Goal: Task Accomplishment & Management: Manage account settings

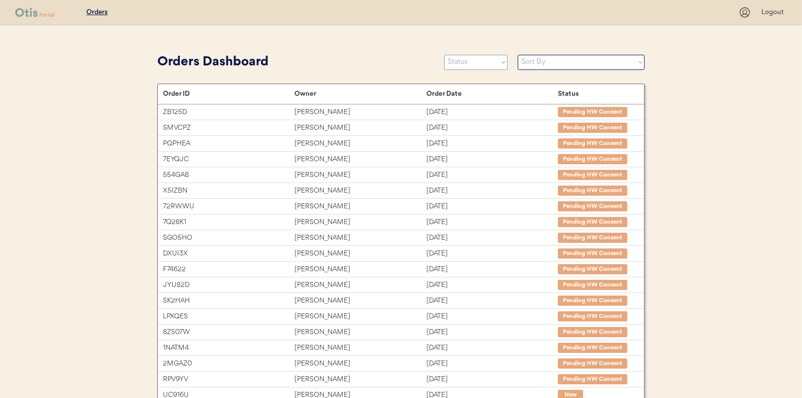
click at [467, 61] on select "Status On Hold New In Progress Complete Pending HW Consent Canceled" at bounding box center [475, 62] width 63 height 15
select select ""new""
click at [444, 55] on select "Status On Hold New In Progress Complete Pending HW Consent Canceled" at bounding box center [475, 62] width 63 height 15
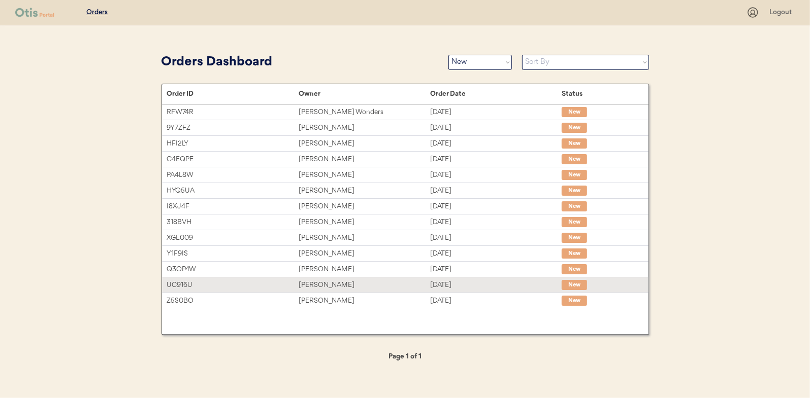
click at [309, 284] on div "[PERSON_NAME]" at bounding box center [363, 286] width 131 height 12
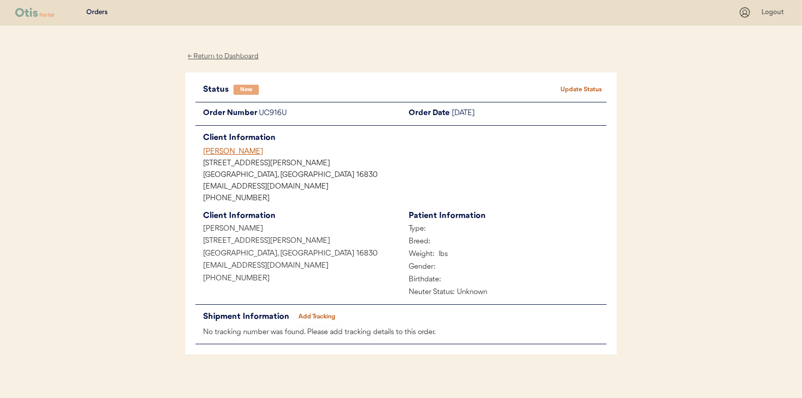
click at [232, 55] on div "← Return to Dashboard" at bounding box center [223, 57] width 76 height 12
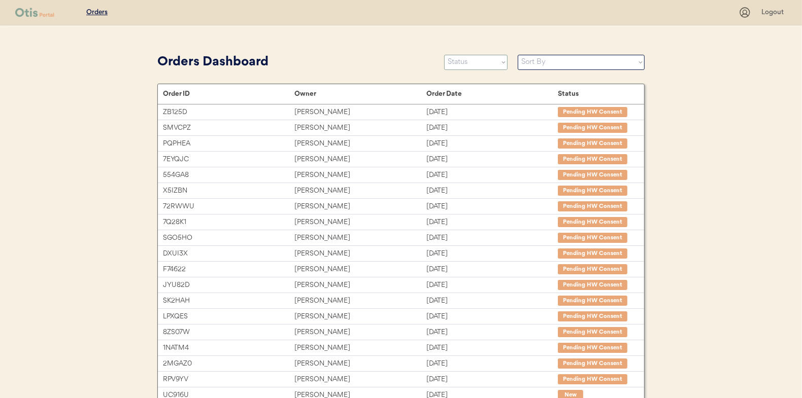
click at [499, 65] on select "Status On Hold New In Progress Complete Pending HW Consent Canceled" at bounding box center [475, 62] width 63 height 15
select select ""new""
click at [444, 55] on select "Status On Hold New In Progress Complete Pending HW Consent Canceled" at bounding box center [475, 62] width 63 height 15
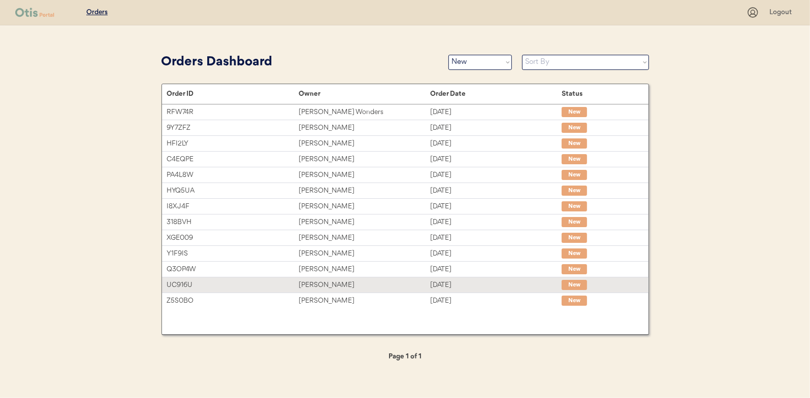
click at [321, 278] on div "UC916U Maria Cordon Oct 8, 2025 New" at bounding box center [405, 285] width 486 height 15
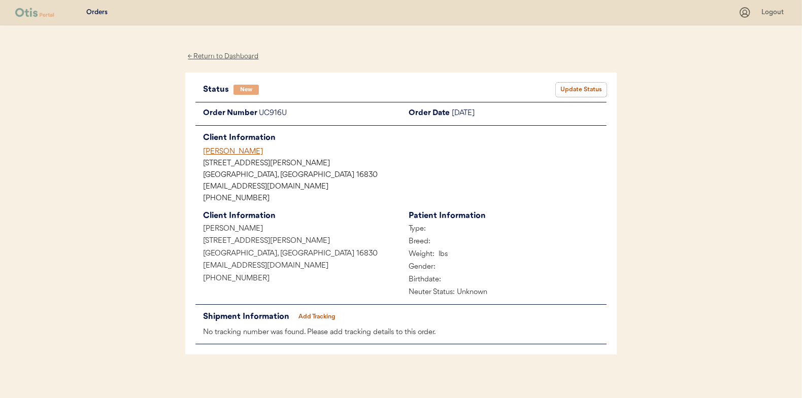
click at [576, 85] on button "Update Status" at bounding box center [581, 90] width 51 height 14
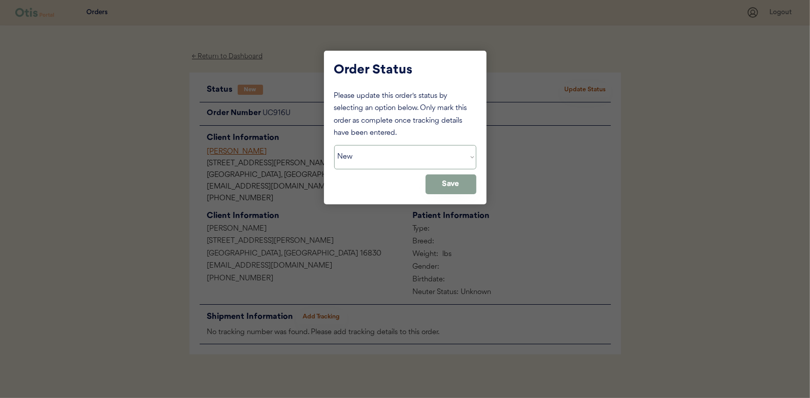
click at [354, 160] on select "Status On Hold New In Progress Complete Pending HW Consent Canceled" at bounding box center [405, 157] width 142 height 24
select select ""on_hold""
click at [334, 145] on select "Status On Hold New In Progress Complete Pending HW Consent Canceled" at bounding box center [405, 157] width 142 height 24
click at [474, 188] on button "Save" at bounding box center [450, 185] width 51 height 20
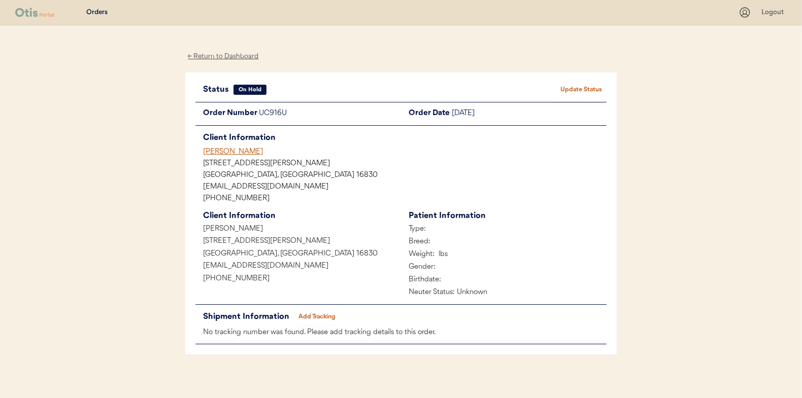
click at [232, 51] on div "← Return to Dashboard" at bounding box center [223, 57] width 76 height 12
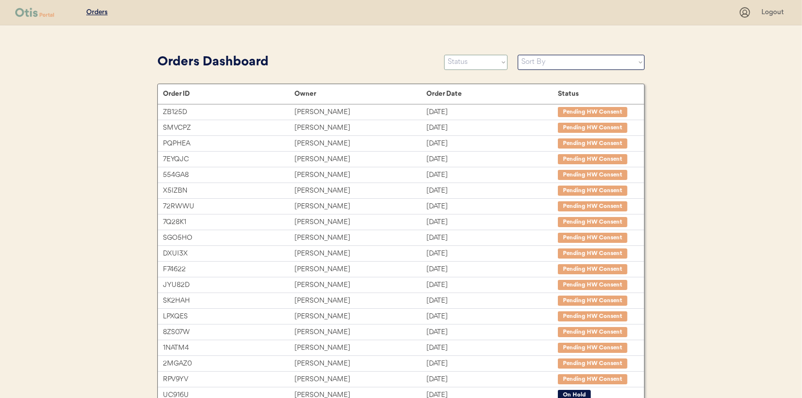
click at [472, 62] on select "Status On Hold New In Progress Complete Pending HW Consent Canceled" at bounding box center [475, 62] width 63 height 15
select select ""new""
click at [444, 55] on select "Status On Hold New In Progress Complete Pending HW Consent Canceled" at bounding box center [475, 62] width 63 height 15
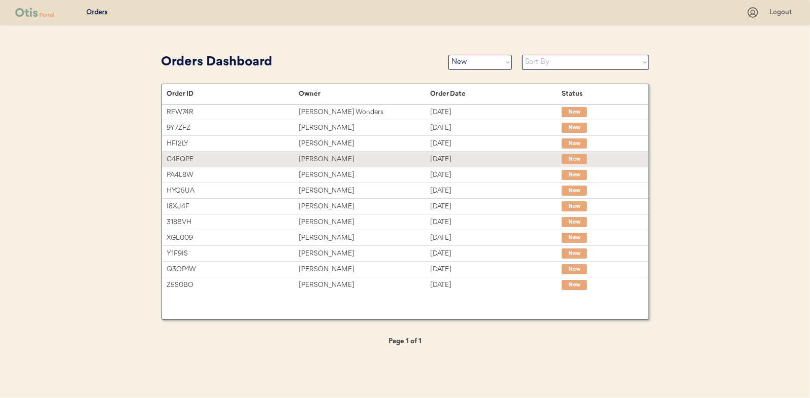
click at [309, 155] on div "[PERSON_NAME]" at bounding box center [363, 160] width 131 height 12
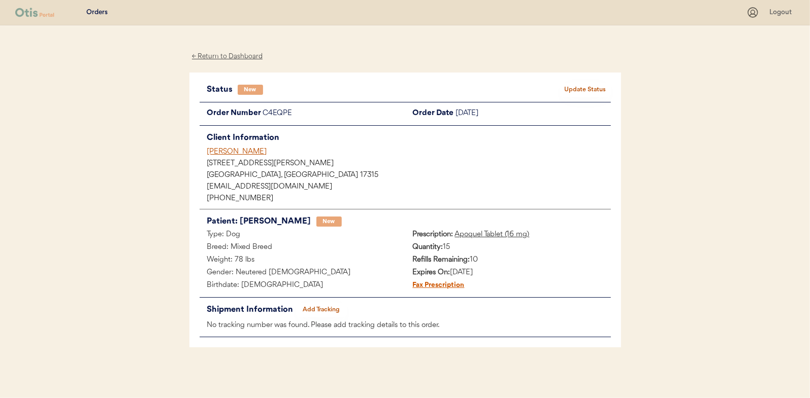
click at [587, 87] on button "Update Status" at bounding box center [585, 90] width 51 height 14
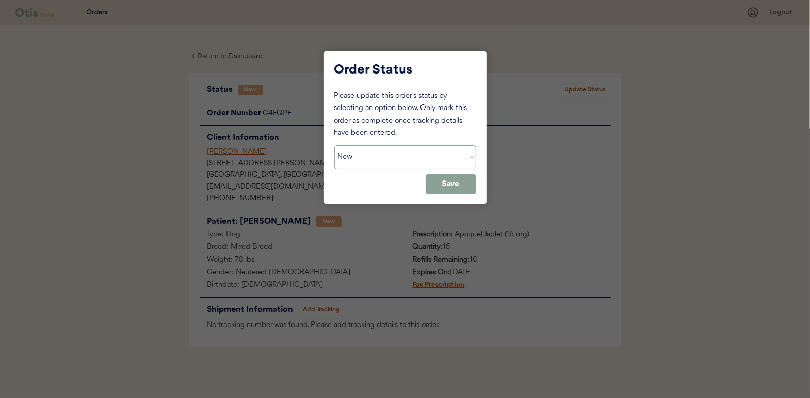
click at [349, 158] on select "Status On Hold New In Progress Complete Pending HW Consent Canceled" at bounding box center [405, 157] width 142 height 24
select select ""in_progress""
click at [334, 145] on select "Status On Hold New In Progress Complete Pending HW Consent Canceled" at bounding box center [405, 157] width 142 height 24
click at [456, 181] on button "Save" at bounding box center [450, 185] width 51 height 20
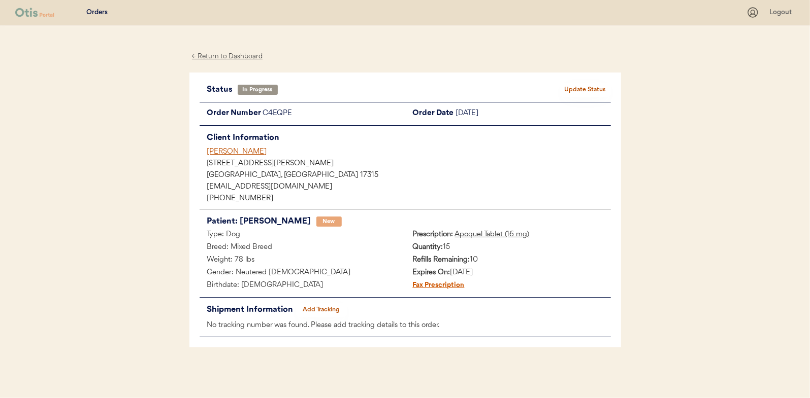
click at [235, 57] on div "← Return to Dashboard" at bounding box center [227, 57] width 76 height 12
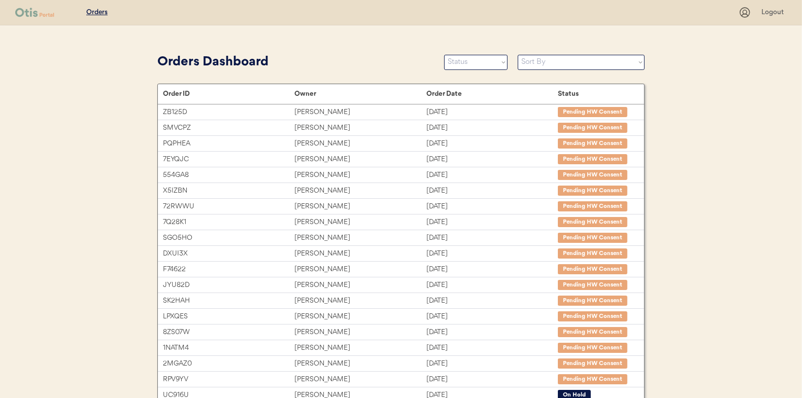
click at [464, 60] on select "Status On Hold New In Progress Complete Pending HW Consent Canceled" at bounding box center [475, 62] width 63 height 15
click at [480, 68] on select "Status On Hold New In Progress Complete Pending HW Consent Canceled" at bounding box center [475, 62] width 63 height 15
click at [444, 55] on select "Status On Hold New In Progress Complete Pending HW Consent Canceled" at bounding box center [475, 62] width 63 height 15
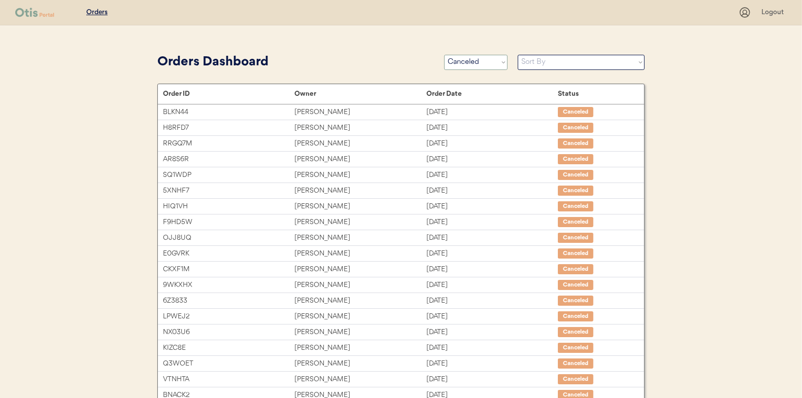
click at [474, 64] on select "Status On Hold New In Progress Complete Pending HW Consent Canceled" at bounding box center [475, 62] width 63 height 15
click at [444, 55] on select "Status On Hold New In Progress Complete Pending HW Consent Canceled" at bounding box center [475, 62] width 63 height 15
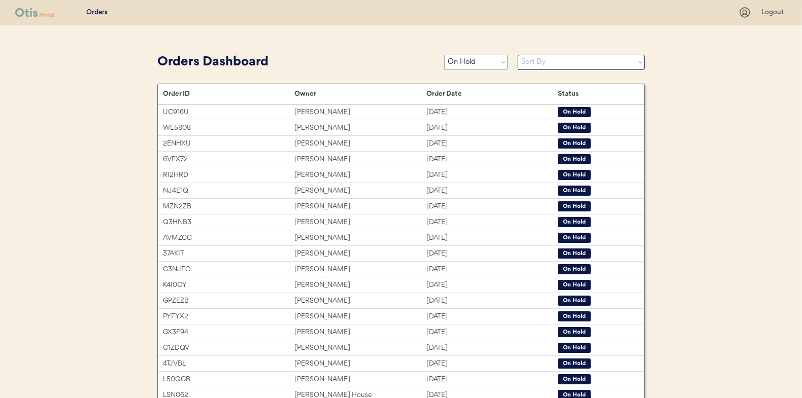
click at [473, 63] on select "Status On Hold New In Progress Complete Pending HW Consent Canceled" at bounding box center [475, 62] width 63 height 15
select select ""new""
click at [444, 55] on select "Status On Hold New In Progress Complete Pending HW Consent Canceled" at bounding box center [475, 62] width 63 height 15
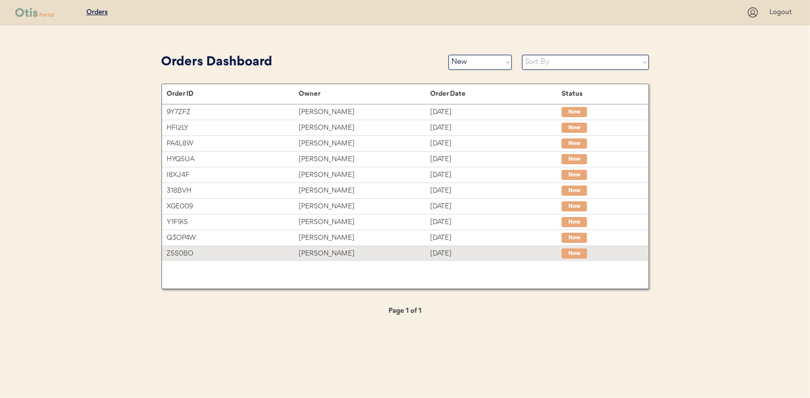
click at [320, 250] on div "Erin Stillwell" at bounding box center [363, 254] width 131 height 12
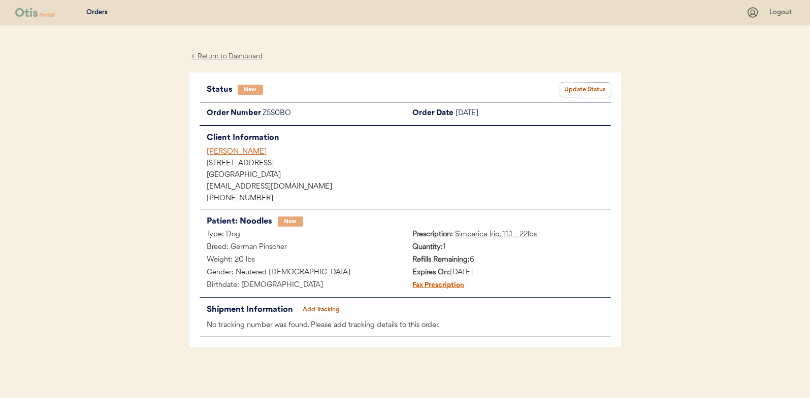
click at [580, 89] on button "Update Status" at bounding box center [585, 90] width 51 height 14
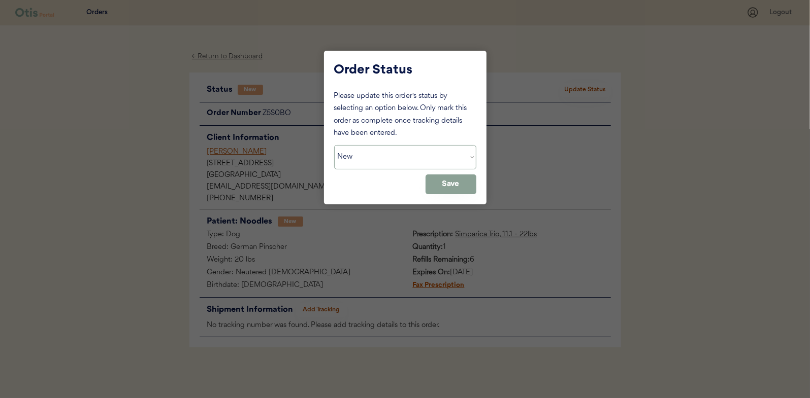
click at [373, 164] on select "Status On Hold New In Progress Complete Pending HW Consent Canceled" at bounding box center [405, 157] width 142 height 24
select select ""in_progress""
click at [334, 145] on select "Status On Hold New In Progress Complete Pending HW Consent Canceled" at bounding box center [405, 157] width 142 height 24
click at [456, 185] on button "Save" at bounding box center [450, 185] width 51 height 20
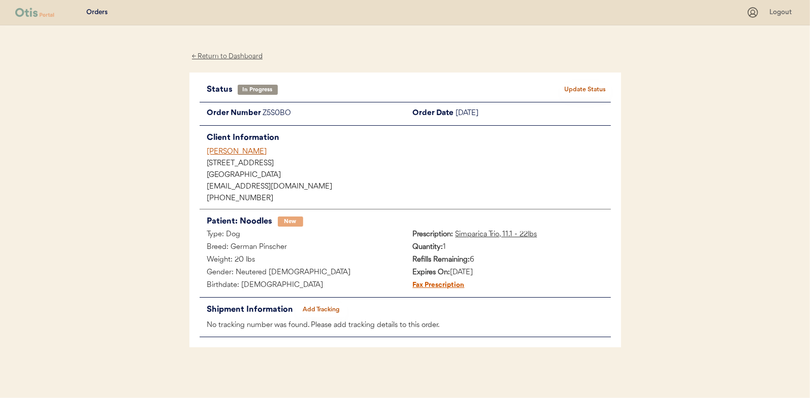
click at [221, 59] on div "← Return to Dashboard" at bounding box center [227, 57] width 76 height 12
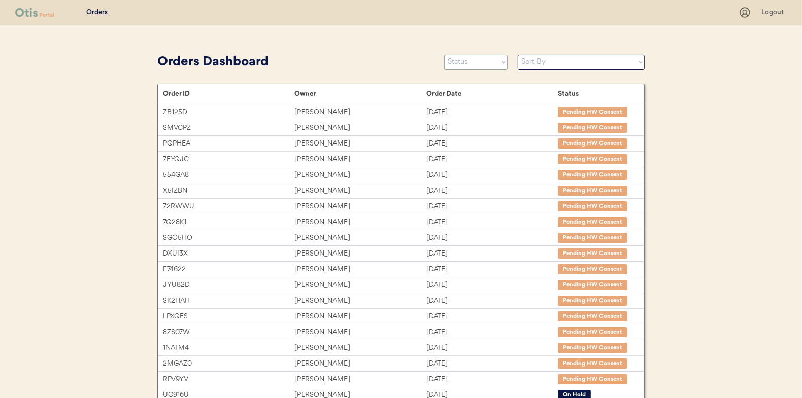
click at [475, 58] on select "Status On Hold New In Progress Complete Pending HW Consent Canceled" at bounding box center [475, 62] width 63 height 15
select select ""new""
click at [444, 55] on select "Status On Hold New In Progress Complete Pending HW Consent Canceled" at bounding box center [475, 62] width 63 height 15
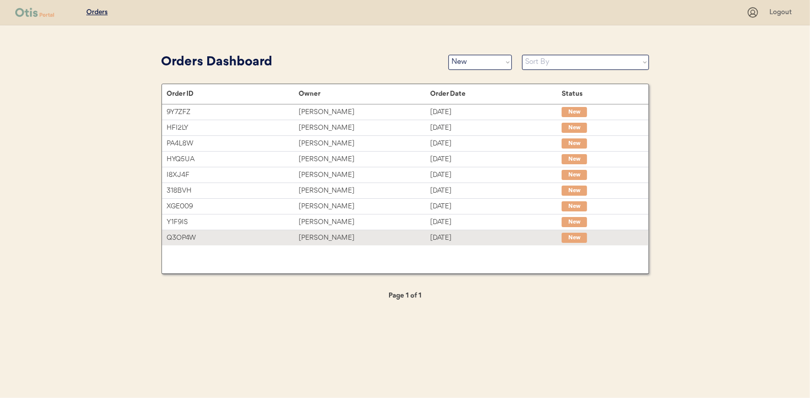
click at [313, 239] on div "Hilda Argento" at bounding box center [363, 238] width 131 height 12
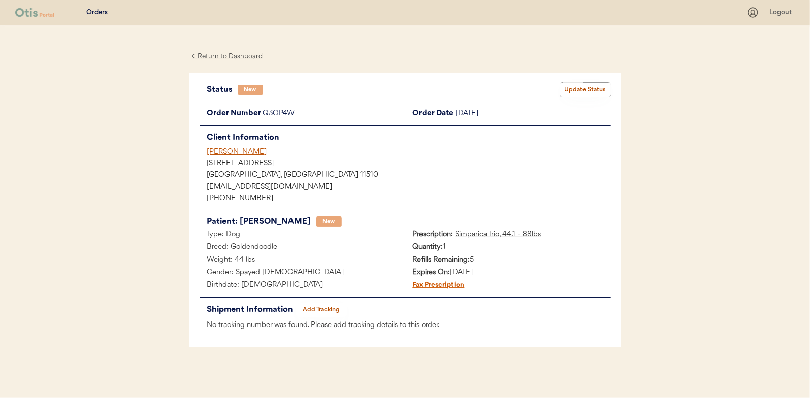
click at [586, 88] on button "Update Status" at bounding box center [585, 90] width 51 height 14
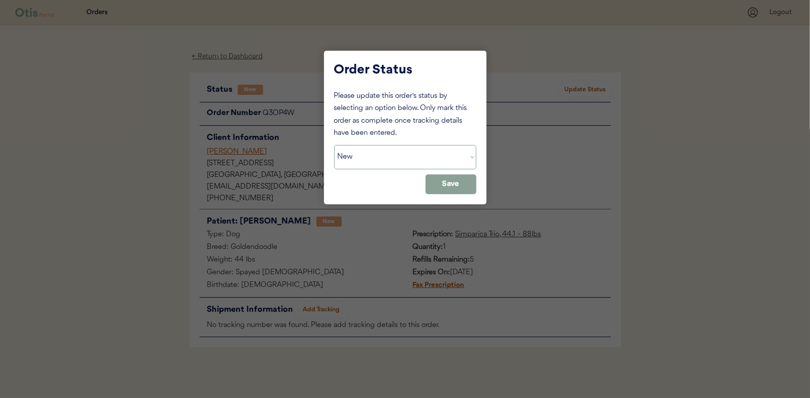
click at [377, 149] on select "Status On Hold New In Progress Complete Pending HW Consent Canceled" at bounding box center [405, 157] width 142 height 24
select select ""in_progress""
click at [334, 145] on select "Status On Hold New In Progress Complete Pending HW Consent Canceled" at bounding box center [405, 157] width 142 height 24
click at [442, 185] on button "Save" at bounding box center [450, 185] width 51 height 20
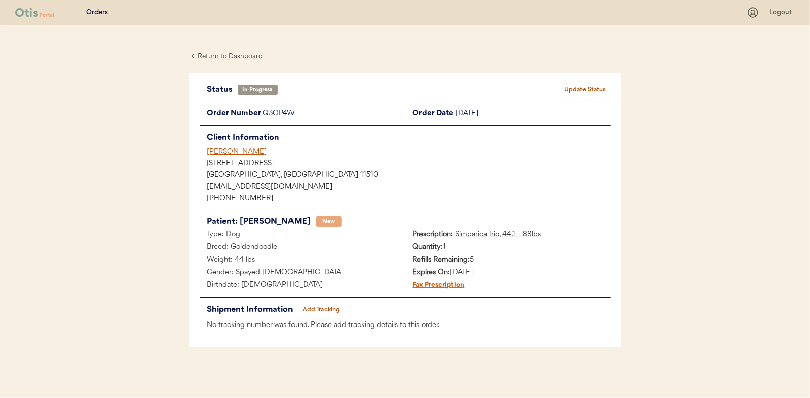
click at [223, 54] on div "← Return to Dashboard" at bounding box center [227, 57] width 76 height 12
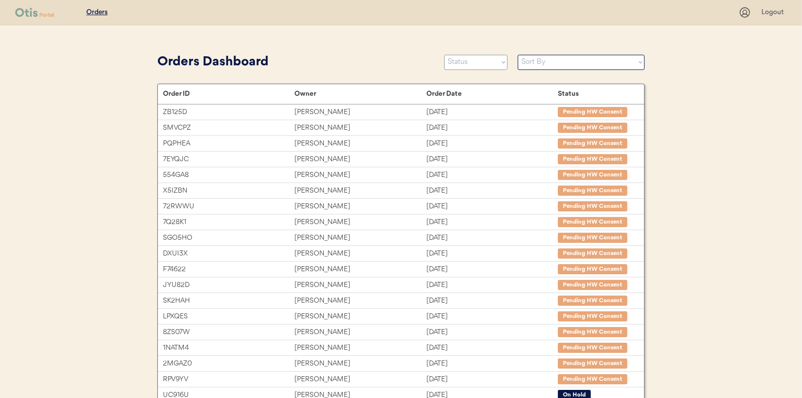
click at [472, 61] on select "Status On Hold New In Progress Complete Pending HW Consent Canceled" at bounding box center [475, 62] width 63 height 15
select select ""new""
click at [444, 55] on select "Status On Hold New In Progress Complete Pending HW Consent Canceled" at bounding box center [475, 62] width 63 height 15
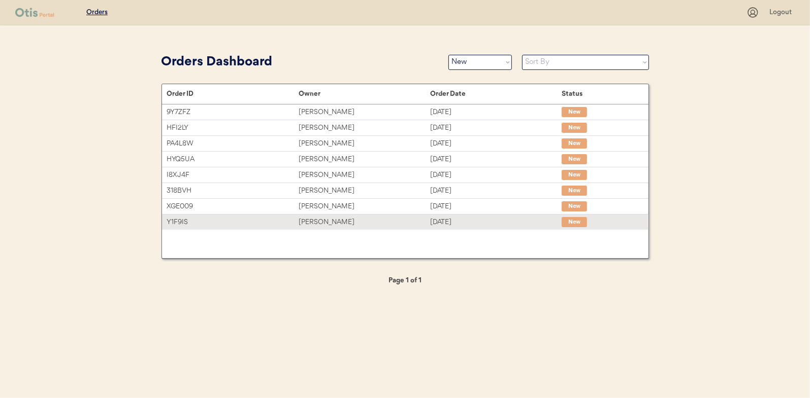
click at [321, 222] on div "[PERSON_NAME]" at bounding box center [363, 223] width 131 height 12
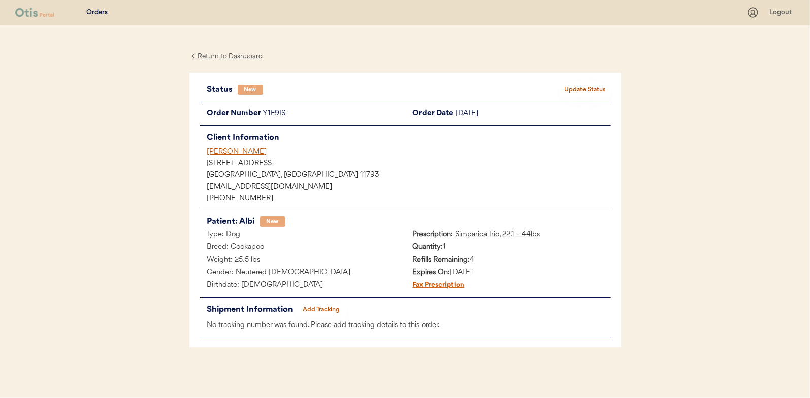
click at [595, 87] on button "Update Status" at bounding box center [585, 90] width 51 height 14
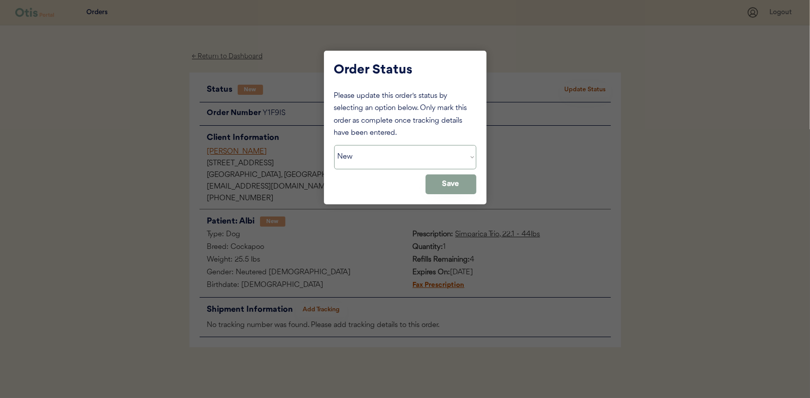
click at [370, 156] on select "Status On Hold New In Progress Complete Pending HW Consent Canceled" at bounding box center [405, 157] width 142 height 24
select select ""in_progress""
click at [334, 145] on select "Status On Hold New In Progress Complete Pending HW Consent Canceled" at bounding box center [405, 157] width 142 height 24
click at [447, 180] on button "Save" at bounding box center [450, 185] width 51 height 20
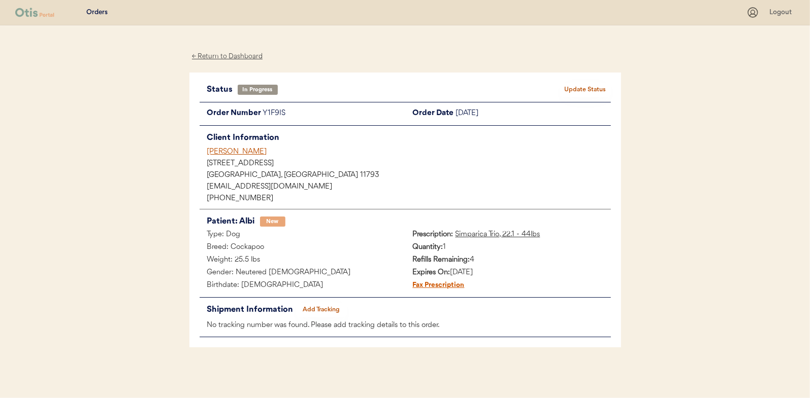
click at [207, 57] on div "← Return to Dashboard" at bounding box center [227, 57] width 76 height 12
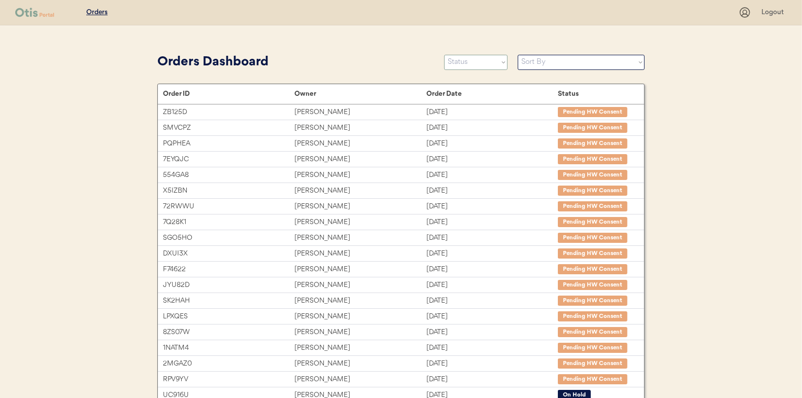
click at [480, 61] on select "Status On Hold New In Progress Complete Pending HW Consent Canceled" at bounding box center [475, 62] width 63 height 15
select select ""new""
click at [444, 55] on select "Status On Hold New In Progress Complete Pending HW Consent Canceled" at bounding box center [475, 62] width 63 height 15
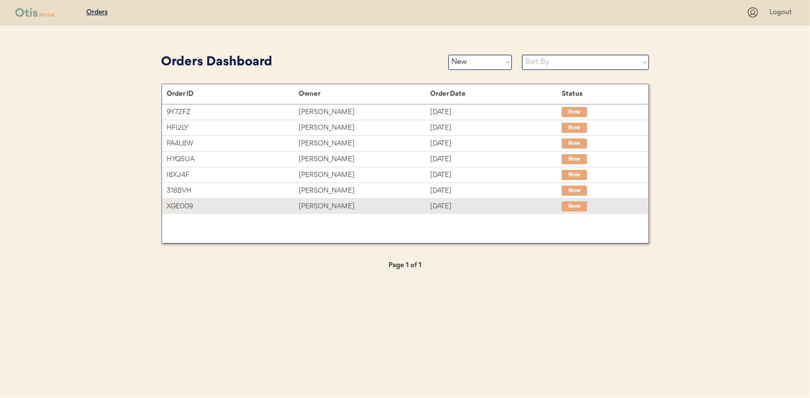
click at [326, 201] on div "[PERSON_NAME]" at bounding box center [363, 207] width 131 height 12
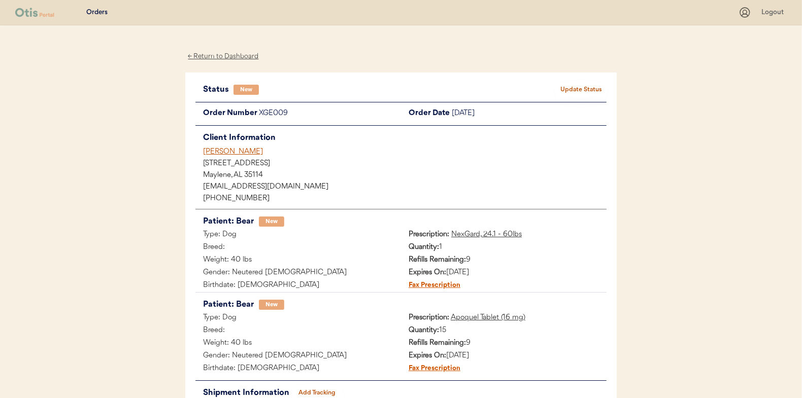
click at [595, 87] on button "Update Status" at bounding box center [581, 90] width 51 height 14
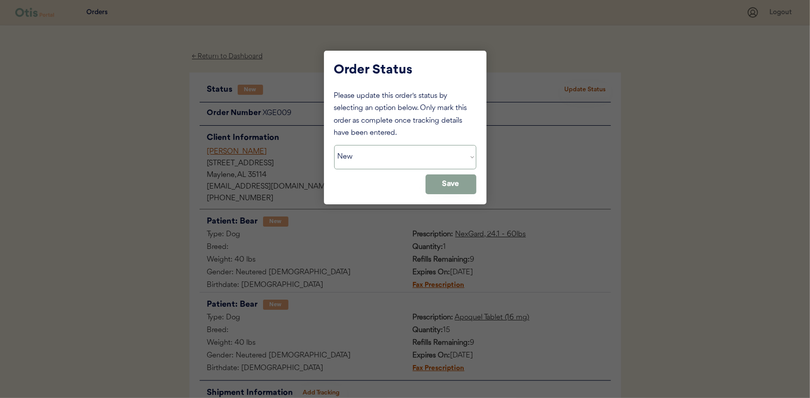
click at [352, 157] on select "Status On Hold New In Progress Complete Pending HW Consent Canceled" at bounding box center [405, 157] width 142 height 24
select select ""in_progress""
click at [334, 145] on select "Status On Hold New In Progress Complete Pending HW Consent Canceled" at bounding box center [405, 157] width 142 height 24
click at [449, 183] on button "Save" at bounding box center [450, 185] width 51 height 20
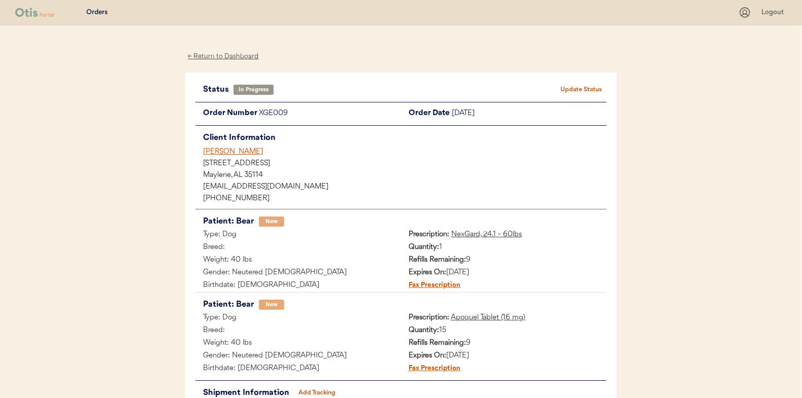
click at [211, 55] on div "← Return to Dashboard" at bounding box center [223, 57] width 76 height 12
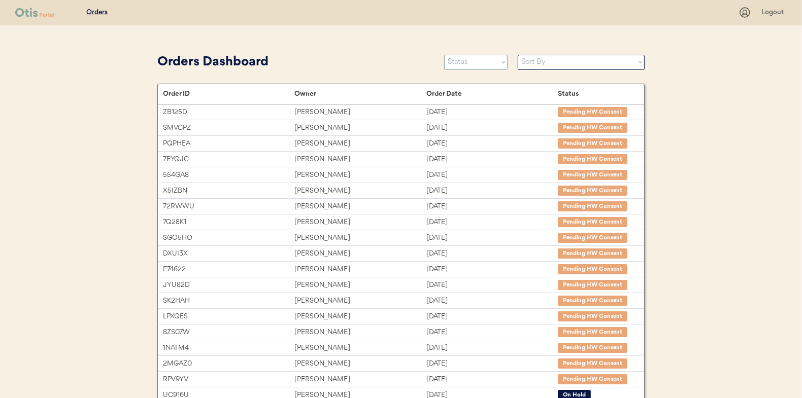
click at [475, 65] on select "Status On Hold New In Progress Complete Pending HW Consent Canceled" at bounding box center [475, 62] width 63 height 15
click at [444, 55] on select "Status On Hold New In Progress Complete Pending HW Consent Canceled" at bounding box center [475, 62] width 63 height 15
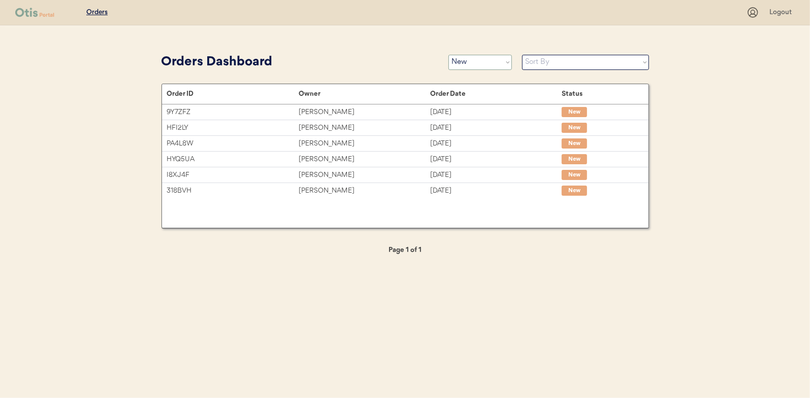
click at [484, 63] on select "Status On Hold New In Progress Complete Pending HW Consent Canceled" at bounding box center [479, 62] width 63 height 15
select select ""on_hold""
click at [448, 55] on select "Status On Hold New In Progress Complete Pending HW Consent Canceled" at bounding box center [479, 62] width 63 height 15
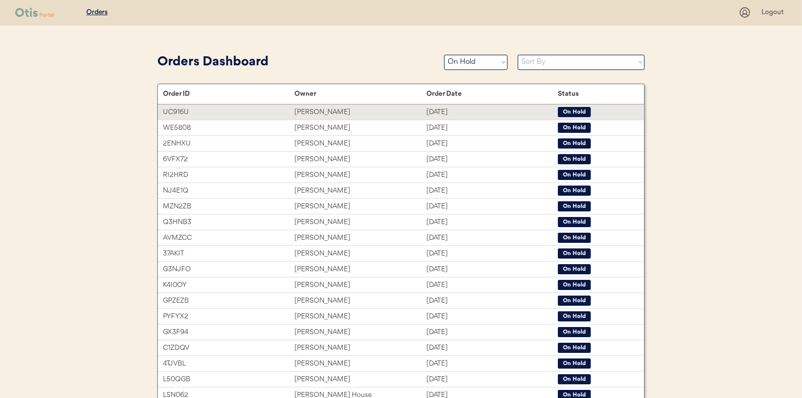
click at [321, 114] on div "Maria Cordon" at bounding box center [359, 113] width 131 height 12
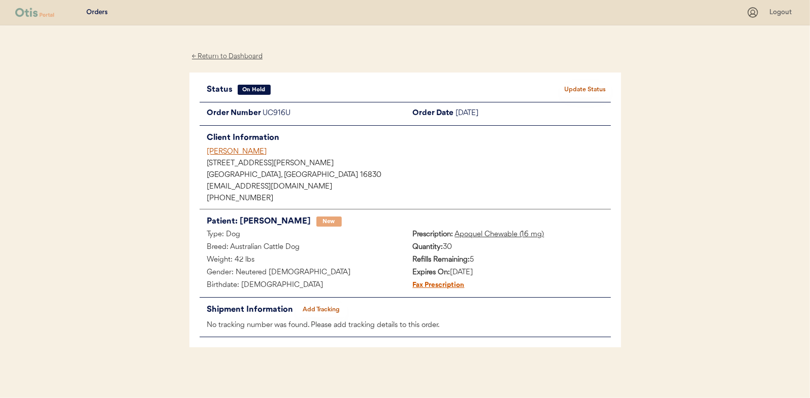
click at [571, 85] on button "Update Status" at bounding box center [585, 90] width 51 height 14
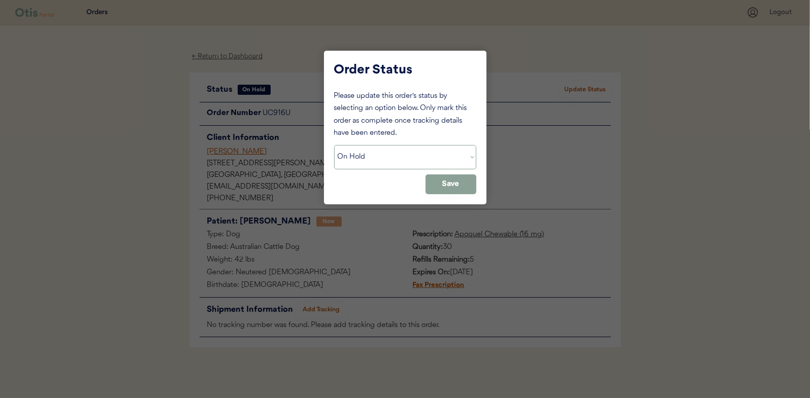
click at [360, 160] on select "Status On Hold New In Progress Complete Pending HW Consent Canceled" at bounding box center [405, 157] width 142 height 24
select select ""in_progress""
click at [334, 145] on select "Status On Hold New In Progress Complete Pending HW Consent Canceled" at bounding box center [405, 157] width 142 height 24
click at [446, 185] on button "Save" at bounding box center [450, 185] width 51 height 20
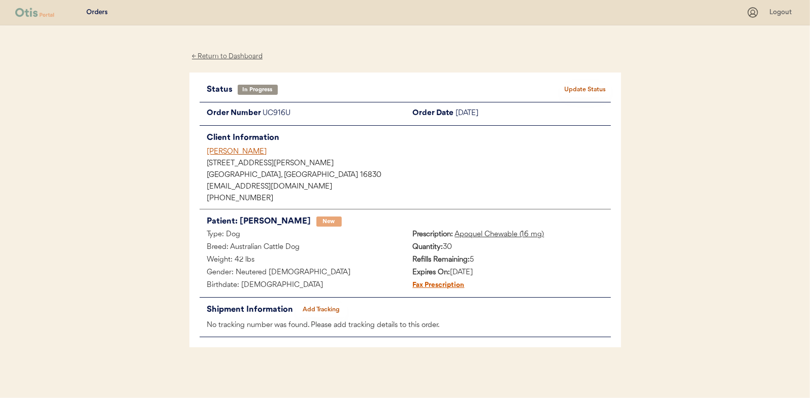
click at [232, 55] on div "← Return to Dashboard" at bounding box center [227, 57] width 76 height 12
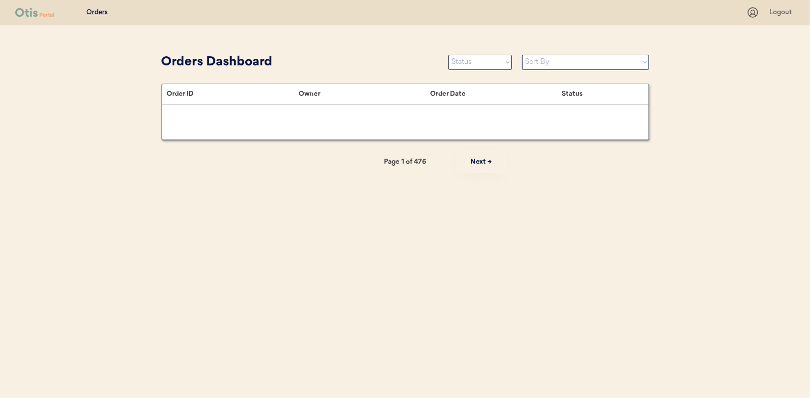
click at [471, 61] on select "Status On Hold New In Progress Complete Pending HW Consent Canceled" at bounding box center [479, 62] width 63 height 15
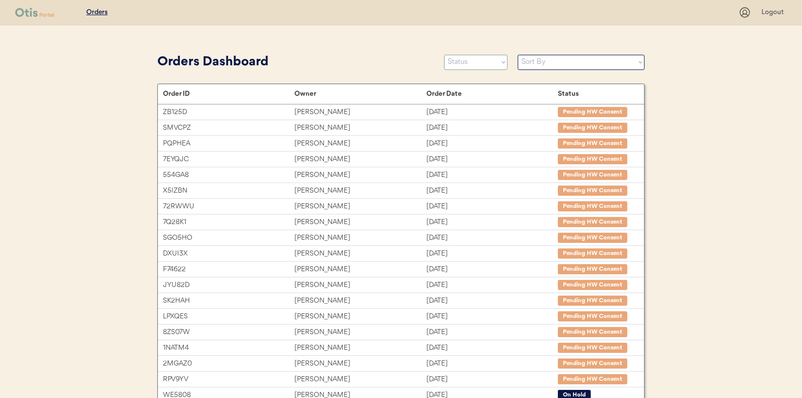
select select ""new""
click at [444, 55] on select "Status On Hold New In Progress Complete Pending HW Consent Canceled" at bounding box center [475, 62] width 63 height 15
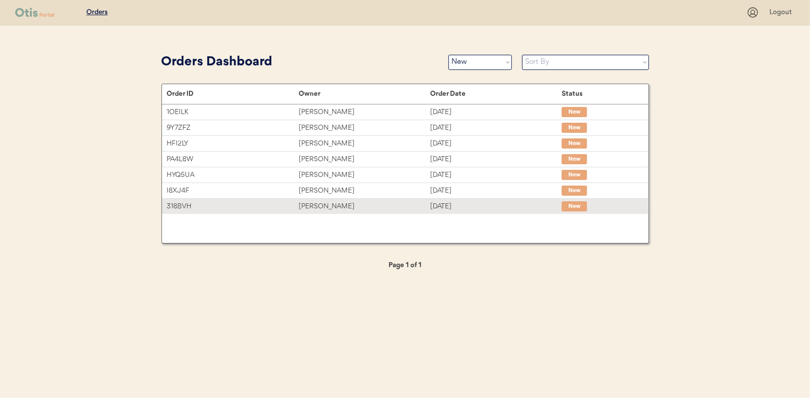
click at [331, 208] on div "[PERSON_NAME]" at bounding box center [363, 207] width 131 height 12
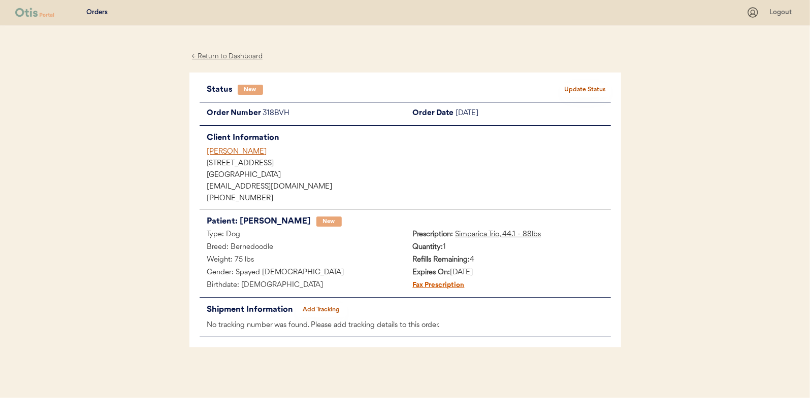
click at [587, 86] on button "Update Status" at bounding box center [585, 90] width 51 height 14
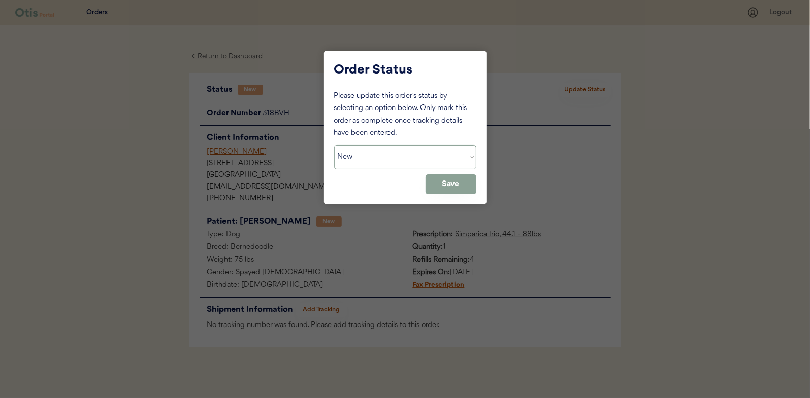
click at [367, 152] on select "Status On Hold New In Progress Complete Pending HW Consent Canceled" at bounding box center [405, 157] width 142 height 24
select select ""in_progress""
click at [334, 145] on select "Status On Hold New In Progress Complete Pending HW Consent Canceled" at bounding box center [405, 157] width 142 height 24
click at [453, 186] on button "Save" at bounding box center [450, 185] width 51 height 20
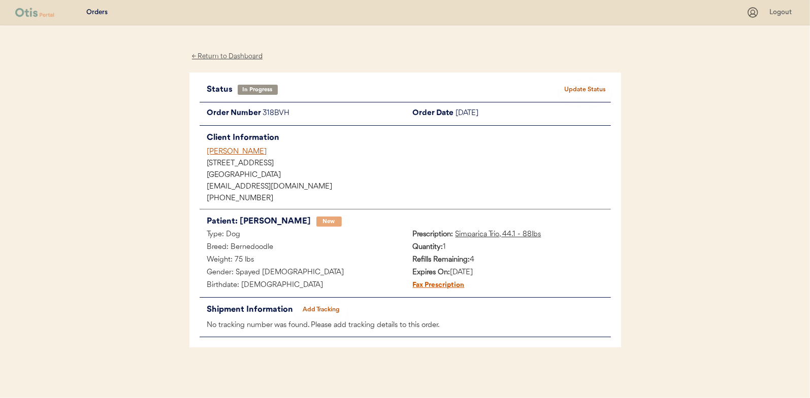
click at [226, 56] on div "← Return to Dashboard" at bounding box center [227, 57] width 76 height 12
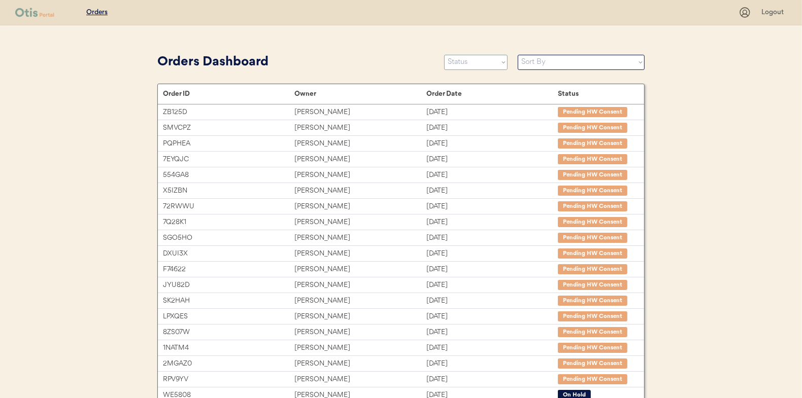
click at [479, 60] on select "Status On Hold New In Progress Complete Pending HW Consent Canceled" at bounding box center [475, 62] width 63 height 15
select select ""new""
click at [444, 55] on select "Status On Hold New In Progress Complete Pending HW Consent Canceled" at bounding box center [475, 62] width 63 height 15
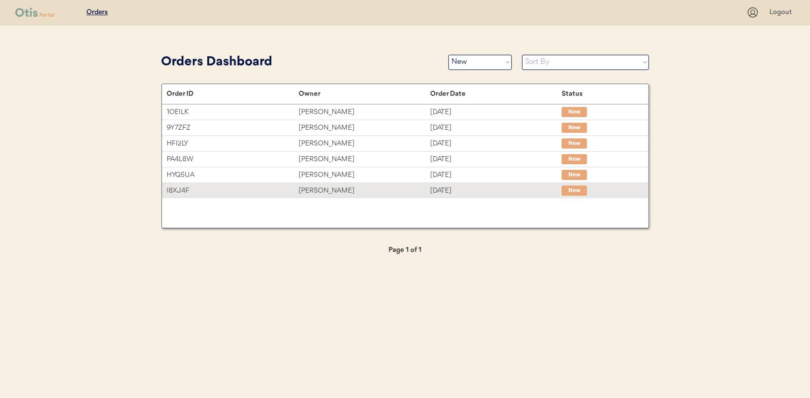
click at [324, 188] on div "Delila Newberry" at bounding box center [363, 191] width 131 height 12
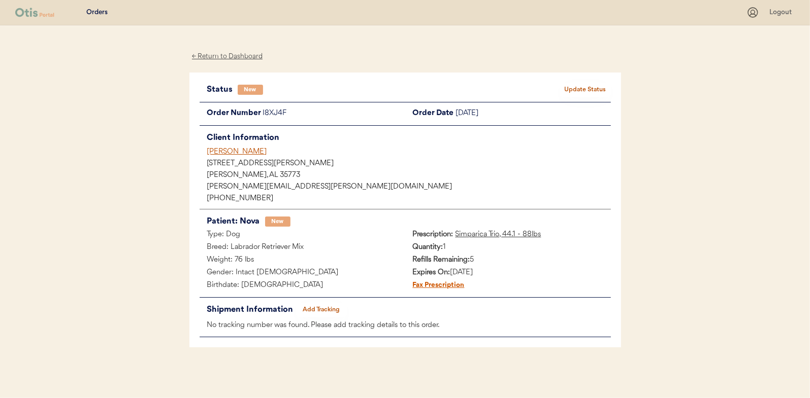
click at [601, 86] on button "Update Status" at bounding box center [585, 90] width 51 height 14
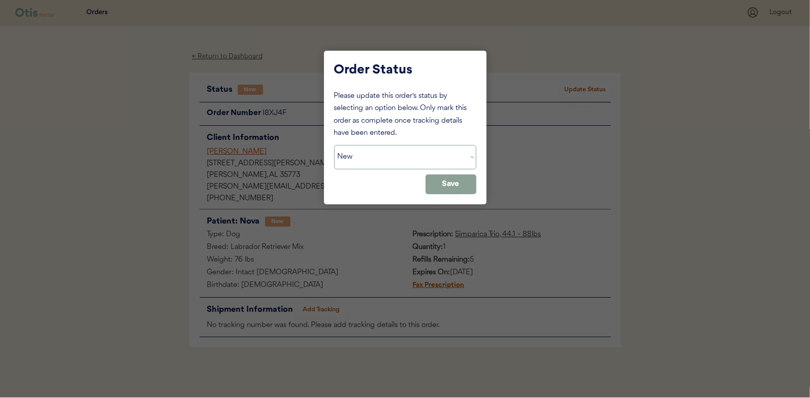
click at [367, 153] on select "Status On Hold New In Progress Complete Pending HW Consent Canceled" at bounding box center [405, 157] width 142 height 24
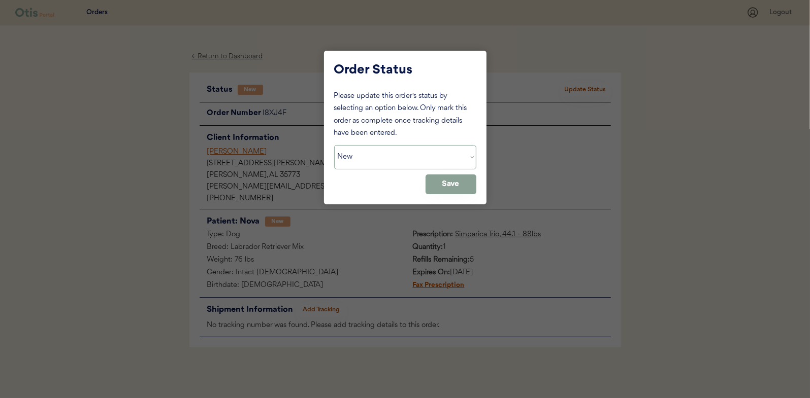
select select ""in_progress""
click at [334, 145] on select "Status On Hold New In Progress Complete Pending HW Consent Canceled" at bounding box center [405, 157] width 142 height 24
click at [437, 183] on button "Save" at bounding box center [450, 185] width 51 height 20
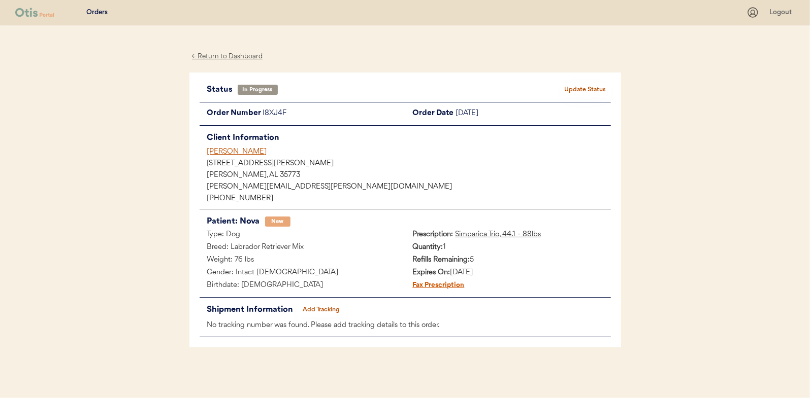
click at [231, 55] on div "← Return to Dashboard" at bounding box center [227, 57] width 76 height 12
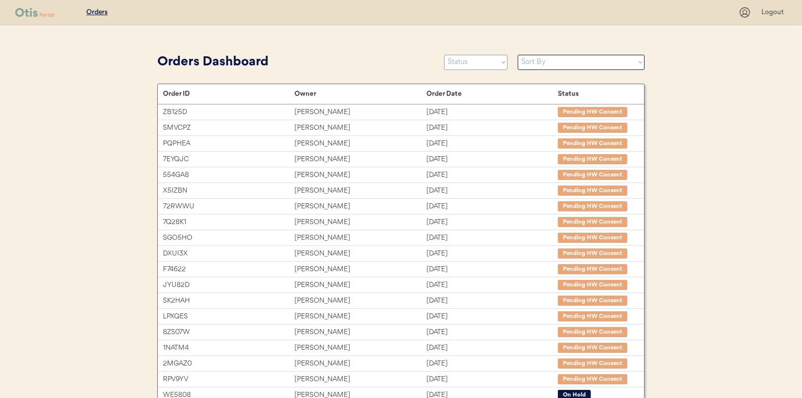
click at [475, 62] on select "Status On Hold New In Progress Complete Pending HW Consent Canceled" at bounding box center [475, 62] width 63 height 15
select select ""new""
click at [444, 55] on select "Status On Hold New In Progress Complete Pending HW Consent Canceled" at bounding box center [475, 62] width 63 height 15
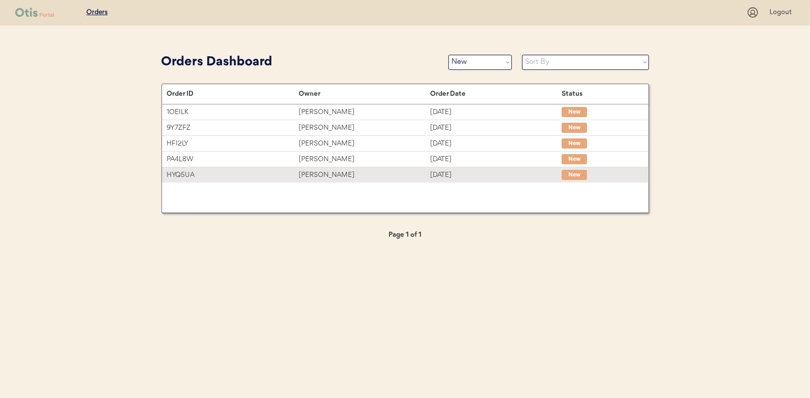
click at [334, 170] on div "[PERSON_NAME]" at bounding box center [363, 176] width 131 height 12
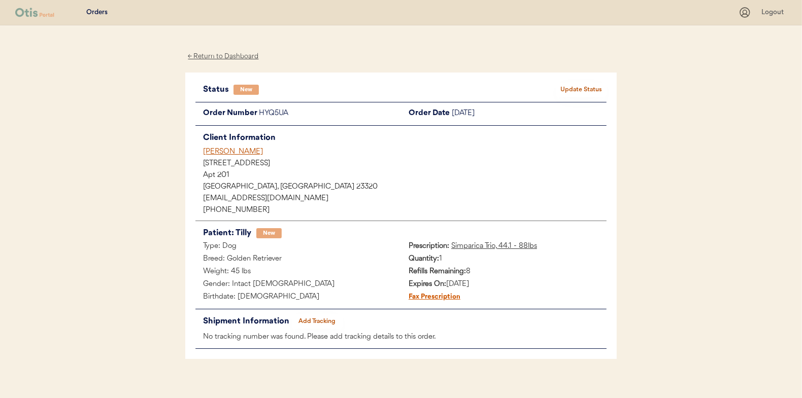
click at [586, 87] on button "Update Status" at bounding box center [581, 90] width 51 height 14
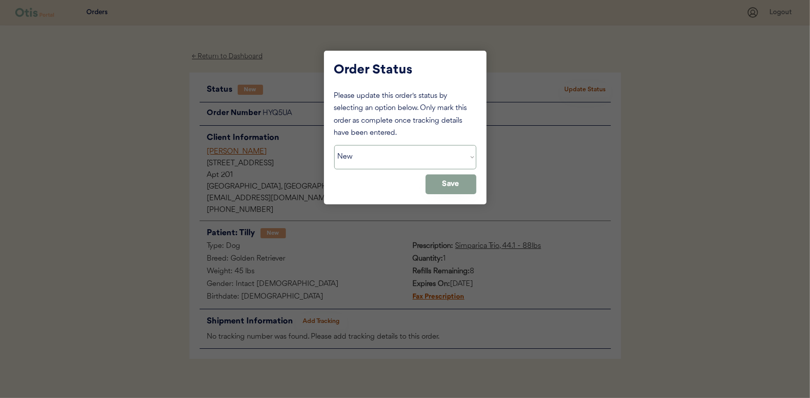
click at [362, 158] on select "Status On Hold New In Progress Complete Pending HW Consent Canceled" at bounding box center [405, 157] width 142 height 24
select select ""in_progress""
click at [334, 145] on select "Status On Hold New In Progress Complete Pending HW Consent Canceled" at bounding box center [405, 157] width 142 height 24
click at [458, 184] on button "Save" at bounding box center [450, 185] width 51 height 20
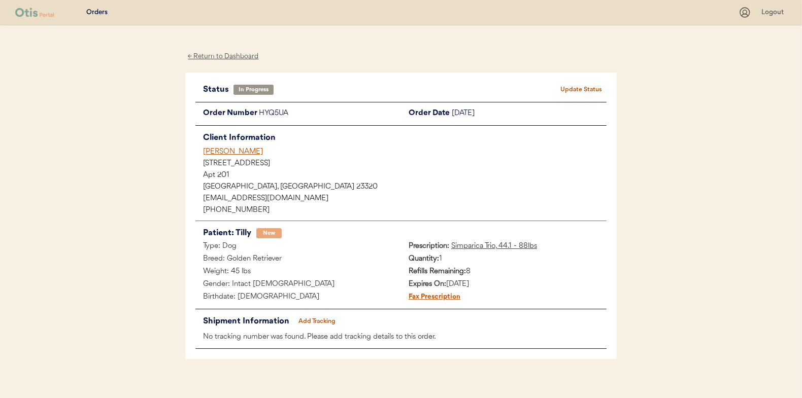
click at [218, 54] on div "← Return to Dashboard" at bounding box center [223, 57] width 76 height 12
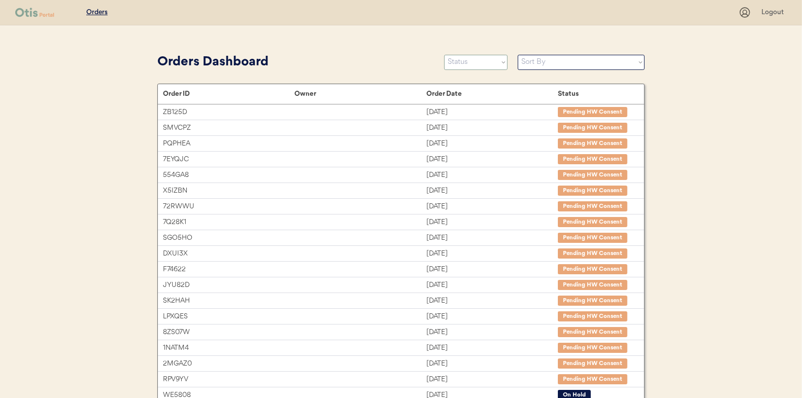
click at [468, 62] on select "Status On Hold New In Progress Complete Pending HW Consent Canceled" at bounding box center [475, 62] width 63 height 15
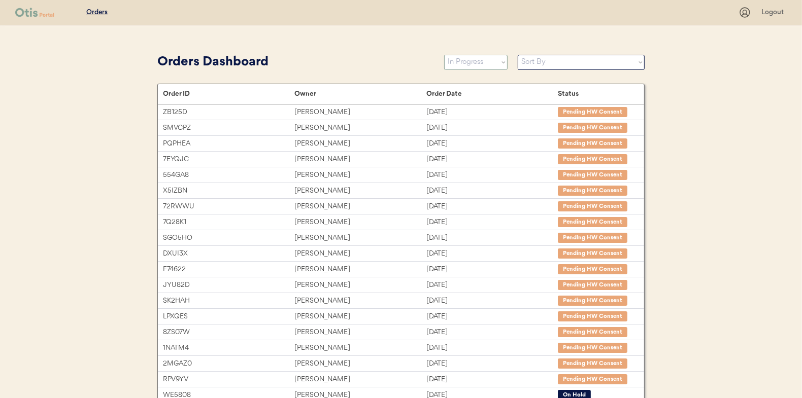
click at [444, 55] on select "Status On Hold New In Progress Complete Pending HW Consent Canceled" at bounding box center [475, 62] width 63 height 15
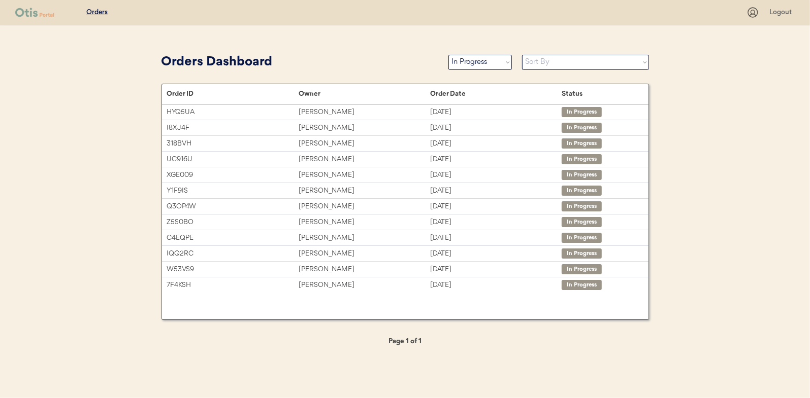
click at [466, 62] on select "Status On Hold New In Progress Complete Pending HW Consent Canceled" at bounding box center [479, 62] width 63 height 15
select select ""new""
click at [448, 55] on select "Status On Hold New In Progress Complete Pending HW Consent Canceled" at bounding box center [479, 62] width 63 height 15
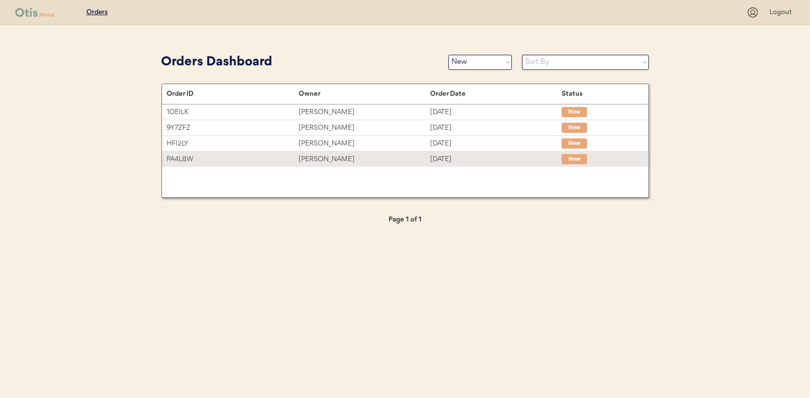
click at [339, 157] on div "[PERSON_NAME]" at bounding box center [363, 160] width 131 height 12
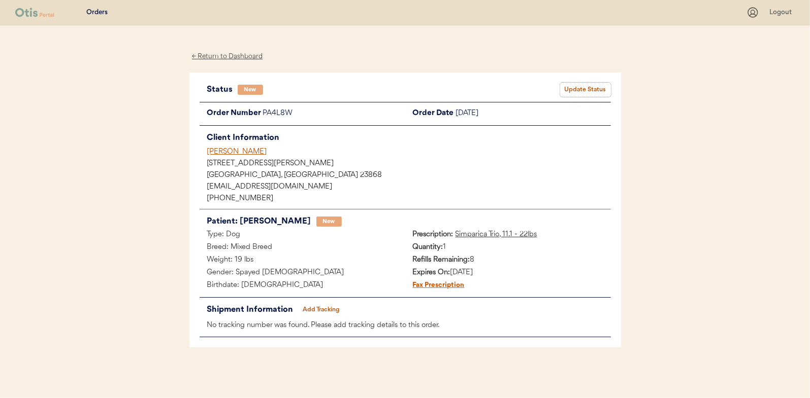
click at [584, 83] on button "Update Status" at bounding box center [585, 90] width 51 height 14
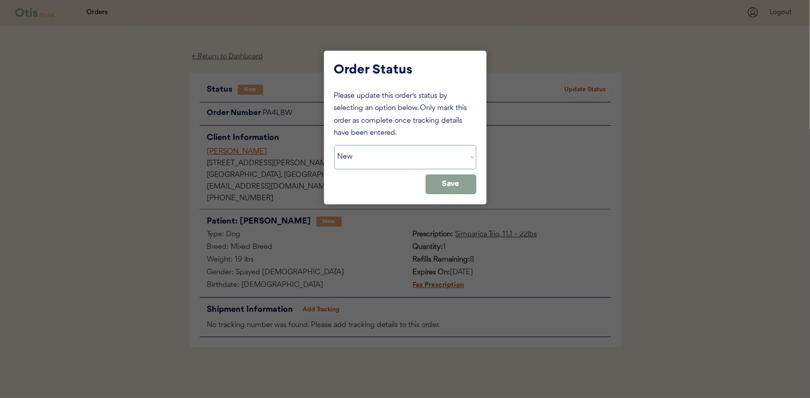
click at [401, 151] on select "Status On Hold New In Progress Complete Pending HW Consent Canceled" at bounding box center [405, 157] width 142 height 24
select select ""in_progress""
click at [334, 145] on select "Status On Hold New In Progress Complete Pending HW Consent Canceled" at bounding box center [405, 157] width 142 height 24
click at [447, 182] on button "Save" at bounding box center [450, 185] width 51 height 20
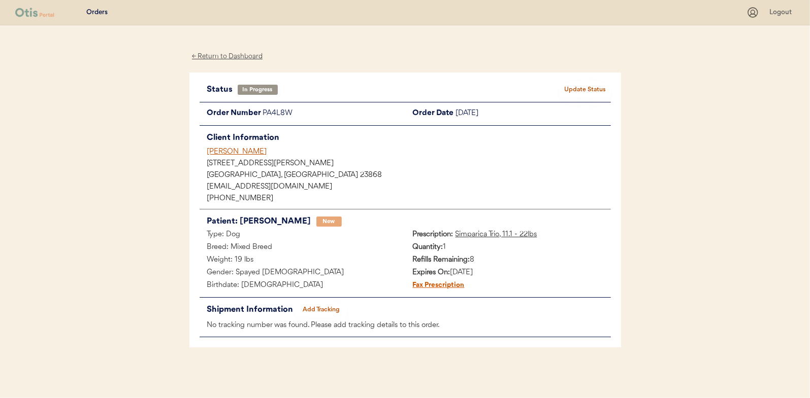
click at [223, 57] on div "← Return to Dashboard" at bounding box center [227, 57] width 76 height 12
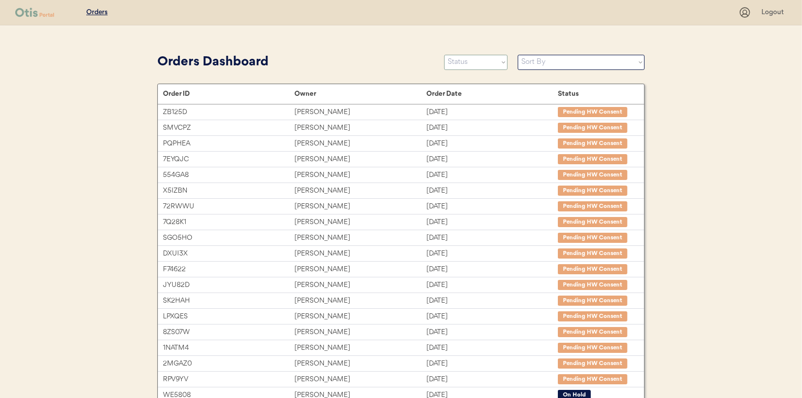
click at [467, 62] on select "Status On Hold New In Progress Complete Pending HW Consent Canceled" at bounding box center [475, 62] width 63 height 15
select select ""new""
click at [444, 55] on select "Status On Hold New In Progress Complete Pending HW Consent Canceled" at bounding box center [475, 62] width 63 height 15
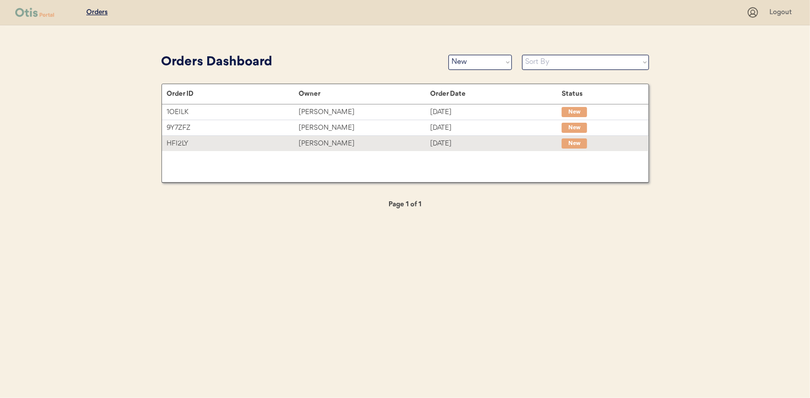
click at [334, 143] on div "[PERSON_NAME]" at bounding box center [363, 144] width 131 height 12
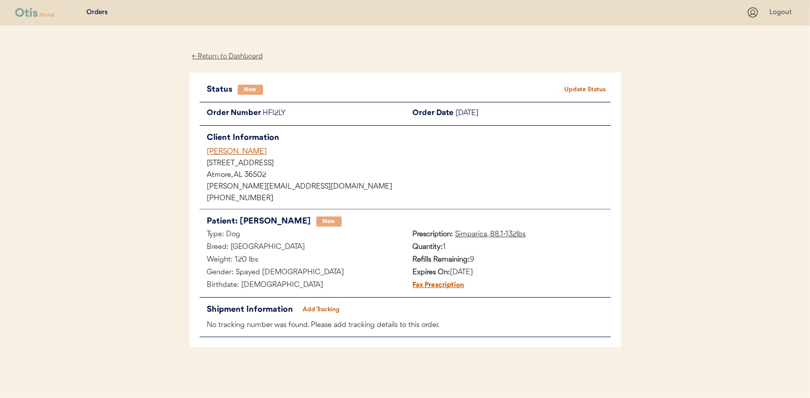
click at [583, 89] on button "Update Status" at bounding box center [585, 90] width 51 height 14
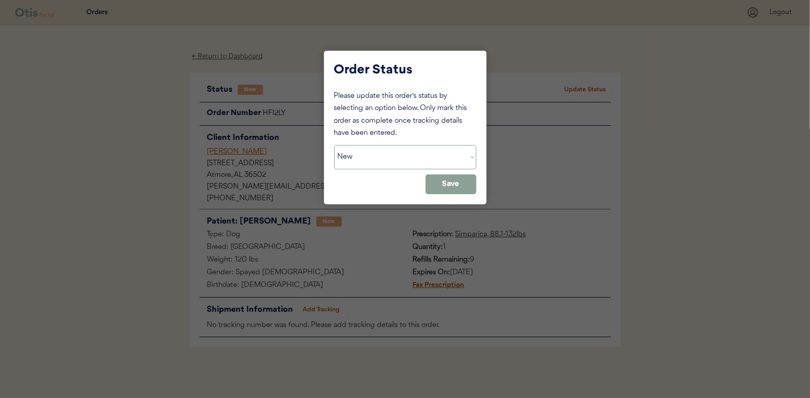
click at [372, 159] on select "Status On Hold New In Progress Complete Pending HW Consent Canceled" at bounding box center [405, 157] width 142 height 24
select select ""in_progress""
click at [334, 145] on select "Status On Hold New In Progress Complete Pending HW Consent Canceled" at bounding box center [405, 157] width 142 height 24
click at [458, 179] on button "Save" at bounding box center [450, 185] width 51 height 20
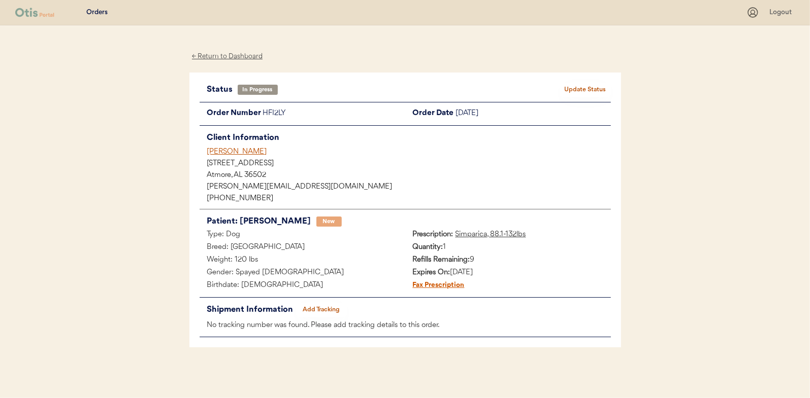
click at [224, 57] on div "← Return to Dashboard" at bounding box center [227, 57] width 76 height 12
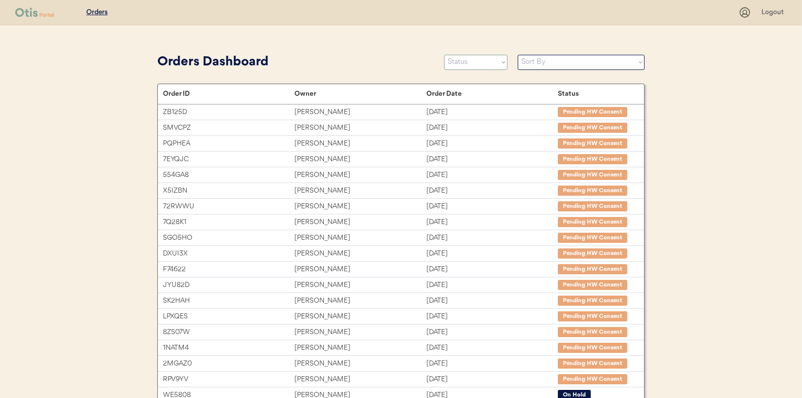
click at [487, 60] on select "Status On Hold New In Progress Complete Pending HW Consent Canceled" at bounding box center [475, 62] width 63 height 15
select select ""new""
click at [444, 55] on select "Status On Hold New In Progress Complete Pending HW Consent Canceled" at bounding box center [475, 62] width 63 height 15
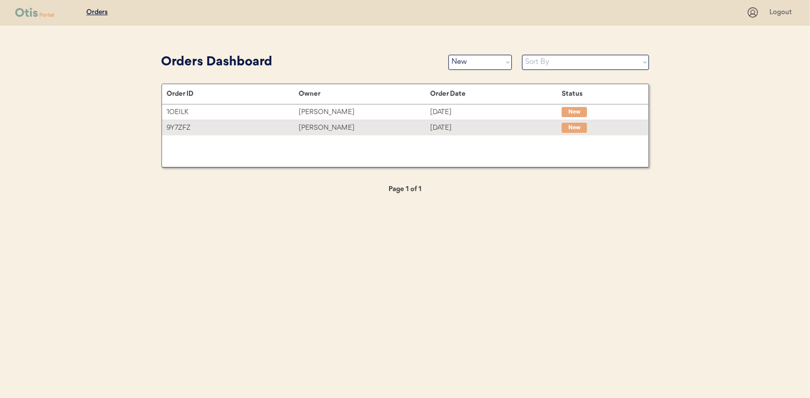
click at [318, 126] on div "[PERSON_NAME]" at bounding box center [363, 128] width 131 height 12
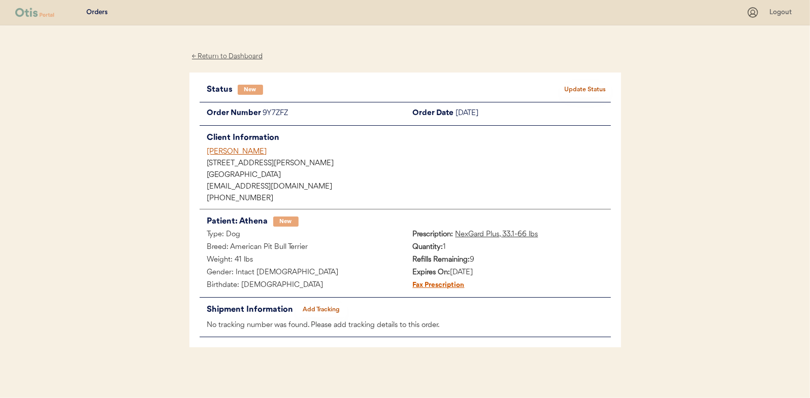
click at [588, 91] on button "Update Status" at bounding box center [585, 90] width 51 height 14
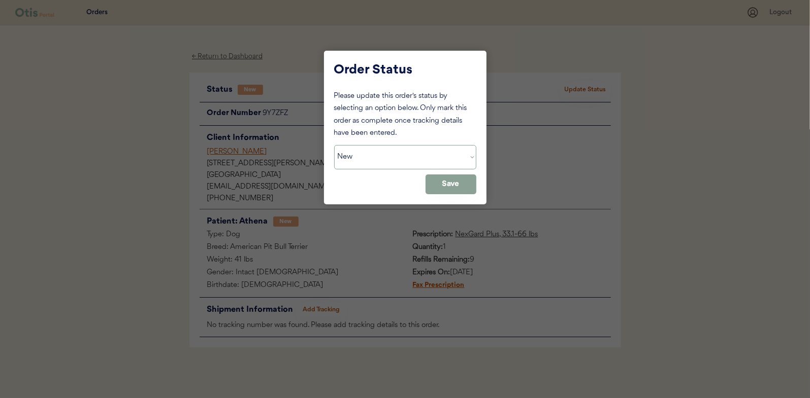
click at [362, 154] on select "Status On Hold New In Progress Complete Pending HW Consent Canceled" at bounding box center [405, 157] width 142 height 24
select select ""in_progress""
click at [334, 145] on select "Status On Hold New In Progress Complete Pending HW Consent Canceled" at bounding box center [405, 157] width 142 height 24
click at [466, 178] on button "Save" at bounding box center [450, 185] width 51 height 20
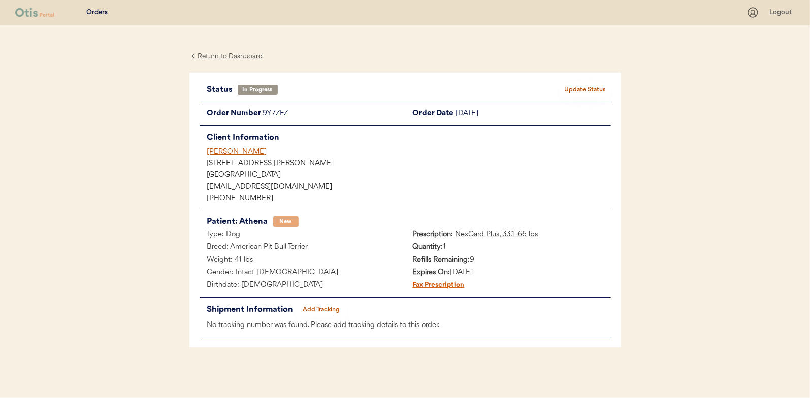
click at [236, 57] on div "← Return to Dashboard" at bounding box center [227, 57] width 76 height 12
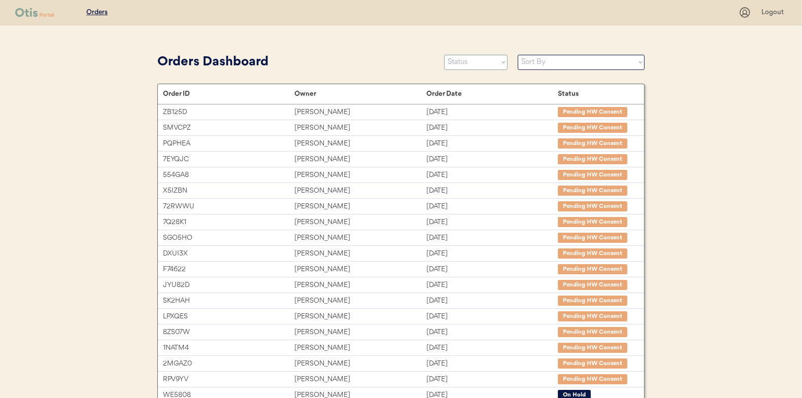
click at [457, 62] on select "Status On Hold New In Progress Complete Pending HW Consent Canceled" at bounding box center [475, 62] width 63 height 15
select select ""new""
click at [444, 55] on select "Status On Hold New In Progress Complete Pending HW Consent Canceled" at bounding box center [475, 62] width 63 height 15
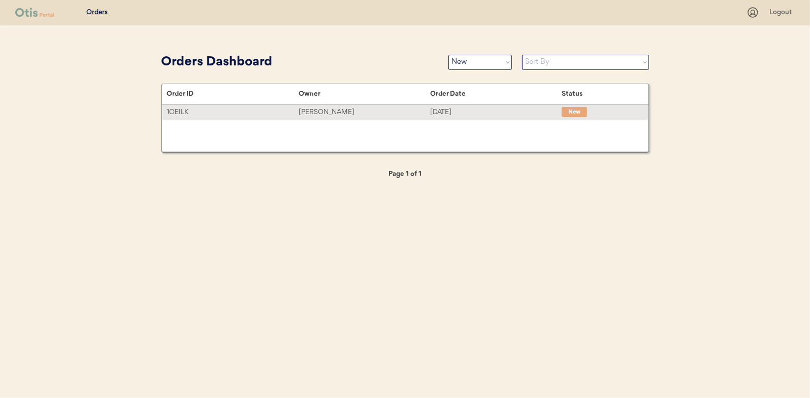
click at [326, 112] on div "[PERSON_NAME]" at bounding box center [363, 113] width 131 height 12
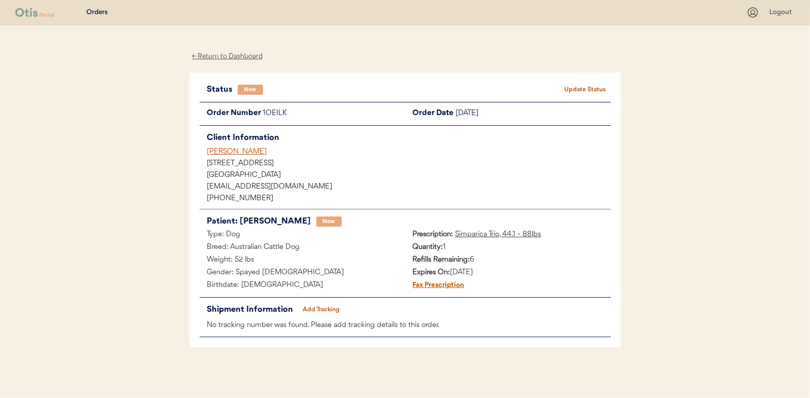
click at [588, 81] on div "Status New Update Status Order Number 1OEILK Order Date [DATE] Client Informati…" at bounding box center [404, 211] width 431 height 276
click at [582, 88] on button "Update Status" at bounding box center [585, 90] width 51 height 14
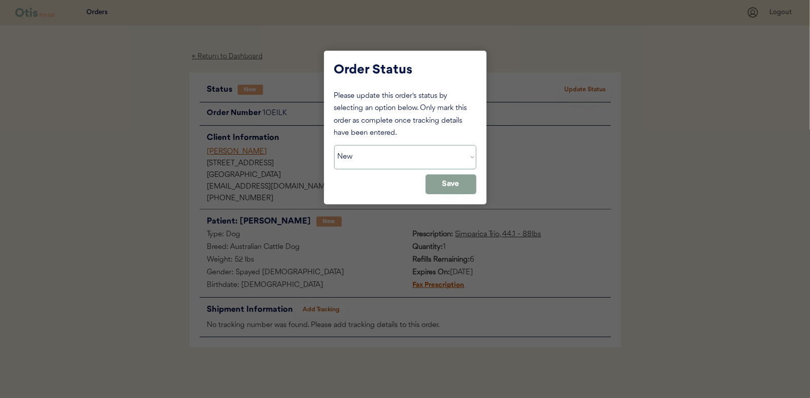
click at [379, 154] on select "Status On Hold New In Progress Complete Pending HW Consent Canceled" at bounding box center [405, 157] width 142 height 24
select select ""in_progress""
click at [334, 145] on select "Status On Hold New In Progress Complete Pending HW Consent Canceled" at bounding box center [405, 157] width 142 height 24
click at [444, 182] on button "Save" at bounding box center [450, 185] width 51 height 20
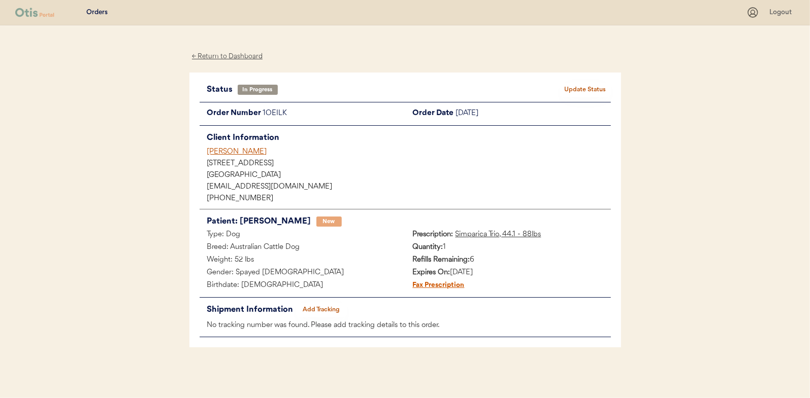
click at [225, 59] on div "← Return to Dashboard" at bounding box center [227, 57] width 76 height 12
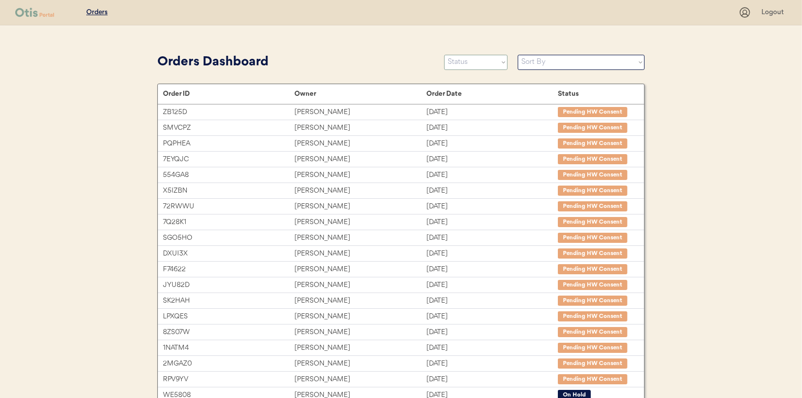
click at [469, 62] on select "Status On Hold New In Progress Complete Pending HW Consent Canceled" at bounding box center [475, 62] width 63 height 15
select select ""new""
click at [444, 55] on select "Status On Hold New In Progress Complete Pending HW Consent Canceled" at bounding box center [475, 62] width 63 height 15
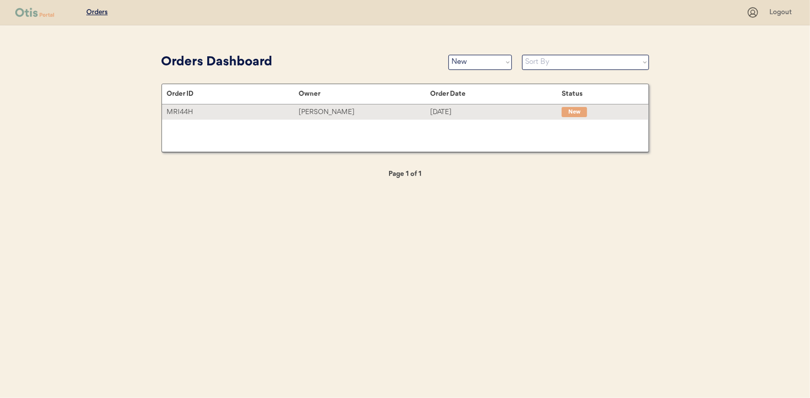
click at [321, 111] on div "[PERSON_NAME]" at bounding box center [363, 113] width 131 height 12
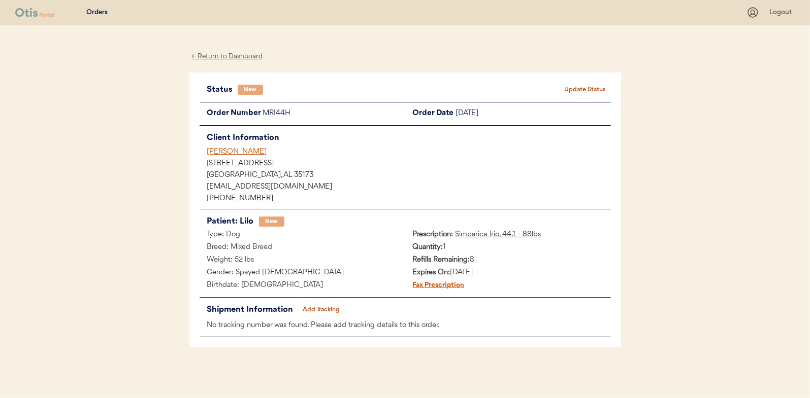
click at [576, 85] on button "Update Status" at bounding box center [585, 90] width 51 height 14
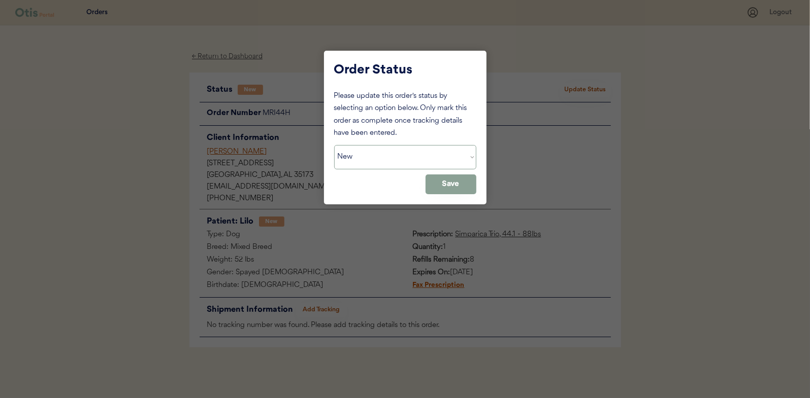
click at [388, 159] on select "Status On Hold New In Progress Complete Pending HW Consent Canceled" at bounding box center [405, 157] width 142 height 24
select select ""in_progress""
click at [334, 145] on select "Status On Hold New In Progress Complete Pending HW Consent Canceled" at bounding box center [405, 157] width 142 height 24
click at [442, 182] on button "Save" at bounding box center [450, 185] width 51 height 20
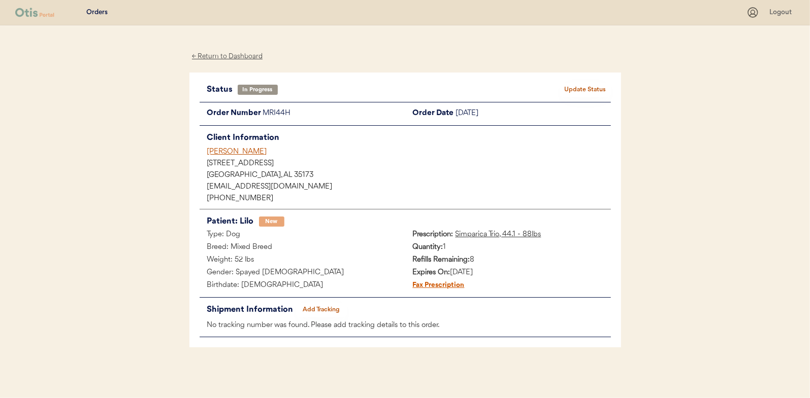
click at [217, 51] on div "← Return to Dashboard" at bounding box center [227, 57] width 76 height 12
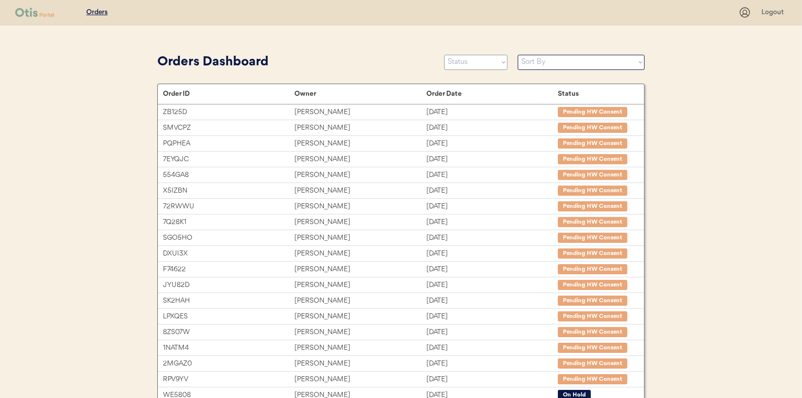
click at [465, 62] on select "Status On Hold New In Progress Complete Pending HW Consent Canceled" at bounding box center [475, 62] width 63 height 15
select select ""new""
click at [444, 55] on select "Status On Hold New In Progress Complete Pending HW Consent Canceled" at bounding box center [475, 62] width 63 height 15
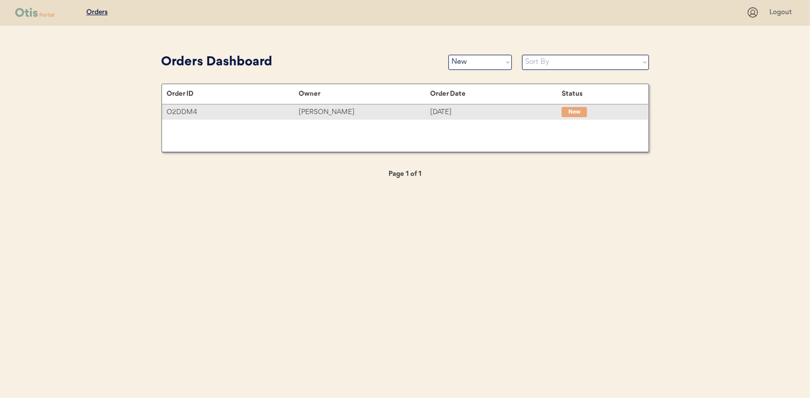
click at [332, 108] on div "[PERSON_NAME]" at bounding box center [363, 113] width 131 height 12
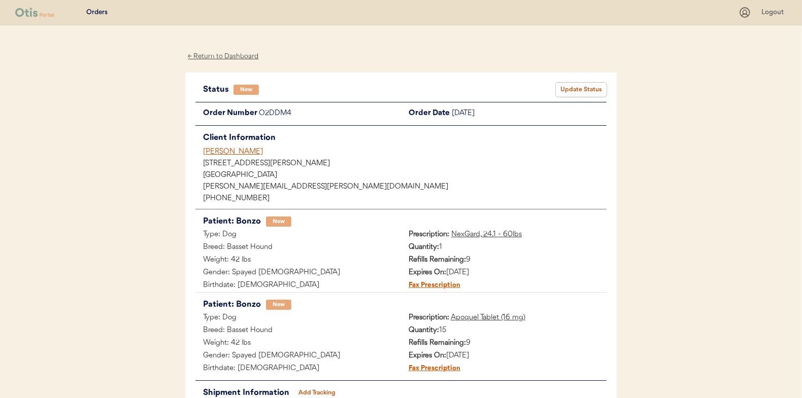
click at [598, 85] on button "Update Status" at bounding box center [581, 90] width 51 height 14
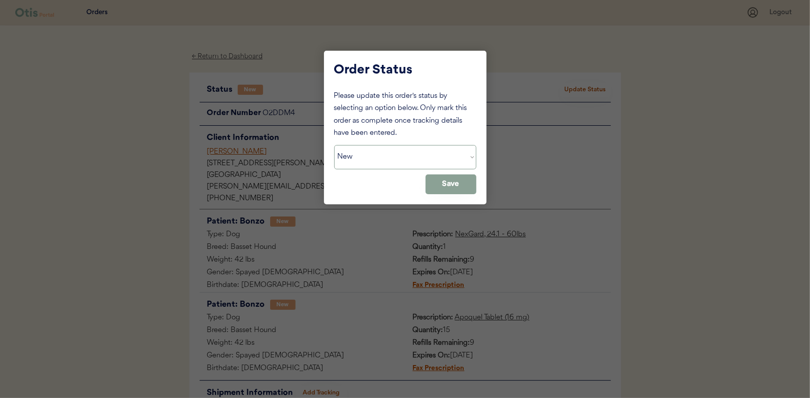
click at [366, 153] on select "Status On Hold New In Progress Complete Pending HW Consent Canceled" at bounding box center [405, 157] width 142 height 24
select select ""in_progress""
click at [334, 145] on select "Status On Hold New In Progress Complete Pending HW Consent Canceled" at bounding box center [405, 157] width 142 height 24
click at [450, 185] on button "Save" at bounding box center [450, 185] width 51 height 20
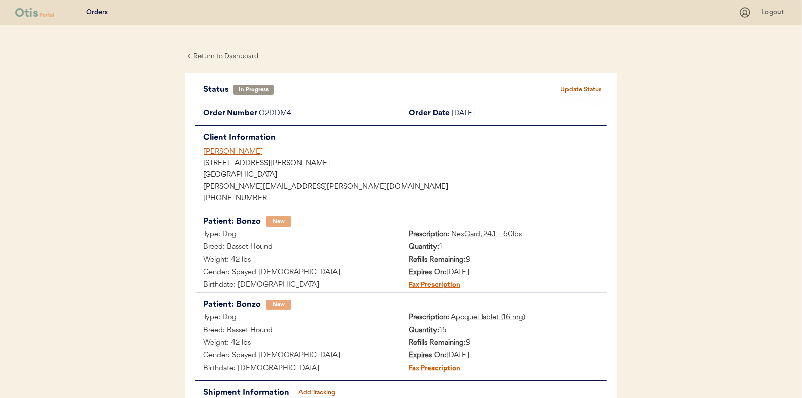
click at [226, 54] on div "← Return to Dashboard" at bounding box center [223, 57] width 76 height 12
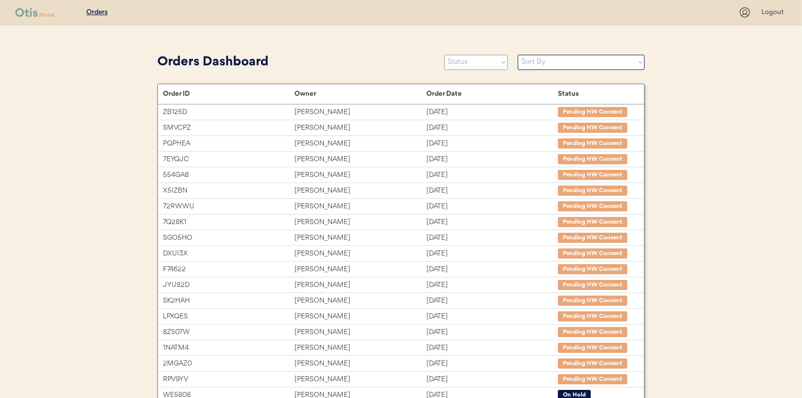
click at [471, 65] on select "Status On Hold New In Progress Complete Pending HW Consent Canceled" at bounding box center [475, 62] width 63 height 15
click at [444, 55] on select "Status On Hold New In Progress Complete Pending HW Consent Canceled" at bounding box center [475, 62] width 63 height 15
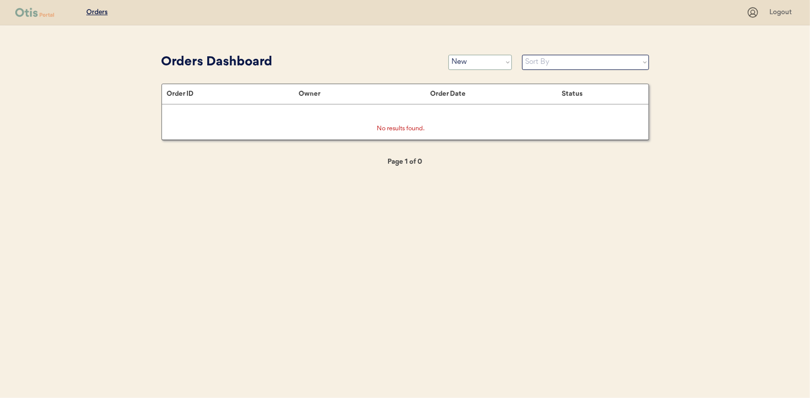
click at [476, 62] on select "Status On Hold New In Progress Complete Pending HW Consent Canceled" at bounding box center [479, 62] width 63 height 15
select select ""in_progress""
click at [448, 55] on select "Status On Hold New In Progress Complete Pending HW Consent Canceled" at bounding box center [479, 62] width 63 height 15
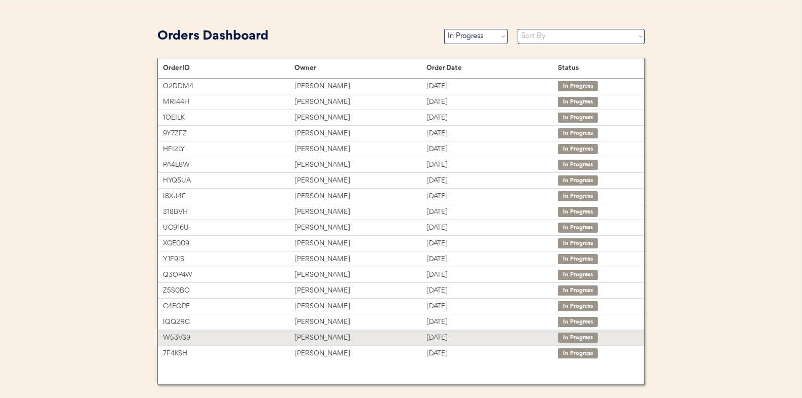
scroll to position [49, 0]
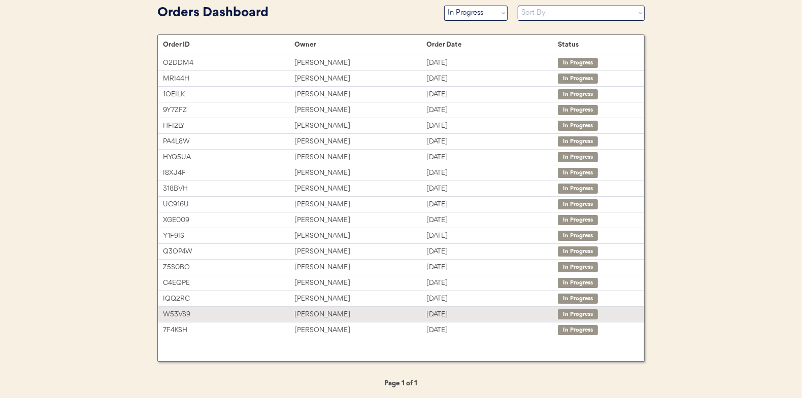
click at [318, 309] on div "[PERSON_NAME]" at bounding box center [359, 315] width 131 height 12
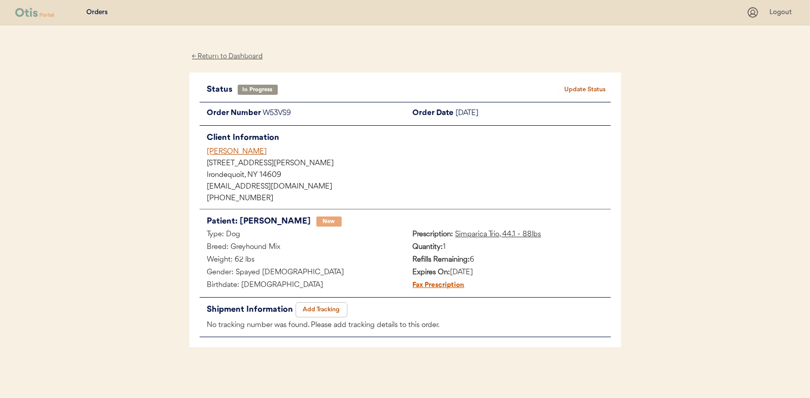
click at [328, 306] on button "Add Tracking" at bounding box center [321, 310] width 51 height 14
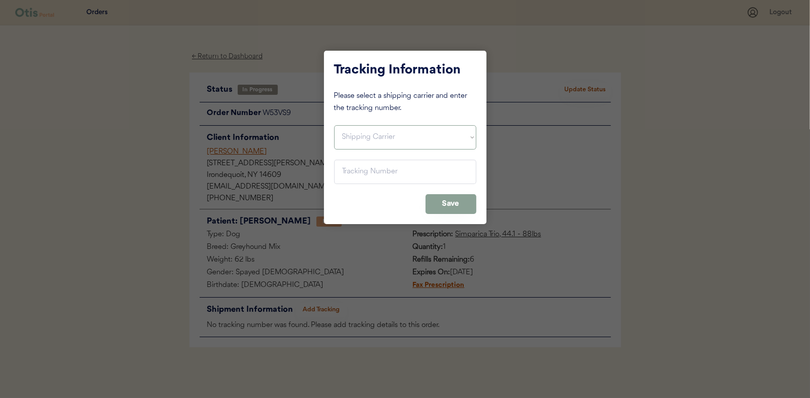
click at [363, 128] on select "Shipping Carrier FedEx FedEx Ground Economy UPS USPS" at bounding box center [405, 137] width 142 height 24
select select ""usps""
click at [334, 125] on select "Shipping Carrier FedEx FedEx Ground Economy UPS USPS" at bounding box center [405, 137] width 142 height 24
click at [343, 169] on input "input" at bounding box center [405, 172] width 142 height 24
paste input "9400150105798038237660"
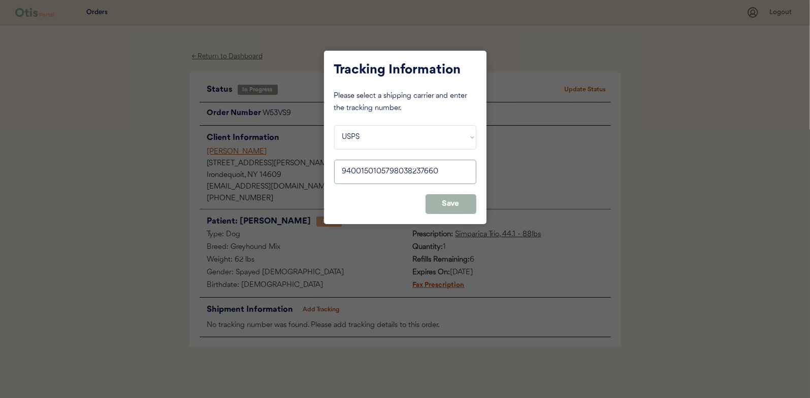
type input "9400150105798038237660"
click at [439, 203] on button "Save" at bounding box center [450, 204] width 51 height 20
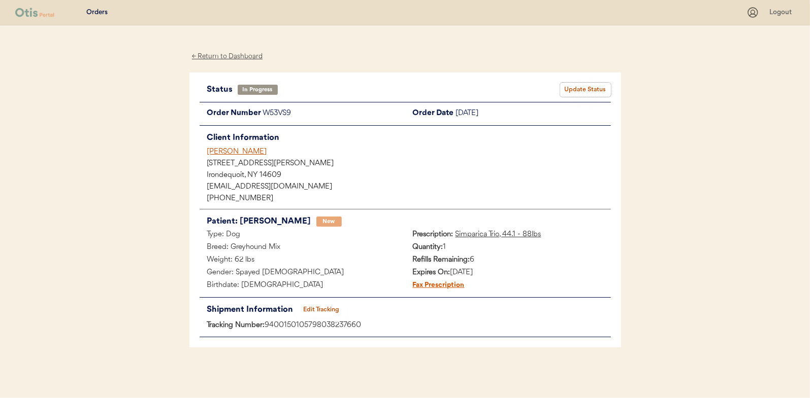
click at [578, 89] on button "Update Status" at bounding box center [585, 90] width 51 height 14
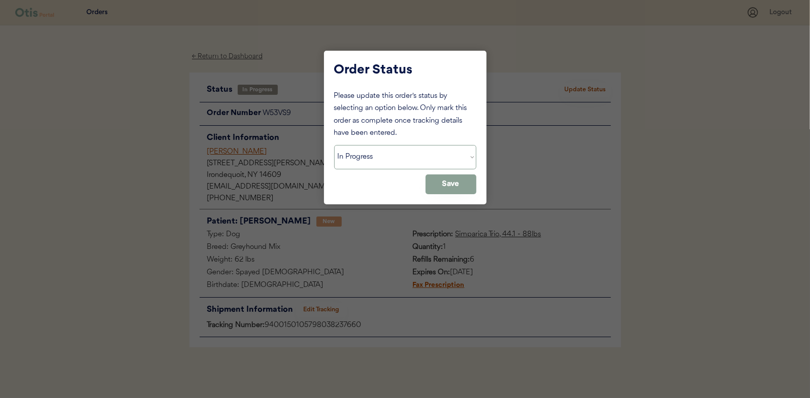
click at [378, 161] on select "Status On Hold New In Progress Complete Pending HW Consent Canceled" at bounding box center [405, 157] width 142 height 24
select select ""complete""
click at [334, 145] on select "Status On Hold New In Progress Complete Pending HW Consent Canceled" at bounding box center [405, 157] width 142 height 24
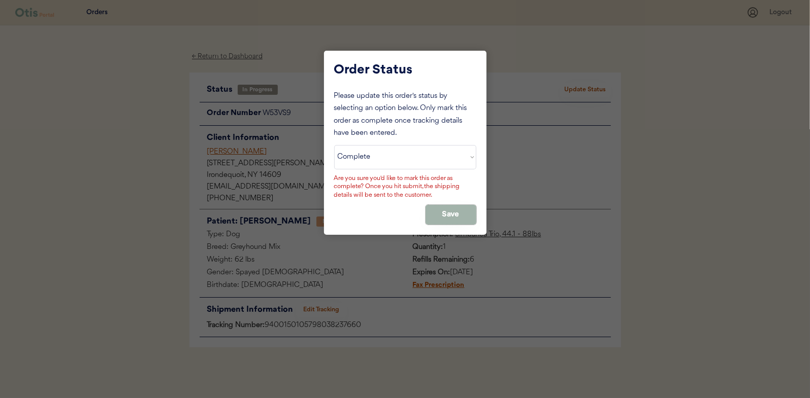
click at [456, 212] on button "Save" at bounding box center [450, 215] width 51 height 20
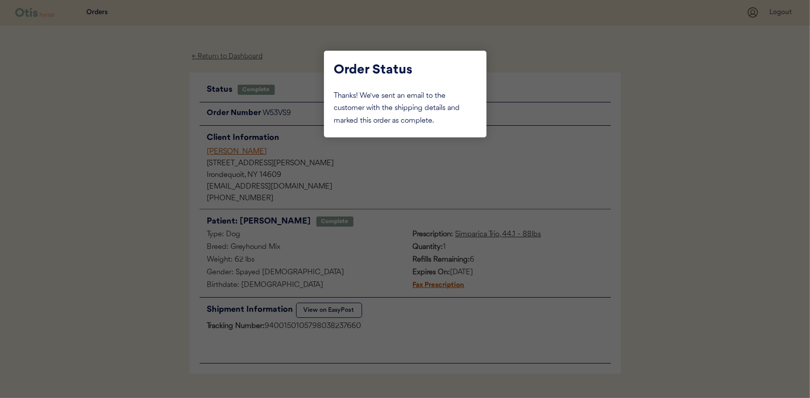
click at [154, 141] on div at bounding box center [405, 199] width 810 height 398
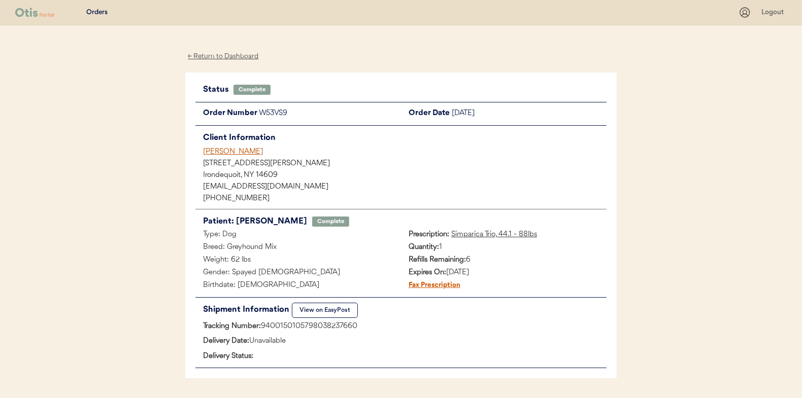
click at [227, 56] on div "← Return to Dashboard" at bounding box center [223, 57] width 76 height 12
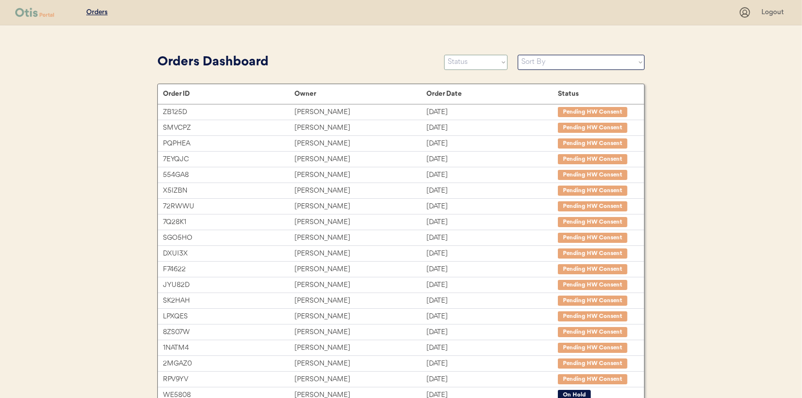
click at [465, 65] on select "Status On Hold New In Progress Complete Pending HW Consent Canceled" at bounding box center [475, 62] width 63 height 15
select select ""in_progress""
click at [444, 55] on select "Status On Hold New In Progress Complete Pending HW Consent Canceled" at bounding box center [475, 62] width 63 height 15
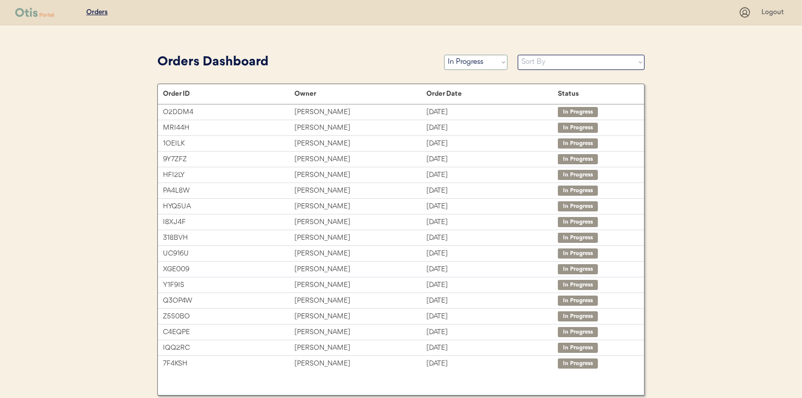
click at [472, 61] on select "Status On Hold New In Progress Complete Pending HW Consent Canceled" at bounding box center [475, 62] width 63 height 15
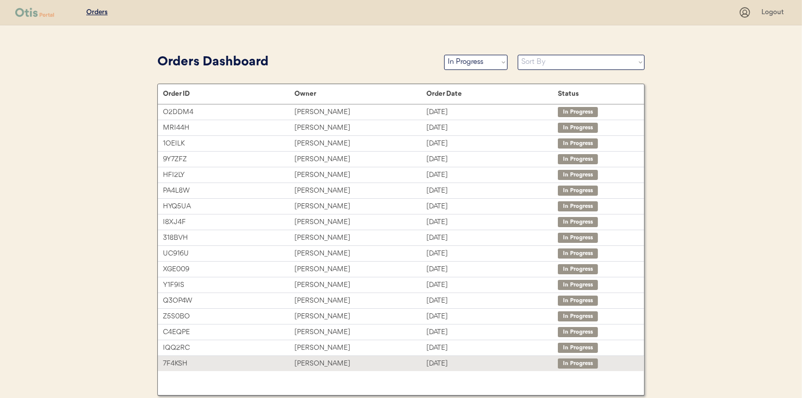
click at [310, 360] on div "[PERSON_NAME]" at bounding box center [359, 364] width 131 height 12
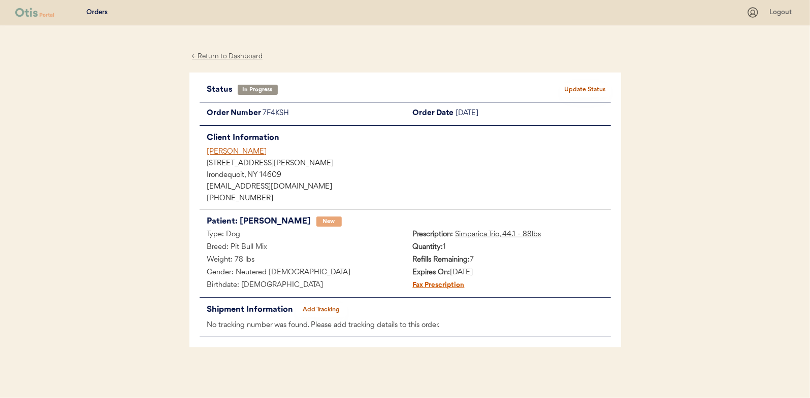
click at [322, 307] on button "Add Tracking" at bounding box center [321, 310] width 51 height 14
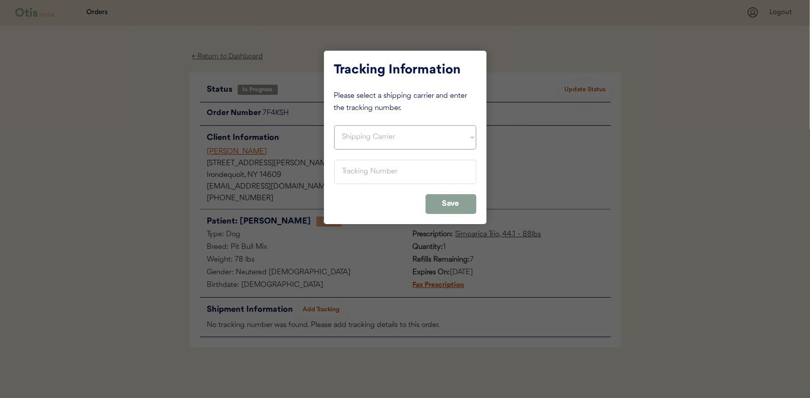
click at [357, 139] on select "Shipping Carrier FedEx FedEx Ground Economy UPS USPS" at bounding box center [405, 137] width 142 height 24
select select ""usps""
click at [334, 125] on select "Shipping Carrier FedEx FedEx Ground Economy UPS USPS" at bounding box center [405, 137] width 142 height 24
click at [345, 170] on input "input" at bounding box center [405, 172] width 142 height 24
paste input "9400150105496039895420"
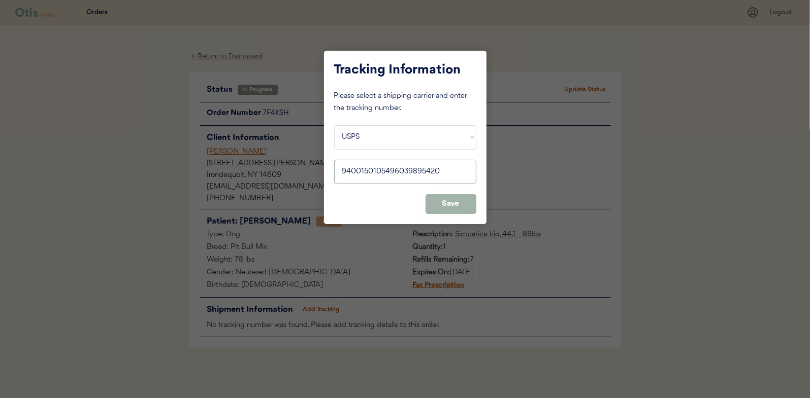
type input "9400150105496039895420"
click at [450, 200] on button "Save" at bounding box center [450, 204] width 51 height 20
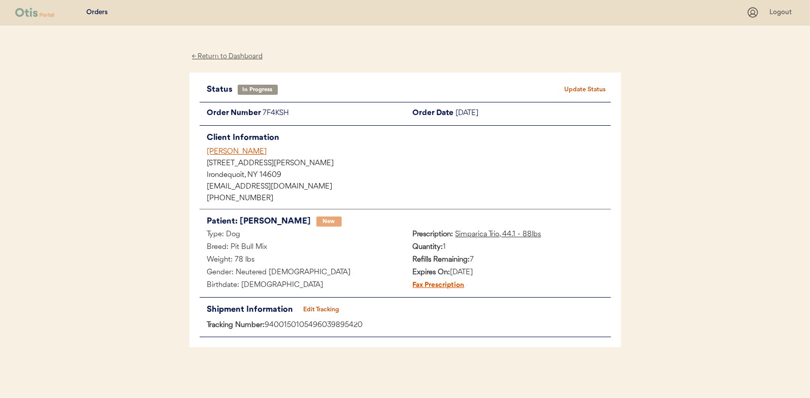
click at [601, 84] on button "Update Status" at bounding box center [585, 90] width 51 height 14
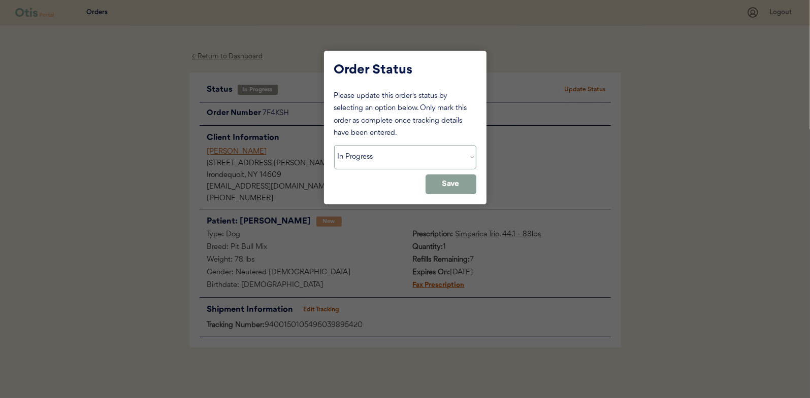
click at [380, 152] on select "Status On Hold New In Progress Complete Pending HW Consent Canceled" at bounding box center [405, 157] width 142 height 24
select select ""complete""
click at [334, 145] on select "Status On Hold New In Progress Complete Pending HW Consent Canceled" at bounding box center [405, 157] width 142 height 24
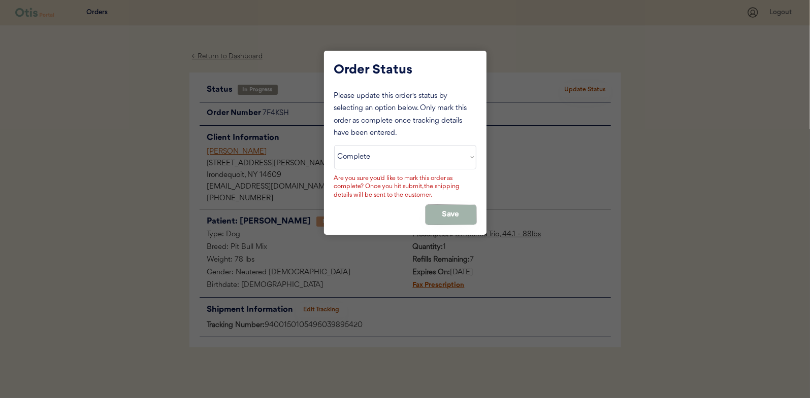
click at [442, 211] on button "Save" at bounding box center [450, 215] width 51 height 20
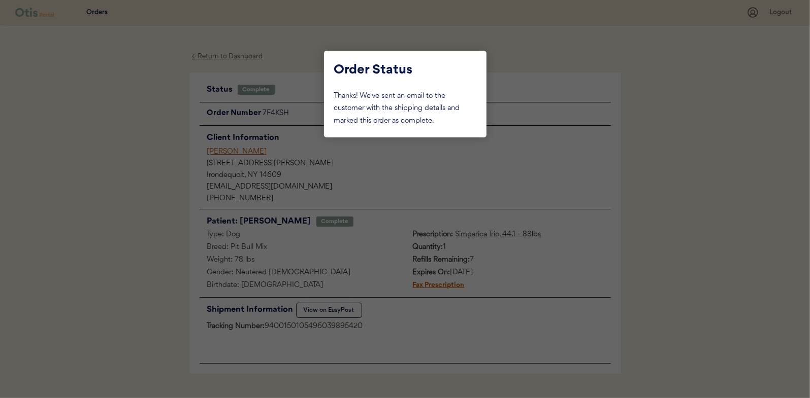
click at [140, 138] on div at bounding box center [405, 199] width 810 height 398
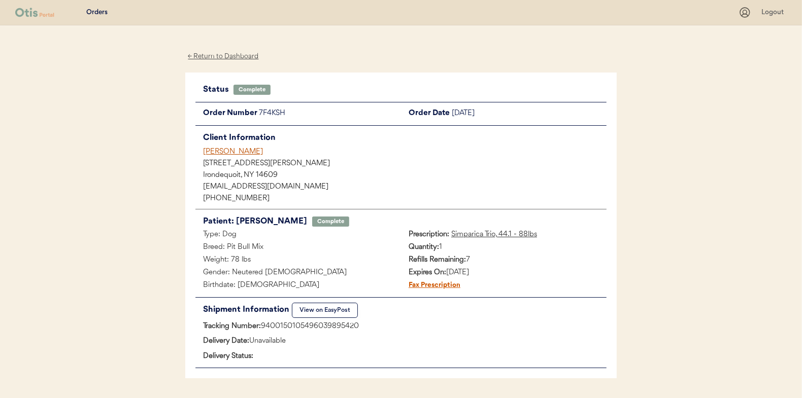
click at [216, 57] on div "← Return to Dashboard" at bounding box center [223, 57] width 76 height 12
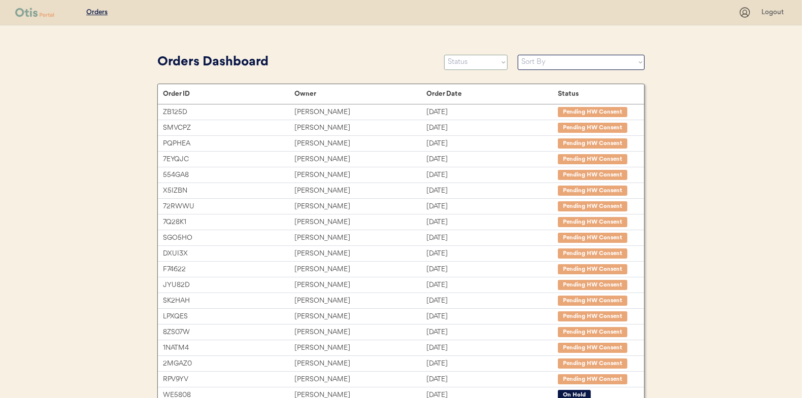
click at [458, 64] on select "Status On Hold New In Progress Complete Pending HW Consent Canceled" at bounding box center [475, 62] width 63 height 15
click at [476, 65] on select "Status On Hold New In Progress Complete Pending HW Consent Canceled" at bounding box center [475, 62] width 63 height 15
select select ""in_progress""
click at [444, 55] on select "Status On Hold New In Progress Complete Pending HW Consent Canceled" at bounding box center [475, 62] width 63 height 15
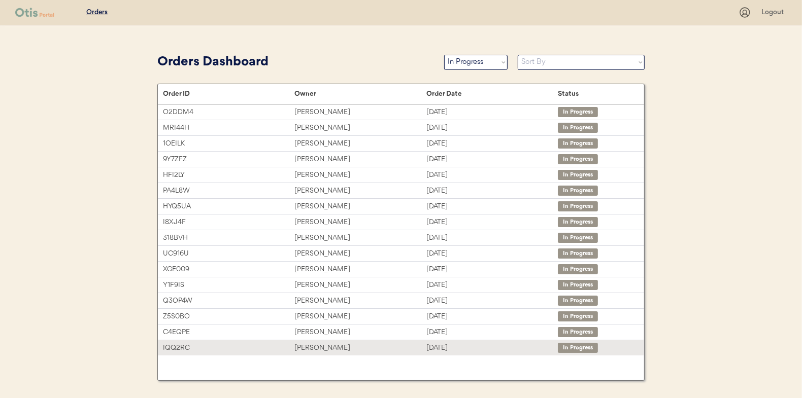
click at [314, 345] on div "Nancy Garcia" at bounding box center [359, 349] width 131 height 12
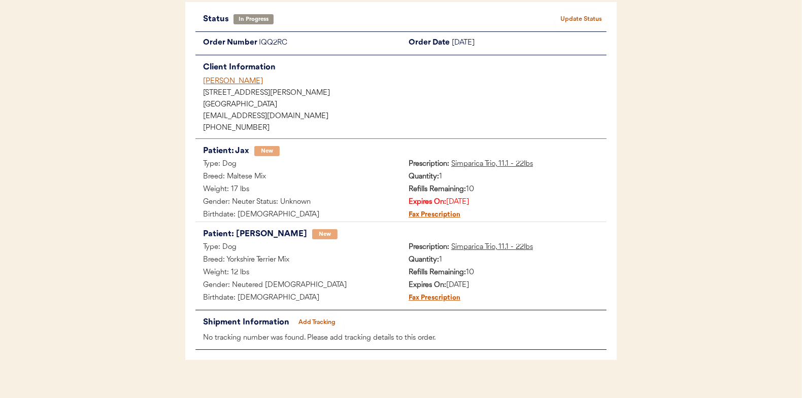
scroll to position [83, 0]
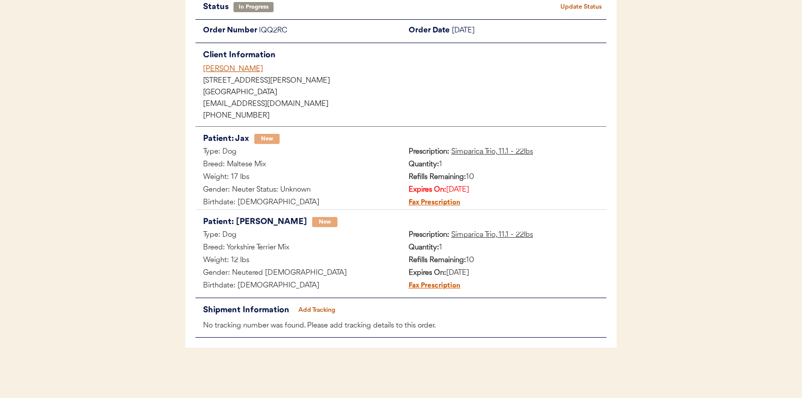
click at [322, 305] on button "Add Tracking" at bounding box center [317, 311] width 51 height 14
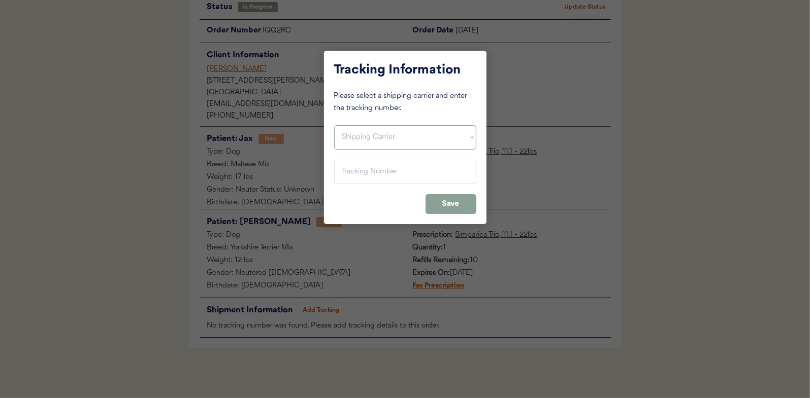
click at [356, 137] on select "Shipping Carrier FedEx FedEx Ground Economy UPS USPS" at bounding box center [405, 137] width 142 height 24
select select ""usps""
click at [334, 125] on select "Shipping Carrier FedEx FedEx Ground Economy UPS USPS" at bounding box center [405, 137] width 142 height 24
click at [347, 168] on input "input" at bounding box center [405, 172] width 142 height 24
paste input "9400150105800038181772"
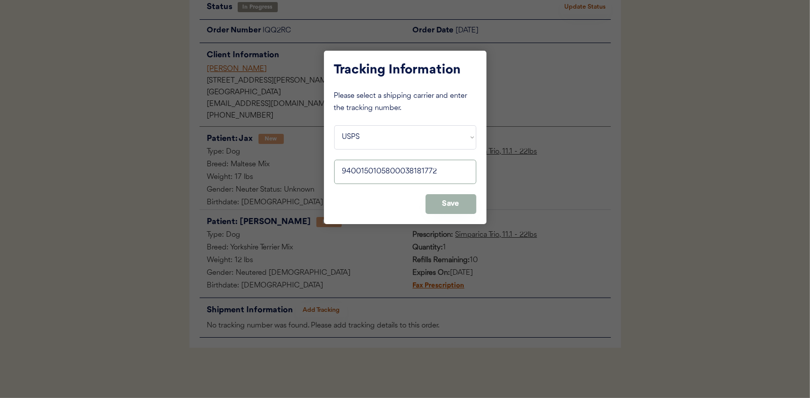
type input "9400150105800038181772"
click at [452, 203] on button "Save" at bounding box center [450, 204] width 51 height 20
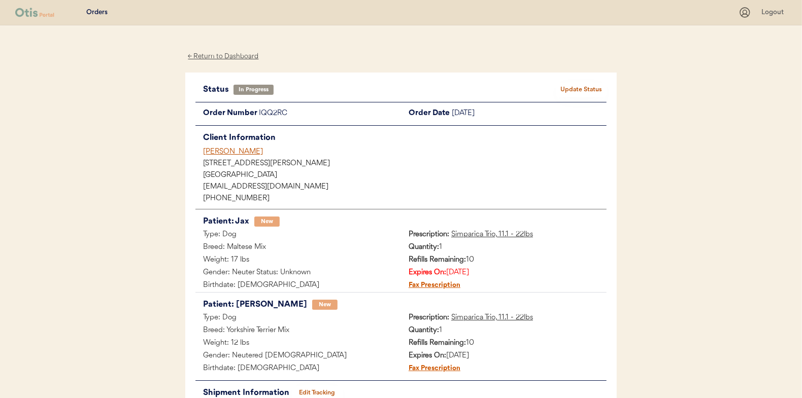
scroll to position [0, 0]
click at [586, 84] on button "Update Status" at bounding box center [581, 90] width 51 height 14
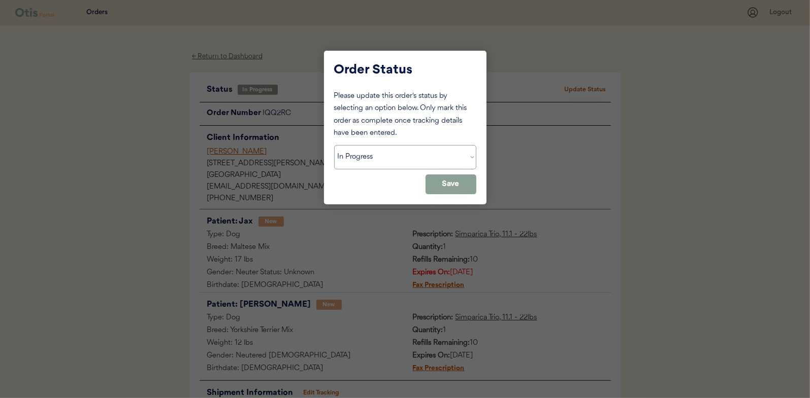
click at [383, 155] on select "Status On Hold New In Progress Complete Pending HW Consent Canceled" at bounding box center [405, 157] width 142 height 24
select select ""complete""
click at [334, 145] on select "Status On Hold New In Progress Complete Pending HW Consent Canceled" at bounding box center [405, 157] width 142 height 24
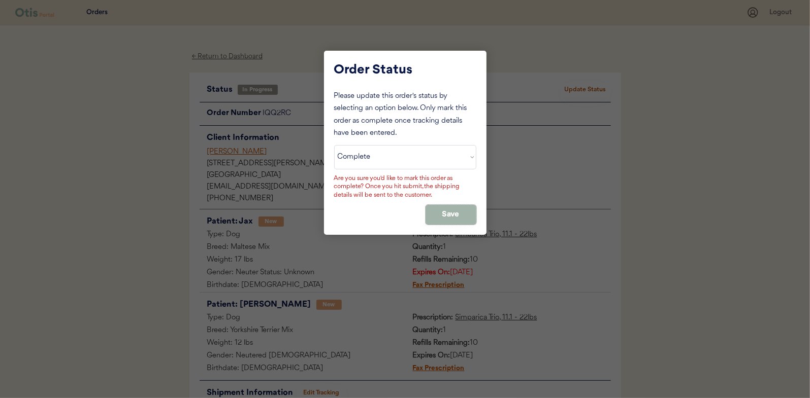
click at [451, 208] on button "Save" at bounding box center [450, 215] width 51 height 20
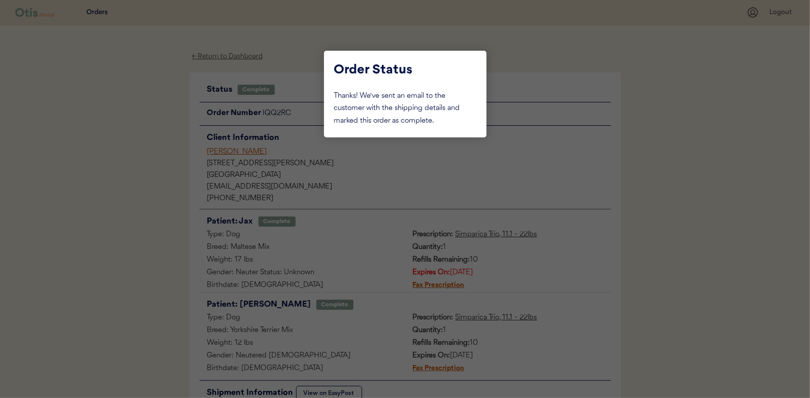
click at [129, 148] on div at bounding box center [405, 199] width 810 height 398
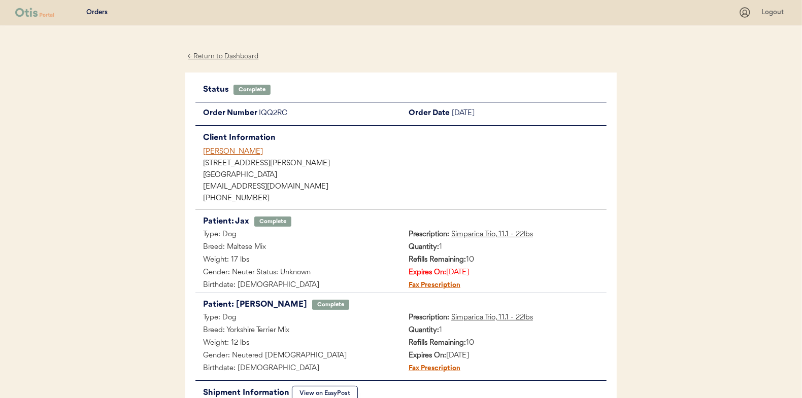
click at [221, 57] on div "← Return to Dashboard" at bounding box center [223, 57] width 76 height 12
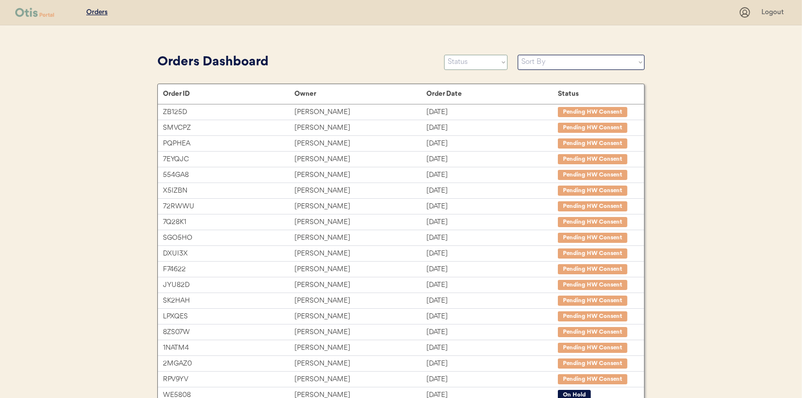
click at [470, 62] on select "Status On Hold New In Progress Complete Pending HW Consent Canceled" at bounding box center [475, 62] width 63 height 15
click at [444, 55] on select "Status On Hold New In Progress Complete Pending HW Consent Canceled" at bounding box center [475, 62] width 63 height 15
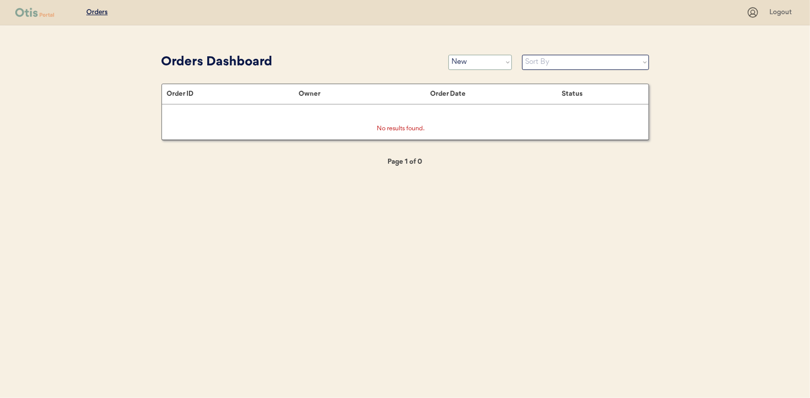
click at [480, 65] on select "Status On Hold New In Progress Complete Pending HW Consent Canceled" at bounding box center [479, 62] width 63 height 15
select select ""in_progress""
click at [448, 55] on select "Status On Hold New In Progress Complete Pending HW Consent Canceled" at bounding box center [479, 62] width 63 height 15
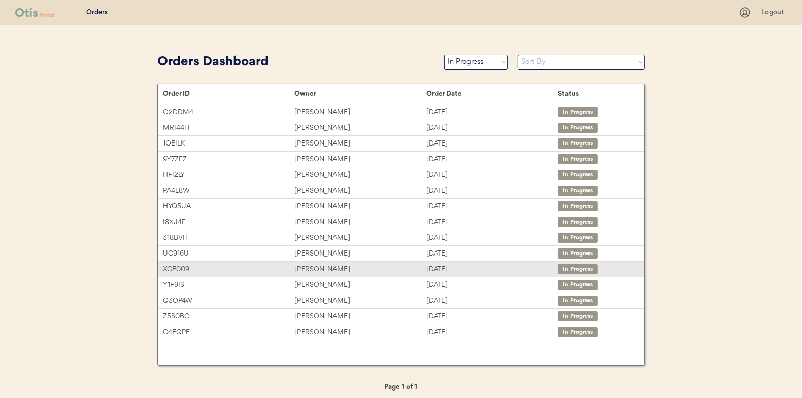
click at [311, 269] on div "[PERSON_NAME]" at bounding box center [359, 270] width 131 height 12
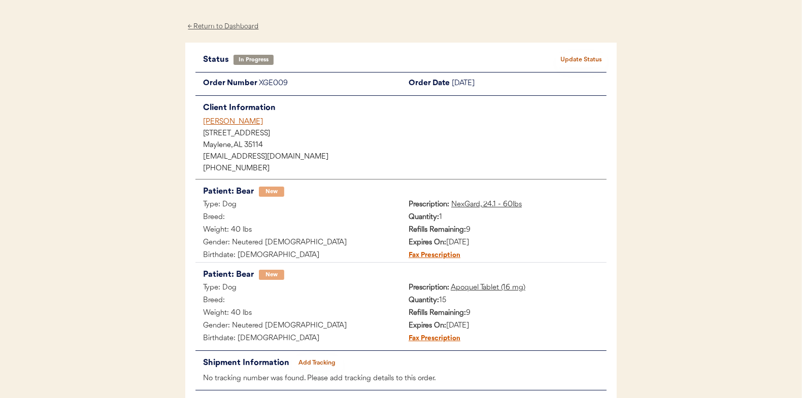
scroll to position [83, 0]
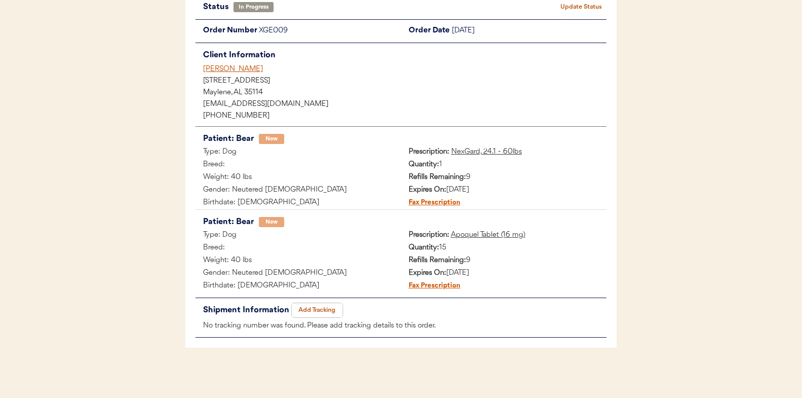
click at [321, 307] on button "Add Tracking" at bounding box center [317, 311] width 51 height 14
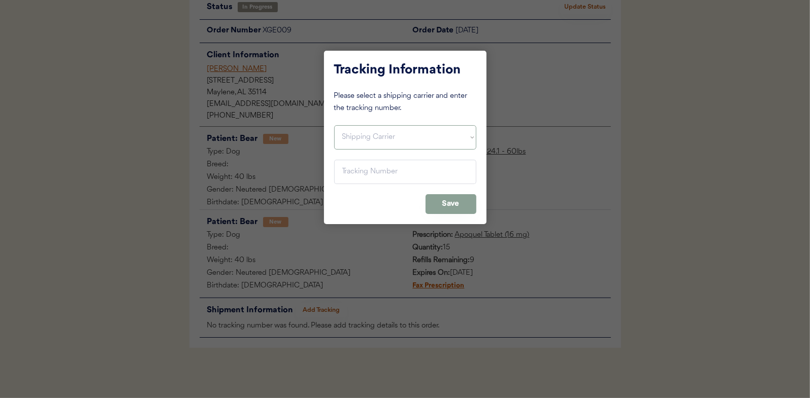
click at [361, 135] on select "Shipping Carrier FedEx FedEx Ground Economy UPS USPS" at bounding box center [405, 137] width 142 height 24
select select ""usps""
click at [334, 125] on select "Shipping Carrier FedEx FedEx Ground Economy UPS USPS" at bounding box center [405, 137] width 142 height 24
click at [350, 174] on input "input" at bounding box center [405, 172] width 142 height 24
paste input "9400150105496039917450"
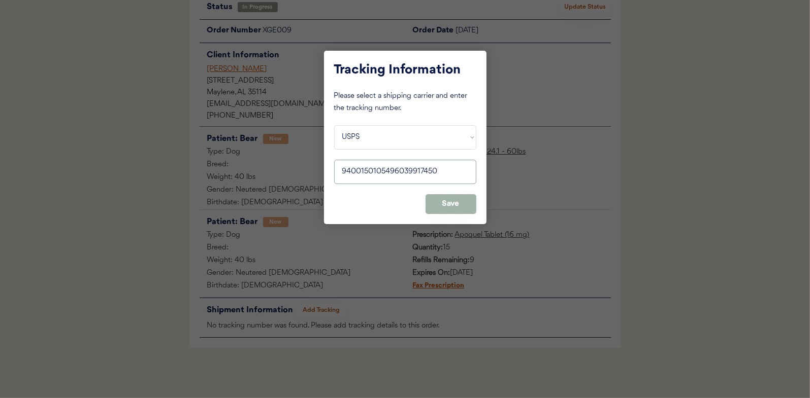
type input "9400150105496039917450"
click at [450, 205] on button "Save" at bounding box center [450, 204] width 51 height 20
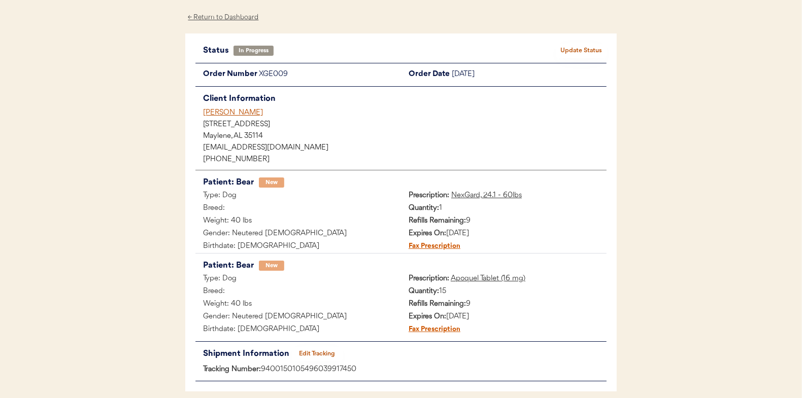
scroll to position [0, 0]
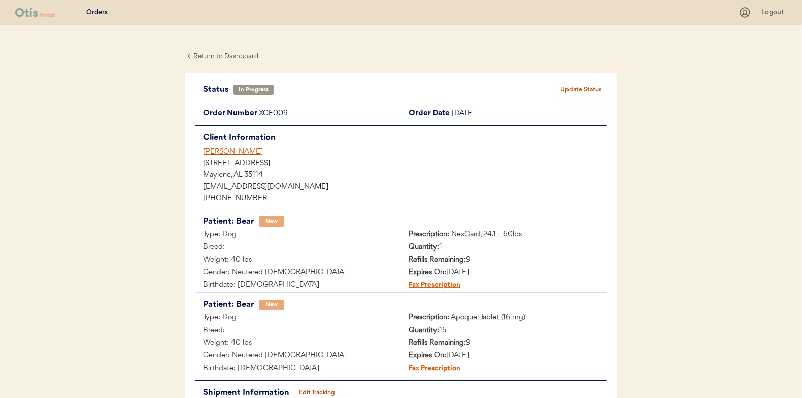
click at [592, 85] on button "Update Status" at bounding box center [581, 90] width 51 height 14
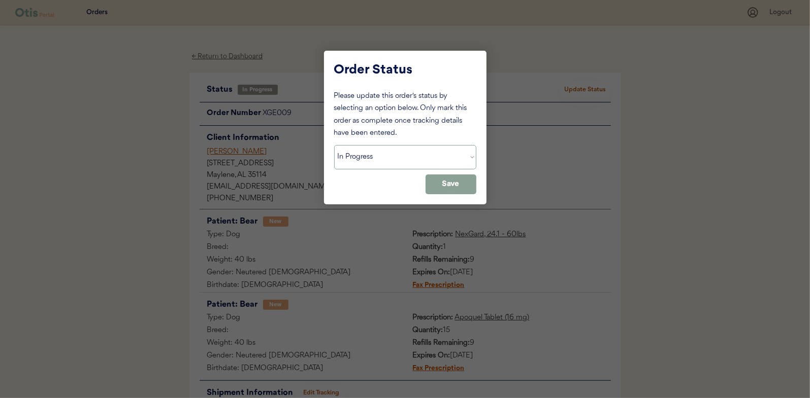
click at [352, 155] on select "Status On Hold New In Progress Complete Pending HW Consent Canceled" at bounding box center [405, 157] width 142 height 24
select select ""complete""
click at [334, 145] on select "Status On Hold New In Progress Complete Pending HW Consent Canceled" at bounding box center [405, 157] width 142 height 24
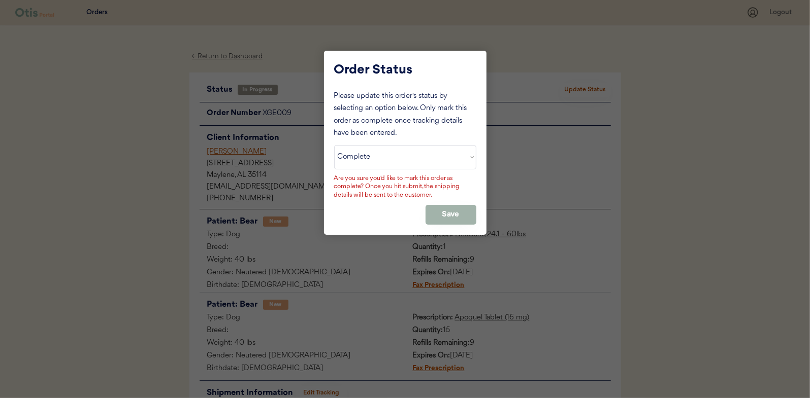
click at [447, 207] on button "Save" at bounding box center [450, 215] width 51 height 20
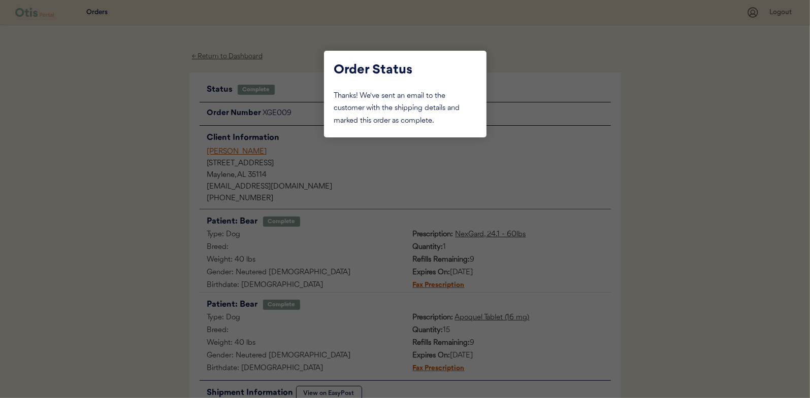
click at [162, 94] on div at bounding box center [405, 199] width 810 height 398
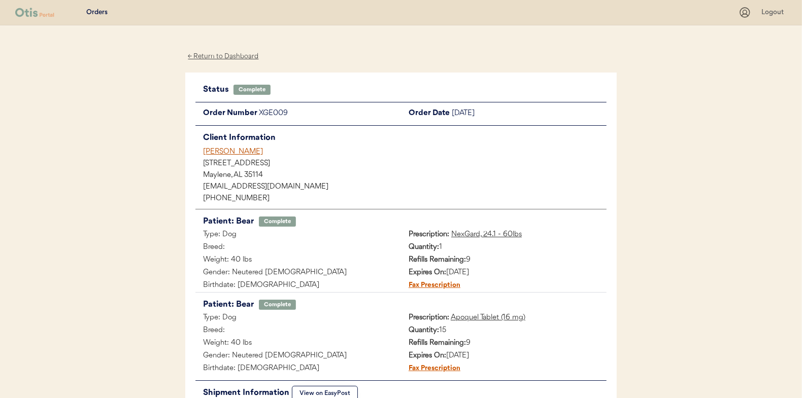
click at [206, 57] on div "← Return to Dashboard" at bounding box center [223, 57] width 76 height 12
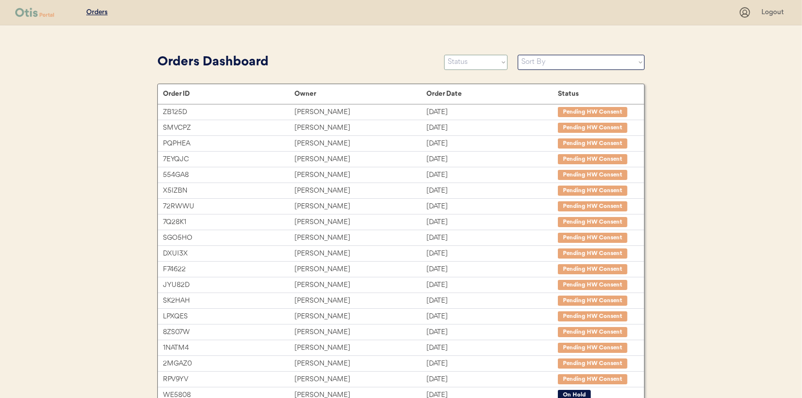
click at [471, 64] on select "Status On Hold New In Progress Complete Pending HW Consent Canceled" at bounding box center [475, 62] width 63 height 15
click at [444, 55] on select "Status On Hold New In Progress Complete Pending HW Consent Canceled" at bounding box center [475, 62] width 63 height 15
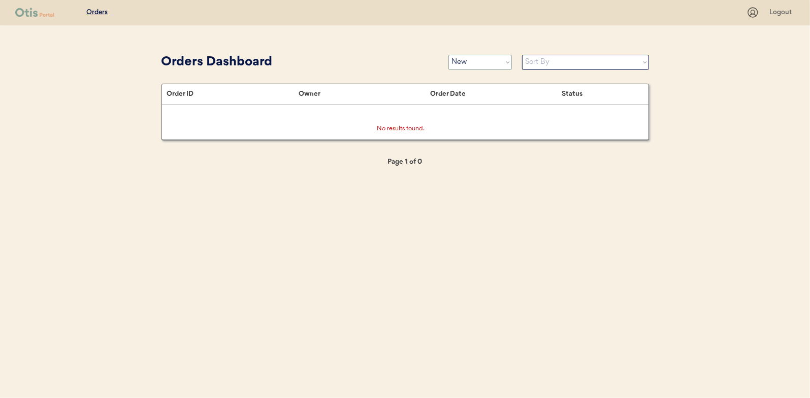
click at [476, 59] on select "Status On Hold New In Progress Complete Pending HW Consent Canceled" at bounding box center [479, 62] width 63 height 15
click at [448, 55] on select "Status On Hold New In Progress Complete Pending HW Consent Canceled" at bounding box center [479, 62] width 63 height 15
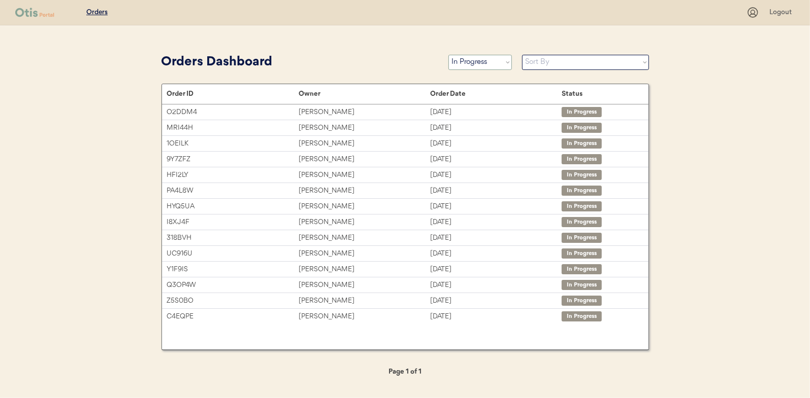
click at [464, 63] on select "Status On Hold New In Progress Complete Pending HW Consent Canceled" at bounding box center [479, 62] width 63 height 15
click at [448, 55] on select "Status On Hold New In Progress Complete Pending HW Consent Canceled" at bounding box center [479, 62] width 63 height 15
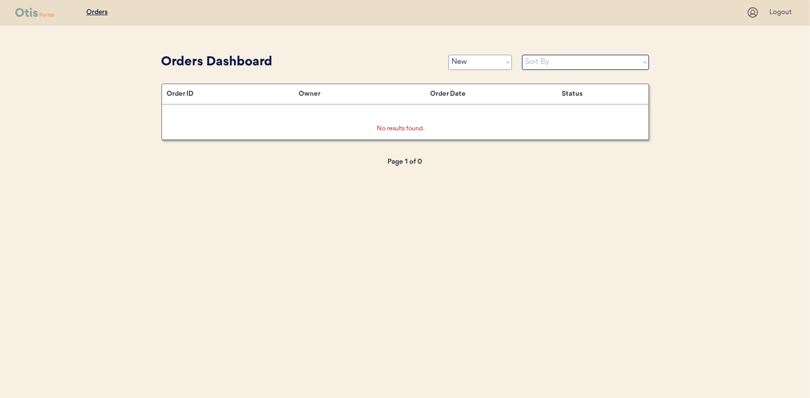
click at [482, 67] on select "Status On Hold New In Progress Complete Pending HW Consent Canceled" at bounding box center [479, 62] width 63 height 15
select select ""in_progress""
click at [448, 55] on select "Status On Hold New In Progress Complete Pending HW Consent Canceled" at bounding box center [479, 62] width 63 height 15
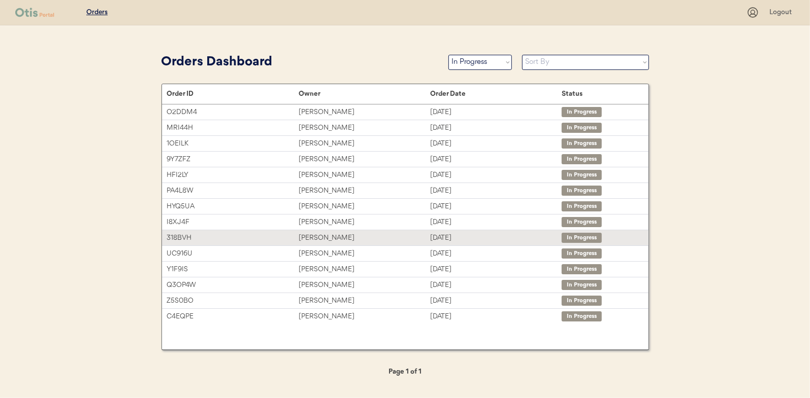
click at [335, 234] on div "Merry Ann Fernandez" at bounding box center [363, 238] width 131 height 12
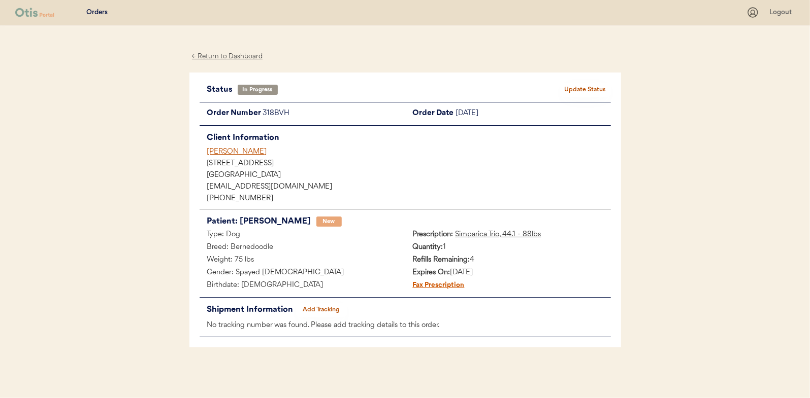
click at [326, 310] on button "Add Tracking" at bounding box center [321, 310] width 51 height 14
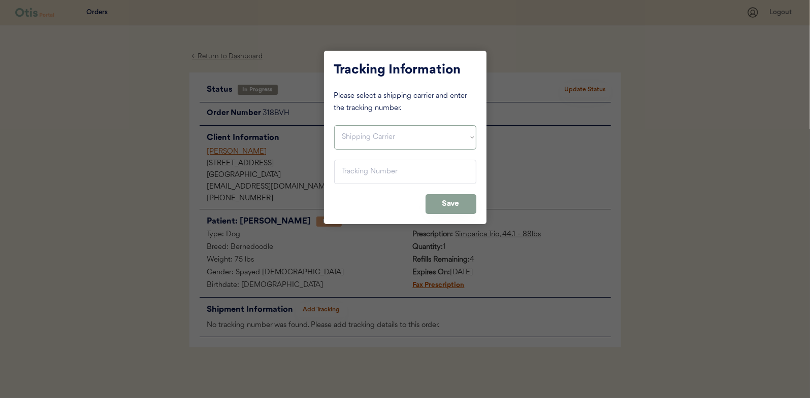
click at [344, 134] on select "Shipping Carrier FedEx FedEx Ground Economy UPS USPS" at bounding box center [405, 137] width 142 height 24
select select ""usps""
click at [334, 125] on select "Shipping Carrier FedEx FedEx Ground Economy UPS USPS" at bounding box center [405, 137] width 142 height 24
paste input "9400150105799038228054"
drag, startPoint x: 389, startPoint y: 173, endPoint x: 470, endPoint y: 168, distance: 80.9
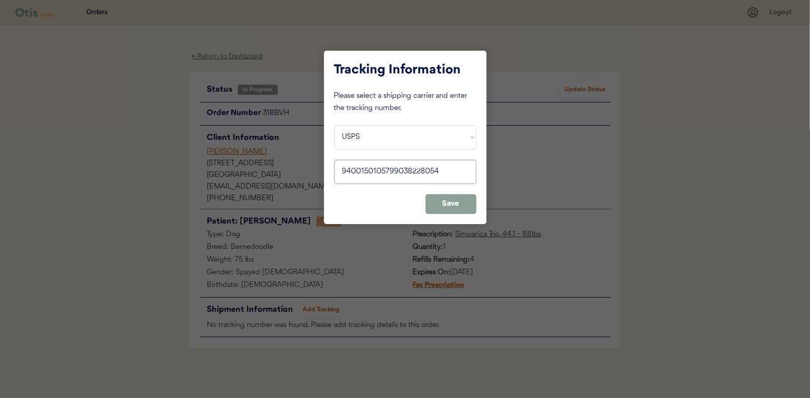
click at [470, 168] on input "input" at bounding box center [405, 172] width 142 height 24
type input "9400150105799038228054"
click at [455, 201] on button "Save" at bounding box center [450, 204] width 51 height 20
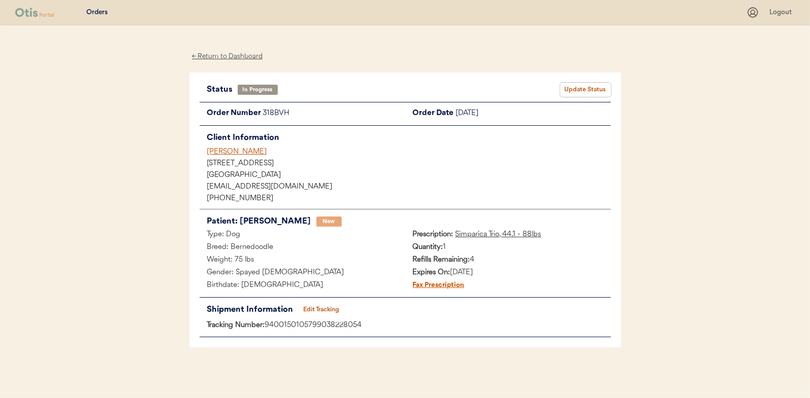
click at [574, 88] on button "Update Status" at bounding box center [585, 90] width 51 height 14
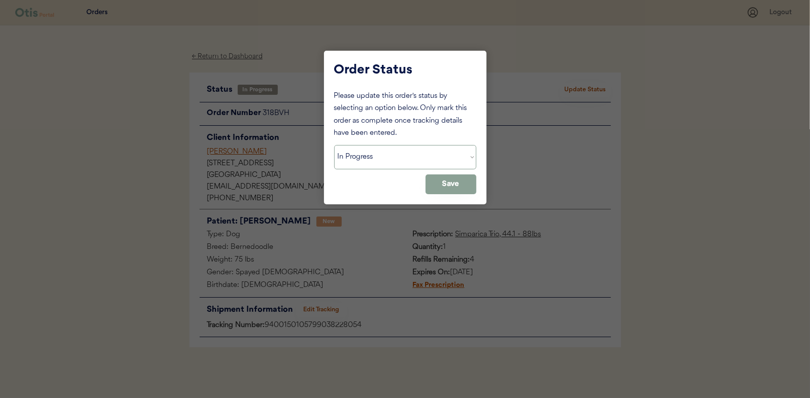
click at [399, 159] on select "Status On Hold New In Progress Complete Pending HW Consent Canceled" at bounding box center [405, 157] width 142 height 24
select select ""complete""
click at [334, 145] on select "Status On Hold New In Progress Complete Pending HW Consent Canceled" at bounding box center [405, 157] width 142 height 24
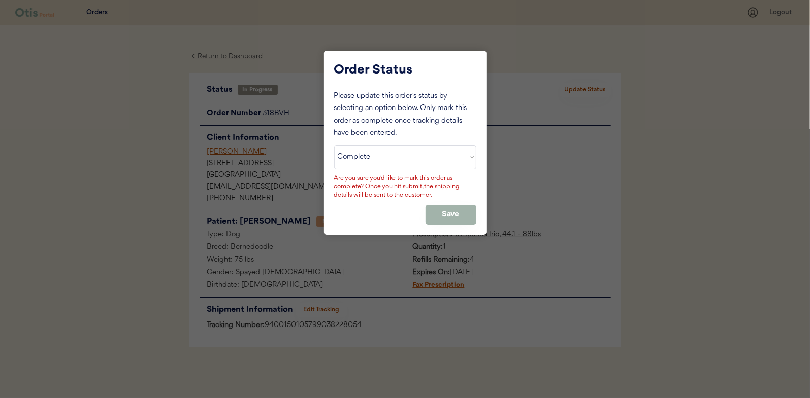
click at [458, 208] on button "Save" at bounding box center [450, 215] width 51 height 20
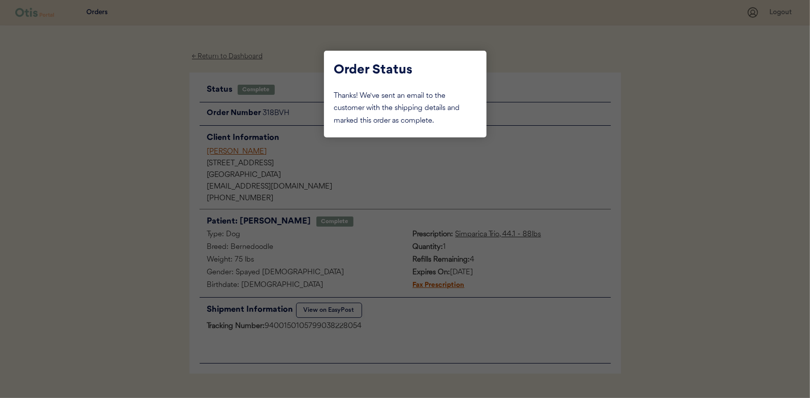
click at [160, 131] on div at bounding box center [405, 199] width 810 height 398
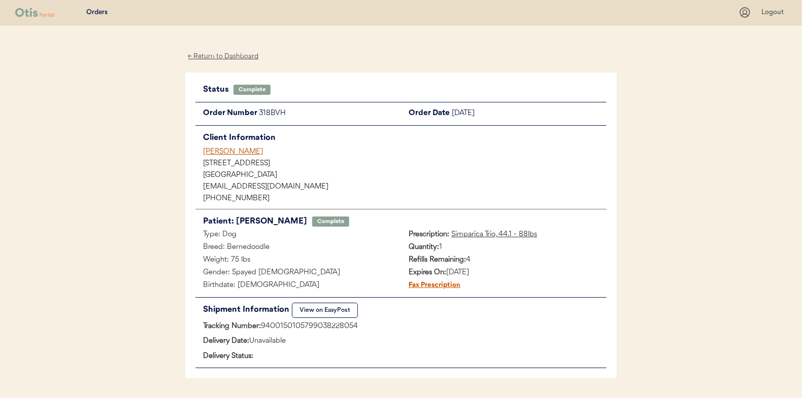
click at [221, 54] on div "← Return to Dashboard" at bounding box center [223, 57] width 76 height 12
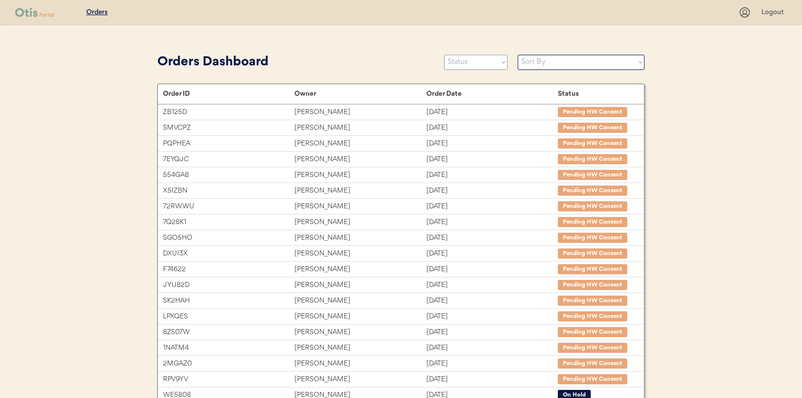
click at [462, 61] on select "Status On Hold New In Progress Complete Pending HW Consent Canceled" at bounding box center [475, 62] width 63 height 15
click at [444, 55] on select "Status On Hold New In Progress Complete Pending HW Consent Canceled" at bounding box center [475, 62] width 63 height 15
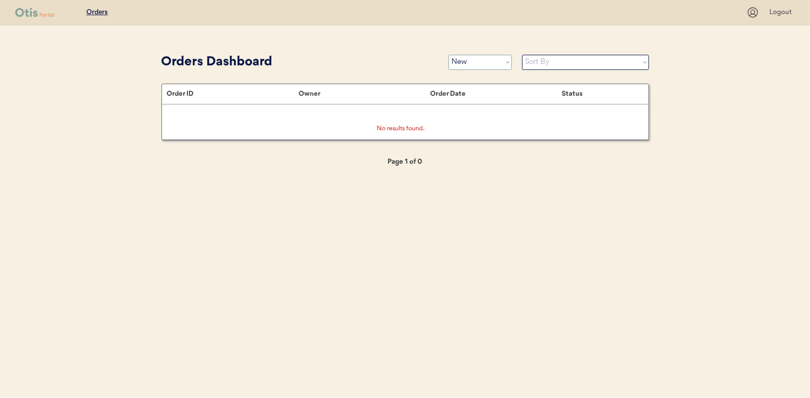
drag, startPoint x: 462, startPoint y: 60, endPoint x: 463, endPoint y: 70, distance: 9.7
click at [462, 60] on select "Status On Hold New In Progress Complete Pending HW Consent Canceled" at bounding box center [479, 62] width 63 height 15
select select ""in_progress""
click at [448, 55] on select "Status On Hold New In Progress Complete Pending HW Consent Canceled" at bounding box center [479, 62] width 63 height 15
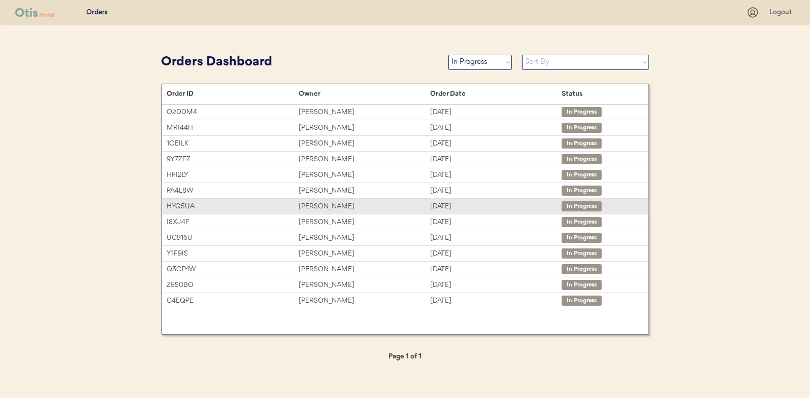
click at [324, 206] on div "[PERSON_NAME]" at bounding box center [363, 207] width 131 height 12
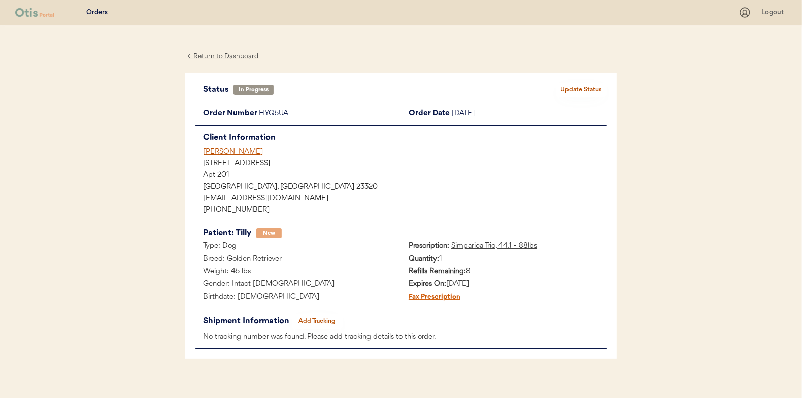
click at [321, 321] on button "Add Tracking" at bounding box center [317, 322] width 51 height 14
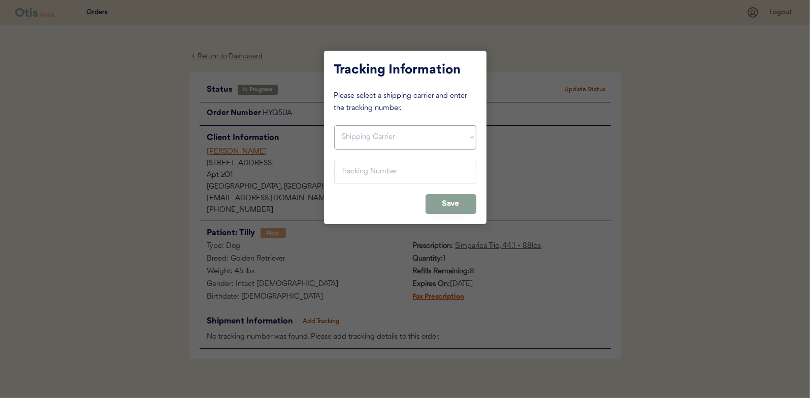
click at [358, 133] on select "Shipping Carrier FedEx FedEx Ground Economy UPS USPS" at bounding box center [405, 137] width 142 height 24
select select ""usps""
click at [334, 125] on select "Shipping Carrier FedEx FedEx Ground Economy UPS USPS" at bounding box center [405, 137] width 142 height 24
click at [344, 167] on input "input" at bounding box center [405, 172] width 142 height 24
paste input "9400150105798038261054"
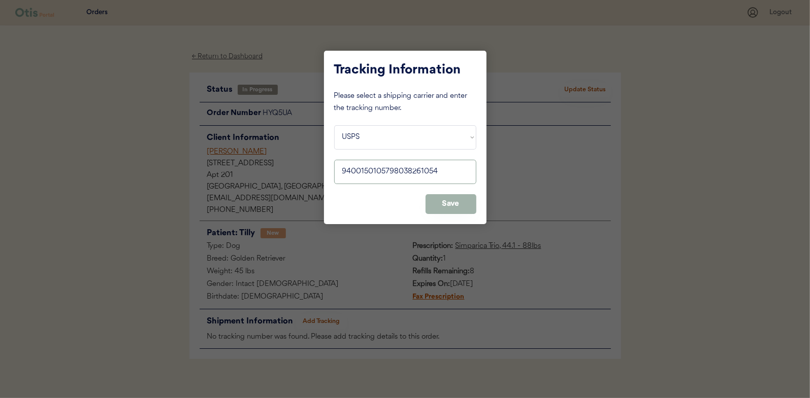
type input "9400150105798038261054"
click at [458, 203] on button "Save" at bounding box center [450, 204] width 51 height 20
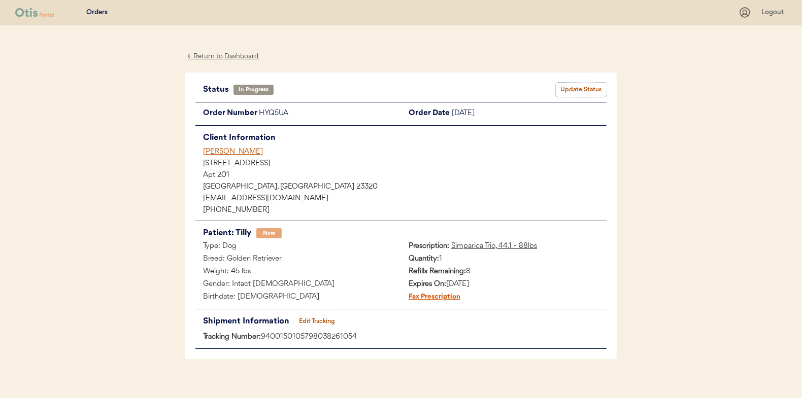
click at [576, 87] on button "Update Status" at bounding box center [581, 90] width 51 height 14
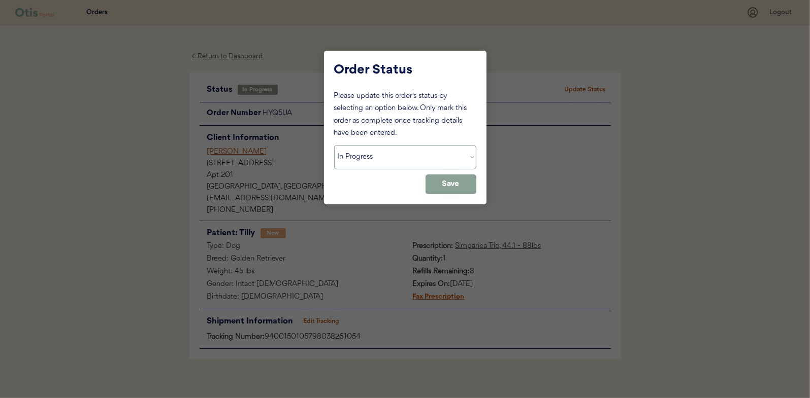
click at [377, 153] on select "Status On Hold New In Progress Complete Pending HW Consent Canceled" at bounding box center [405, 157] width 142 height 24
select select ""complete""
click at [334, 145] on select "Status On Hold New In Progress Complete Pending HW Consent Canceled" at bounding box center [405, 157] width 142 height 24
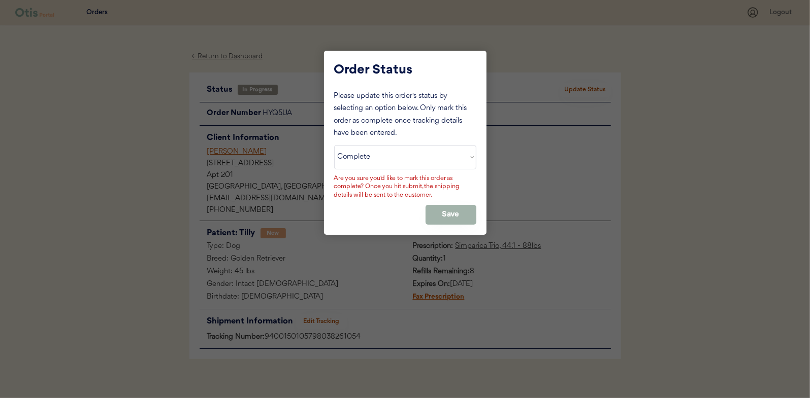
click at [443, 212] on button "Save" at bounding box center [450, 215] width 51 height 20
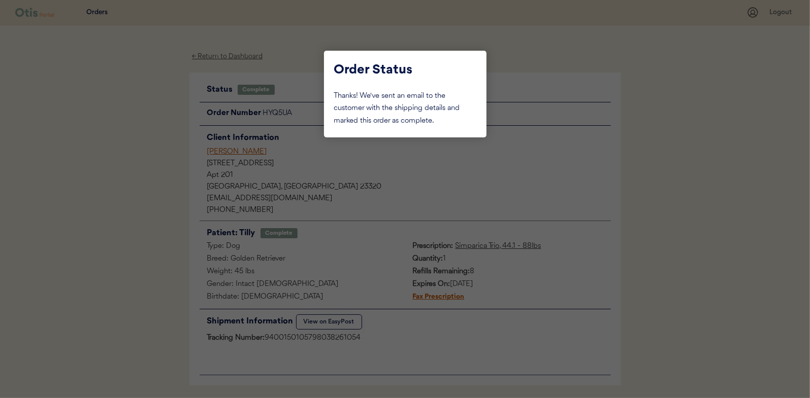
click at [140, 122] on div at bounding box center [405, 199] width 810 height 398
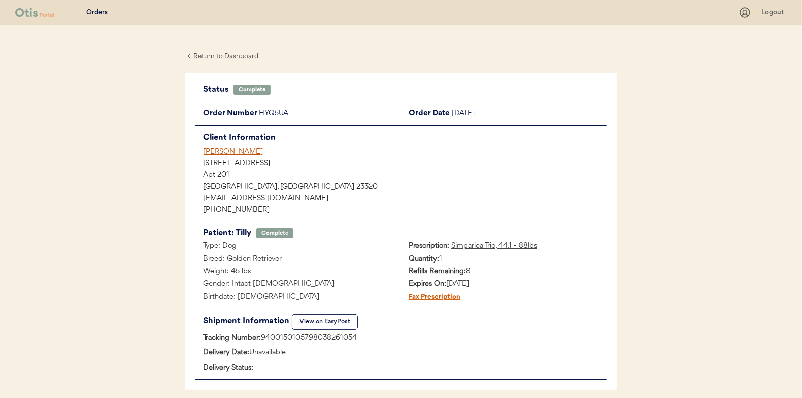
click at [244, 53] on div "← Return to Dashboard" at bounding box center [223, 57] width 76 height 12
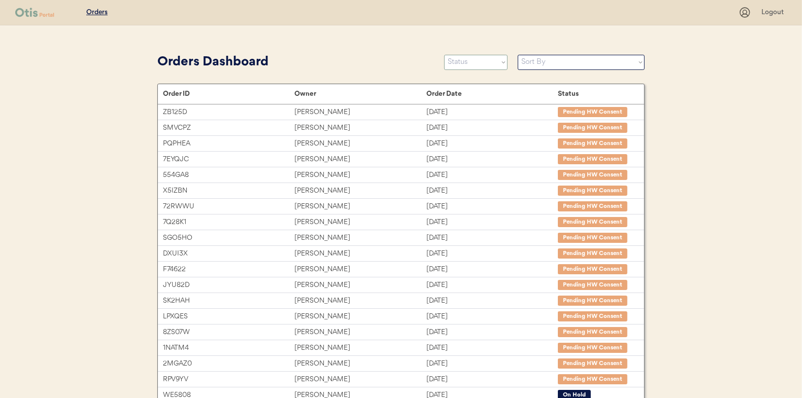
click at [465, 70] on select "Status On Hold New In Progress Complete Pending HW Consent Canceled" at bounding box center [475, 62] width 63 height 15
click at [444, 55] on select "Status On Hold New In Progress Complete Pending HW Consent Canceled" at bounding box center [475, 62] width 63 height 15
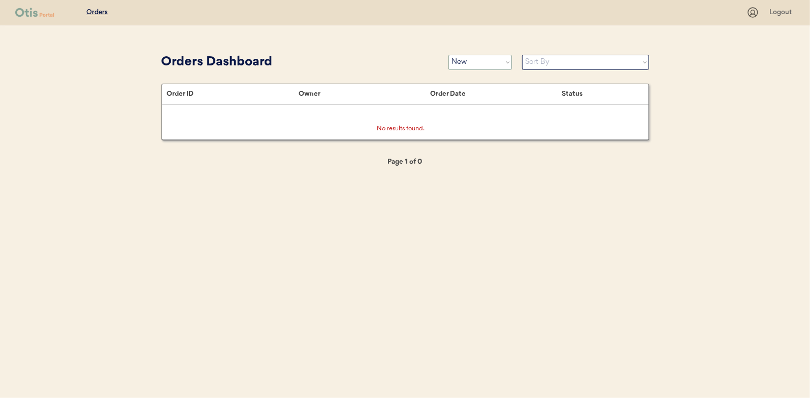
click at [471, 56] on select "Status On Hold New In Progress Complete Pending HW Consent Canceled" at bounding box center [479, 62] width 63 height 15
select select ""in_progress""
click at [448, 55] on select "Status On Hold New In Progress Complete Pending HW Consent Canceled" at bounding box center [479, 62] width 63 height 15
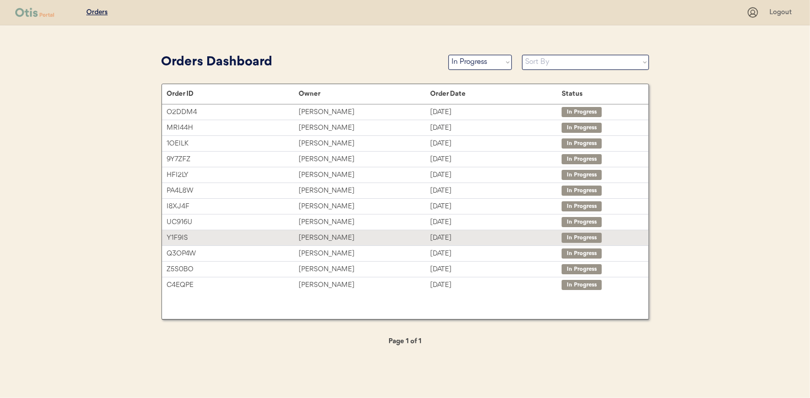
click at [327, 236] on div "Larry Grossman" at bounding box center [363, 238] width 131 height 12
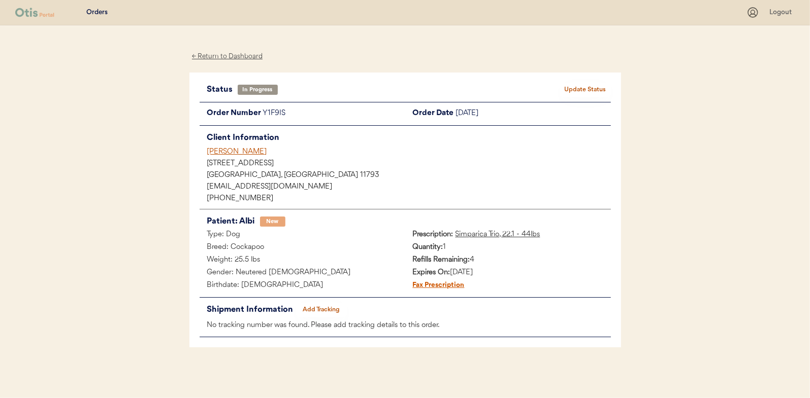
click at [308, 306] on button "Add Tracking" at bounding box center [321, 310] width 51 height 14
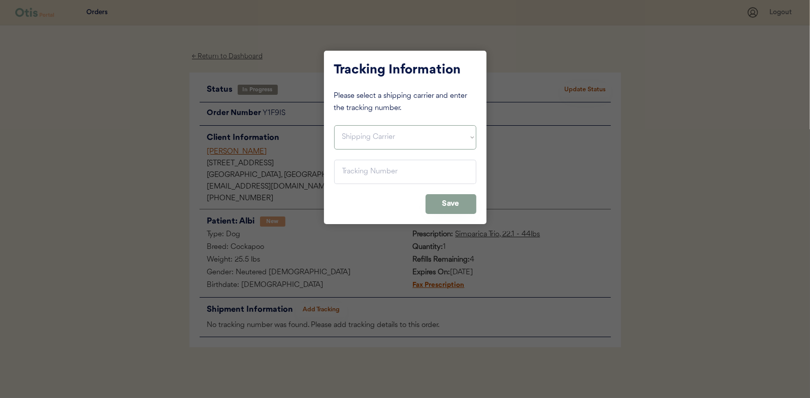
click at [358, 134] on select "Shipping Carrier FedEx FedEx Ground Economy UPS USPS" at bounding box center [405, 137] width 142 height 24
select select ""usps""
click at [334, 125] on select "Shipping Carrier FedEx FedEx Ground Economy UPS USPS" at bounding box center [405, 137] width 142 height 24
click at [347, 172] on input "input" at bounding box center [405, 172] width 142 height 24
paste input "9400150105799038230040"
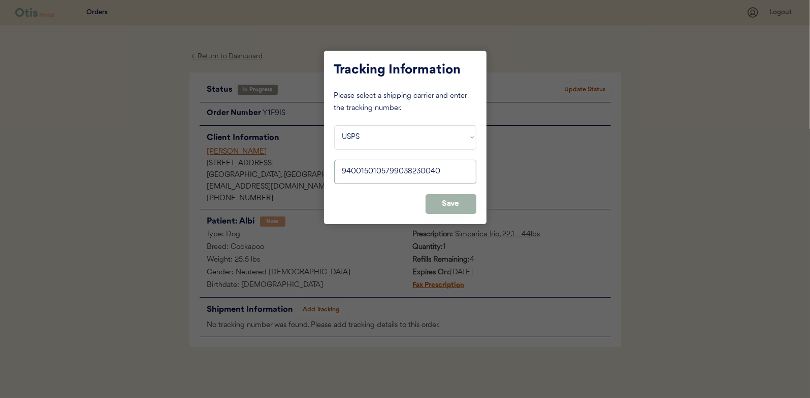
type input "9400150105799038230040"
click at [448, 197] on button "Save" at bounding box center [450, 204] width 51 height 20
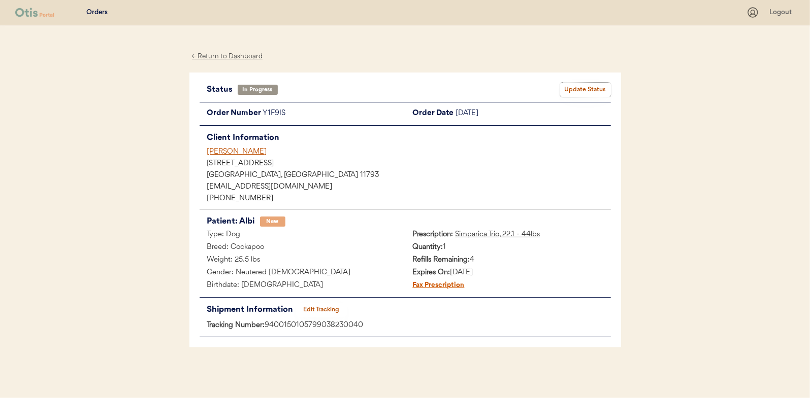
click at [593, 88] on button "Update Status" at bounding box center [585, 90] width 51 height 14
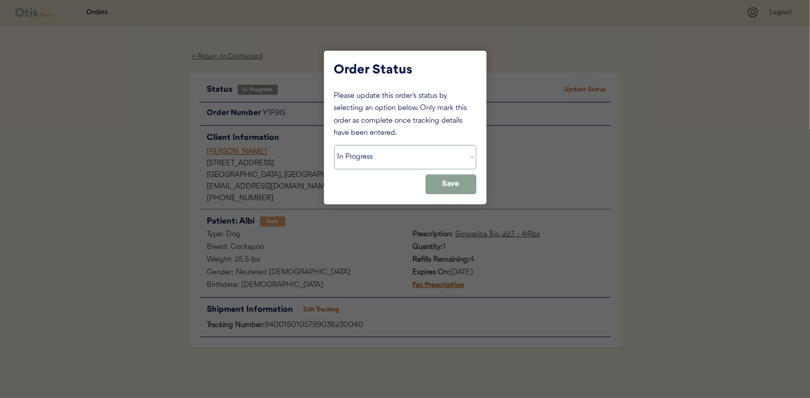
click at [405, 157] on select "Status On Hold New In Progress Complete Pending HW Consent Canceled" at bounding box center [405, 157] width 142 height 24
select select ""complete""
click at [334, 145] on select "Status On Hold New In Progress Complete Pending HW Consent Canceled" at bounding box center [405, 157] width 142 height 24
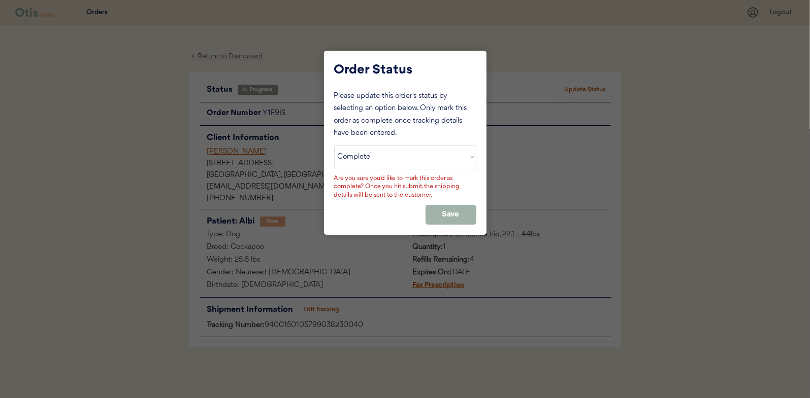
click at [446, 210] on button "Save" at bounding box center [450, 215] width 51 height 20
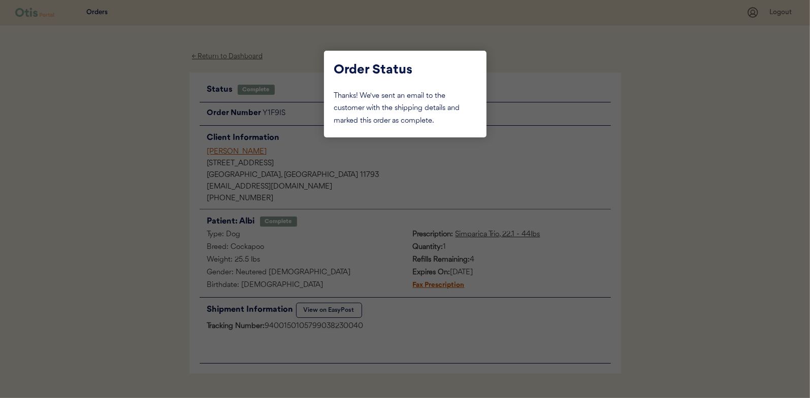
click at [138, 91] on div at bounding box center [405, 199] width 810 height 398
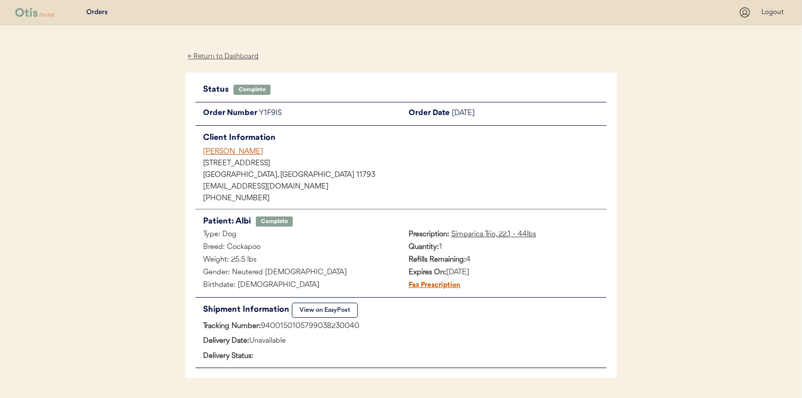
click at [206, 56] on div "← Return to Dashboard" at bounding box center [223, 57] width 76 height 12
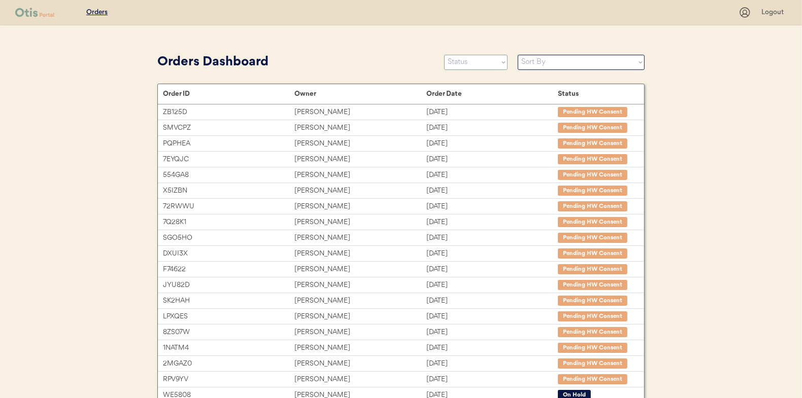
click at [479, 61] on select "Status On Hold New In Progress Complete Pending HW Consent Canceled" at bounding box center [475, 62] width 63 height 15
select select ""in_progress""
click at [444, 55] on select "Status On Hold New In Progress Complete Pending HW Consent Canceled" at bounding box center [475, 62] width 63 height 15
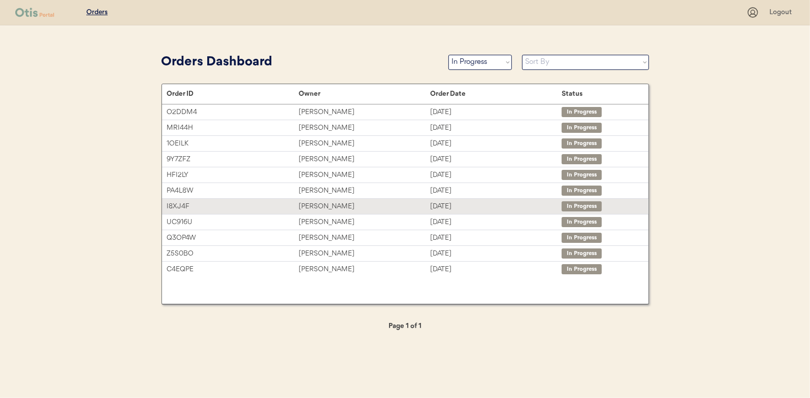
click at [323, 208] on div "[PERSON_NAME]" at bounding box center [363, 207] width 131 height 12
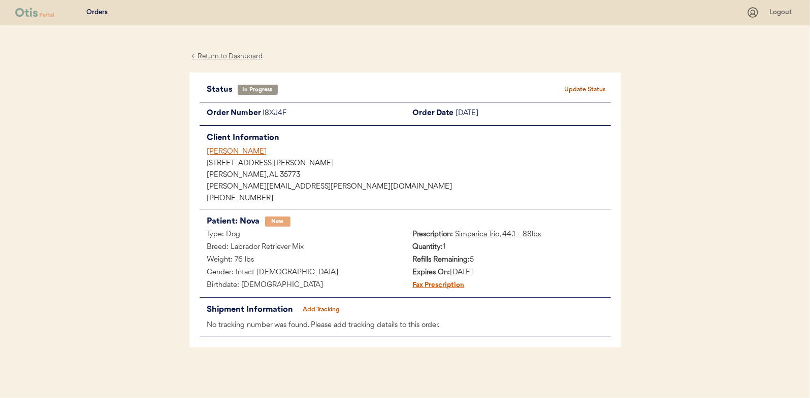
click at [316, 306] on button "Add Tracking" at bounding box center [321, 310] width 51 height 14
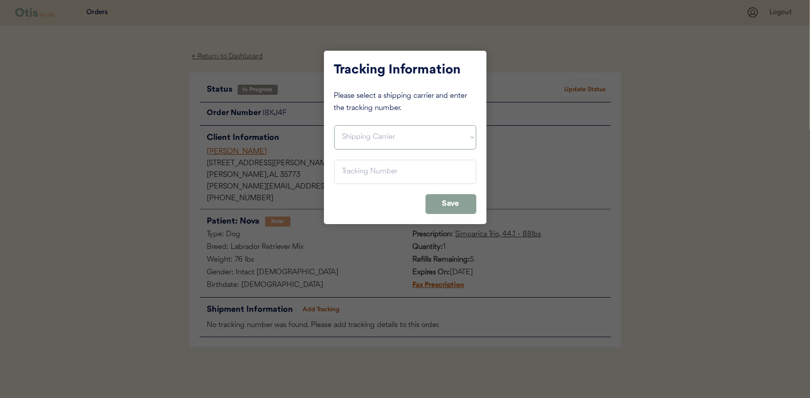
click at [377, 137] on select "Shipping Carrier FedEx FedEx Ground Economy UPS USPS" at bounding box center [405, 137] width 142 height 24
select select ""usps""
click at [334, 125] on select "Shipping Carrier FedEx FedEx Ground Economy UPS USPS" at bounding box center [405, 137] width 142 height 24
click at [354, 171] on input "input" at bounding box center [405, 172] width 142 height 24
paste input "9400150105798038265649"
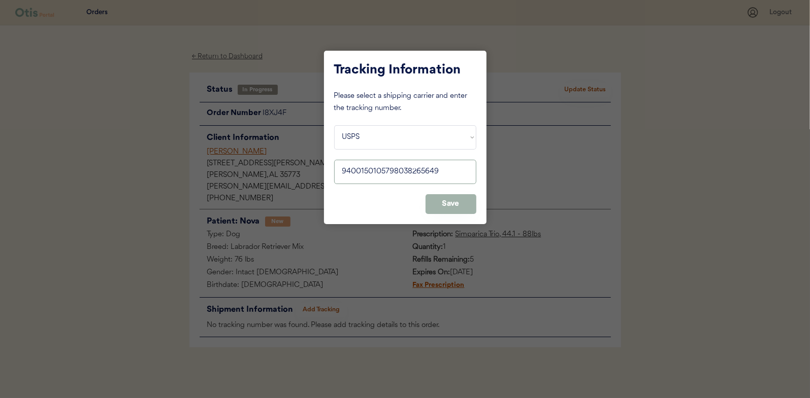
type input "9400150105798038265649"
click at [448, 204] on button "Save" at bounding box center [450, 204] width 51 height 20
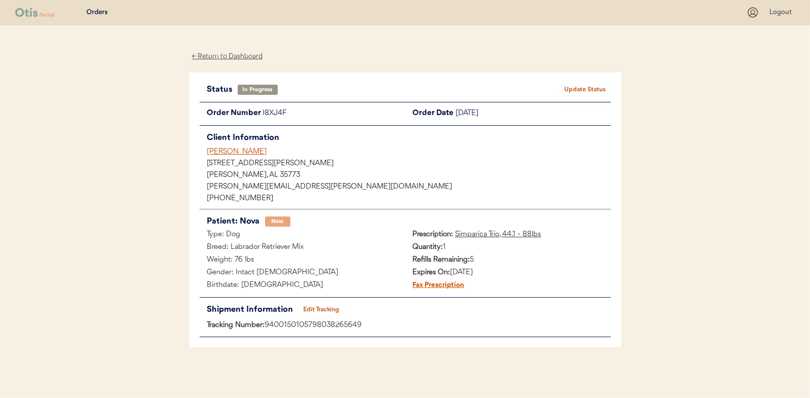
click at [578, 90] on button "Update Status" at bounding box center [585, 90] width 51 height 14
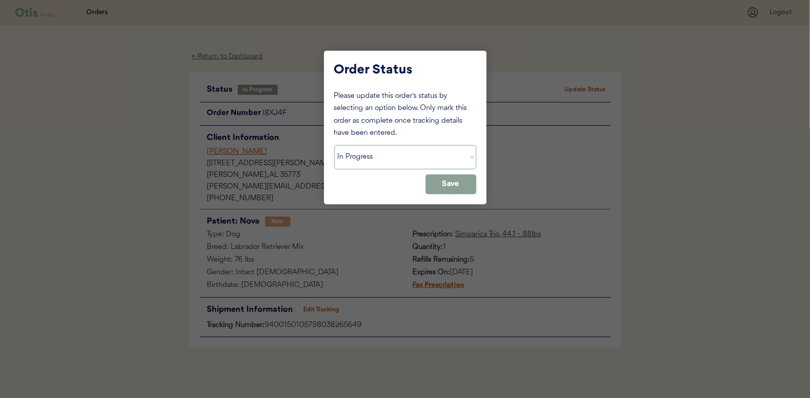
click at [411, 156] on select "Status On Hold New In Progress Complete Pending HW Consent Canceled" at bounding box center [405, 157] width 142 height 24
select select ""complete""
click at [334, 145] on select "Status On Hold New In Progress Complete Pending HW Consent Canceled" at bounding box center [405, 157] width 142 height 24
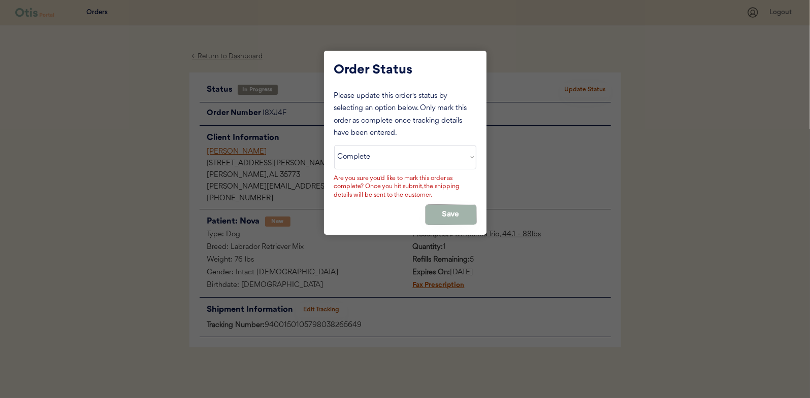
click at [458, 211] on button "Save" at bounding box center [450, 215] width 51 height 20
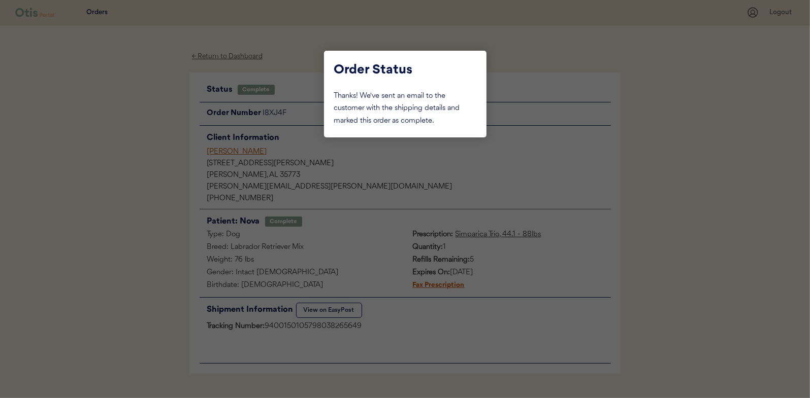
click at [157, 101] on div at bounding box center [405, 199] width 810 height 398
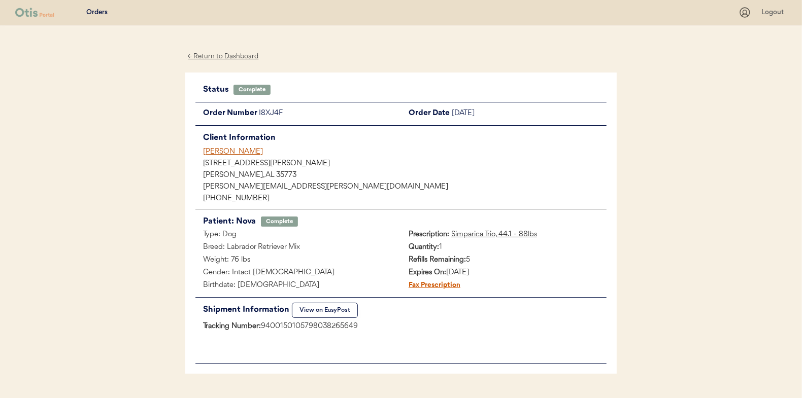
click at [220, 54] on div "← Return to Dashboard" at bounding box center [223, 57] width 76 height 12
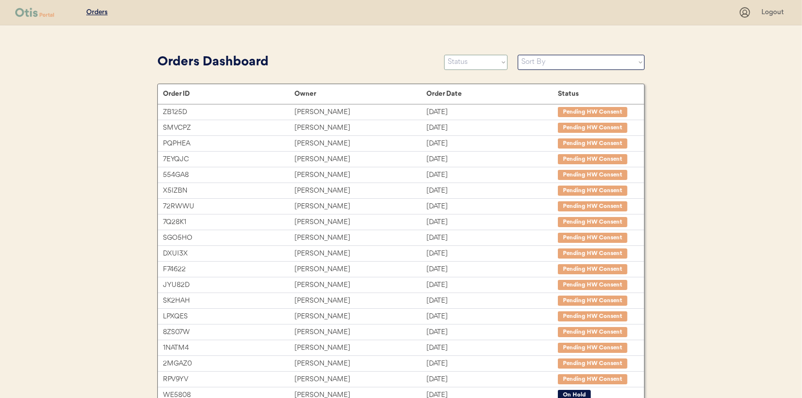
click at [462, 59] on select "Status On Hold New In Progress Complete Pending HW Consent Canceled" at bounding box center [475, 62] width 63 height 15
click at [444, 55] on select "Status On Hold New In Progress Complete Pending HW Consent Canceled" at bounding box center [475, 62] width 63 height 15
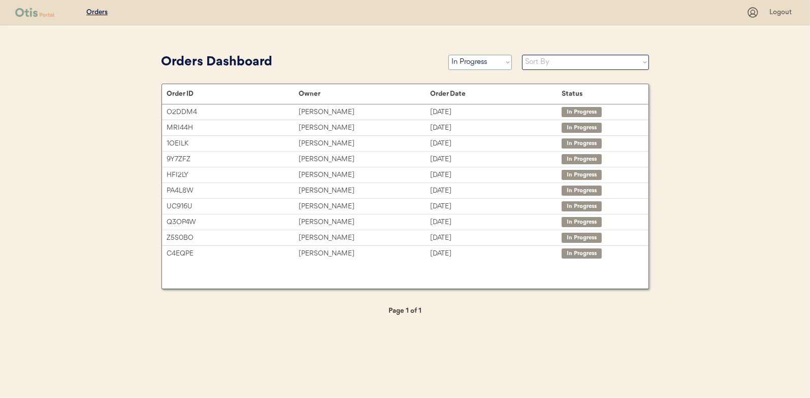
click at [474, 60] on select "Status On Hold New In Progress Complete Pending HW Consent Canceled" at bounding box center [479, 62] width 63 height 15
select select ""new""
click at [448, 55] on select "Status On Hold New In Progress Complete Pending HW Consent Canceled" at bounding box center [479, 62] width 63 height 15
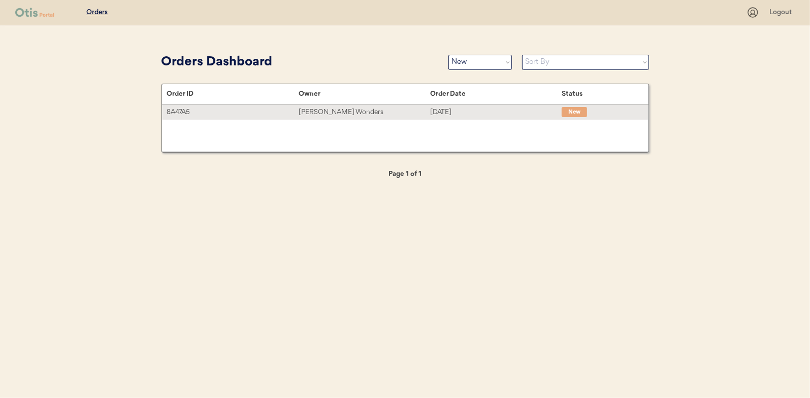
click at [323, 113] on div "[PERSON_NAME] Wonders" at bounding box center [363, 113] width 131 height 12
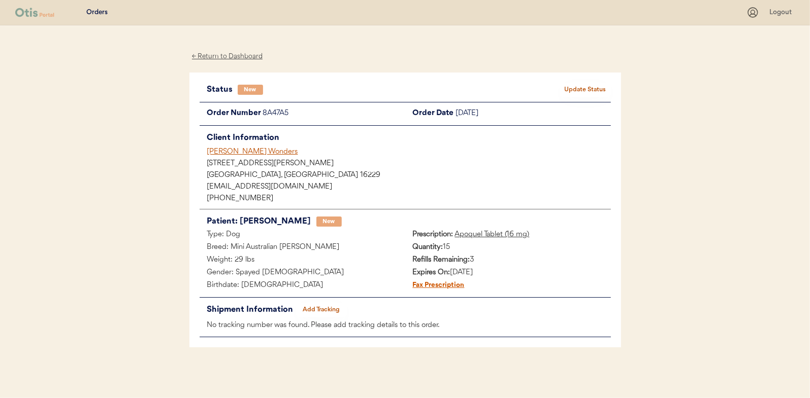
drag, startPoint x: 290, startPoint y: 116, endPoint x: 275, endPoint y: 112, distance: 16.1
click at [265, 116] on div "8A47A5" at bounding box center [334, 114] width 142 height 13
drag, startPoint x: 275, startPoint y: 112, endPoint x: 282, endPoint y: 111, distance: 7.7
click at [282, 111] on div "8A47A5" at bounding box center [334, 114] width 142 height 13
click at [290, 111] on div "8A47A5" at bounding box center [334, 114] width 142 height 13
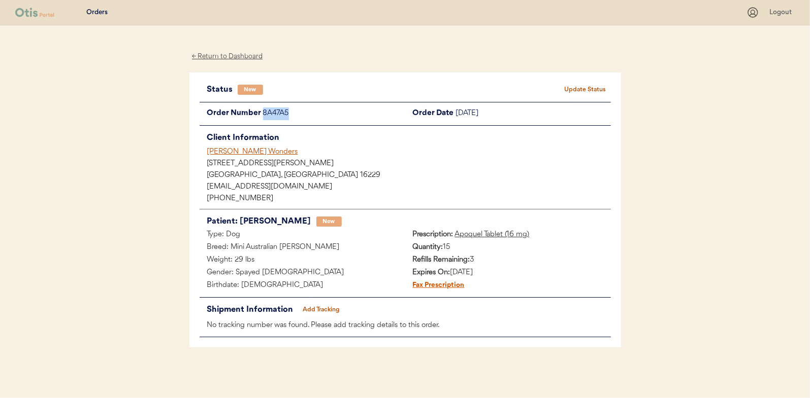
drag, startPoint x: 291, startPoint y: 113, endPoint x: 262, endPoint y: 116, distance: 29.7
click at [262, 116] on div "Order Number 8A47A5" at bounding box center [303, 114] width 206 height 13
drag, startPoint x: 262, startPoint y: 116, endPoint x: 272, endPoint y: 114, distance: 10.5
copy div "8A47A5"
click at [222, 51] on div "← Return to Dashboard" at bounding box center [227, 57] width 76 height 12
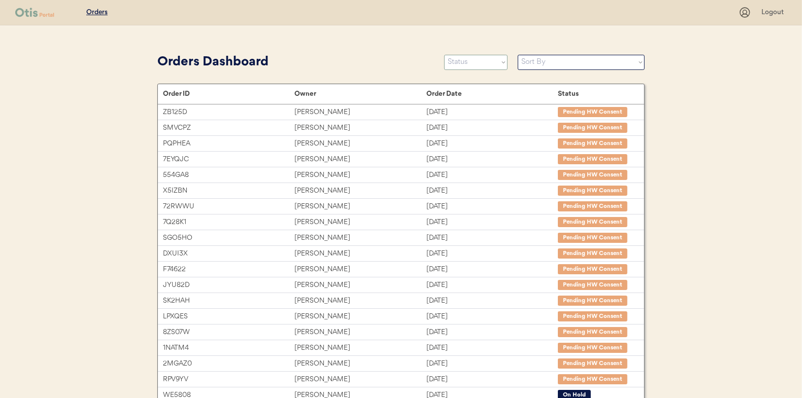
click at [475, 58] on select "Status On Hold New In Progress Complete Pending HW Consent Canceled" at bounding box center [475, 62] width 63 height 15
click at [444, 55] on select "Status On Hold New In Progress Complete Pending HW Consent Canceled" at bounding box center [475, 62] width 63 height 15
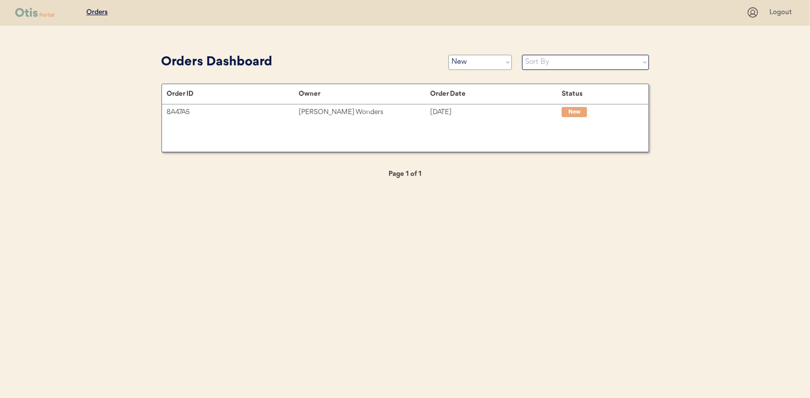
click at [459, 65] on select "Status On Hold New In Progress Complete Pending HW Consent Canceled" at bounding box center [479, 62] width 63 height 15
select select ""in_progress""
click at [448, 55] on select "Status On Hold New In Progress Complete Pending HW Consent Canceled" at bounding box center [479, 62] width 63 height 15
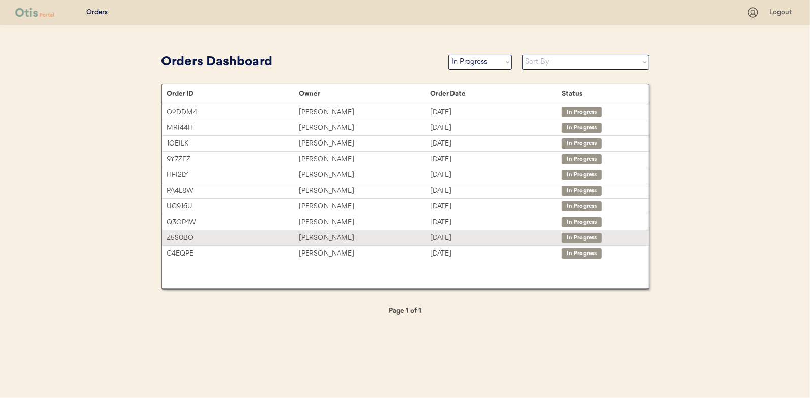
click at [318, 238] on div "[PERSON_NAME]" at bounding box center [363, 238] width 131 height 12
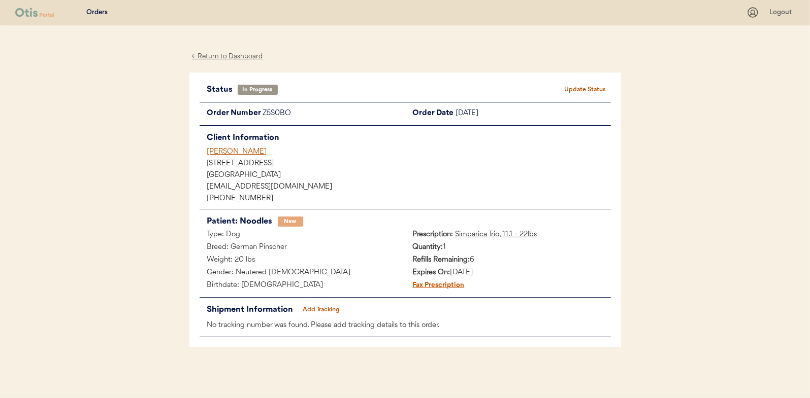
click at [324, 307] on button "Add Tracking" at bounding box center [321, 310] width 51 height 14
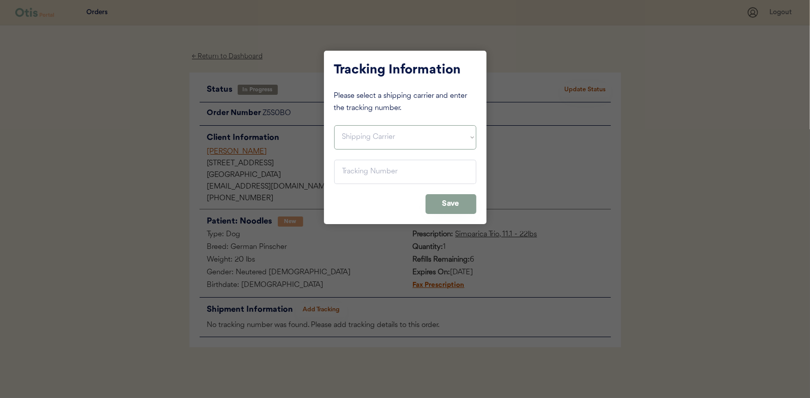
click at [352, 131] on select "Shipping Carrier FedEx FedEx Ground Economy UPS USPS" at bounding box center [405, 137] width 142 height 24
select select ""usps""
click at [334, 125] on select "Shipping Carrier FedEx FedEx Ground Economy UPS USPS" at bounding box center [405, 137] width 142 height 24
click at [348, 175] on input "input" at bounding box center [405, 172] width 142 height 24
paste input "9400150105798038268343"
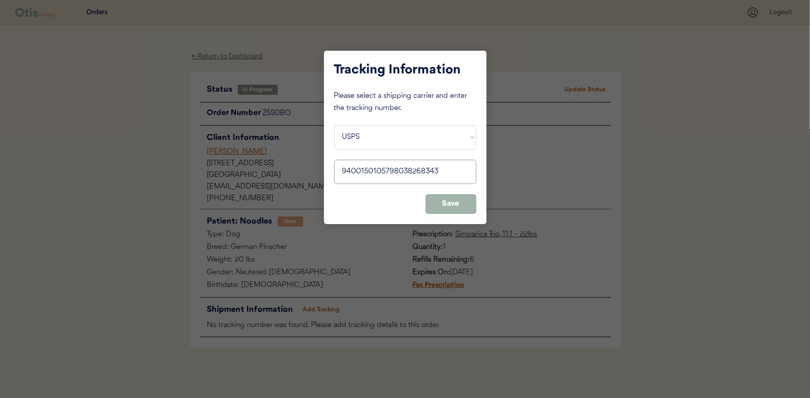
type input "9400150105798038268343"
click at [454, 203] on button "Save" at bounding box center [450, 204] width 51 height 20
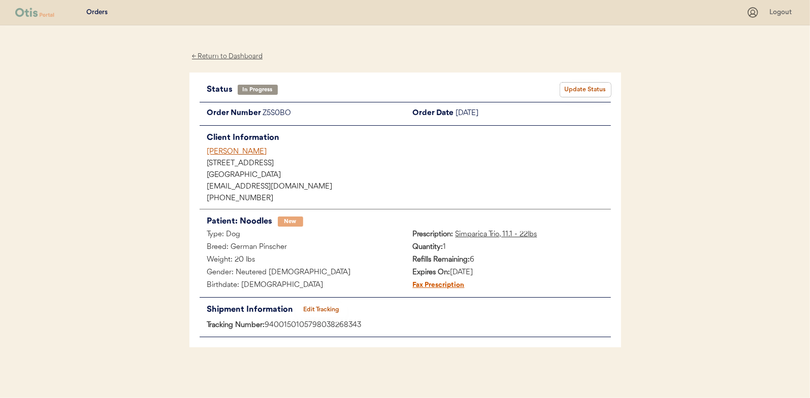
click at [589, 86] on button "Update Status" at bounding box center [585, 90] width 51 height 14
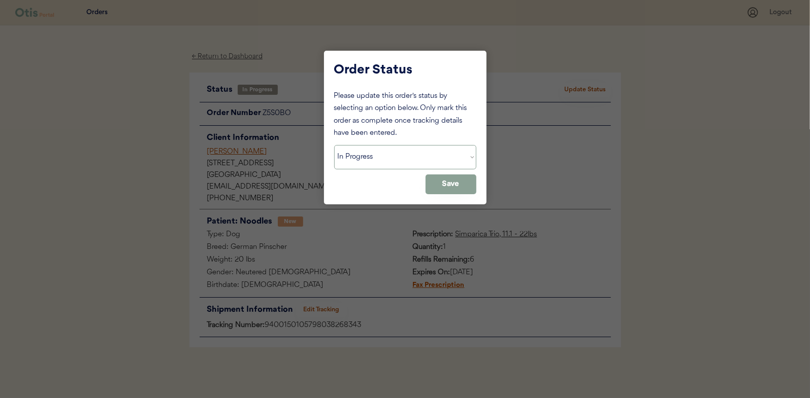
click at [365, 162] on select "Status On Hold New In Progress Complete Pending HW Consent Canceled" at bounding box center [405, 157] width 142 height 24
select select ""complete""
click at [334, 145] on select "Status On Hold New In Progress Complete Pending HW Consent Canceled" at bounding box center [405, 157] width 142 height 24
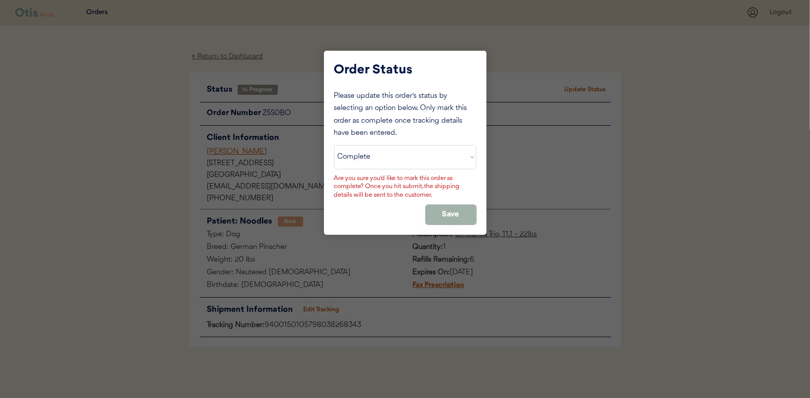
click at [455, 205] on button "Save" at bounding box center [450, 215] width 51 height 20
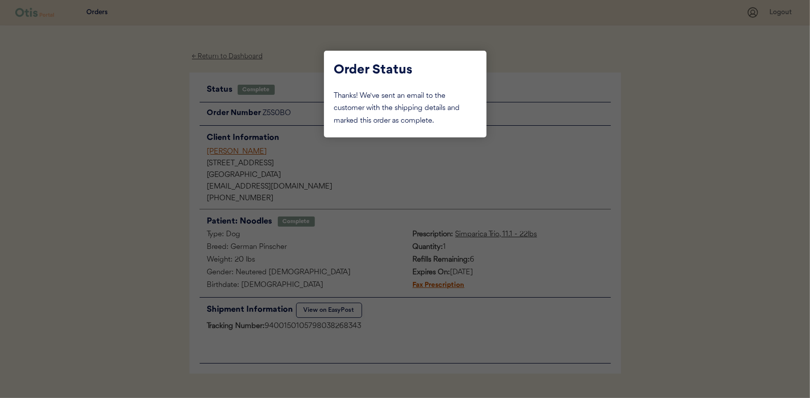
click at [134, 105] on div at bounding box center [405, 199] width 810 height 398
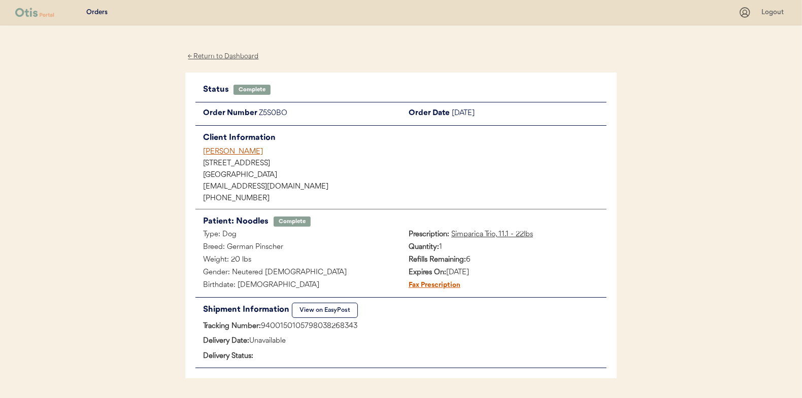
click at [210, 53] on div "← Return to Dashboard" at bounding box center [223, 57] width 76 height 12
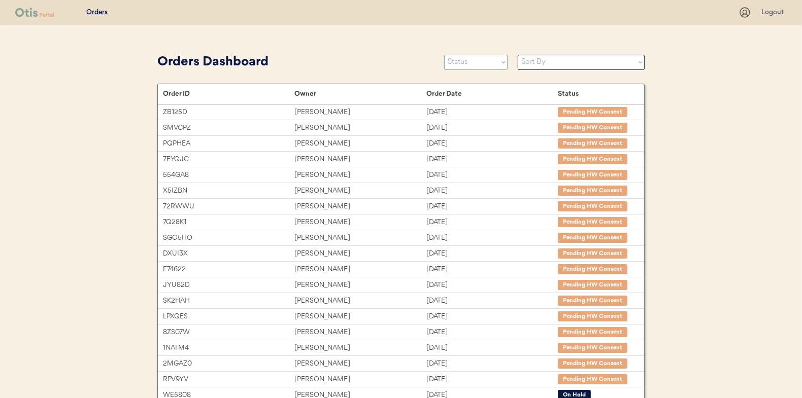
click at [471, 64] on select "Status On Hold New In Progress Complete Pending HW Consent Canceled" at bounding box center [475, 62] width 63 height 15
click at [444, 55] on select "Status On Hold New In Progress Complete Pending HW Consent Canceled" at bounding box center [475, 62] width 63 height 15
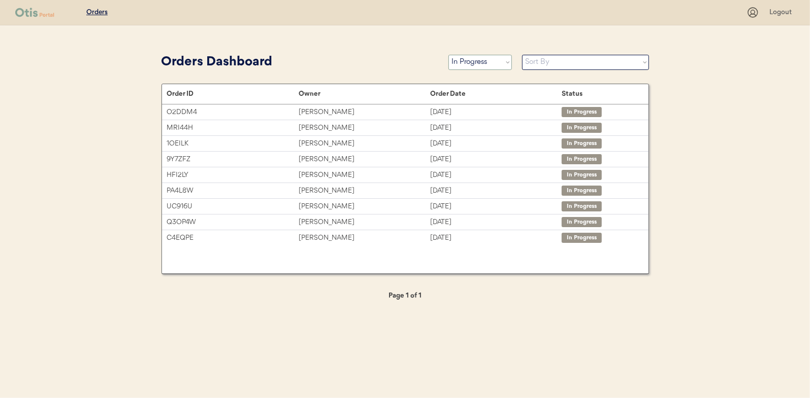
click at [462, 62] on select "Status On Hold New In Progress Complete Pending HW Consent Canceled" at bounding box center [479, 62] width 63 height 15
click at [448, 55] on select "Status On Hold New In Progress Complete Pending HW Consent Canceled" at bounding box center [479, 62] width 63 height 15
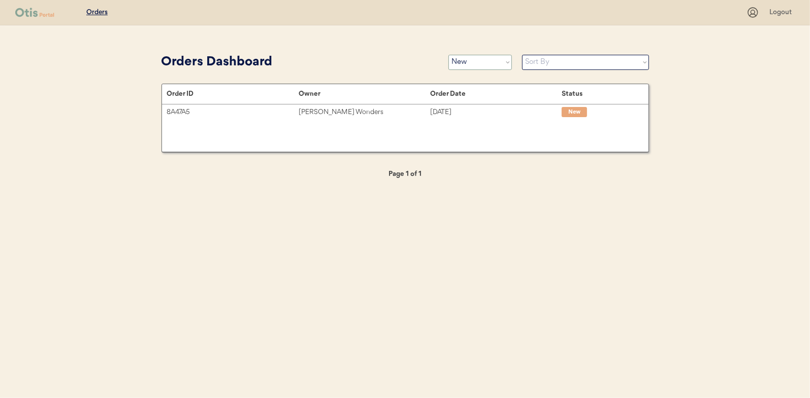
click at [458, 62] on select "Status On Hold New In Progress Complete Pending HW Consent Canceled" at bounding box center [479, 62] width 63 height 15
select select ""in_progress""
click at [448, 55] on select "Status On Hold New In Progress Complete Pending HW Consent Canceled" at bounding box center [479, 62] width 63 height 15
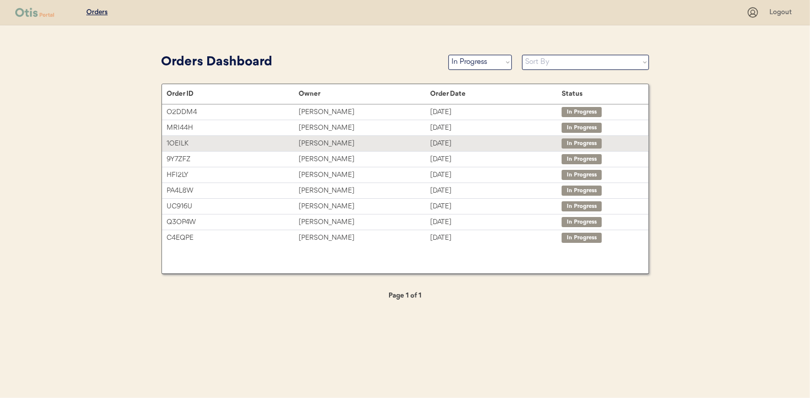
click at [314, 143] on div "[PERSON_NAME]" at bounding box center [363, 144] width 131 height 12
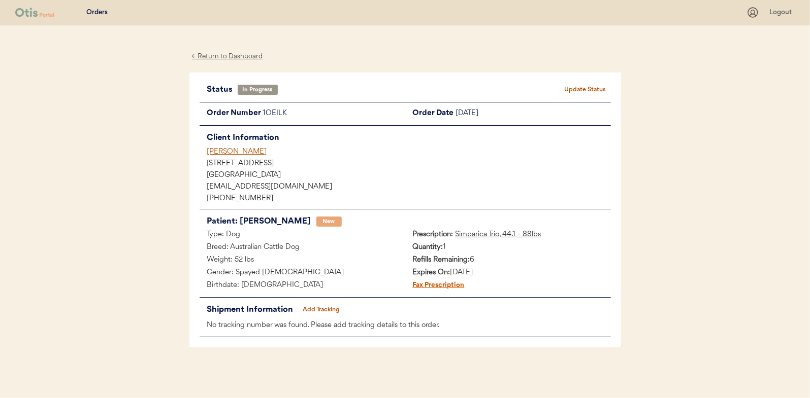
click at [227, 53] on div "← Return to Dashboard" at bounding box center [227, 57] width 76 height 12
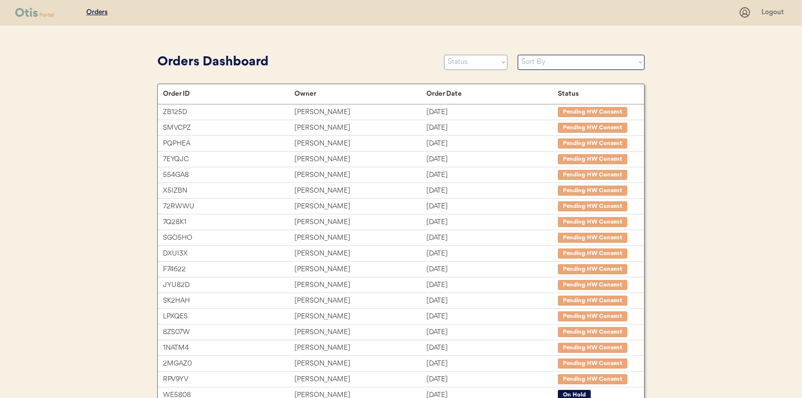
click at [481, 65] on select "Status On Hold New In Progress Complete Pending HW Consent Canceled" at bounding box center [475, 62] width 63 height 15
select select ""in_progress""
click at [444, 55] on select "Status On Hold New In Progress Complete Pending HW Consent Canceled" at bounding box center [475, 62] width 63 height 15
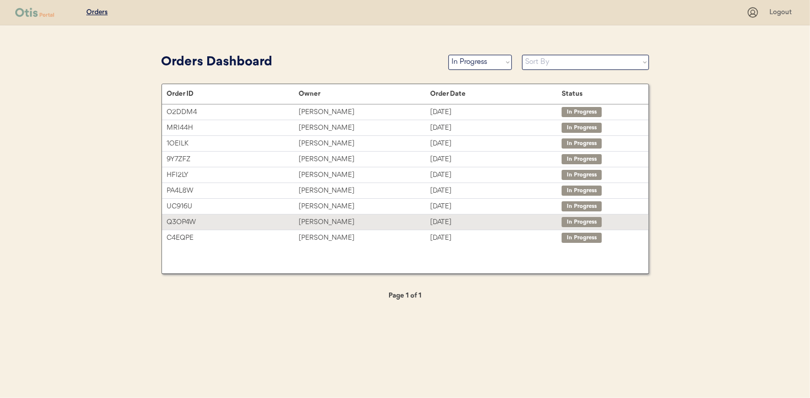
drag, startPoint x: 316, startPoint y: 221, endPoint x: 285, endPoint y: 221, distance: 30.5
click at [316, 221] on div "[PERSON_NAME]" at bounding box center [363, 223] width 131 height 12
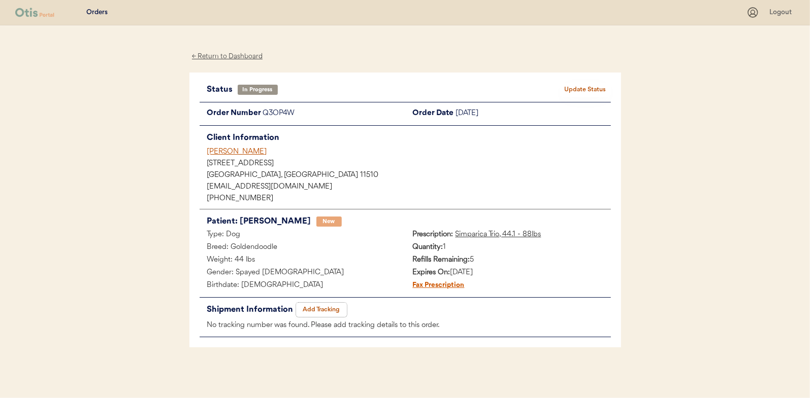
click at [320, 309] on button "Add Tracking" at bounding box center [321, 310] width 51 height 14
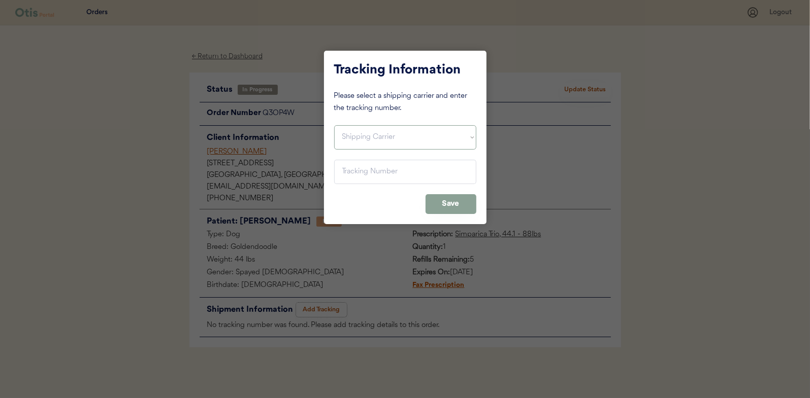
click at [343, 134] on select "Shipping Carrier FedEx FedEx Ground Economy UPS USPS" at bounding box center [405, 137] width 142 height 24
select select ""usps""
click at [334, 125] on select "Shipping Carrier FedEx FedEx Ground Economy UPS USPS" at bounding box center [405, 137] width 142 height 24
click at [354, 177] on input "input" at bounding box center [405, 172] width 142 height 24
paste input "9400150105497038466598"
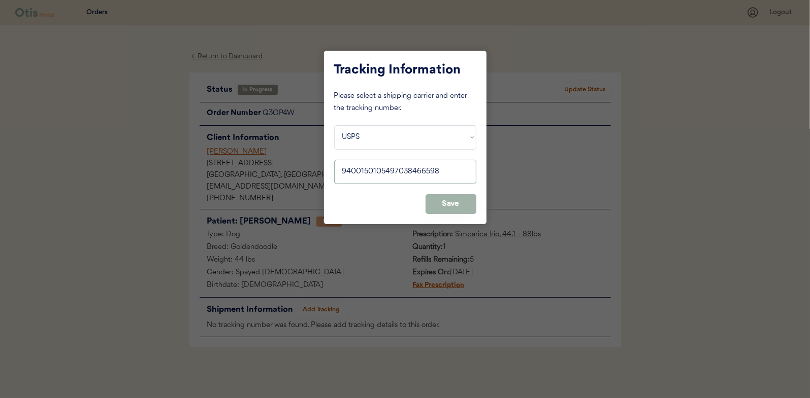
type input "9400150105497038466598"
click at [457, 203] on button "Save" at bounding box center [450, 204] width 51 height 20
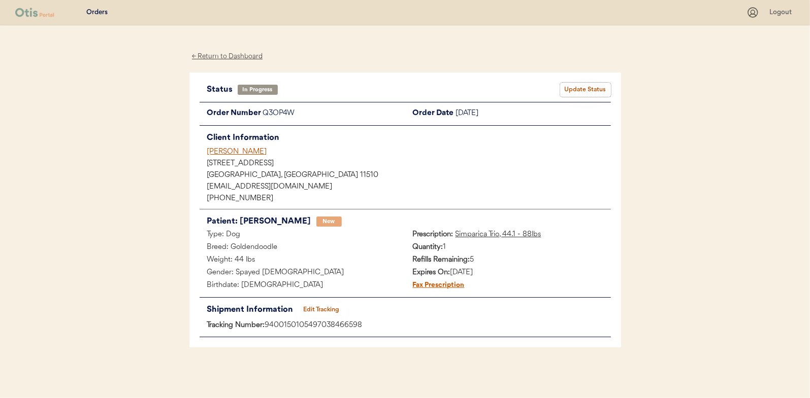
click at [592, 90] on button "Update Status" at bounding box center [585, 90] width 51 height 14
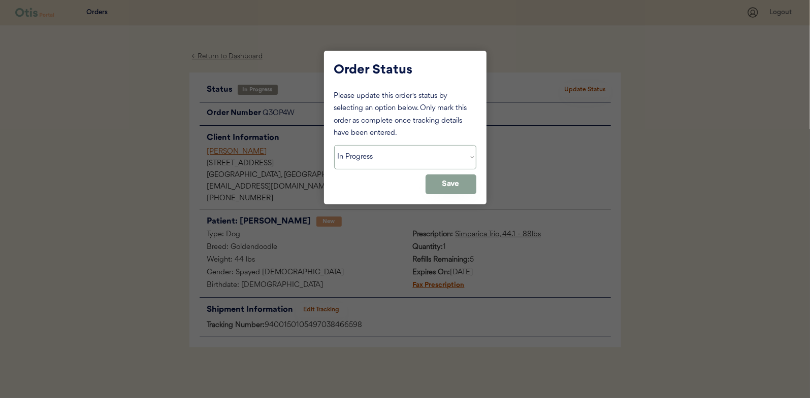
click at [367, 160] on select "Status On Hold New In Progress Complete Pending HW Consent Canceled" at bounding box center [405, 157] width 142 height 24
select select ""complete""
click at [334, 145] on select "Status On Hold New In Progress Complete Pending HW Consent Canceled" at bounding box center [405, 157] width 142 height 24
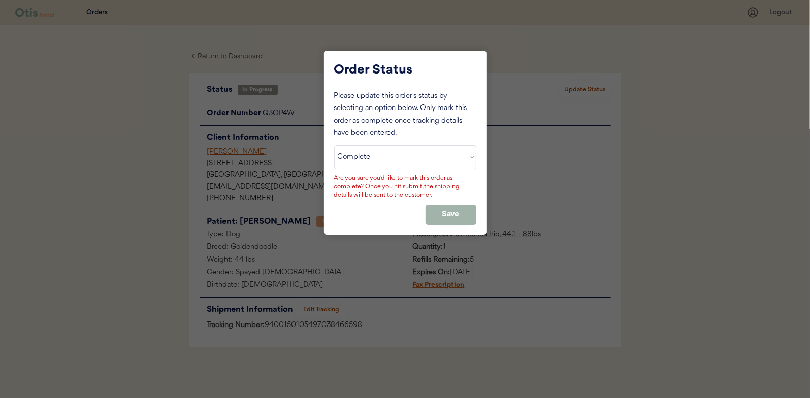
click at [471, 206] on button "Save" at bounding box center [450, 215] width 51 height 20
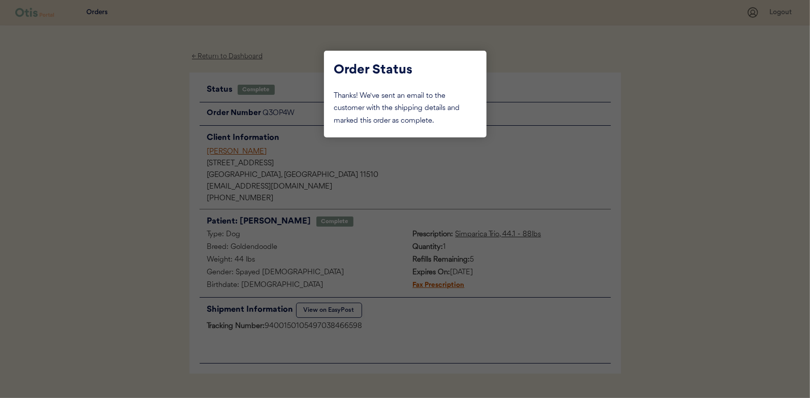
click at [120, 134] on div at bounding box center [405, 199] width 810 height 398
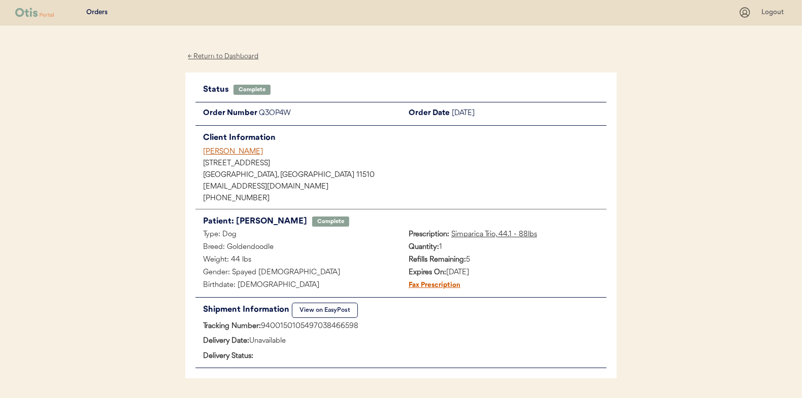
click at [236, 56] on div "← Return to Dashboard" at bounding box center [223, 57] width 76 height 12
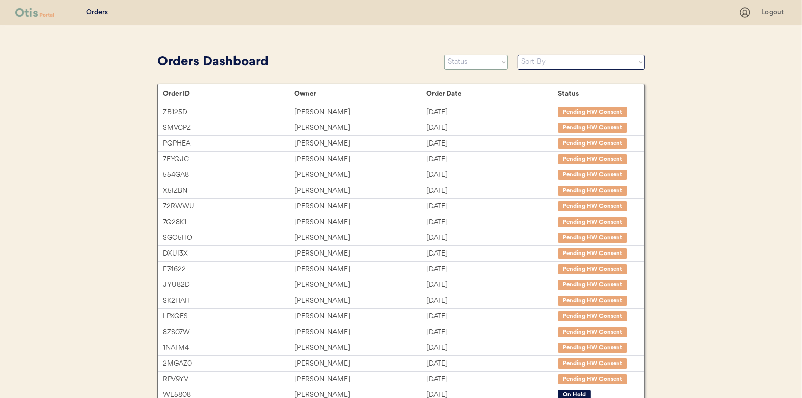
click at [470, 67] on select "Status On Hold New In Progress Complete Pending HW Consent Canceled" at bounding box center [475, 62] width 63 height 15
select select ""new""
click at [444, 55] on select "Status On Hold New In Progress Complete Pending HW Consent Canceled" at bounding box center [475, 62] width 63 height 15
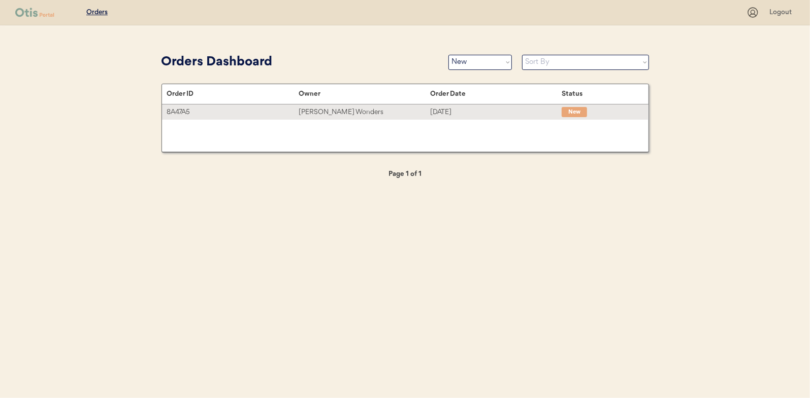
click at [328, 110] on div "Claudine Wonders" at bounding box center [363, 113] width 131 height 12
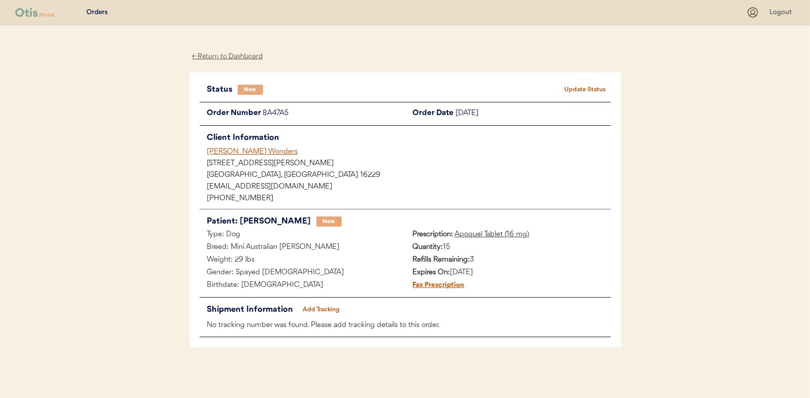
click at [583, 83] on button "Update Status" at bounding box center [585, 90] width 51 height 14
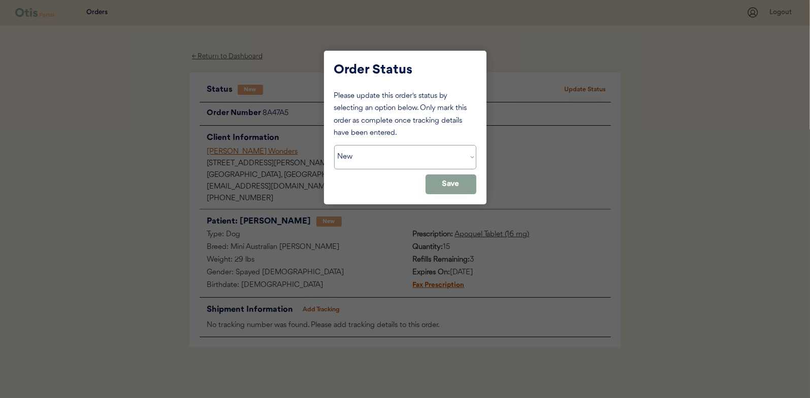
click at [370, 158] on select "Status On Hold New In Progress Complete Pending HW Consent Canceled" at bounding box center [405, 157] width 142 height 24
select select ""in_progress""
click at [334, 145] on select "Status On Hold New In Progress Complete Pending HW Consent Canceled" at bounding box center [405, 157] width 142 height 24
click at [447, 187] on button "Save" at bounding box center [450, 185] width 51 height 20
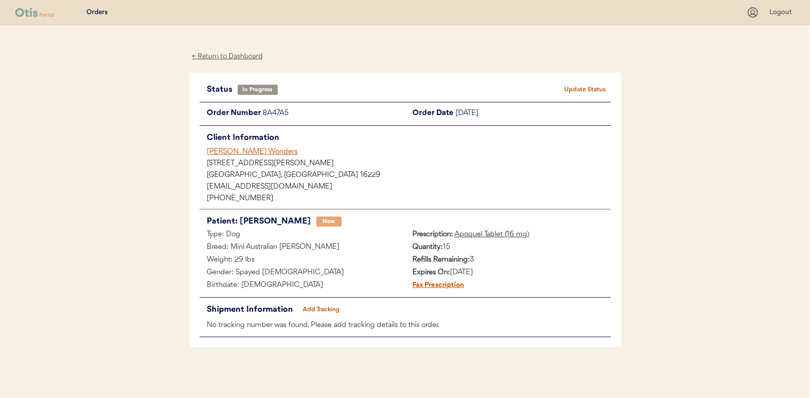
click at [234, 54] on div "← Return to Dashboard" at bounding box center [227, 57] width 76 height 12
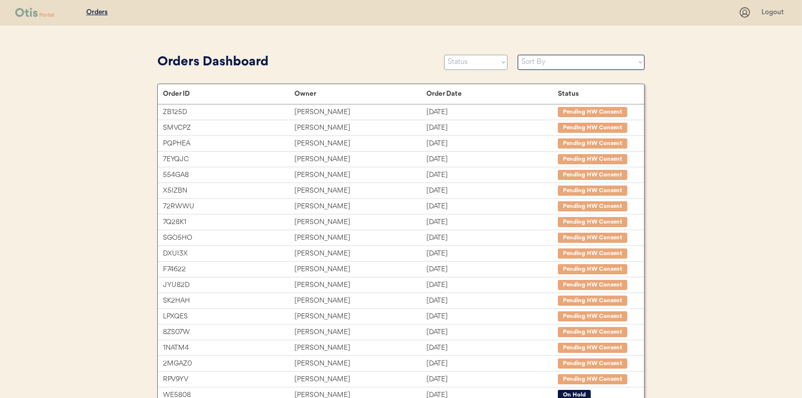
click at [477, 67] on select "Status On Hold New In Progress Complete Pending HW Consent Canceled" at bounding box center [475, 62] width 63 height 15
click at [444, 55] on select "Status On Hold New In Progress Complete Pending HW Consent Canceled" at bounding box center [475, 62] width 63 height 15
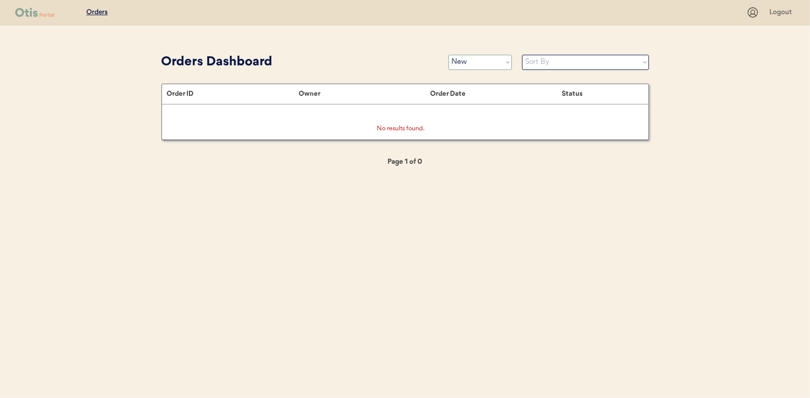
click at [472, 57] on select "Status On Hold New In Progress Complete Pending HW Consent Canceled" at bounding box center [479, 62] width 63 height 15
select select ""in_progress""
click at [448, 55] on select "Status On Hold New In Progress Complete Pending HW Consent Canceled" at bounding box center [479, 62] width 63 height 15
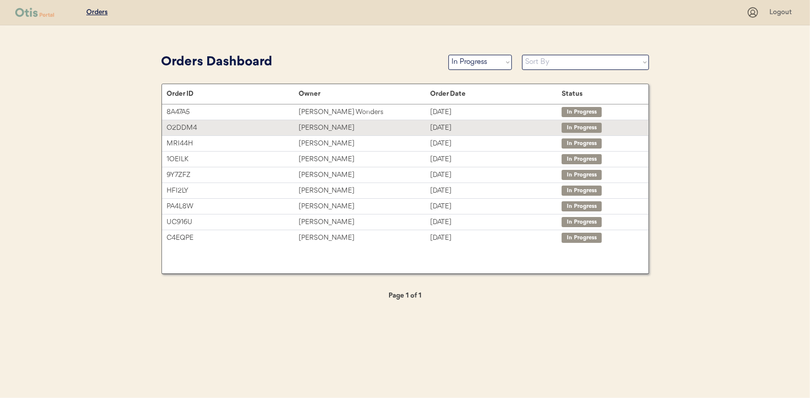
click at [326, 124] on div "MATTHEW ACCARDI" at bounding box center [363, 128] width 131 height 12
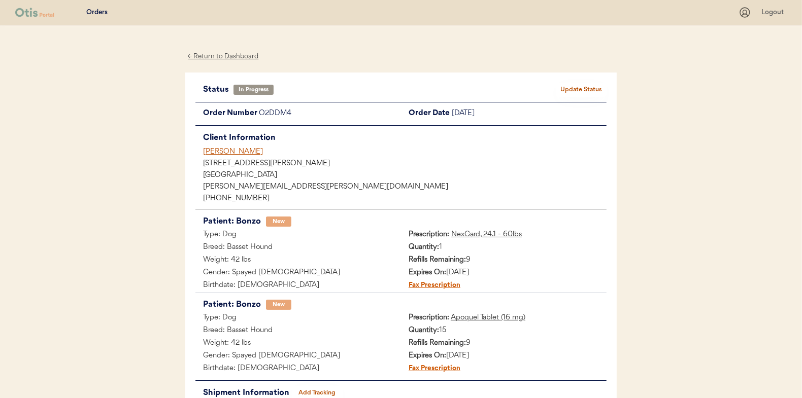
scroll to position [83, 0]
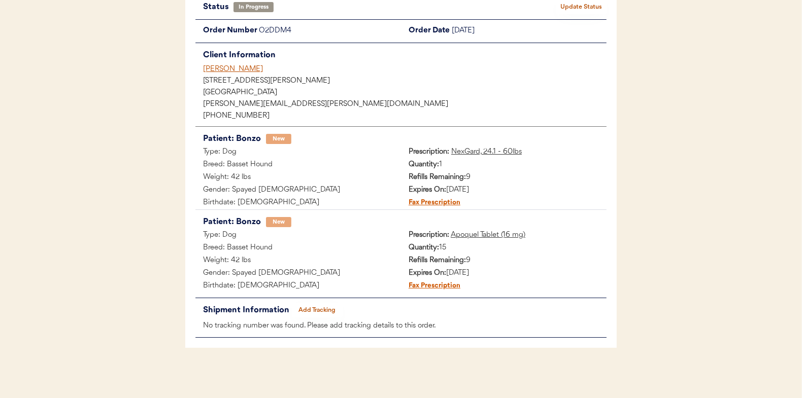
click at [317, 307] on button "Add Tracking" at bounding box center [317, 311] width 51 height 14
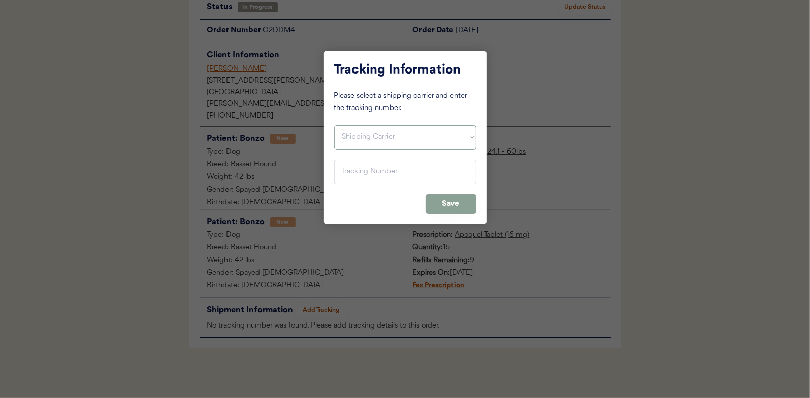
click at [352, 134] on select "Shipping Carrier FedEx FedEx Ground Economy UPS USPS" at bounding box center [405, 137] width 142 height 24
select select ""usps""
click at [334, 125] on select "Shipping Carrier FedEx FedEx Ground Economy UPS USPS" at bounding box center [405, 137] width 142 height 24
click at [346, 172] on input "input" at bounding box center [405, 172] width 142 height 24
paste input "9400150105799038237308"
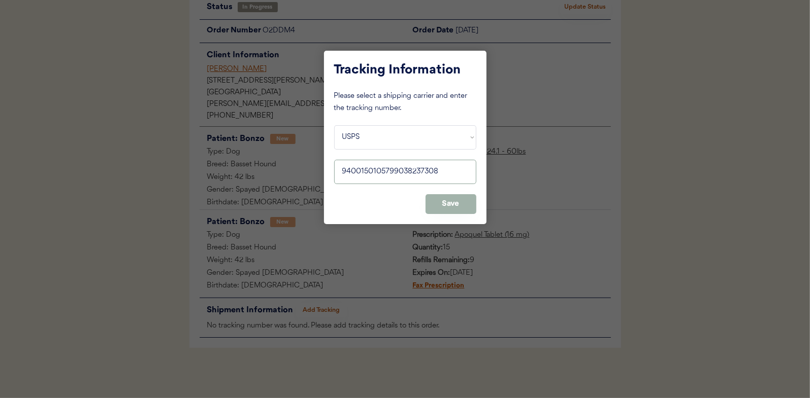
type input "9400150105799038237308"
click at [451, 206] on button "Save" at bounding box center [450, 204] width 51 height 20
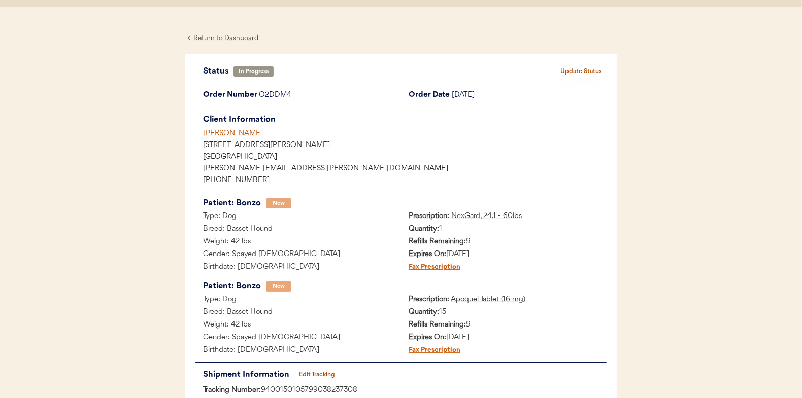
scroll to position [0, 0]
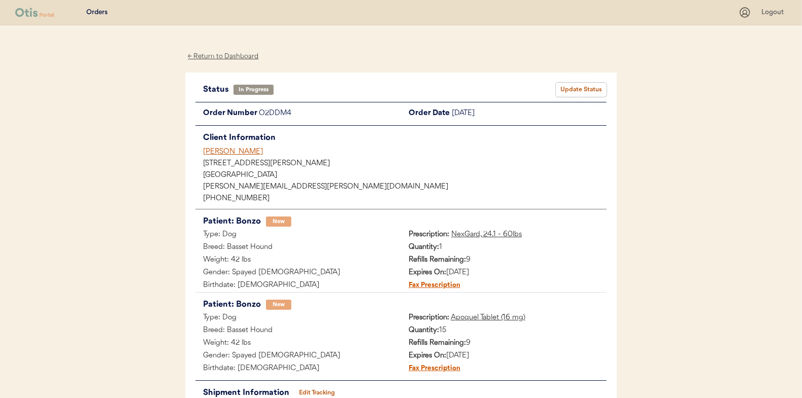
click at [585, 87] on button "Update Status" at bounding box center [581, 90] width 51 height 14
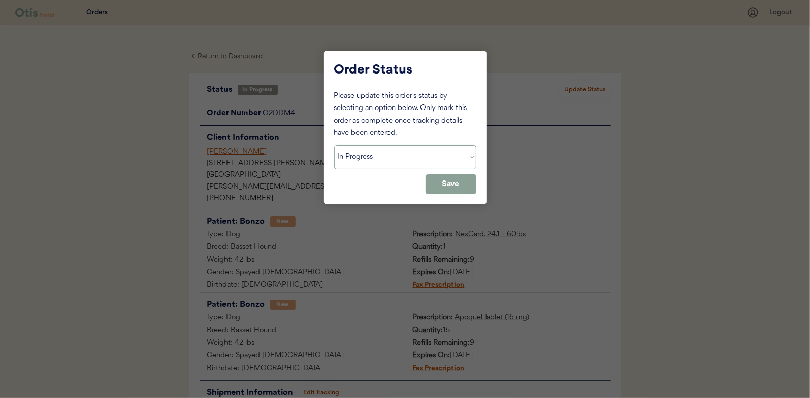
click at [368, 159] on select "Status On Hold New In Progress Complete Pending HW Consent Canceled" at bounding box center [405, 157] width 142 height 24
select select ""complete""
click at [334, 145] on select "Status On Hold New In Progress Complete Pending HW Consent Canceled" at bounding box center [405, 157] width 142 height 24
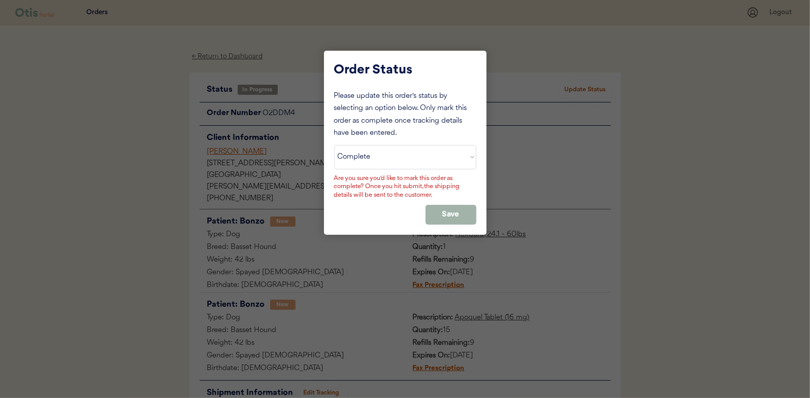
click at [452, 211] on button "Save" at bounding box center [450, 215] width 51 height 20
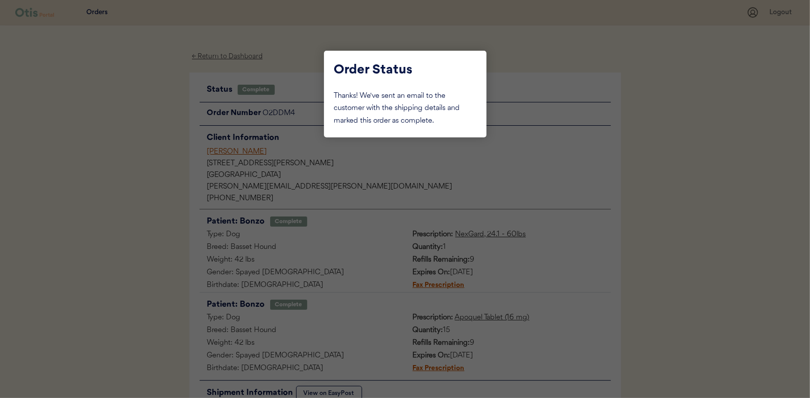
click at [149, 142] on div at bounding box center [405, 199] width 810 height 398
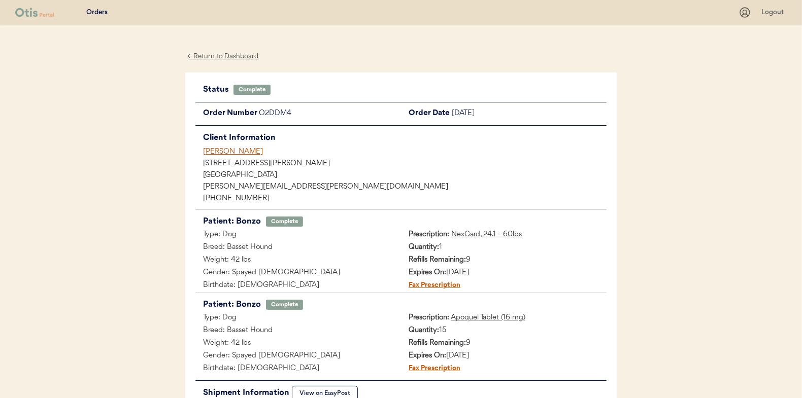
click at [216, 54] on div "← Return to Dashboard" at bounding box center [223, 57] width 76 height 12
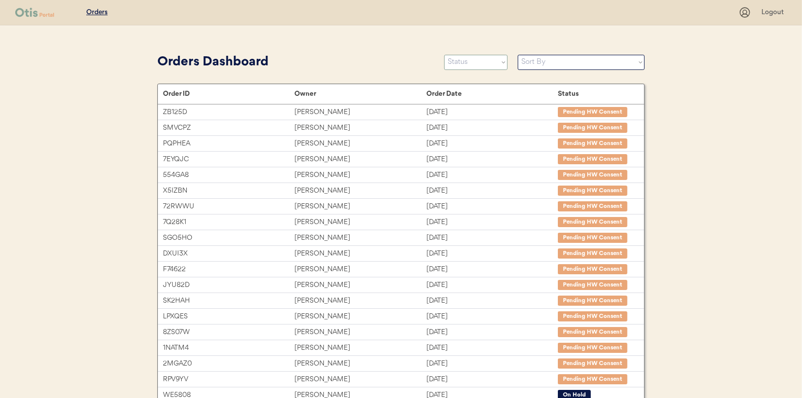
click at [453, 58] on select "Status On Hold New In Progress Complete Pending HW Consent Canceled" at bounding box center [475, 62] width 63 height 15
click at [444, 55] on select "Status On Hold New In Progress Complete Pending HW Consent Canceled" at bounding box center [475, 62] width 63 height 15
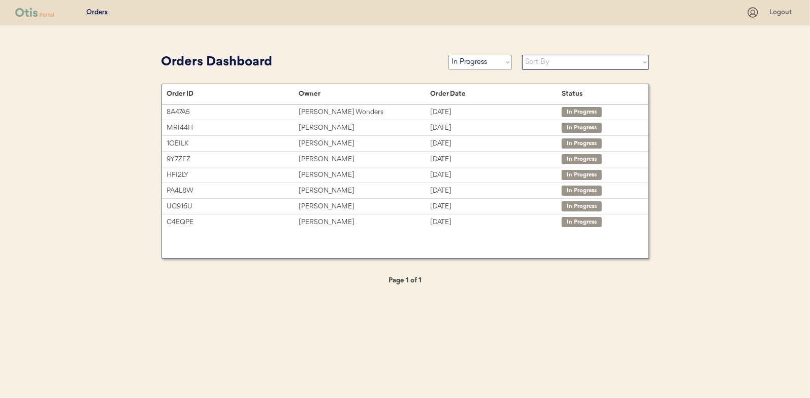
click at [464, 57] on select "Status On Hold New In Progress Complete Pending HW Consent Canceled" at bounding box center [479, 62] width 63 height 15
click at [448, 55] on select "Status On Hold New In Progress Complete Pending HW Consent Canceled" at bounding box center [479, 62] width 63 height 15
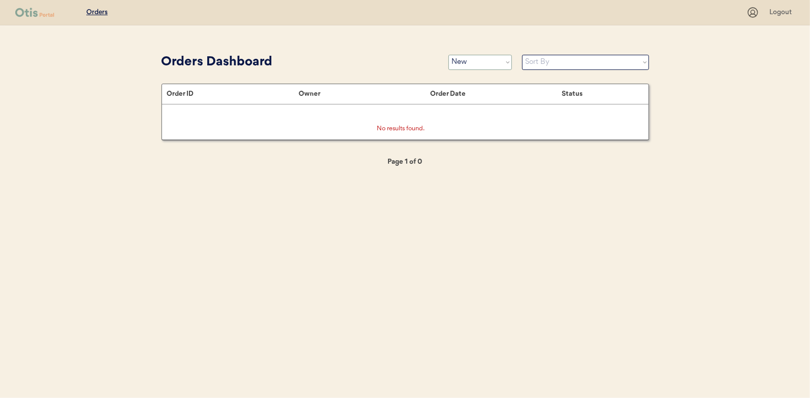
click at [487, 62] on select "Status On Hold New In Progress Complete Pending HW Consent Canceled" at bounding box center [479, 62] width 63 height 15
select select ""in_progress""
click at [448, 55] on select "Status On Hold New In Progress Complete Pending HW Consent Canceled" at bounding box center [479, 62] width 63 height 15
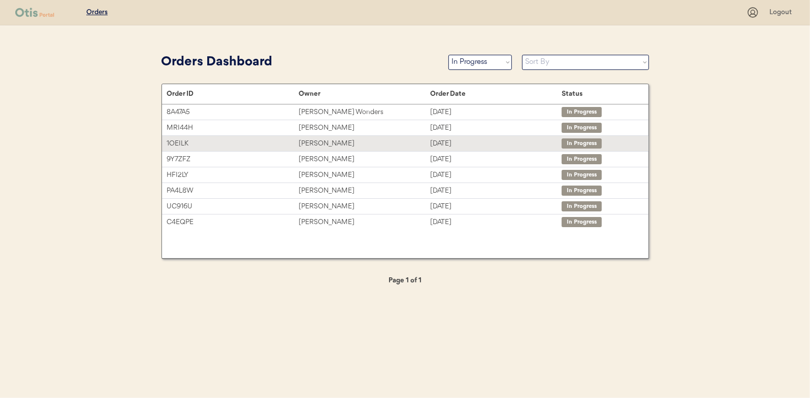
click at [315, 143] on div "[PERSON_NAME]" at bounding box center [363, 144] width 131 height 12
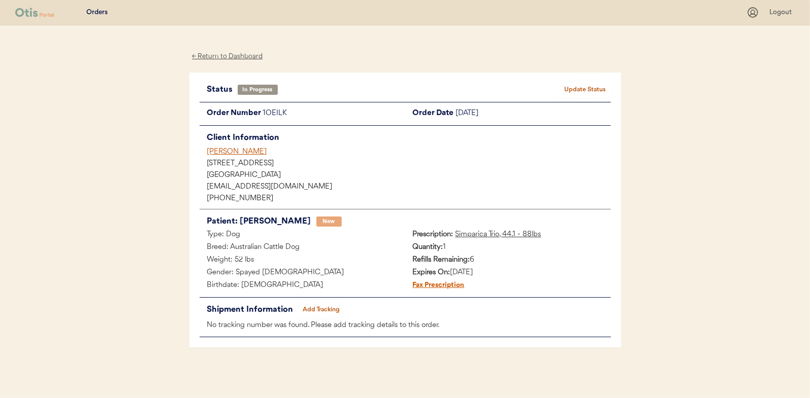
click at [329, 307] on button "Add Tracking" at bounding box center [321, 310] width 51 height 14
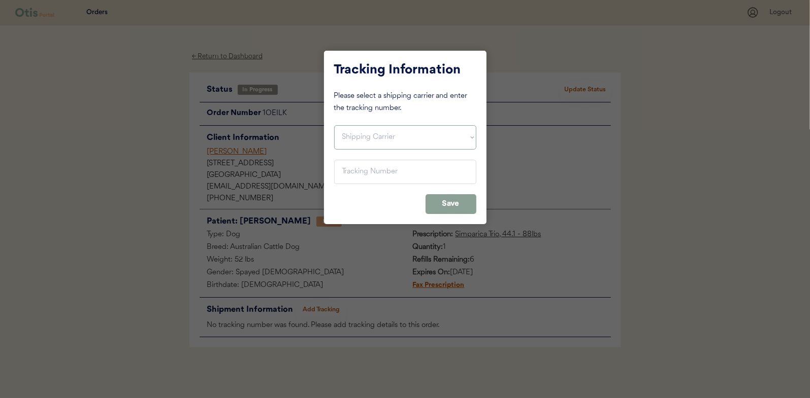
click at [358, 135] on select "Shipping Carrier FedEx FedEx Ground Economy UPS USPS" at bounding box center [405, 137] width 142 height 24
select select ""usps""
click at [334, 125] on select "Shipping Carrier FedEx FedEx Ground Economy UPS USPS" at bounding box center [405, 137] width 142 height 24
click at [341, 171] on input "input" at bounding box center [405, 172] width 142 height 24
paste input "9400150105798038273446"
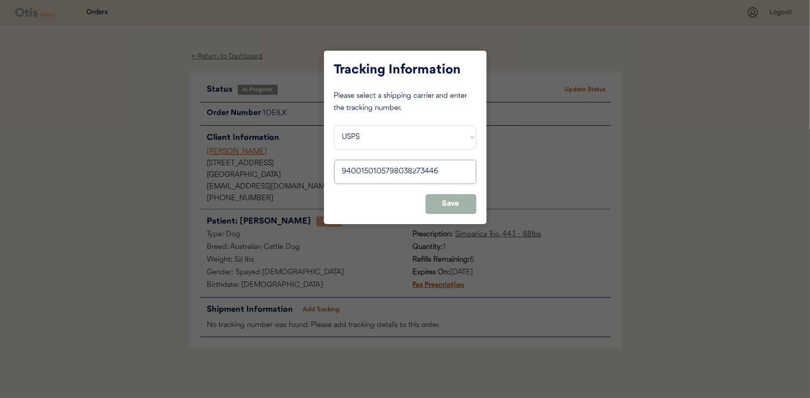
type input "9400150105798038273446"
click at [447, 201] on button "Save" at bounding box center [450, 204] width 51 height 20
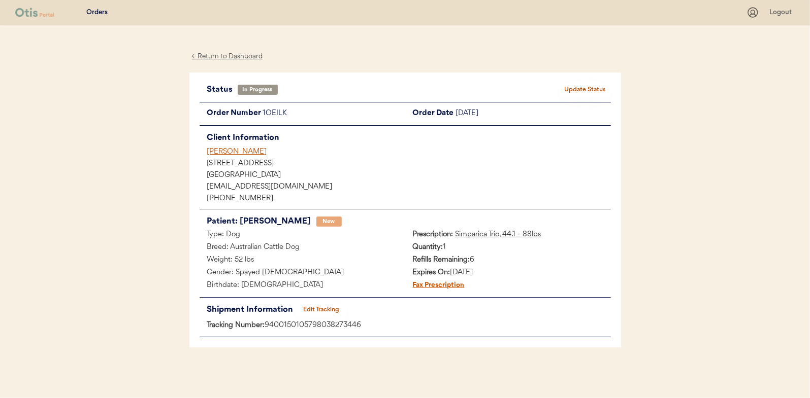
click at [583, 90] on button "Update Status" at bounding box center [585, 90] width 51 height 14
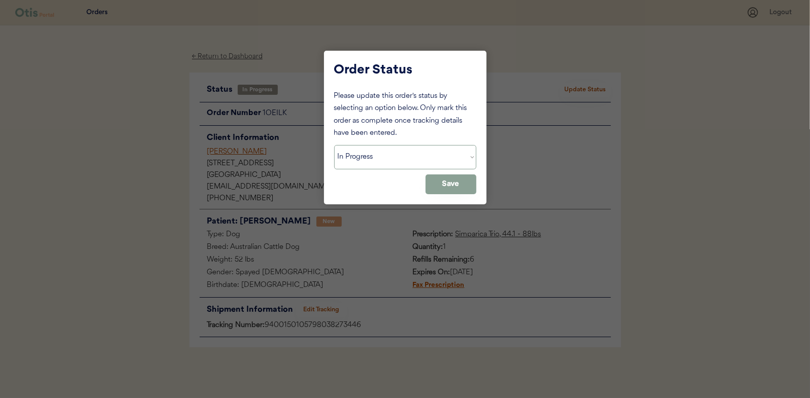
click at [384, 152] on select "Status On Hold New In Progress Complete Pending HW Consent Canceled" at bounding box center [405, 157] width 142 height 24
select select ""complete""
click at [334, 145] on select "Status On Hold New In Progress Complete Pending HW Consent Canceled" at bounding box center [405, 157] width 142 height 24
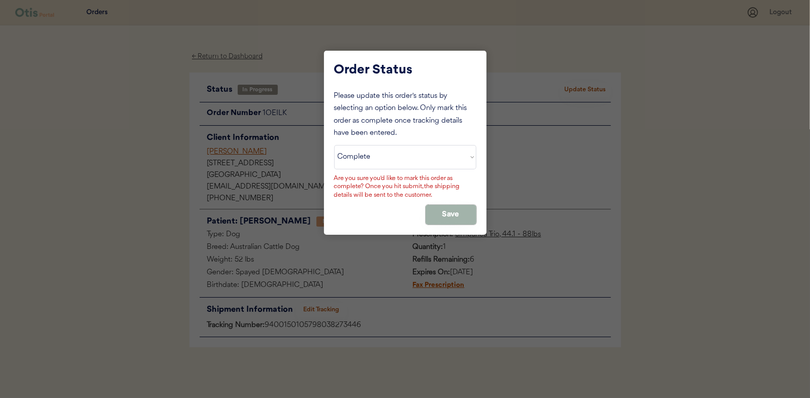
click at [442, 206] on button "Save" at bounding box center [450, 215] width 51 height 20
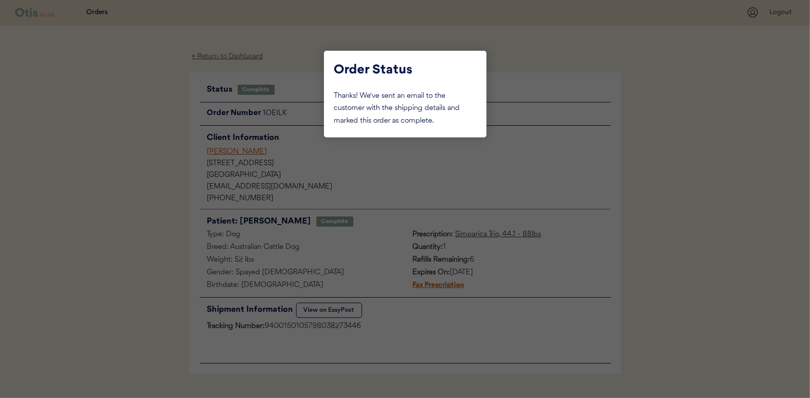
click at [129, 123] on div at bounding box center [405, 199] width 810 height 398
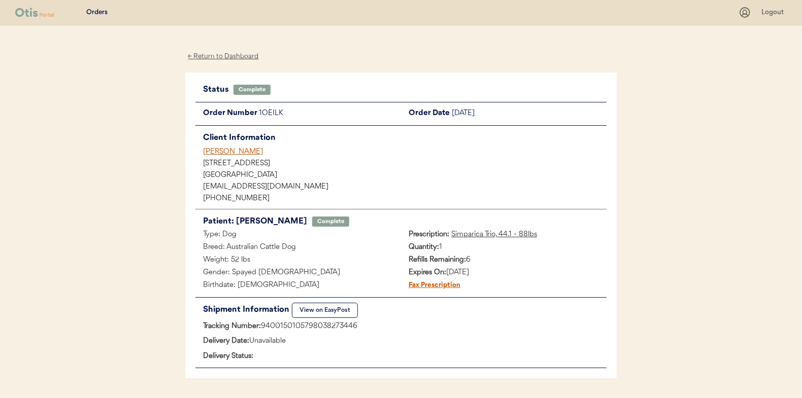
click at [221, 60] on div "← Return to Dashboard" at bounding box center [223, 57] width 76 height 12
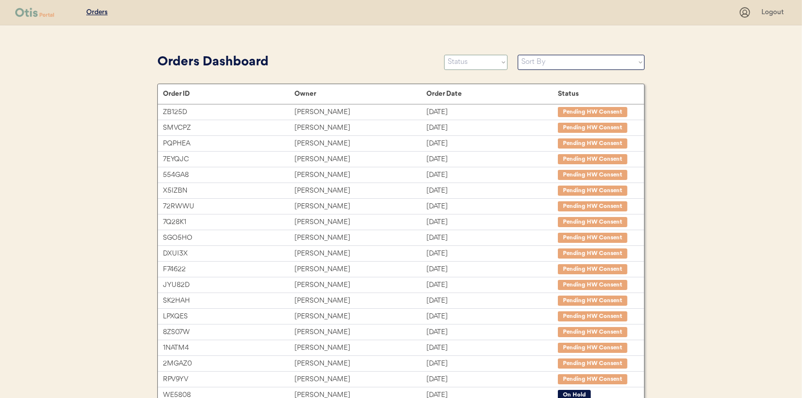
click at [470, 64] on select "Status On Hold New In Progress Complete Pending HW Consent Canceled" at bounding box center [475, 62] width 63 height 15
click at [444, 55] on select "Status On Hold New In Progress Complete Pending HW Consent Canceled" at bounding box center [475, 62] width 63 height 15
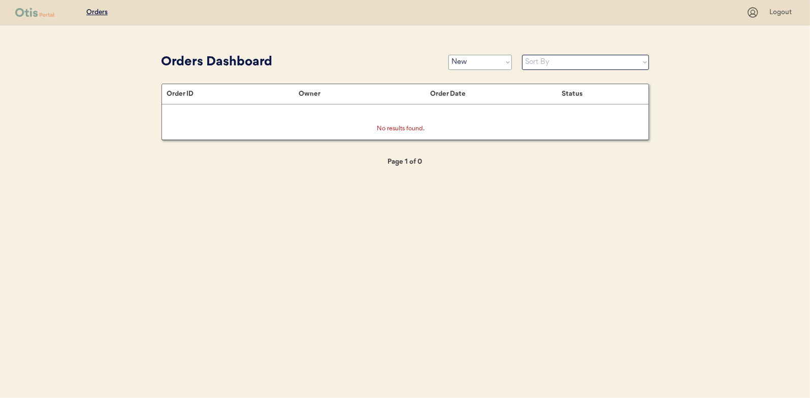
click at [473, 65] on select "Status On Hold New In Progress Complete Pending HW Consent Canceled" at bounding box center [479, 62] width 63 height 15
click at [460, 65] on select "Status On Hold New In Progress Complete Pending HW Consent Canceled" at bounding box center [479, 62] width 63 height 15
click at [474, 69] on select "Status On Hold New In Progress Complete Pending HW Consent Canceled" at bounding box center [479, 62] width 63 height 15
select select ""in_progress""
click at [448, 55] on select "Status On Hold New In Progress Complete Pending HW Consent Canceled" at bounding box center [479, 62] width 63 height 15
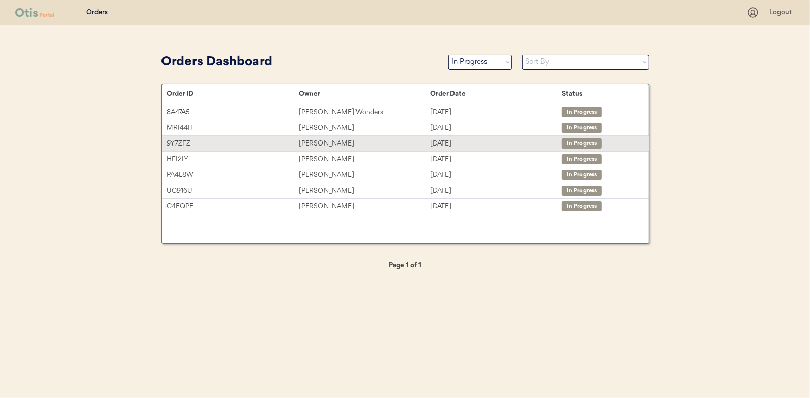
click at [326, 141] on div "[PERSON_NAME]" at bounding box center [363, 144] width 131 height 12
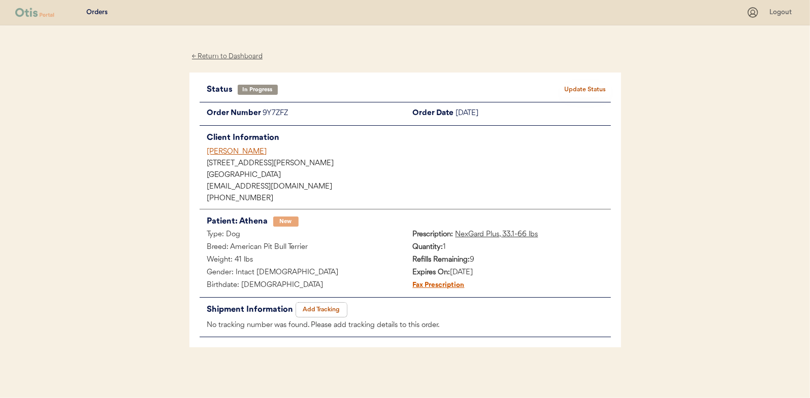
click at [322, 306] on button "Add Tracking" at bounding box center [321, 310] width 51 height 14
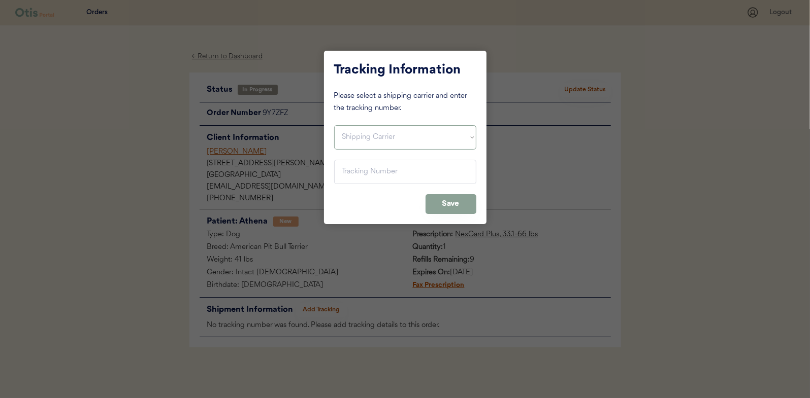
click at [363, 132] on select "Shipping Carrier FedEx FedEx Ground Economy UPS USPS" at bounding box center [405, 137] width 142 height 24
select select ""usps""
click at [334, 125] on select "Shipping Carrier FedEx FedEx Ground Economy UPS USPS" at bounding box center [405, 137] width 142 height 24
click at [350, 176] on input "input" at bounding box center [405, 172] width 142 height 24
paste input "9400150105800038219956"
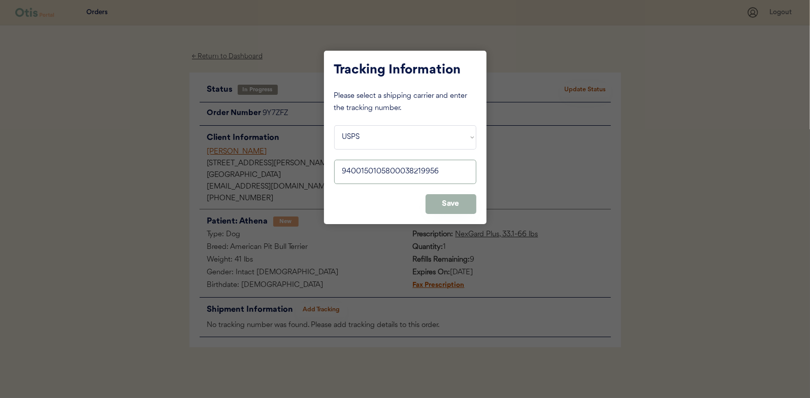
type input "9400150105800038219956"
click at [438, 203] on button "Save" at bounding box center [450, 204] width 51 height 20
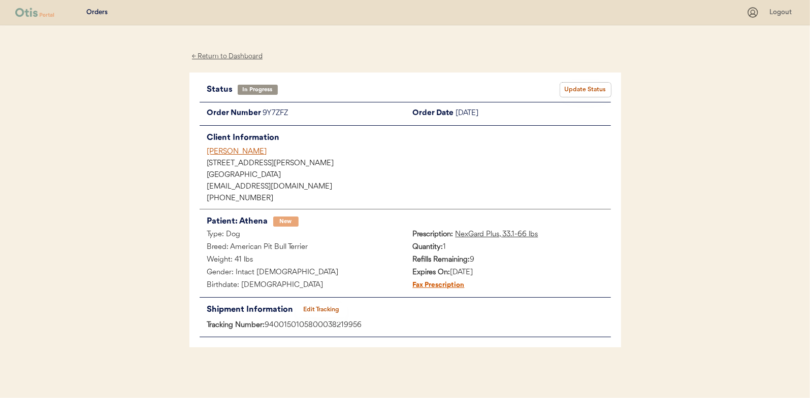
click at [585, 90] on button "Update Status" at bounding box center [585, 90] width 51 height 14
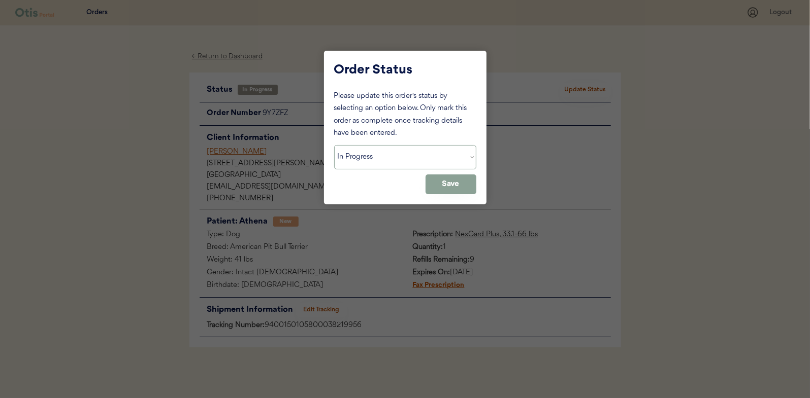
click at [368, 153] on select "Status On Hold New In Progress Complete Pending HW Consent Canceled" at bounding box center [405, 157] width 142 height 24
select select ""complete""
click at [334, 145] on select "Status On Hold New In Progress Complete Pending HW Consent Canceled" at bounding box center [405, 157] width 142 height 24
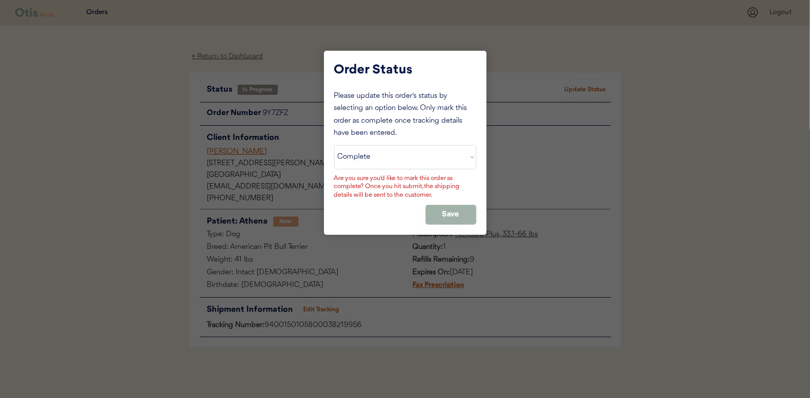
click at [454, 214] on button "Save" at bounding box center [450, 215] width 51 height 20
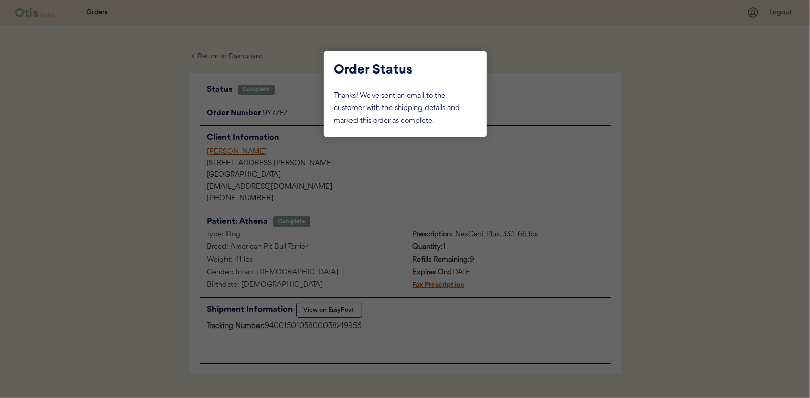
click at [154, 125] on div at bounding box center [405, 199] width 810 height 398
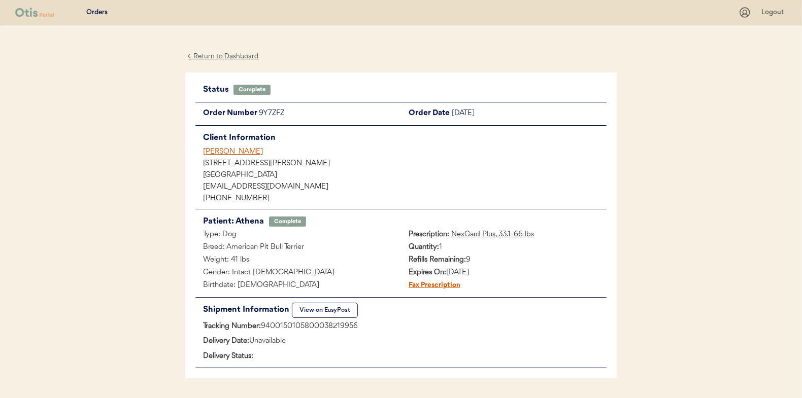
click at [211, 54] on div "← Return to Dashboard" at bounding box center [223, 57] width 76 height 12
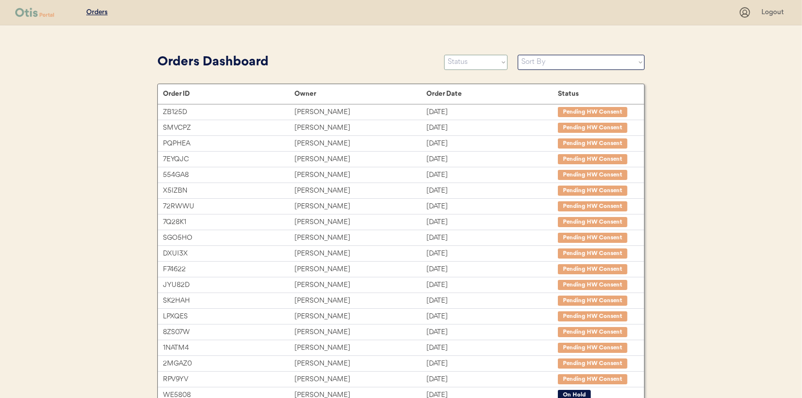
click at [453, 61] on select "Status On Hold New In Progress Complete Pending HW Consent Canceled" at bounding box center [475, 62] width 63 height 15
select select ""in_progress""
click at [444, 55] on select "Status On Hold New In Progress Complete Pending HW Consent Canceled" at bounding box center [475, 62] width 63 height 15
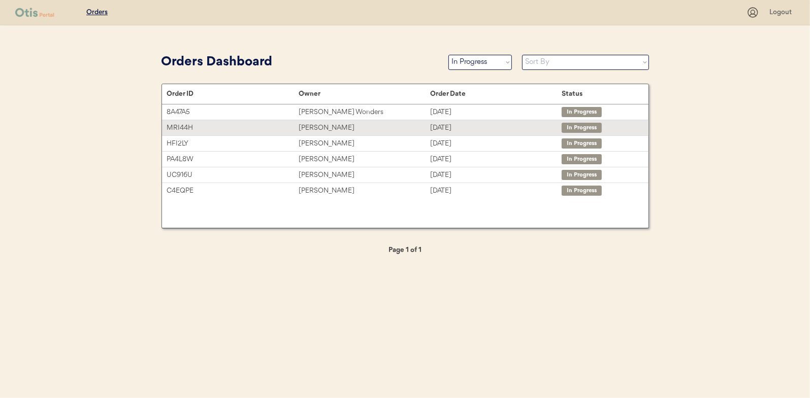
click at [323, 128] on div "[PERSON_NAME]" at bounding box center [363, 128] width 131 height 12
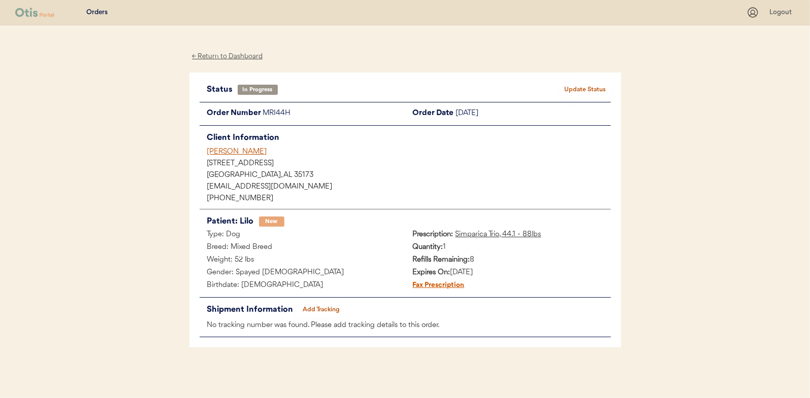
click at [322, 307] on button "Add Tracking" at bounding box center [321, 310] width 51 height 14
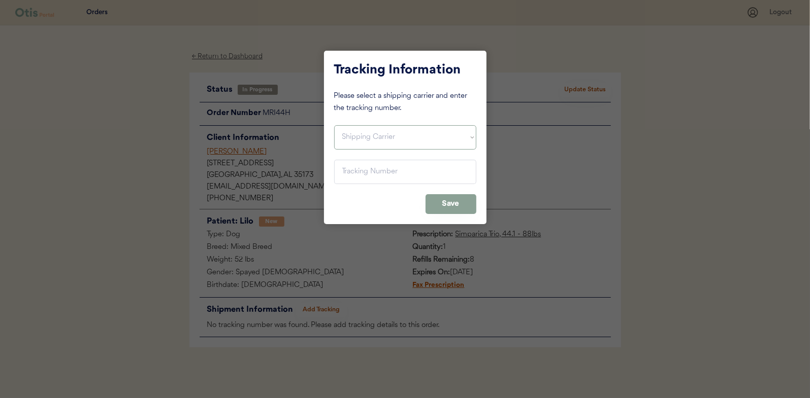
click at [363, 139] on select "Shipping Carrier FedEx FedEx Ground Economy UPS USPS" at bounding box center [405, 137] width 142 height 24
select select ""usps""
click at [334, 125] on select "Shipping Carrier FedEx FedEx Ground Economy UPS USPS" at bounding box center [405, 137] width 142 height 24
click at [354, 171] on input "input" at bounding box center [405, 172] width 142 height 24
paste input "9400150105496039938950"
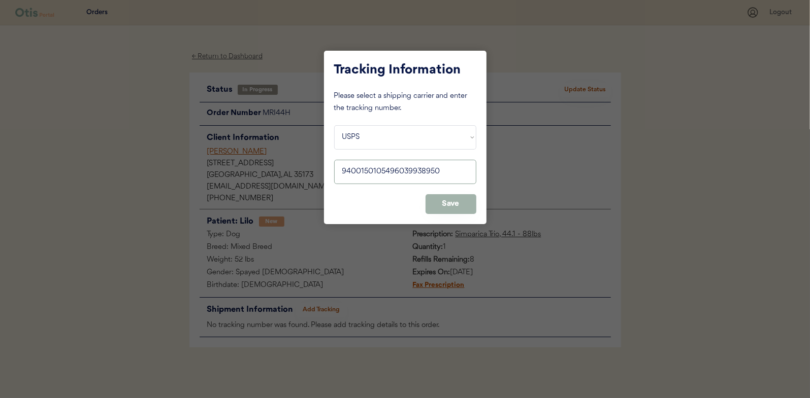
type input "9400150105496039938950"
click at [446, 204] on button "Save" at bounding box center [450, 204] width 51 height 20
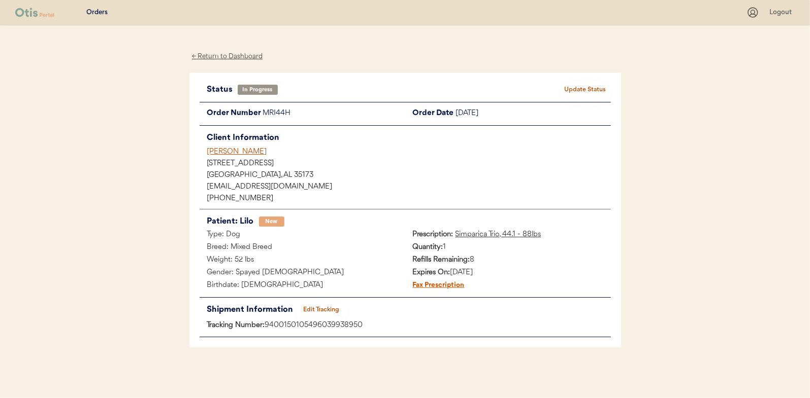
click at [591, 90] on button "Update Status" at bounding box center [585, 90] width 51 height 14
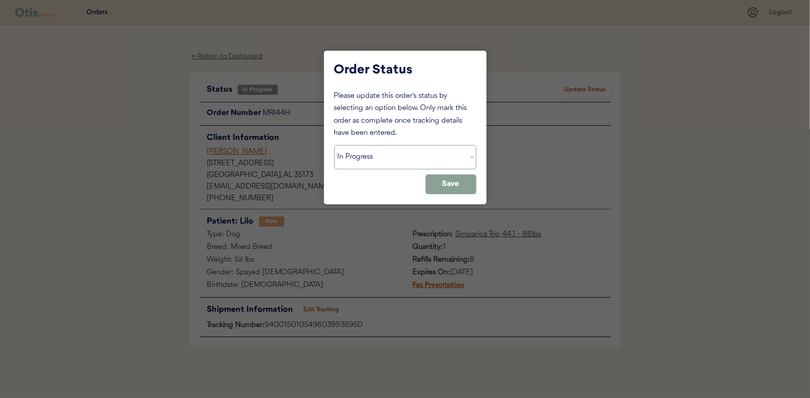
click at [384, 153] on select "Status On Hold New In Progress Complete Pending HW Consent Canceled" at bounding box center [405, 157] width 142 height 24
select select ""complete""
click at [334, 145] on select "Status On Hold New In Progress Complete Pending HW Consent Canceled" at bounding box center [405, 157] width 142 height 24
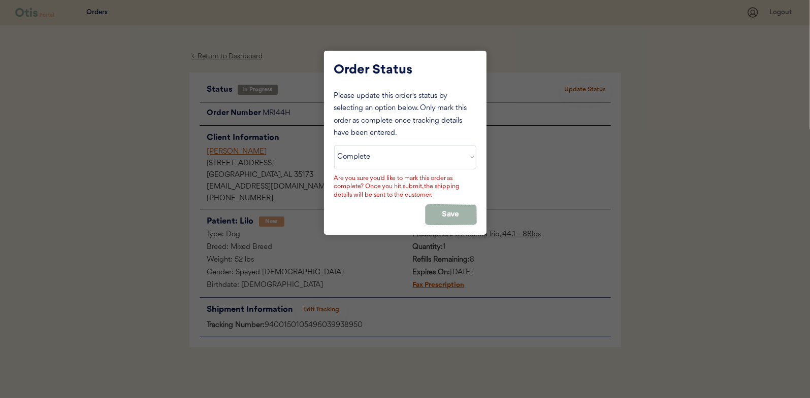
click at [448, 211] on button "Save" at bounding box center [450, 215] width 51 height 20
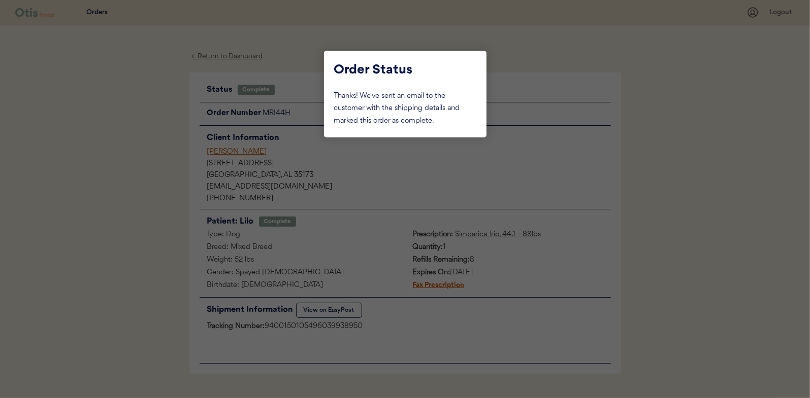
click at [142, 119] on div at bounding box center [405, 199] width 810 height 398
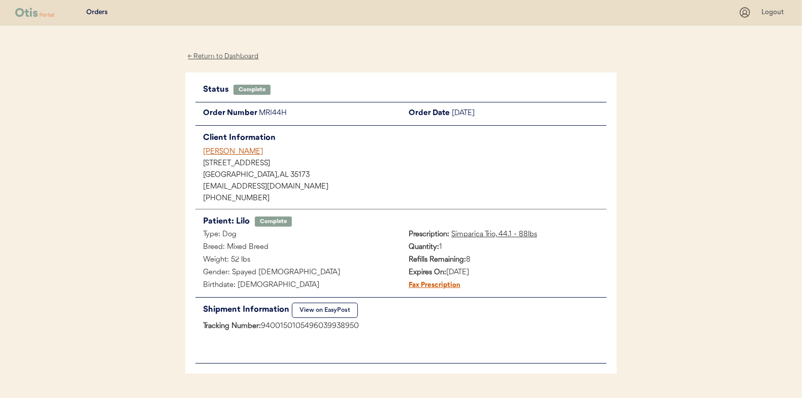
click at [227, 55] on div "← Return to Dashboard" at bounding box center [223, 57] width 76 height 12
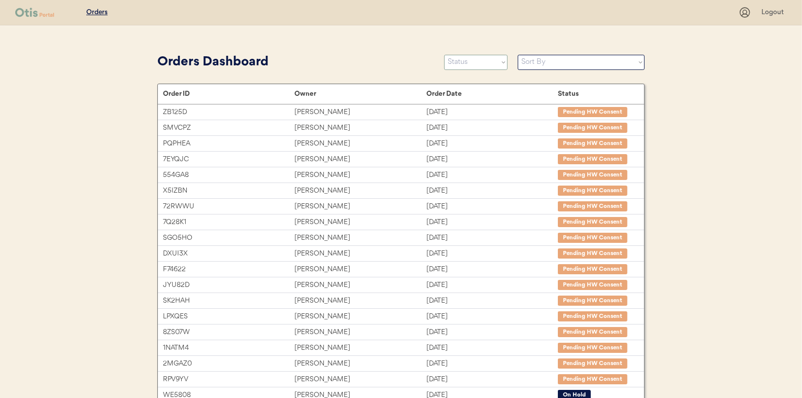
click at [464, 67] on select "Status On Hold New In Progress Complete Pending HW Consent Canceled" at bounding box center [475, 62] width 63 height 15
select select ""in_progress""
click at [444, 55] on select "Status On Hold New In Progress Complete Pending HW Consent Canceled" at bounding box center [475, 62] width 63 height 15
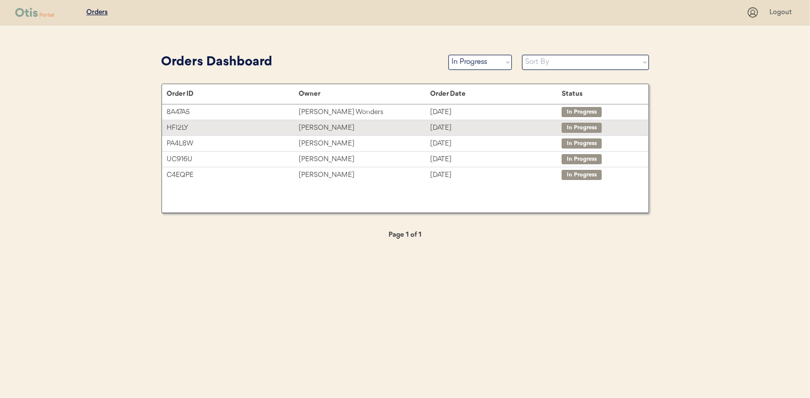
click at [316, 127] on div "[PERSON_NAME]" at bounding box center [363, 128] width 131 height 12
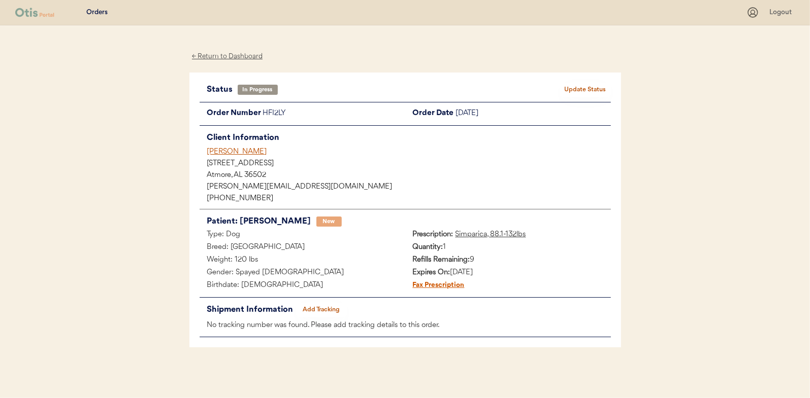
click at [325, 308] on button "Add Tracking" at bounding box center [321, 310] width 51 height 14
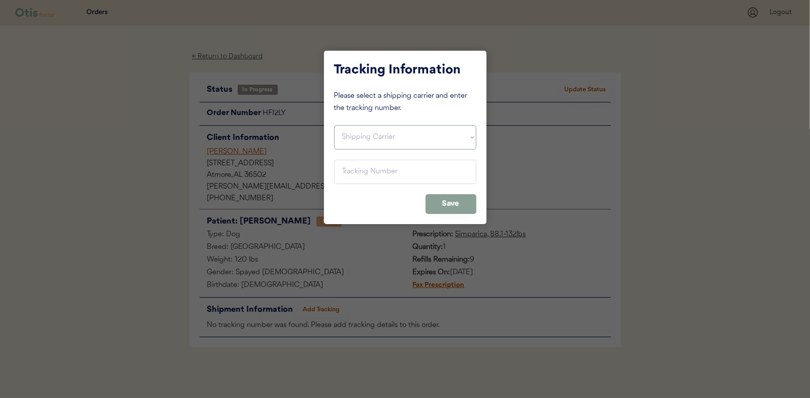
click at [354, 139] on select "Shipping Carrier FedEx FedEx Ground Economy UPS USPS" at bounding box center [405, 137] width 142 height 24
select select ""usps""
click at [334, 125] on select "Shipping Carrier FedEx FedEx Ground Economy UPS USPS" at bounding box center [405, 137] width 142 height 24
click at [349, 173] on input "input" at bounding box center [405, 172] width 142 height 24
paste input "9400150105799038247147"
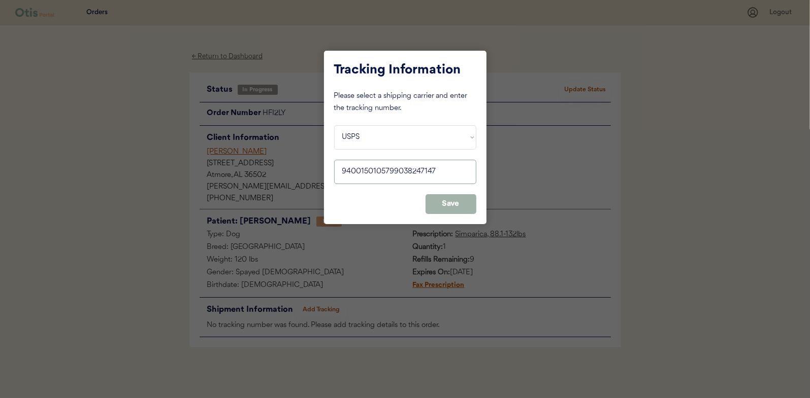
type input "9400150105799038247147"
click at [449, 203] on button "Save" at bounding box center [450, 204] width 51 height 20
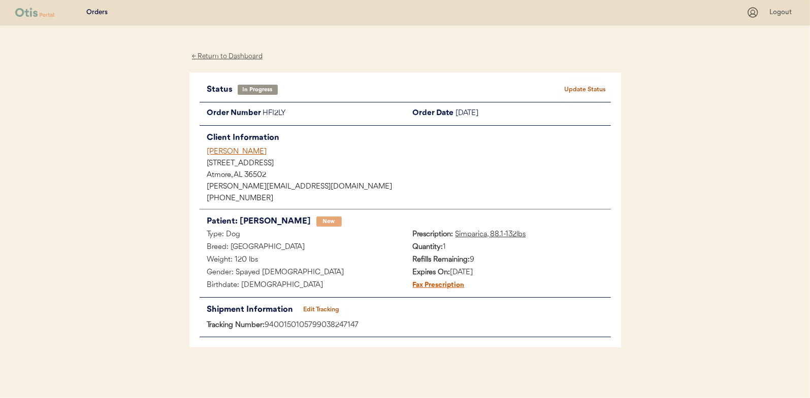
click at [578, 91] on button "Update Status" at bounding box center [585, 90] width 51 height 14
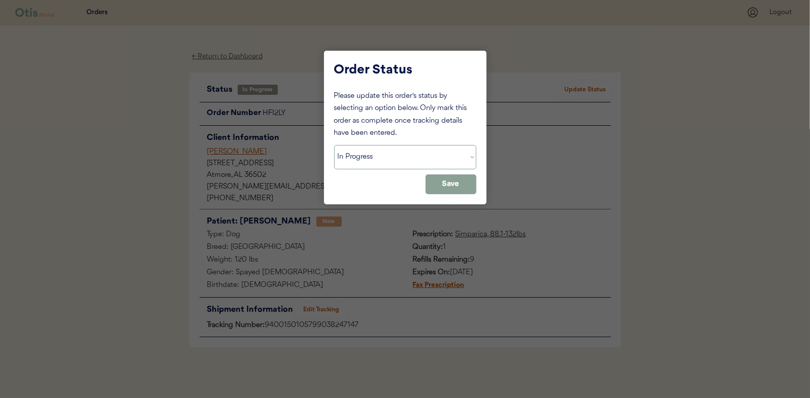
click at [357, 155] on select "Status On Hold New In Progress Complete Pending HW Consent Canceled" at bounding box center [405, 157] width 142 height 24
select select ""complete""
click at [334, 145] on select "Status On Hold New In Progress Complete Pending HW Consent Canceled" at bounding box center [405, 157] width 142 height 24
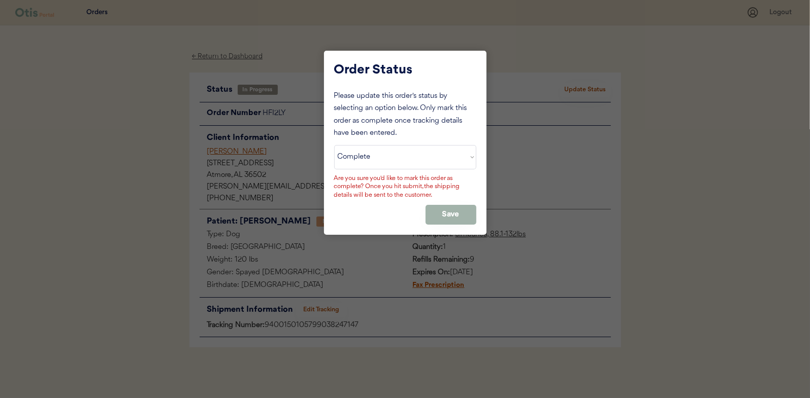
click at [447, 214] on button "Save" at bounding box center [450, 215] width 51 height 20
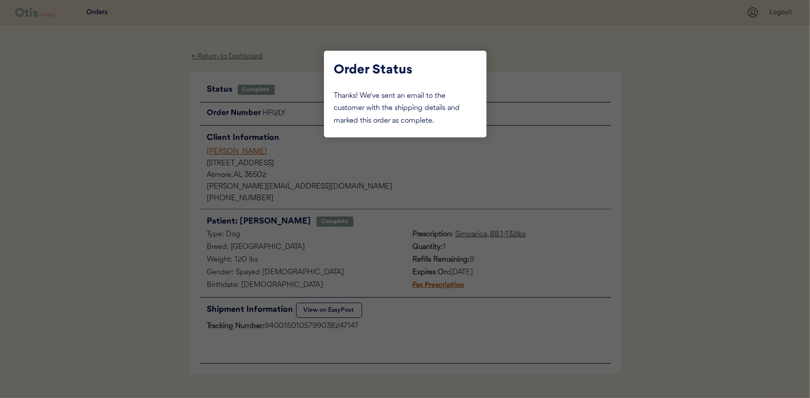
click at [171, 156] on div at bounding box center [405, 199] width 810 height 398
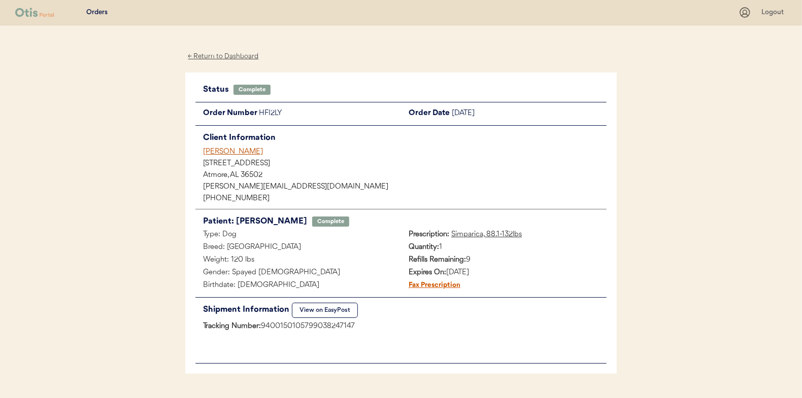
click at [216, 54] on div "← Return to Dashboard" at bounding box center [223, 57] width 76 height 12
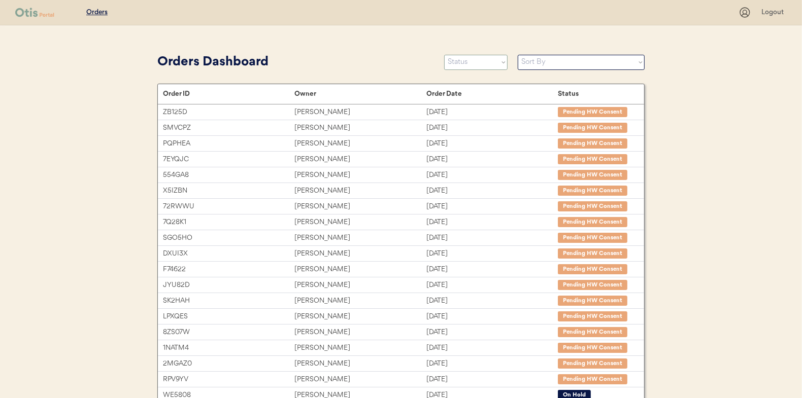
click at [456, 67] on select "Status On Hold New In Progress Complete Pending HW Consent Canceled" at bounding box center [475, 62] width 63 height 15
click at [444, 55] on select "Status On Hold New In Progress Complete Pending HW Consent Canceled" at bounding box center [475, 62] width 63 height 15
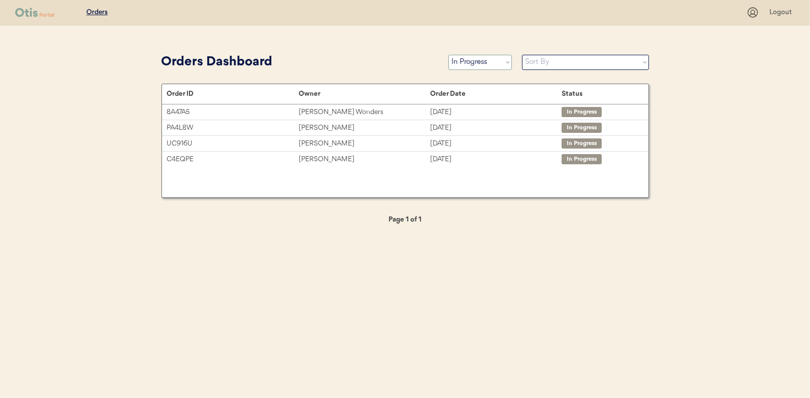
click at [475, 59] on select "Status On Hold New In Progress Complete Pending HW Consent Canceled" at bounding box center [479, 62] width 63 height 15
click at [448, 55] on select "Status On Hold New In Progress Complete Pending HW Consent Canceled" at bounding box center [479, 62] width 63 height 15
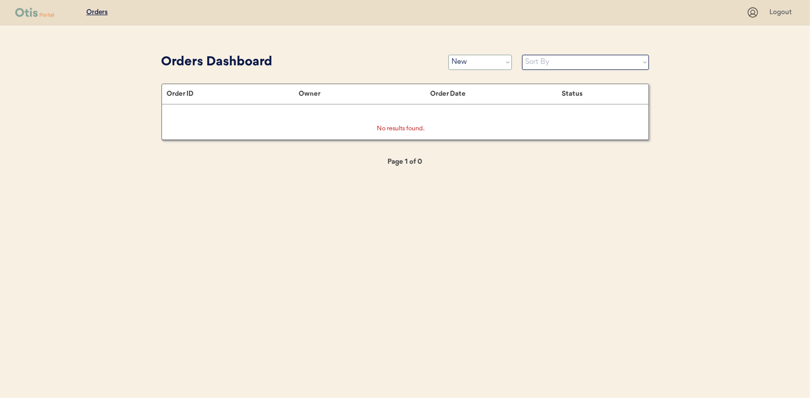
click at [473, 62] on select "Status On Hold New In Progress Complete Pending HW Consent Canceled" at bounding box center [479, 62] width 63 height 15
click at [448, 55] on select "Status On Hold New In Progress Complete Pending HW Consent Canceled" at bounding box center [479, 62] width 63 height 15
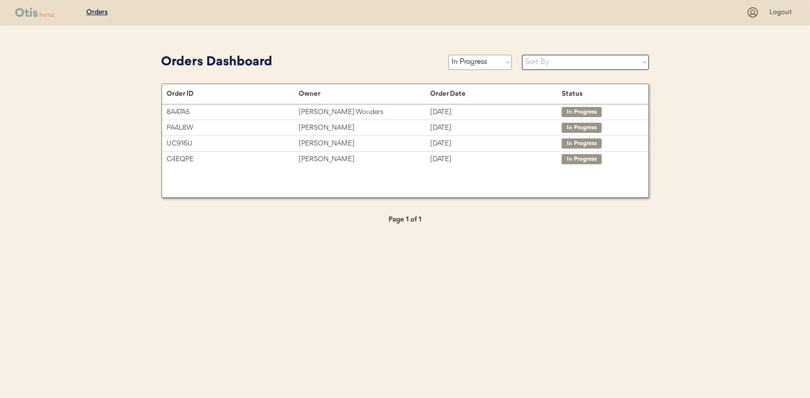
click at [459, 64] on select "Status On Hold New In Progress Complete Pending HW Consent Canceled" at bounding box center [479, 62] width 63 height 15
click at [448, 55] on select "Status On Hold New In Progress Complete Pending HW Consent Canceled" at bounding box center [479, 62] width 63 height 15
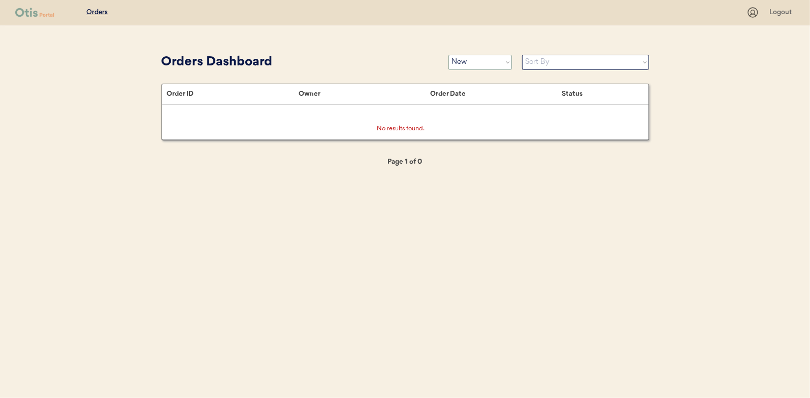
click at [472, 61] on select "Status On Hold New In Progress Complete Pending HW Consent Canceled" at bounding box center [479, 62] width 63 height 15
select select ""in_progress""
click at [448, 55] on select "Status On Hold New In Progress Complete Pending HW Consent Canceled" at bounding box center [479, 62] width 63 height 15
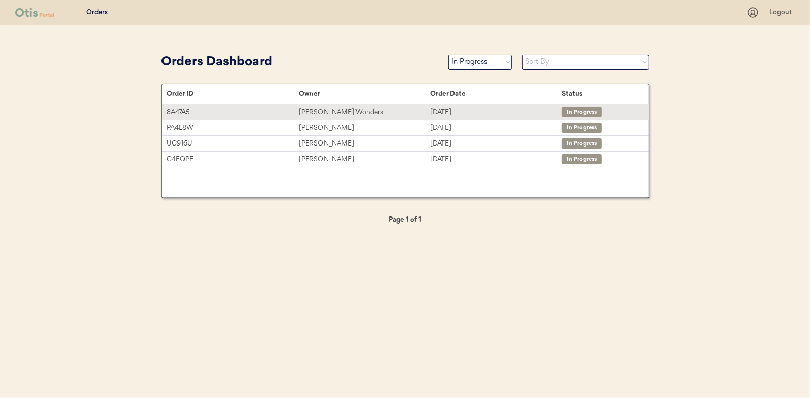
click at [319, 110] on div "[PERSON_NAME] Wonders" at bounding box center [363, 113] width 131 height 12
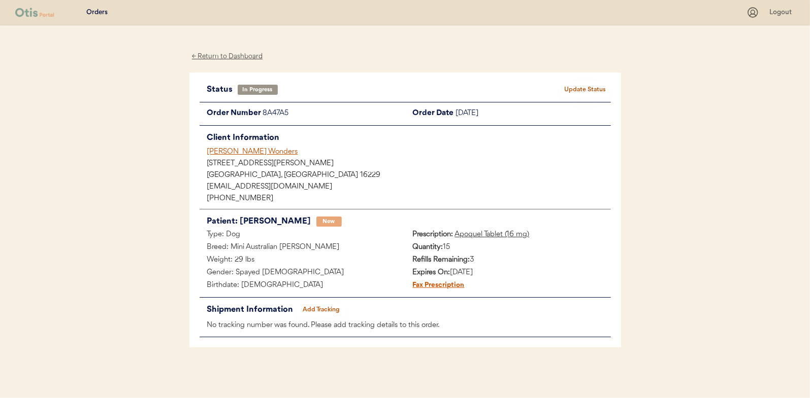
click at [322, 306] on button "Add Tracking" at bounding box center [321, 310] width 51 height 14
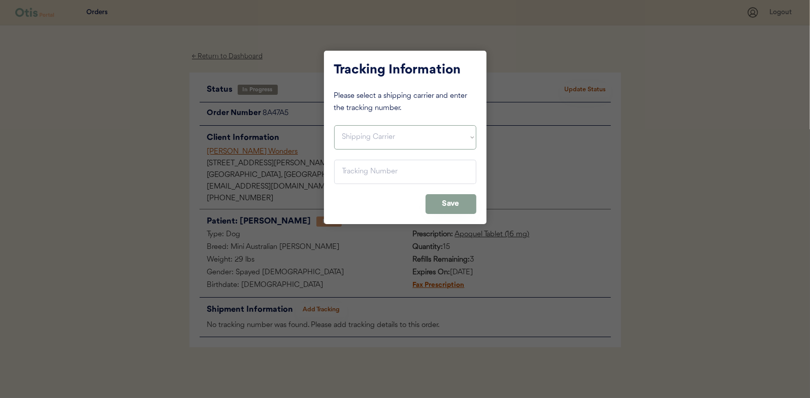
click at [341, 131] on select "Shipping Carrier FedEx FedEx Ground Economy UPS USPS" at bounding box center [405, 137] width 142 height 24
select select ""usps""
click at [334, 125] on select "Shipping Carrier FedEx FedEx Ground Economy UPS USPS" at bounding box center [405, 137] width 142 height 24
click at [358, 166] on input "input" at bounding box center [405, 172] width 142 height 24
paste input "9400150105496039961958"
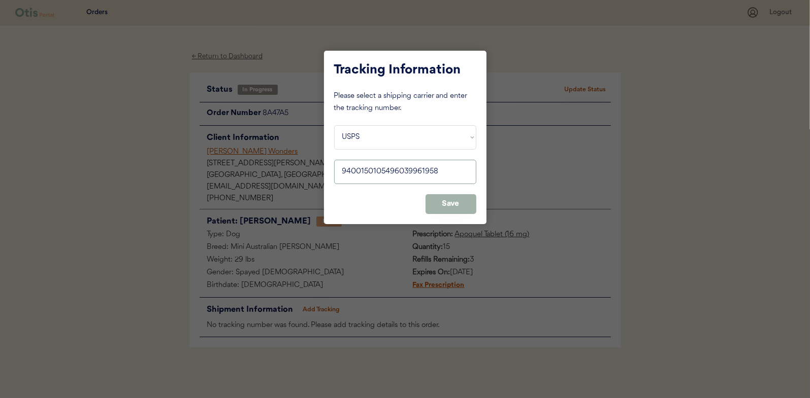
type input "9400150105496039961958"
click at [454, 205] on button "Save" at bounding box center [450, 204] width 51 height 20
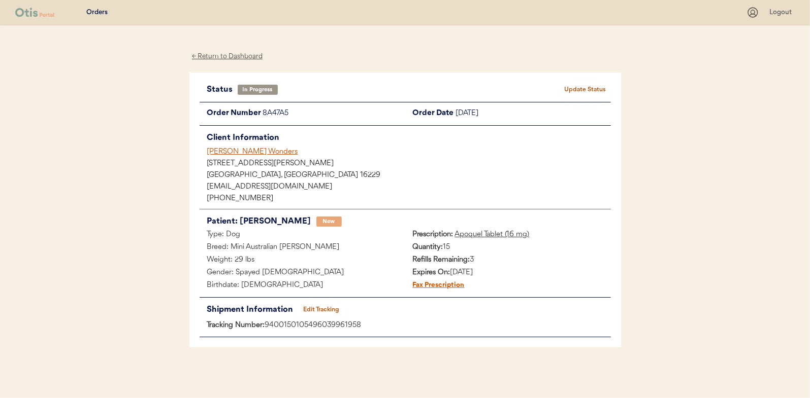
click at [575, 90] on button "Update Status" at bounding box center [585, 90] width 51 height 14
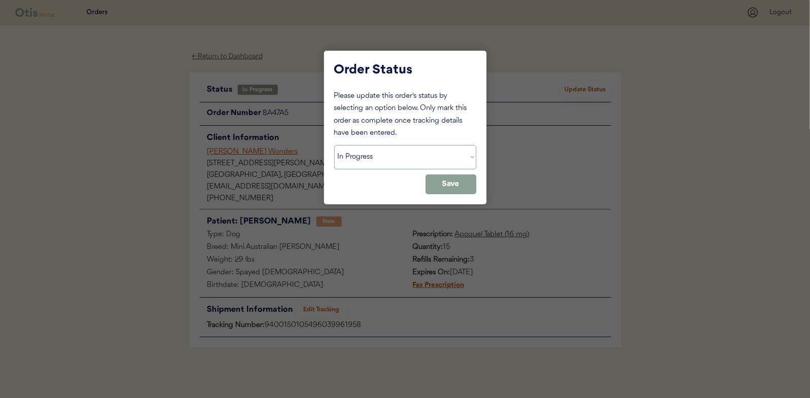
click at [386, 157] on select "Status On Hold New In Progress Complete Pending HW Consent Canceled" at bounding box center [405, 157] width 142 height 24
select select ""complete""
click at [334, 145] on select "Status On Hold New In Progress Complete Pending HW Consent Canceled" at bounding box center [405, 157] width 142 height 24
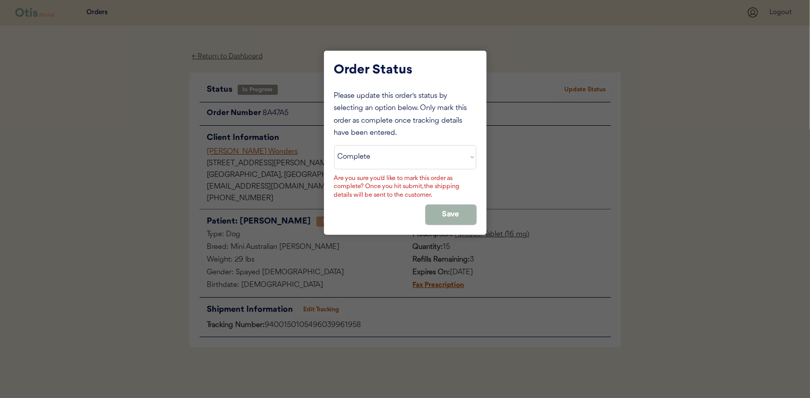
click at [448, 218] on button "Save" at bounding box center [450, 215] width 51 height 20
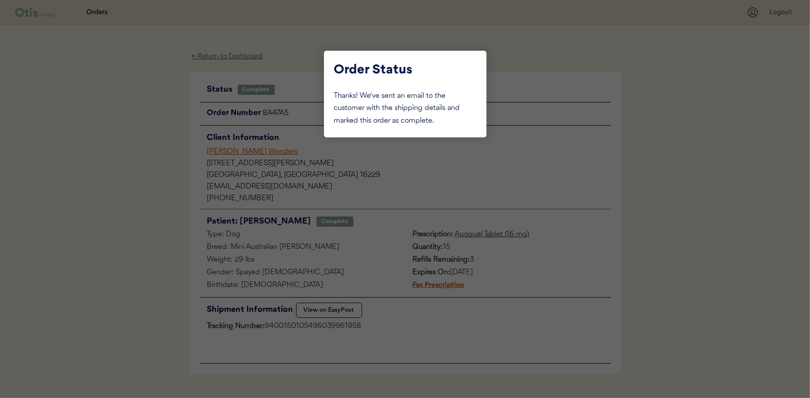
click at [149, 98] on div at bounding box center [405, 199] width 810 height 398
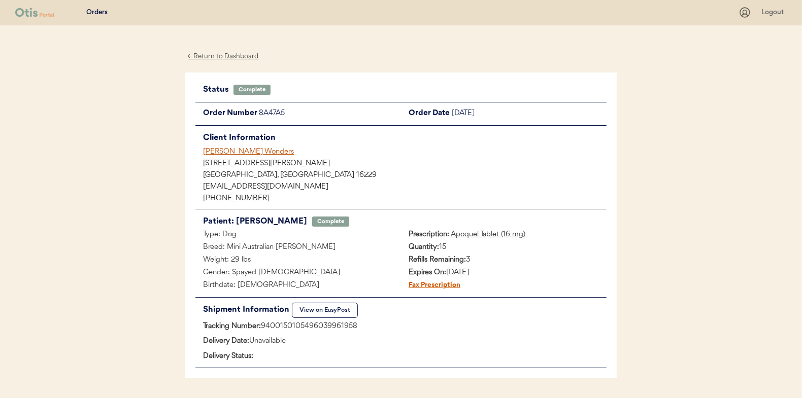
click at [207, 56] on div "← Return to Dashboard" at bounding box center [223, 57] width 76 height 12
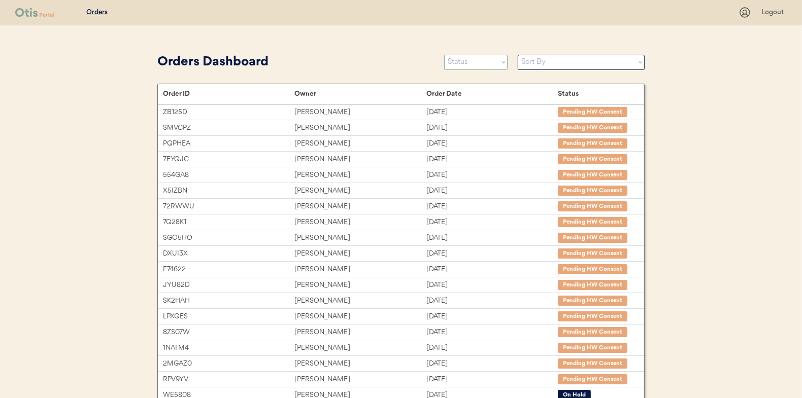
click at [467, 57] on select "Status On Hold New In Progress Complete Pending HW Consent Canceled" at bounding box center [475, 62] width 63 height 15
click at [444, 55] on select "Status On Hold New In Progress Complete Pending HW Consent Canceled" at bounding box center [475, 62] width 63 height 15
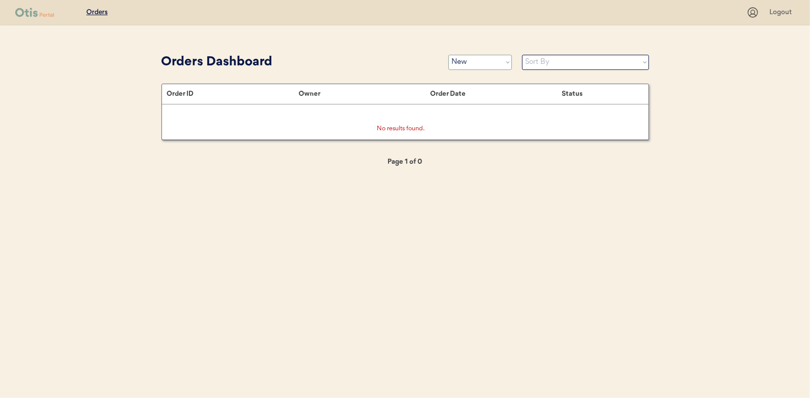
click at [467, 62] on select "Status On Hold New In Progress Complete Pending HW Consent Canceled" at bounding box center [479, 62] width 63 height 15
select select ""in_progress""
click at [448, 55] on select "Status On Hold New In Progress Complete Pending HW Consent Canceled" at bounding box center [479, 62] width 63 height 15
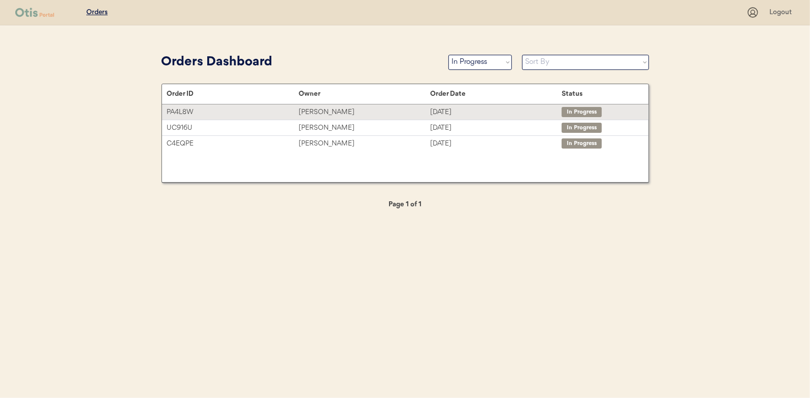
click at [320, 111] on div "[PERSON_NAME]" at bounding box center [363, 113] width 131 height 12
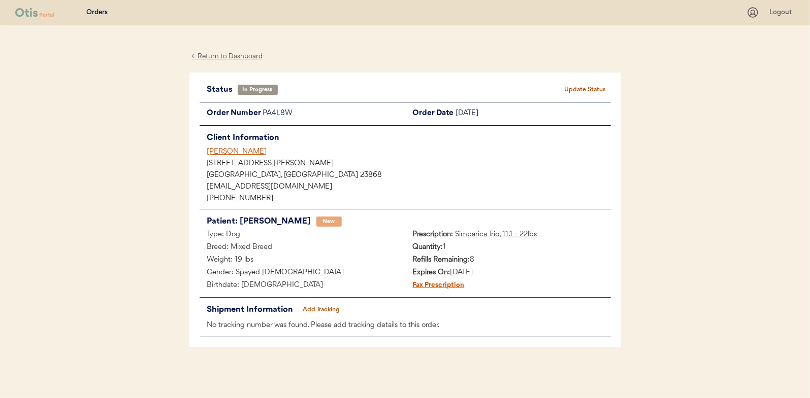
click at [324, 309] on button "Add Tracking" at bounding box center [321, 310] width 51 height 14
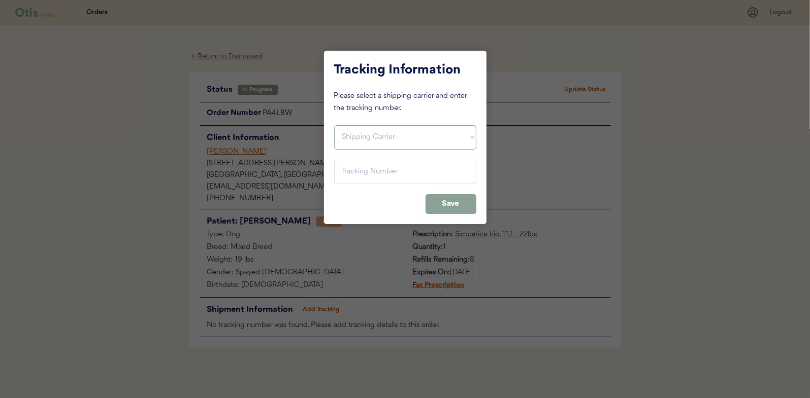
click at [354, 132] on select "Shipping Carrier FedEx FedEx Ground Economy UPS USPS" at bounding box center [405, 137] width 142 height 24
select select ""usps""
click at [334, 125] on select "Shipping Carrier FedEx FedEx Ground Economy UPS USPS" at bounding box center [405, 137] width 142 height 24
click at [346, 171] on input "input" at bounding box center [405, 172] width 142 height 24
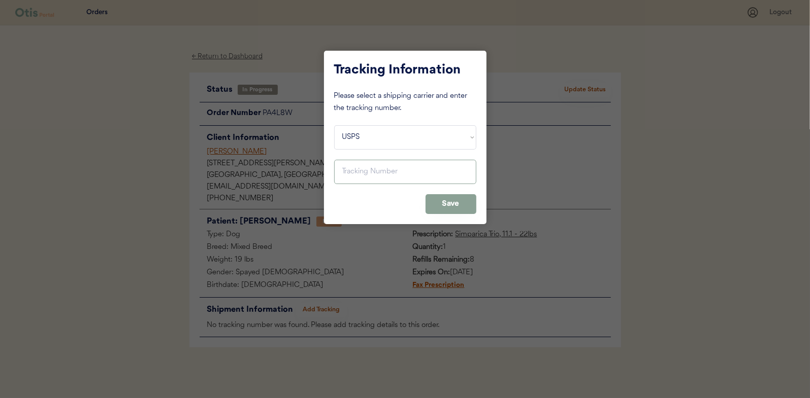
paste input "9400150105497038503569"
type input "9400150105497038503569"
click at [449, 203] on button "Save" at bounding box center [450, 204] width 51 height 20
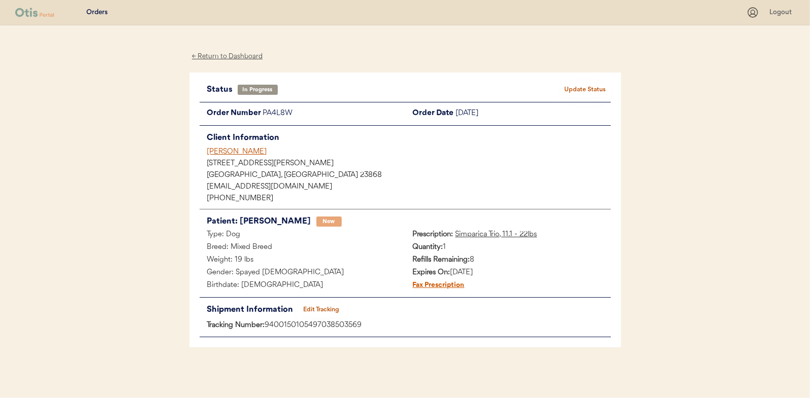
click at [584, 90] on button "Update Status" at bounding box center [585, 90] width 51 height 14
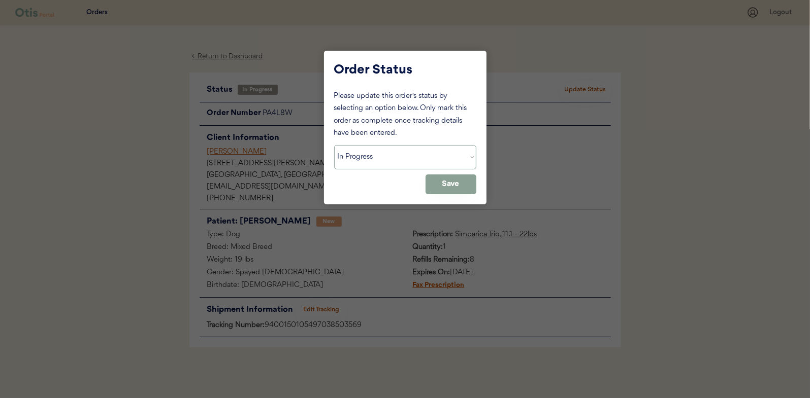
click at [369, 154] on select "Status On Hold New In Progress Complete Pending HW Consent Canceled" at bounding box center [405, 157] width 142 height 24
select select ""complete""
click at [334, 145] on select "Status On Hold New In Progress Complete Pending HW Consent Canceled" at bounding box center [405, 157] width 142 height 24
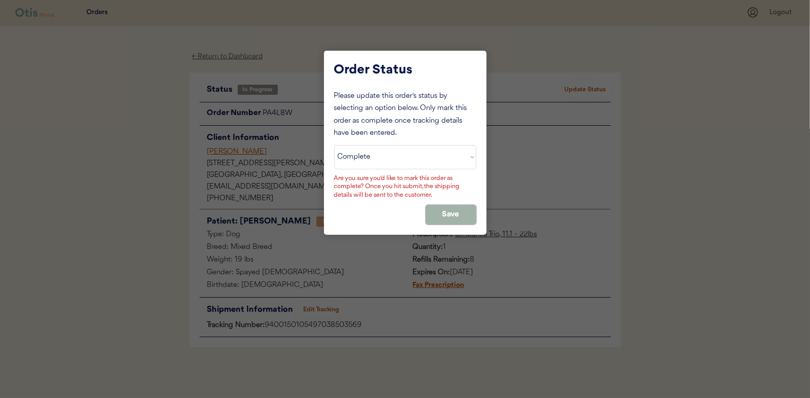
click at [457, 214] on button "Save" at bounding box center [450, 215] width 51 height 20
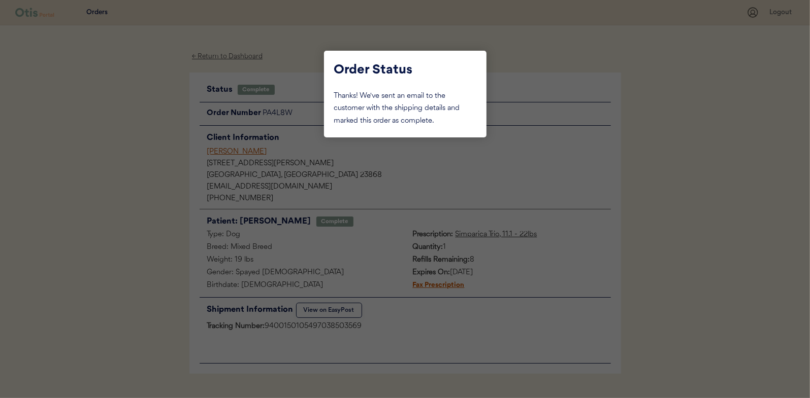
click at [134, 111] on div at bounding box center [405, 199] width 810 height 398
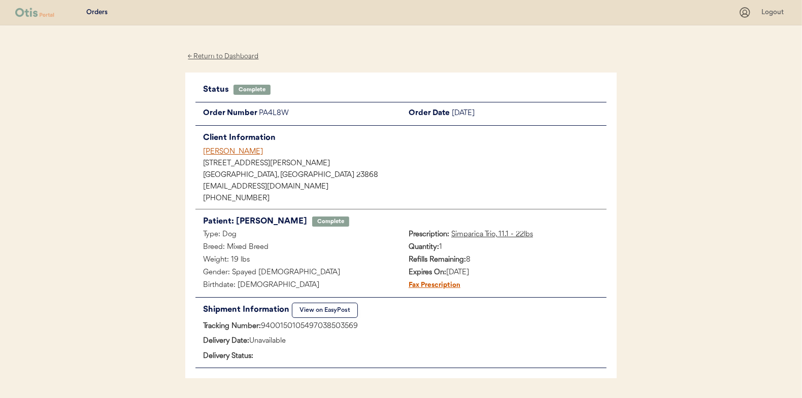
click at [217, 56] on div "← Return to Dashboard" at bounding box center [223, 57] width 76 height 12
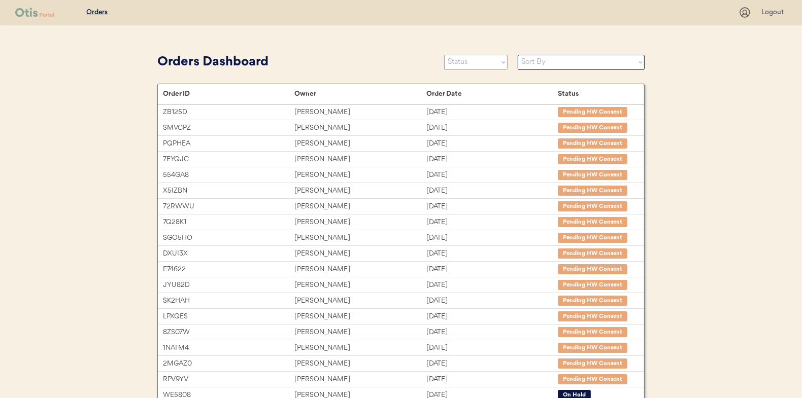
click at [476, 57] on select "Status On Hold New In Progress Complete Pending HW Consent Canceled" at bounding box center [475, 62] width 63 height 15
select select ""in_progress""
click at [444, 55] on select "Status On Hold New In Progress Complete Pending HW Consent Canceled" at bounding box center [475, 62] width 63 height 15
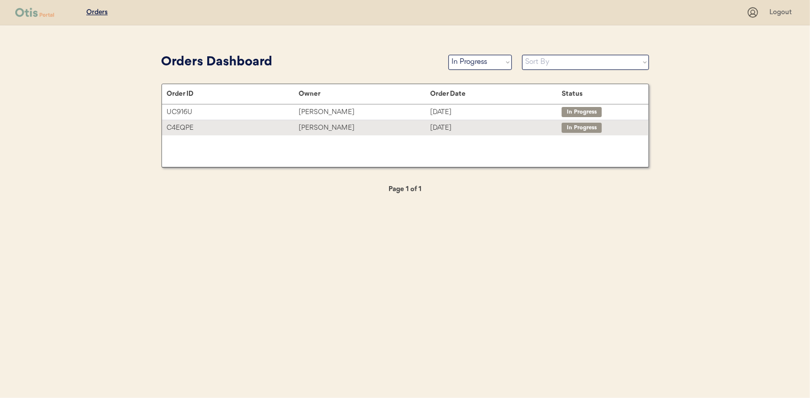
click at [328, 126] on div "[PERSON_NAME]" at bounding box center [363, 128] width 131 height 12
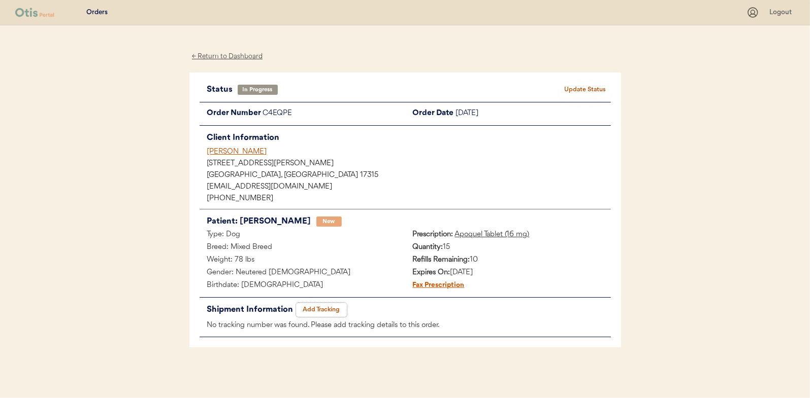
click at [323, 309] on button "Add Tracking" at bounding box center [321, 310] width 51 height 14
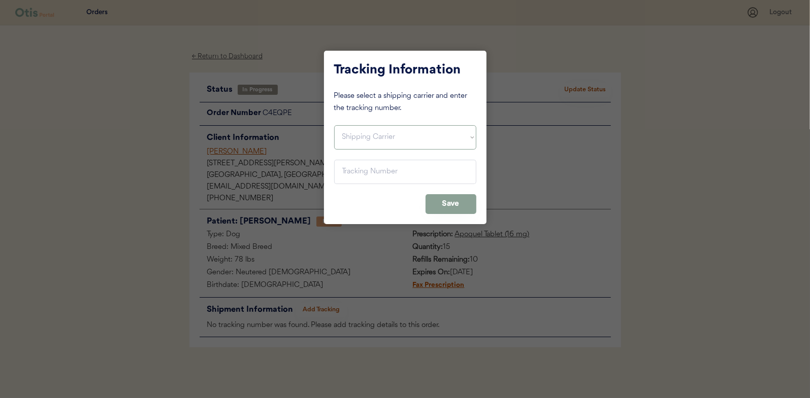
click at [345, 139] on select "Shipping Carrier FedEx FedEx Ground Economy UPS USPS" at bounding box center [405, 137] width 142 height 24
select select ""ups""
click at [334, 125] on select "Shipping Carrier FedEx FedEx Ground Economy UPS USPS" at bounding box center [405, 137] width 142 height 24
click at [354, 170] on input "input" at bounding box center [405, 172] width 142 height 24
paste input "1Z16X77E0209822567"
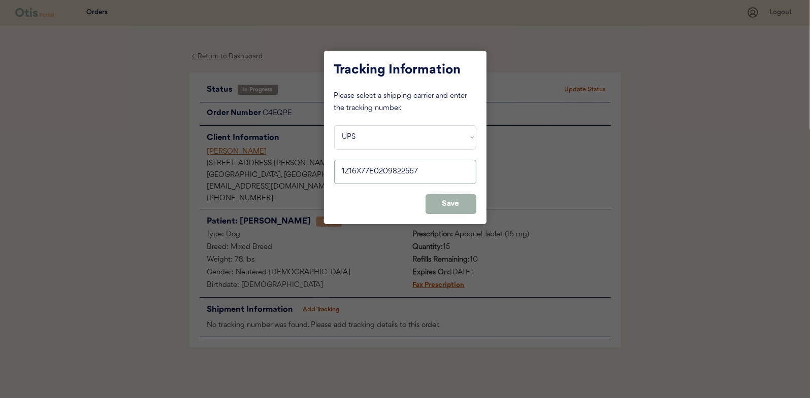
type input "1Z16X77E0209822567"
click at [454, 197] on button "Save" at bounding box center [450, 204] width 51 height 20
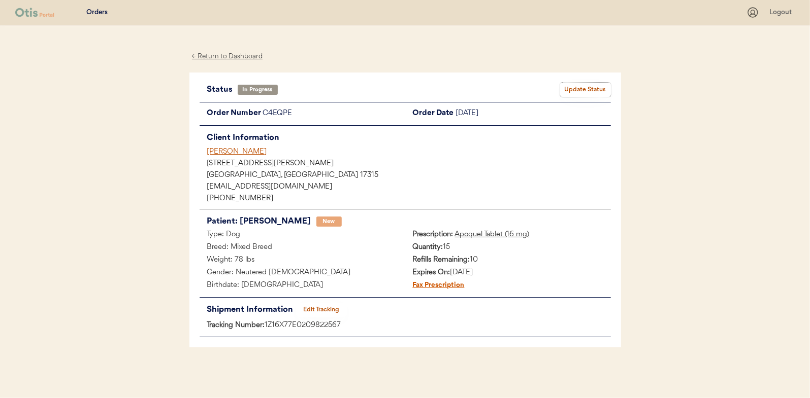
click at [576, 84] on button "Update Status" at bounding box center [585, 90] width 51 height 14
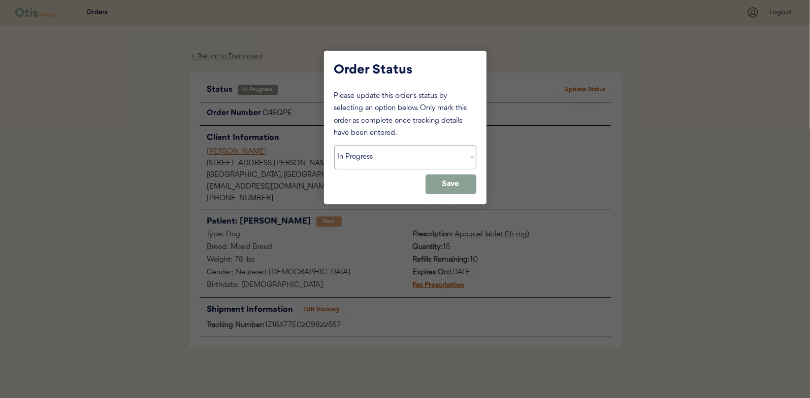
click at [364, 158] on select "Status On Hold New In Progress Complete Pending HW Consent Canceled" at bounding box center [405, 157] width 142 height 24
select select ""complete""
click at [334, 145] on select "Status On Hold New In Progress Complete Pending HW Consent Canceled" at bounding box center [405, 157] width 142 height 24
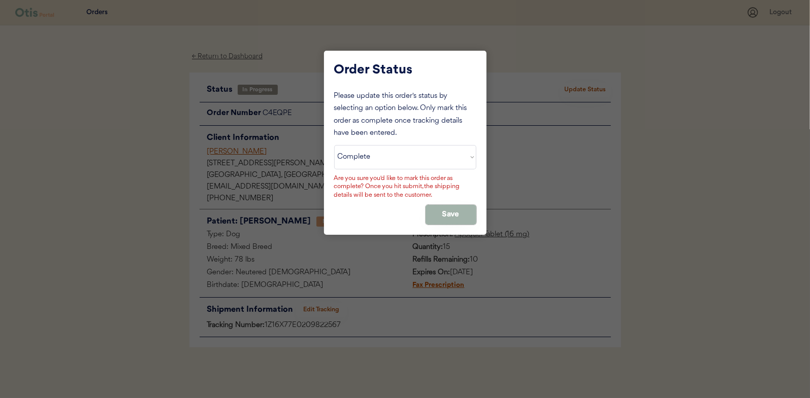
click at [459, 207] on button "Save" at bounding box center [450, 215] width 51 height 20
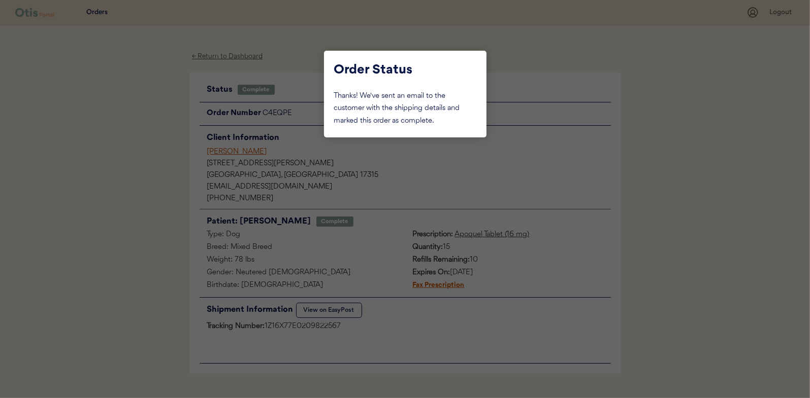
click at [149, 87] on div at bounding box center [405, 199] width 810 height 398
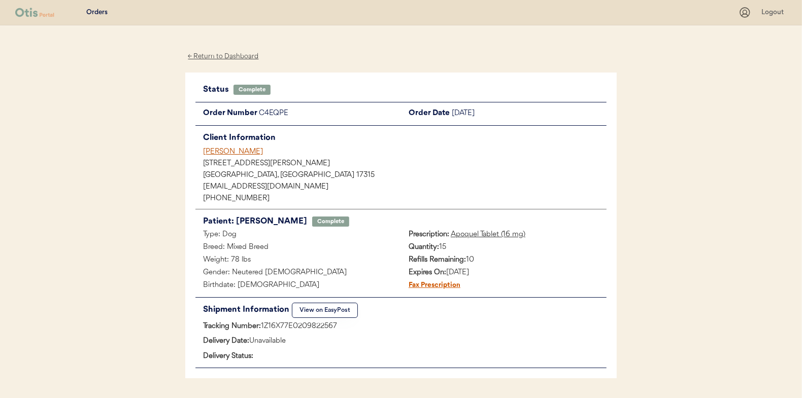
click at [211, 56] on div "← Return to Dashboard" at bounding box center [223, 57] width 76 height 12
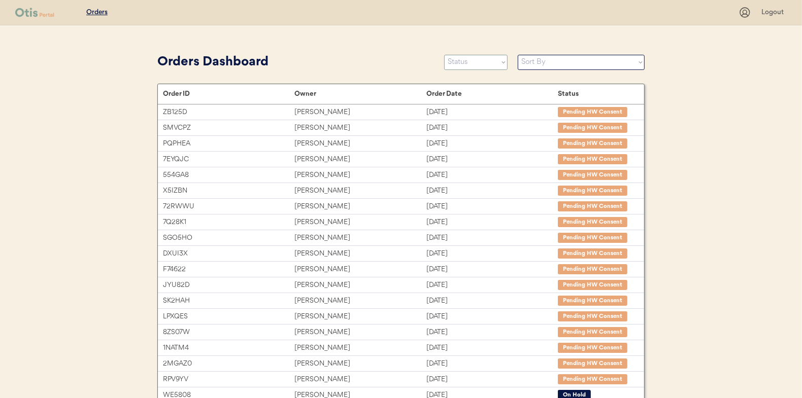
click at [467, 61] on select "Status On Hold New In Progress Complete Pending HW Consent Canceled" at bounding box center [475, 62] width 63 height 15
select select ""new""
click at [444, 55] on select "Status On Hold New In Progress Complete Pending HW Consent Canceled" at bounding box center [475, 62] width 63 height 15
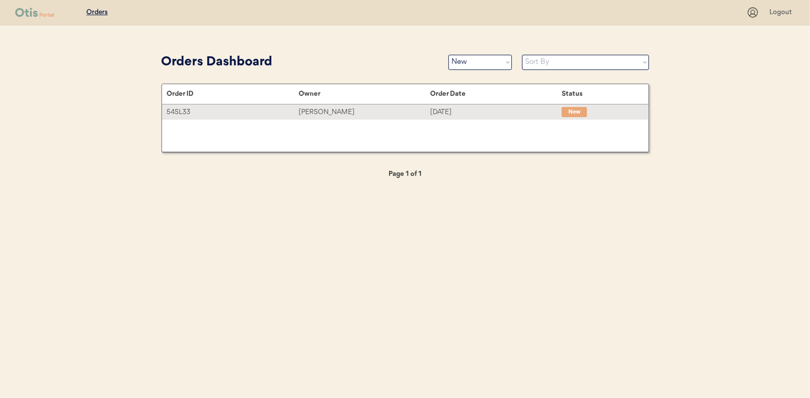
click at [319, 111] on div "Denise Rawls" at bounding box center [363, 113] width 131 height 12
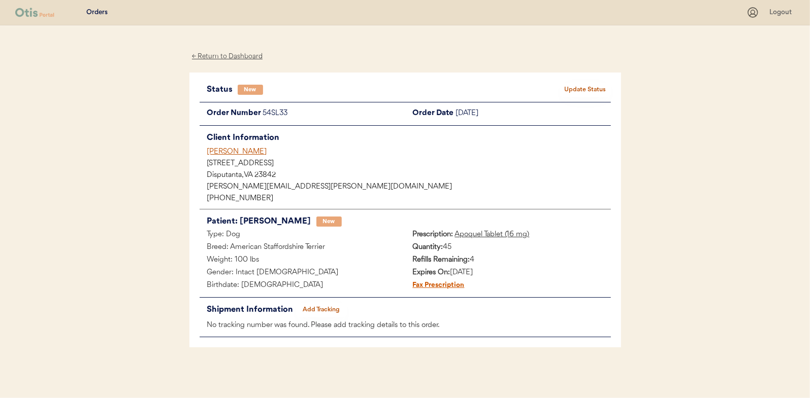
click at [599, 89] on button "Update Status" at bounding box center [585, 90] width 51 height 14
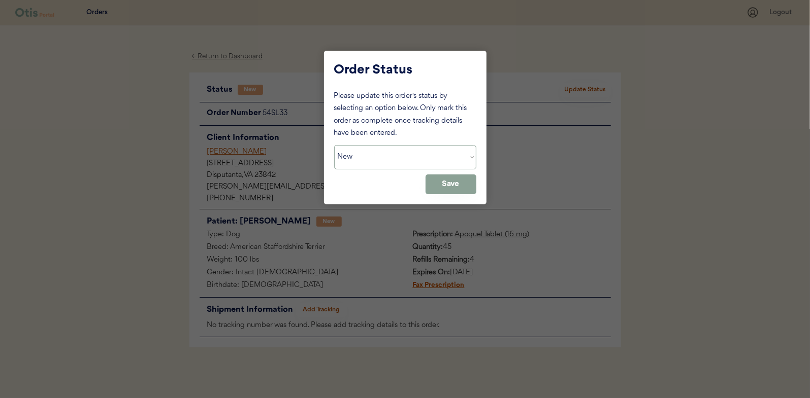
click at [373, 155] on select "Status On Hold New In Progress Complete Pending HW Consent Canceled" at bounding box center [405, 157] width 142 height 24
select select ""in_progress""
click at [334, 145] on select "Status On Hold New In Progress Complete Pending HW Consent Canceled" at bounding box center [405, 157] width 142 height 24
click at [459, 186] on button "Save" at bounding box center [450, 185] width 51 height 20
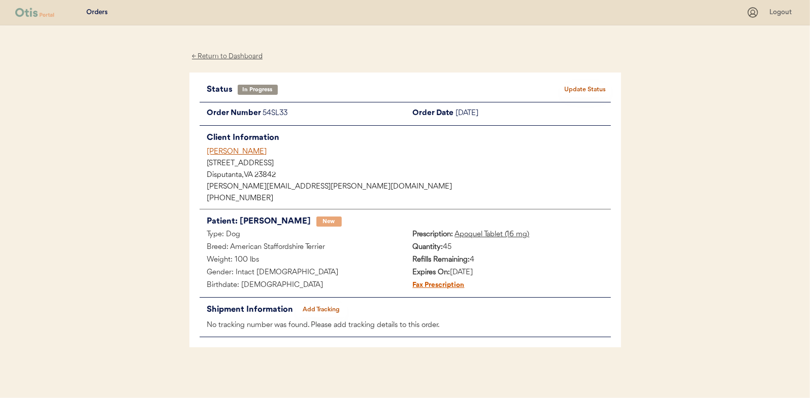
click at [218, 53] on div "← Return to Dashboard" at bounding box center [227, 57] width 76 height 12
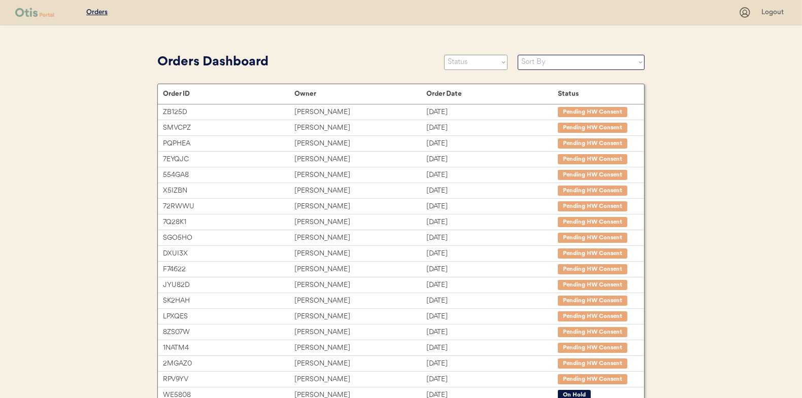
click at [462, 62] on select "Status On Hold New In Progress Complete Pending HW Consent Canceled" at bounding box center [475, 62] width 63 height 15
select select ""new""
click at [444, 55] on select "Status On Hold New In Progress Complete Pending HW Consent Canceled" at bounding box center [475, 62] width 63 height 15
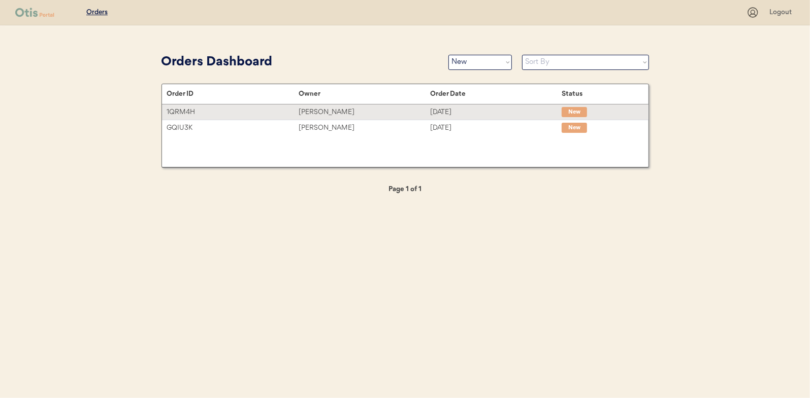
click at [319, 112] on div "[PERSON_NAME]" at bounding box center [363, 113] width 131 height 12
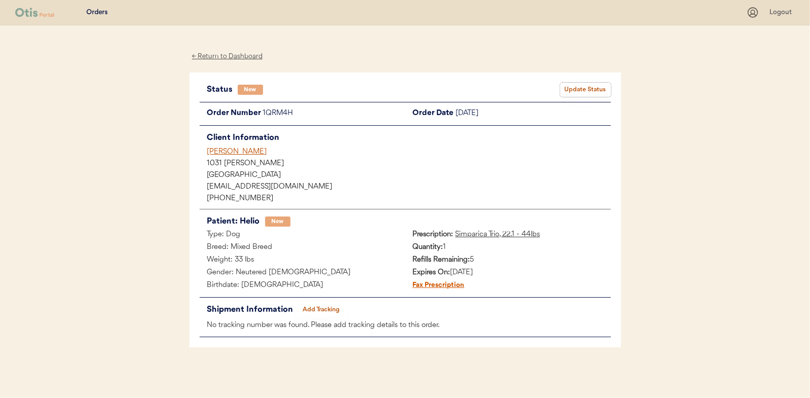
click at [585, 88] on button "Update Status" at bounding box center [585, 90] width 51 height 14
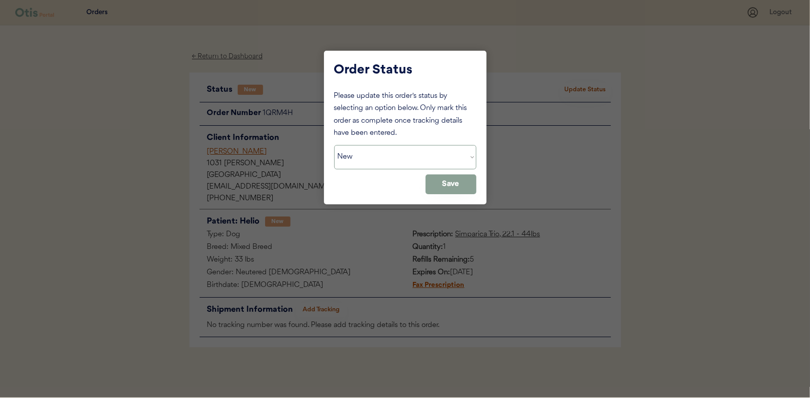
click at [374, 154] on select "Status On Hold New In Progress Complete Pending HW Consent Canceled" at bounding box center [405, 157] width 142 height 24
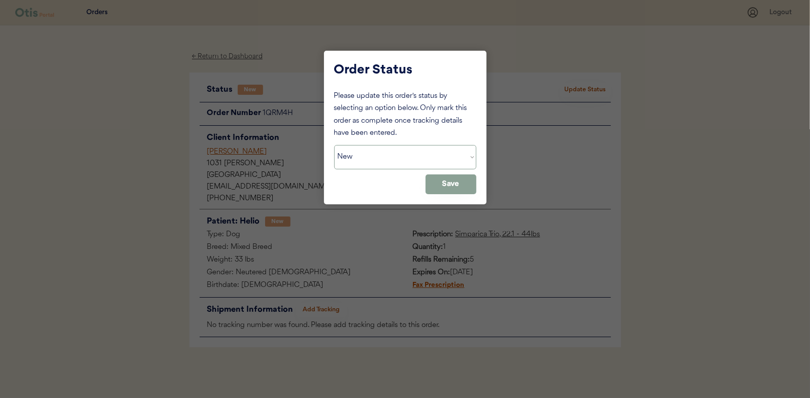
select select ""in_progress""
click at [334, 145] on select "Status On Hold New In Progress Complete Pending HW Consent Canceled" at bounding box center [405, 157] width 142 height 24
click at [454, 191] on button "Save" at bounding box center [450, 185] width 51 height 20
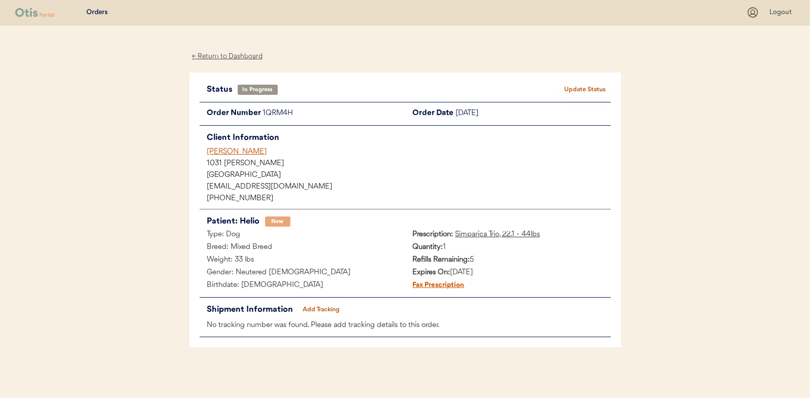
click at [221, 57] on div "← Return to Dashboard" at bounding box center [227, 57] width 76 height 12
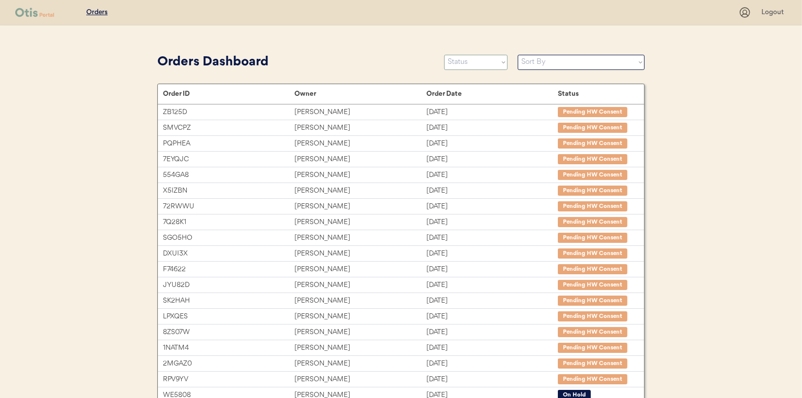
click at [483, 60] on select "Status On Hold New In Progress Complete Pending HW Consent Canceled" at bounding box center [475, 62] width 63 height 15
select select ""new""
click at [444, 55] on select "Status On Hold New In Progress Complete Pending HW Consent Canceled" at bounding box center [475, 62] width 63 height 15
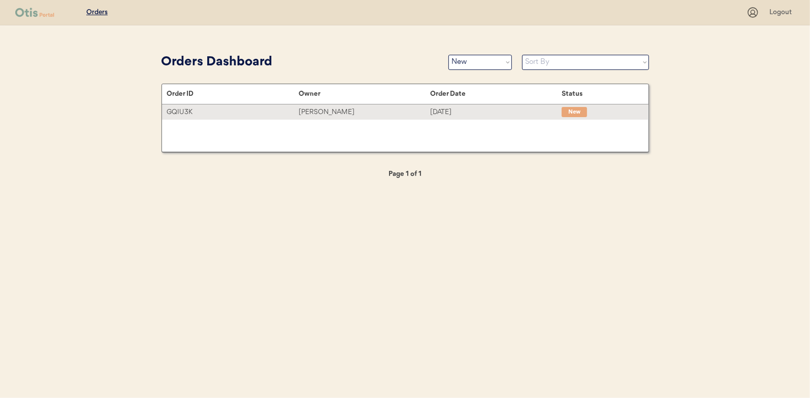
drag, startPoint x: 328, startPoint y: 114, endPoint x: 316, endPoint y: 110, distance: 12.7
click at [325, 113] on div "[PERSON_NAME]" at bounding box center [363, 113] width 131 height 12
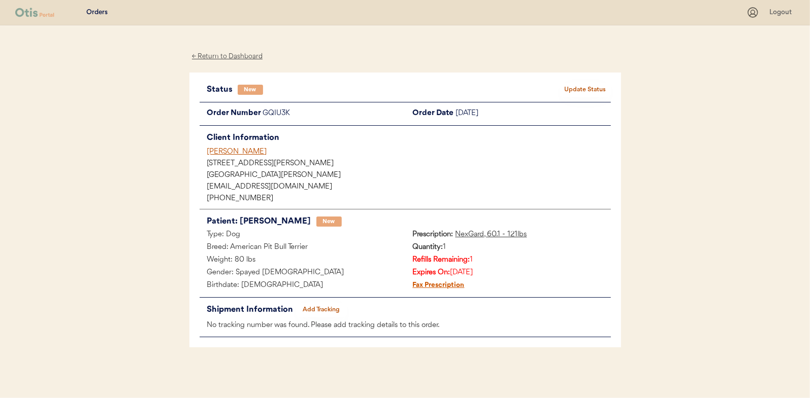
click at [581, 87] on button "Update Status" at bounding box center [585, 90] width 51 height 14
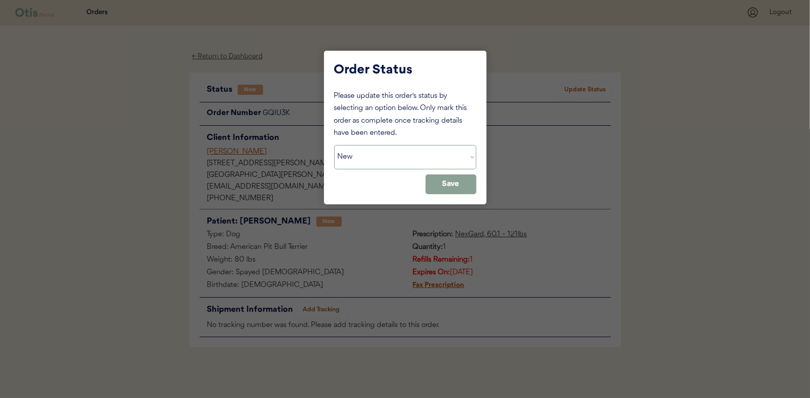
click at [360, 160] on select "Status On Hold New In Progress Complete Pending HW Consent Canceled" at bounding box center [405, 157] width 142 height 24
select select ""in_progress""
click at [334, 145] on select "Status On Hold New In Progress Complete Pending HW Consent Canceled" at bounding box center [405, 157] width 142 height 24
click at [430, 182] on button "Save" at bounding box center [450, 185] width 51 height 20
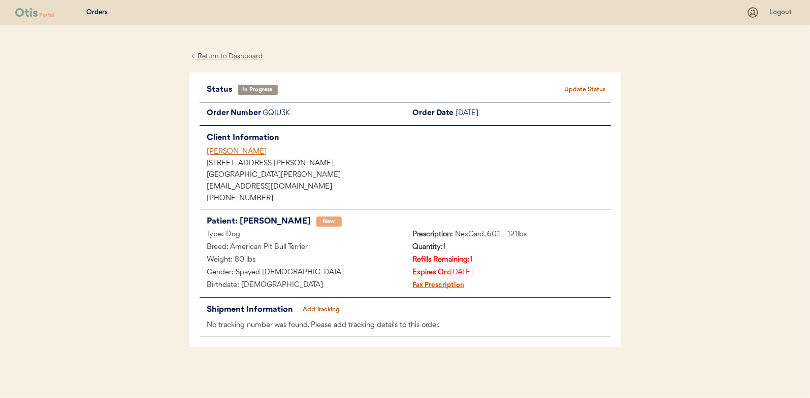
click at [230, 54] on div "← Return to Dashboard" at bounding box center [227, 57] width 76 height 12
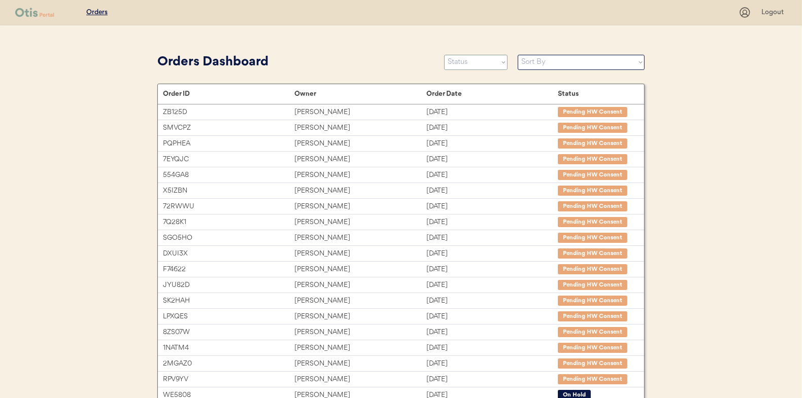
click at [478, 65] on select "Status On Hold New In Progress Complete Pending HW Consent Canceled" at bounding box center [475, 62] width 63 height 15
click at [444, 55] on select "Status On Hold New In Progress Complete Pending HW Consent Canceled" at bounding box center [475, 62] width 63 height 15
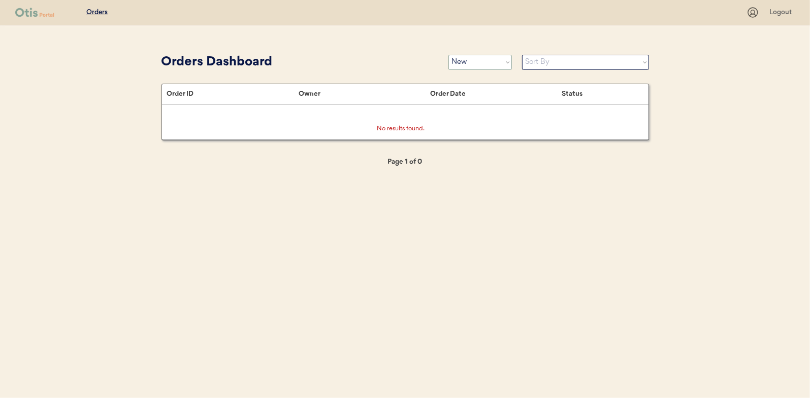
click at [460, 64] on select "Status On Hold New In Progress Complete Pending HW Consent Canceled" at bounding box center [479, 62] width 63 height 15
select select ""in_progress""
click at [448, 55] on select "Status On Hold New In Progress Complete Pending HW Consent Canceled" at bounding box center [479, 62] width 63 height 15
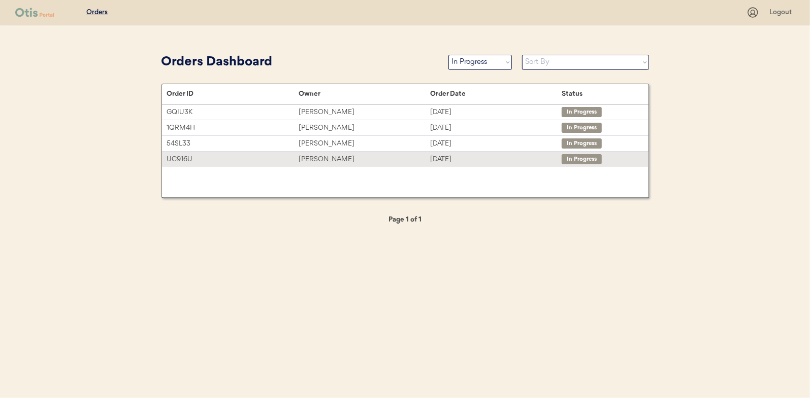
click at [306, 158] on div "[PERSON_NAME]" at bounding box center [363, 160] width 131 height 12
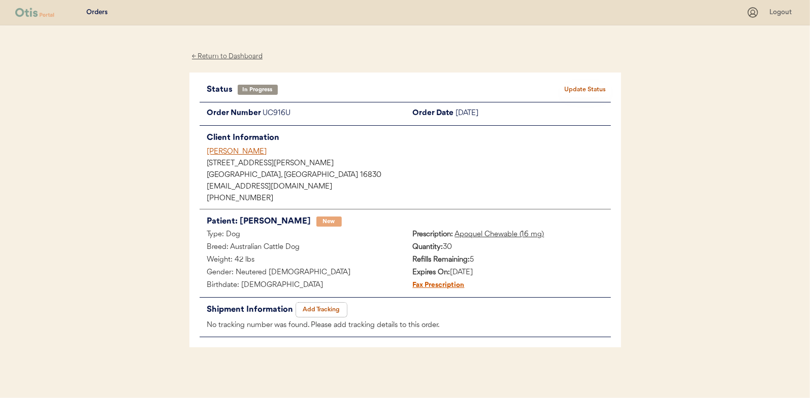
click at [324, 304] on button "Add Tracking" at bounding box center [321, 310] width 51 height 14
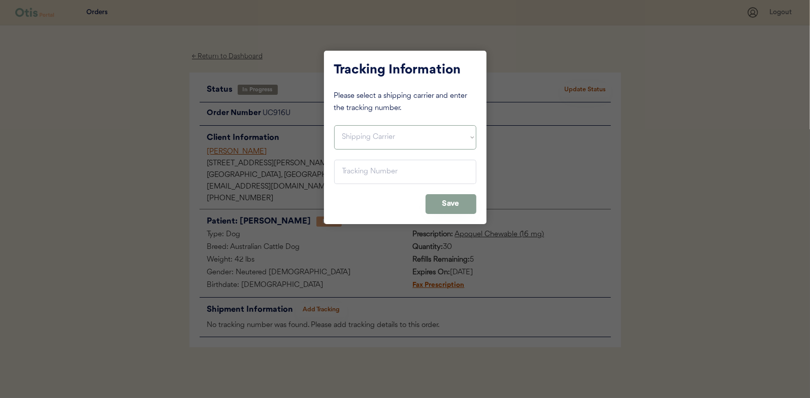
click at [340, 135] on select "Shipping Carrier FedEx FedEx Ground Economy UPS USPS" at bounding box center [405, 137] width 142 height 24
select select ""ups""
click at [334, 125] on select "Shipping Carrier FedEx FedEx Ground Economy UPS USPS" at bounding box center [405, 137] width 142 height 24
click at [348, 165] on input "input" at bounding box center [405, 172] width 142 height 24
paste input "1Z16X77E0209822601"
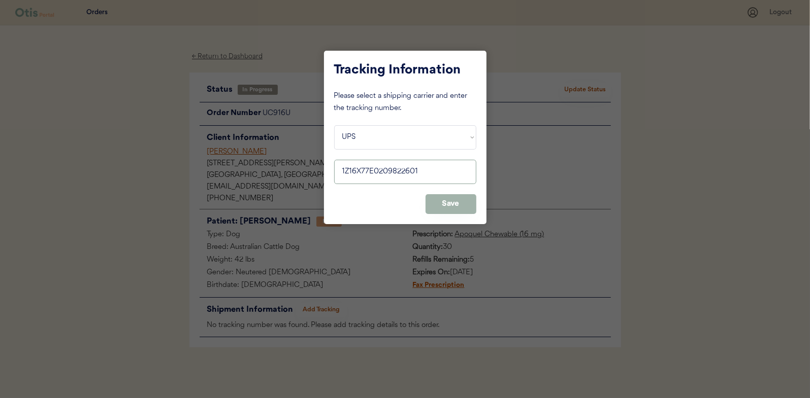
type input "1Z16X77E0209822601"
click at [454, 203] on button "Save" at bounding box center [450, 204] width 51 height 20
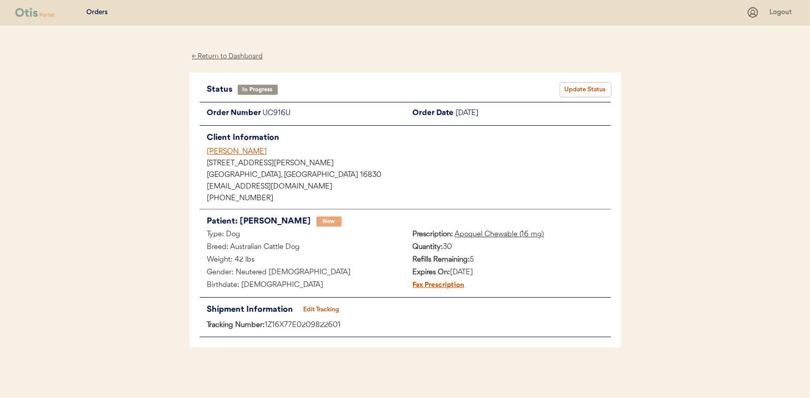
click at [585, 88] on button "Update Status" at bounding box center [585, 90] width 51 height 14
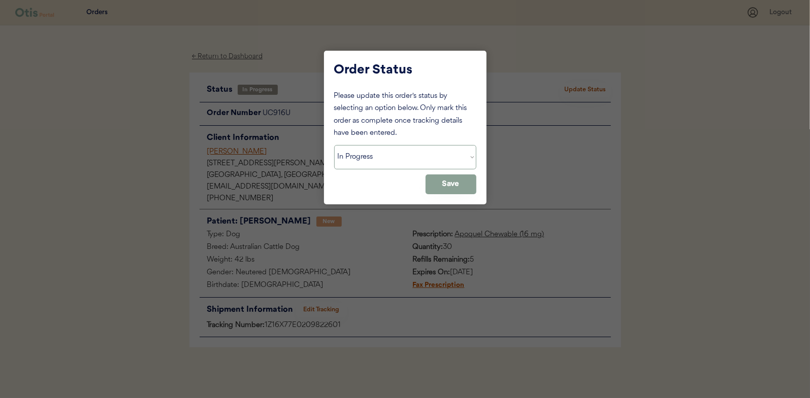
click at [376, 160] on select "Status On Hold New In Progress Complete Pending HW Consent Canceled" at bounding box center [405, 157] width 142 height 24
select select ""complete""
click at [334, 145] on select "Status On Hold New In Progress Complete Pending HW Consent Canceled" at bounding box center [405, 157] width 142 height 24
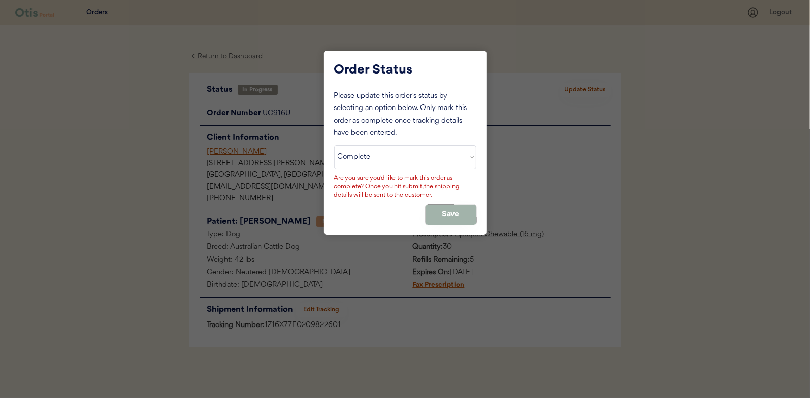
click at [449, 211] on button "Save" at bounding box center [450, 215] width 51 height 20
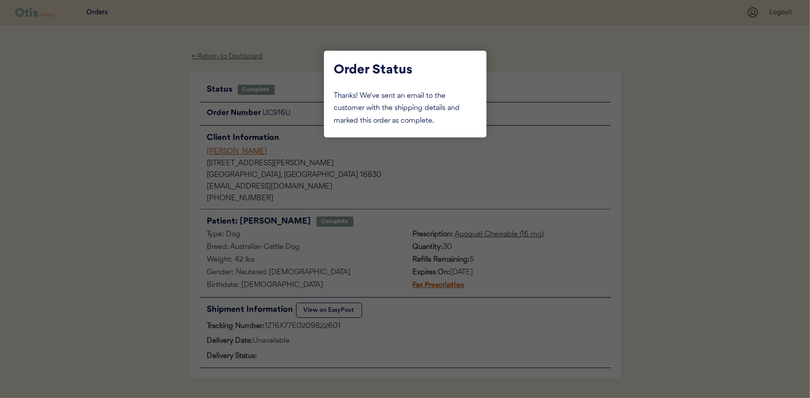
click at [134, 116] on div at bounding box center [405, 199] width 810 height 398
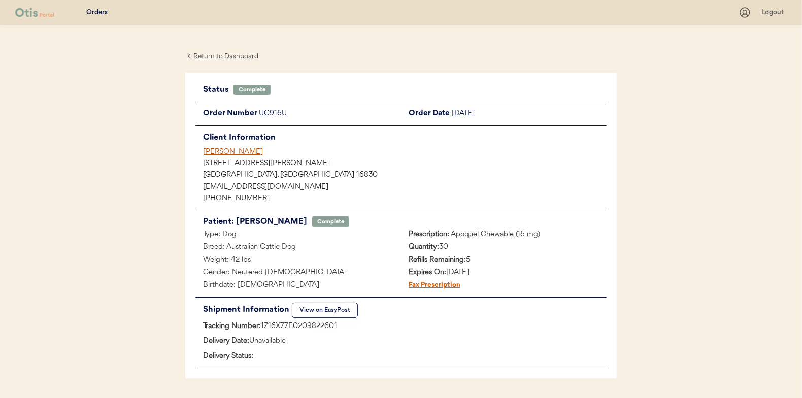
click at [219, 58] on div "← Return to Dashboard" at bounding box center [223, 57] width 76 height 12
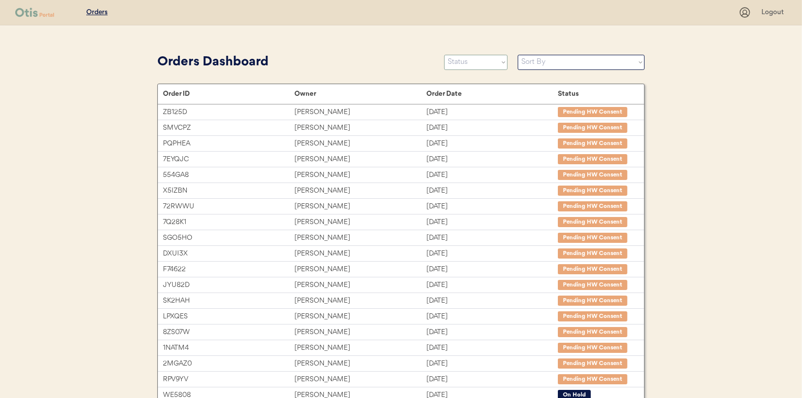
click at [464, 63] on select "Status On Hold New In Progress Complete Pending HW Consent Canceled" at bounding box center [475, 62] width 63 height 15
click at [444, 55] on select "Status On Hold New In Progress Complete Pending HW Consent Canceled" at bounding box center [475, 62] width 63 height 15
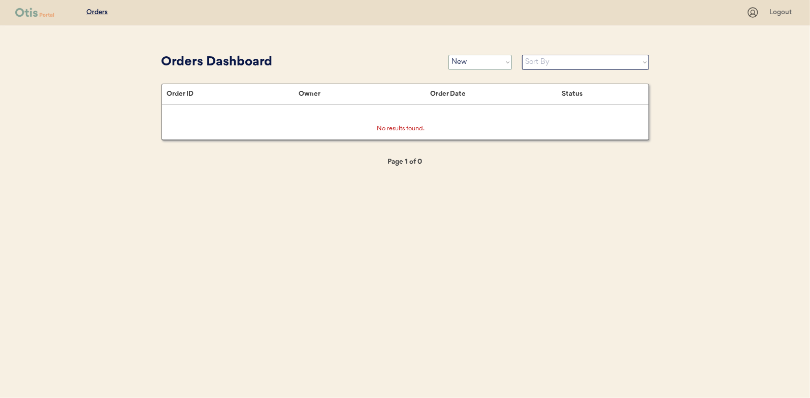
click at [494, 62] on select "Status On Hold New In Progress Complete Pending HW Consent Canceled" at bounding box center [479, 62] width 63 height 15
select select ""in_progress""
click at [448, 55] on select "Status On Hold New In Progress Complete Pending HW Consent Canceled" at bounding box center [479, 62] width 63 height 15
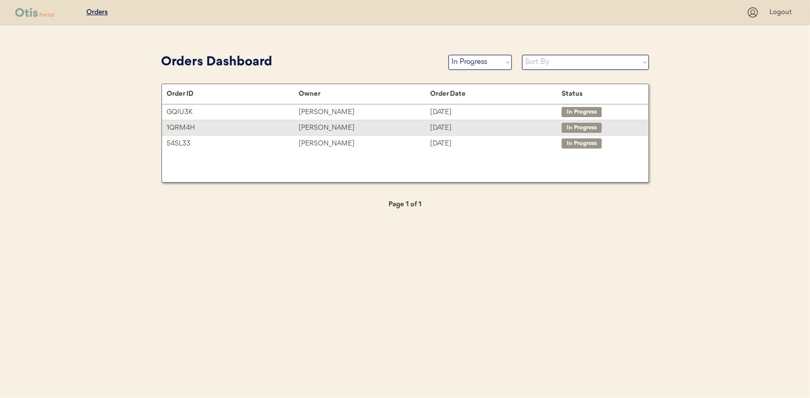
click at [316, 125] on div "[PERSON_NAME]" at bounding box center [363, 128] width 131 height 12
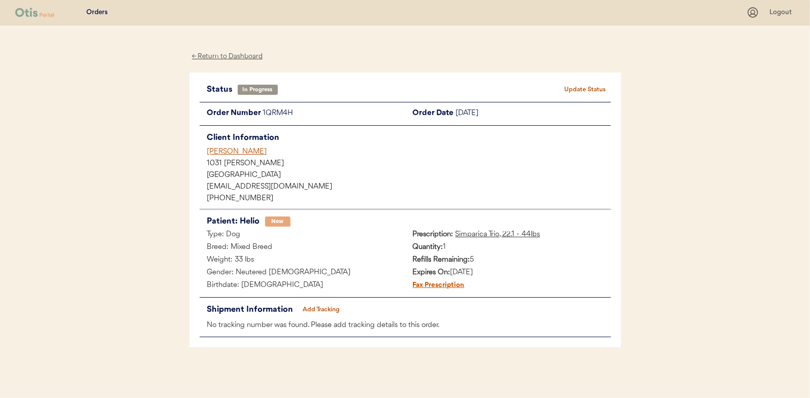
click at [323, 307] on button "Add Tracking" at bounding box center [321, 310] width 51 height 14
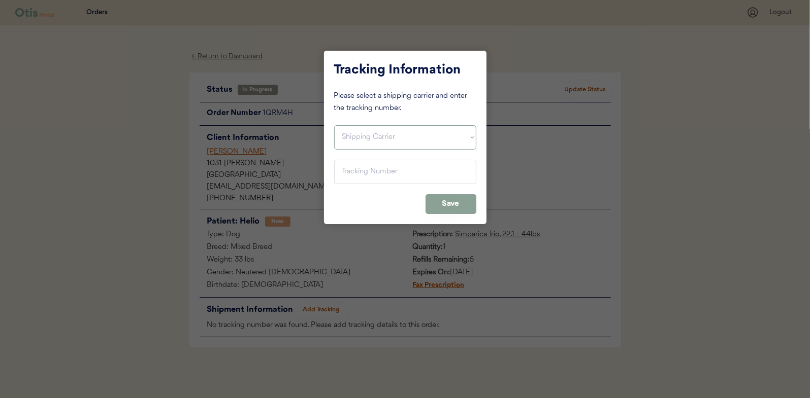
click at [361, 136] on select "Shipping Carrier FedEx FedEx Ground Economy UPS USPS" at bounding box center [405, 137] width 142 height 24
select select ""usps""
click at [334, 125] on select "Shipping Carrier FedEx FedEx Ground Economy UPS USPS" at bounding box center [405, 137] width 142 height 24
click at [347, 165] on input "input" at bounding box center [405, 172] width 142 height 24
paste input "9400150105799038296633"
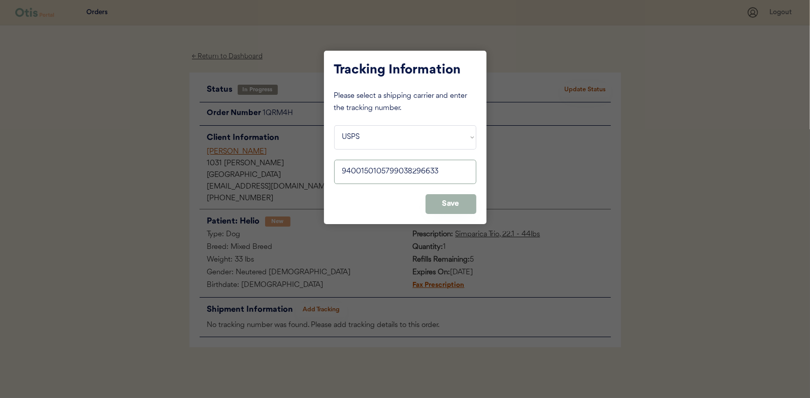
type input "9400150105799038296633"
click at [459, 205] on button "Save" at bounding box center [450, 204] width 51 height 20
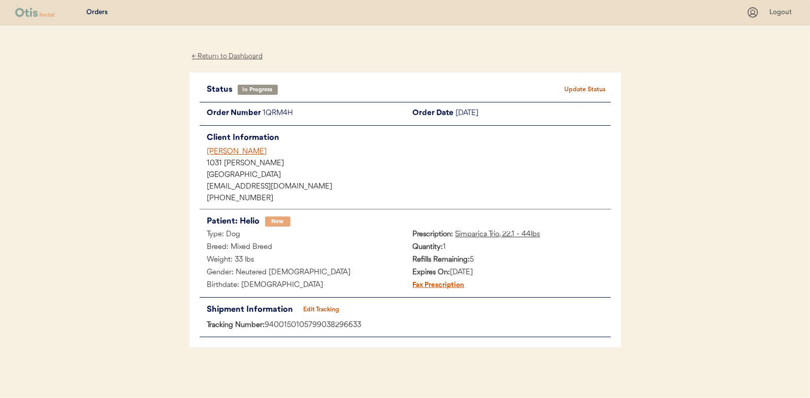
click at [593, 88] on button "Update Status" at bounding box center [585, 90] width 51 height 14
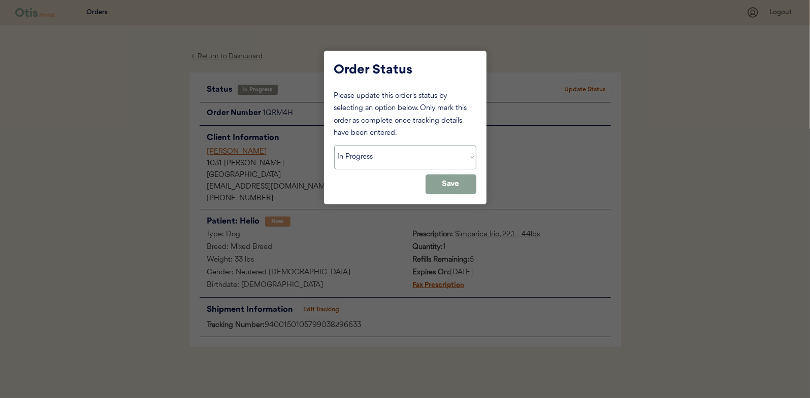
click at [354, 147] on select "Status On Hold New In Progress Complete Pending HW Consent Canceled" at bounding box center [405, 157] width 142 height 24
select select ""complete""
click at [334, 145] on select "Status On Hold New In Progress Complete Pending HW Consent Canceled" at bounding box center [405, 157] width 142 height 24
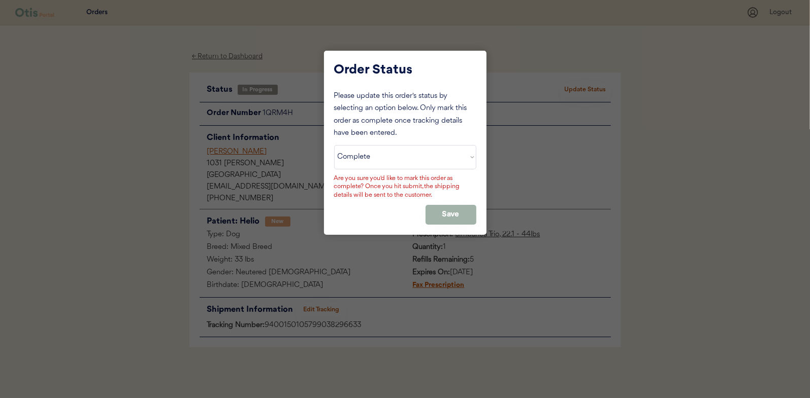
click at [454, 213] on button "Save" at bounding box center [450, 215] width 51 height 20
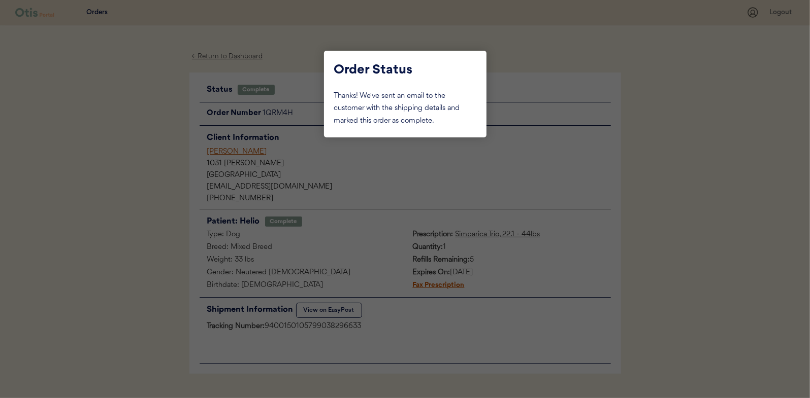
click at [131, 93] on div at bounding box center [405, 199] width 810 height 398
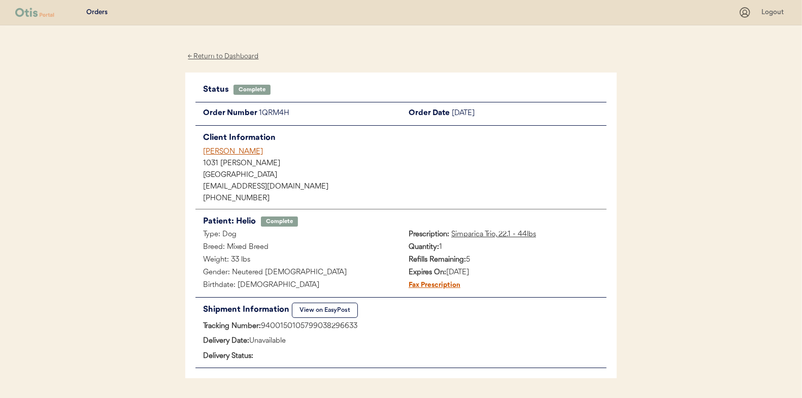
click at [208, 55] on div "← Return to Dashboard" at bounding box center [223, 57] width 76 height 12
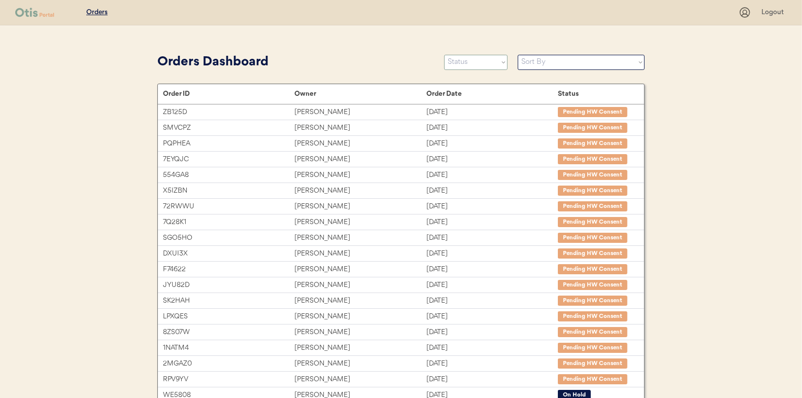
click at [467, 63] on select "Status On Hold New In Progress Complete Pending HW Consent Canceled" at bounding box center [475, 62] width 63 height 15
click at [444, 55] on select "Status On Hold New In Progress Complete Pending HW Consent Canceled" at bounding box center [475, 62] width 63 height 15
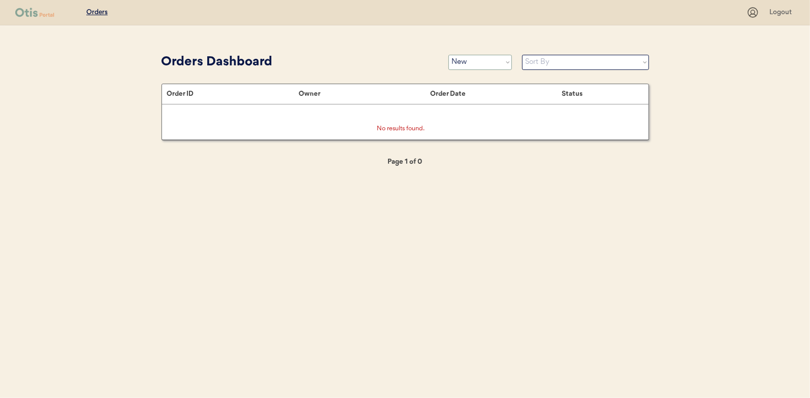
click at [462, 65] on select "Status On Hold New In Progress Complete Pending HW Consent Canceled" at bounding box center [479, 62] width 63 height 15
select select ""in_progress""
click at [448, 55] on select "Status On Hold New In Progress Complete Pending HW Consent Canceled" at bounding box center [479, 62] width 63 height 15
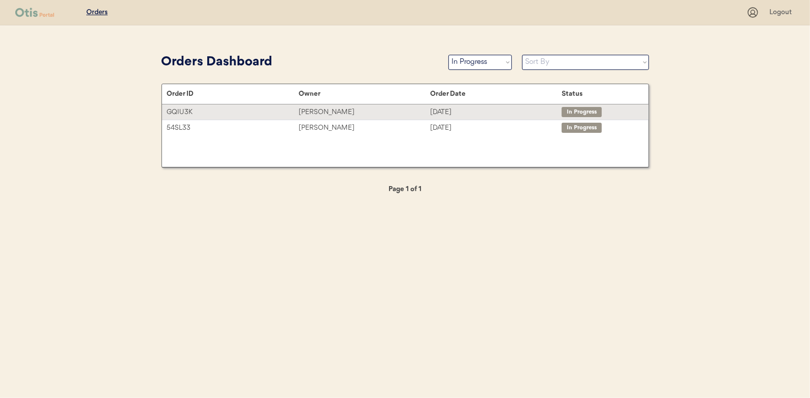
click at [313, 114] on div "[PERSON_NAME]" at bounding box center [363, 113] width 131 height 12
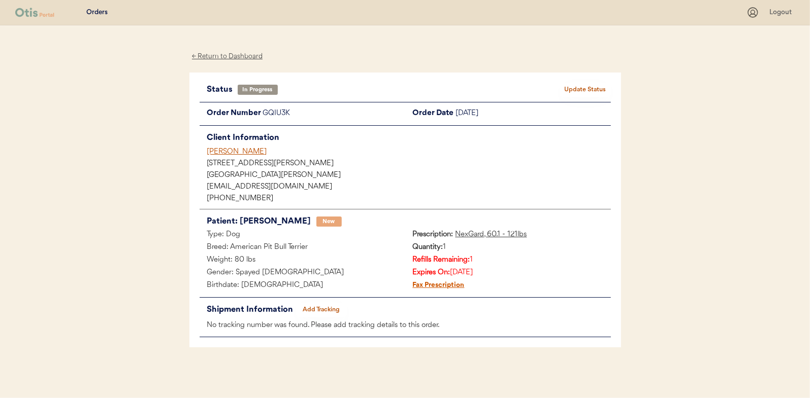
click at [328, 306] on button "Add Tracking" at bounding box center [321, 310] width 51 height 14
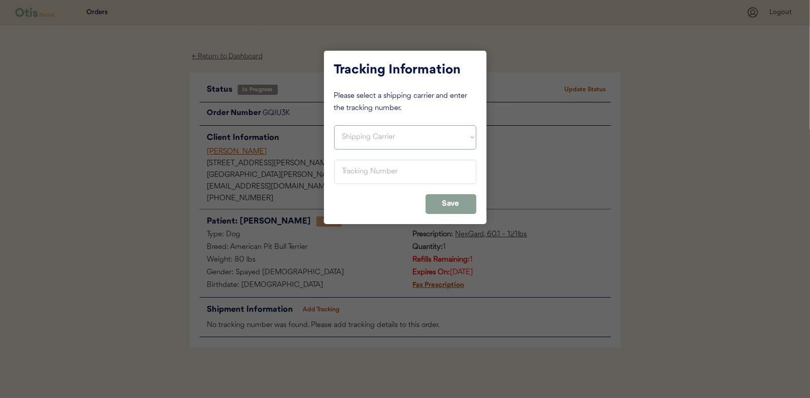
click at [357, 139] on select "Shipping Carrier FedEx FedEx Ground Economy UPS USPS" at bounding box center [405, 137] width 142 height 24
select select ""usps""
click at [334, 125] on select "Shipping Carrier FedEx FedEx Ground Economy UPS USPS" at bounding box center [405, 137] width 142 height 24
click at [343, 173] on input "input" at bounding box center [405, 172] width 142 height 24
paste input "9400150105800038269647"
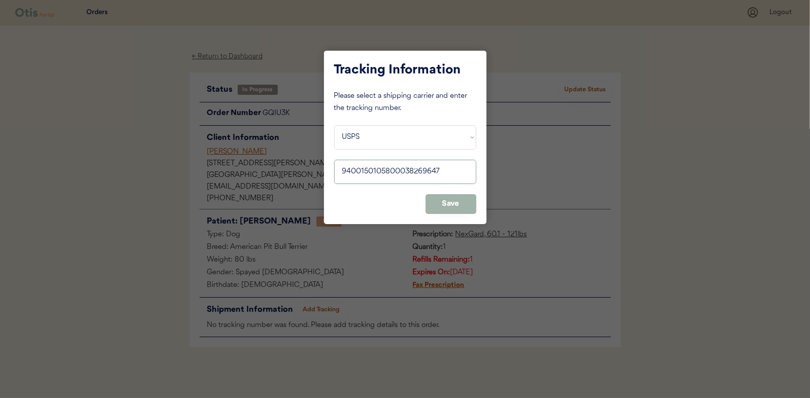
type input "9400150105800038269647"
click at [457, 208] on button "Save" at bounding box center [450, 204] width 51 height 20
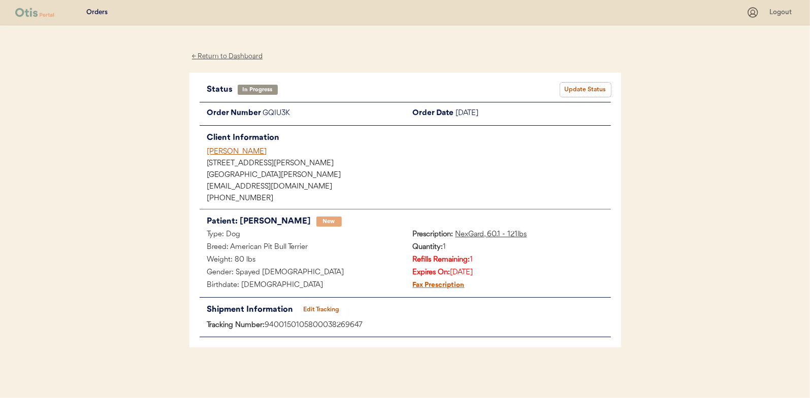
click at [575, 87] on button "Update Status" at bounding box center [585, 90] width 51 height 14
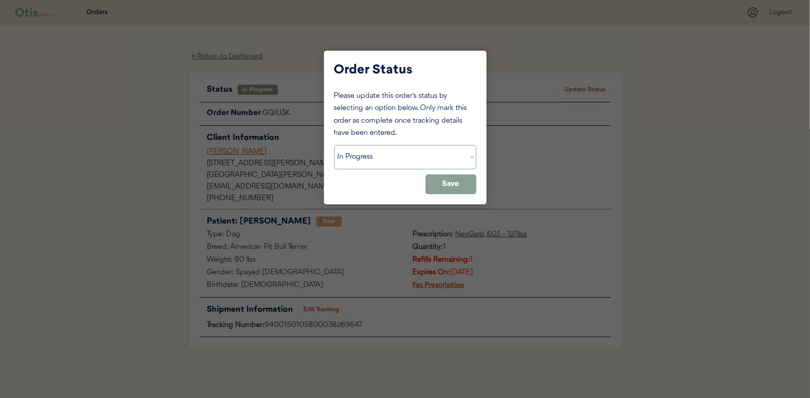
click at [349, 155] on select "Status On Hold New In Progress Complete Pending HW Consent Canceled" at bounding box center [405, 157] width 142 height 24
select select ""complete""
click at [334, 145] on select "Status On Hold New In Progress Complete Pending HW Consent Canceled" at bounding box center [405, 157] width 142 height 24
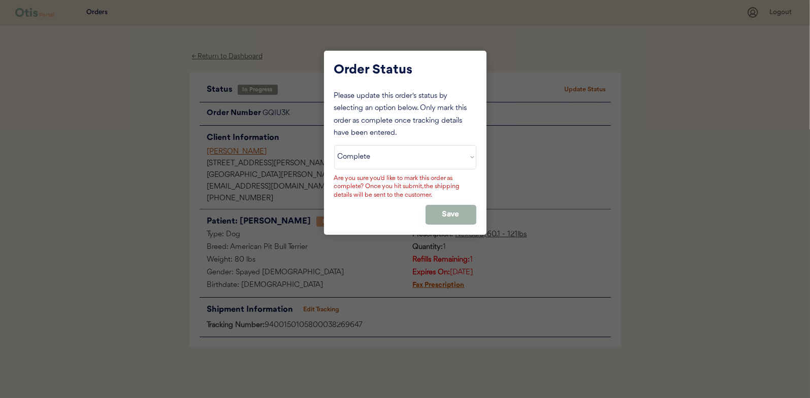
click at [439, 211] on button "Save" at bounding box center [450, 215] width 51 height 20
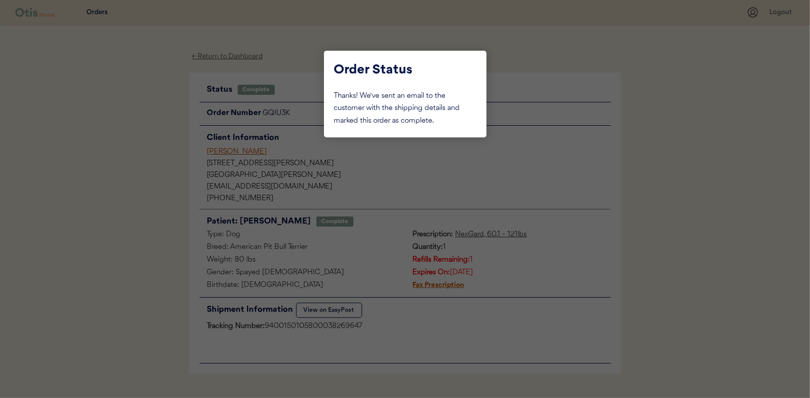
click at [140, 121] on div at bounding box center [405, 199] width 810 height 398
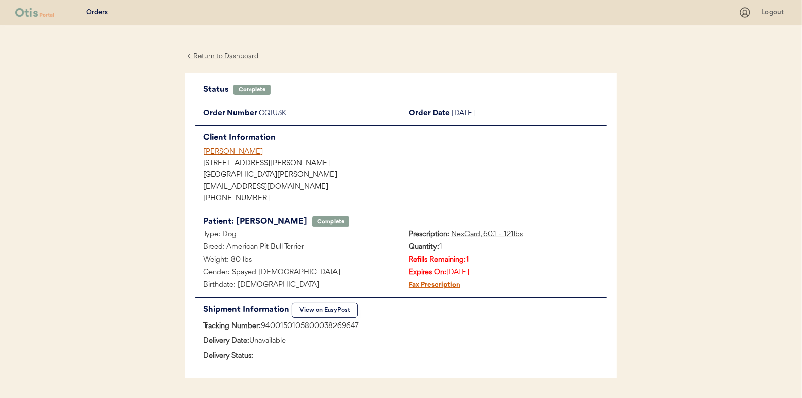
click at [234, 53] on div "← Return to Dashboard" at bounding box center [223, 57] width 76 height 12
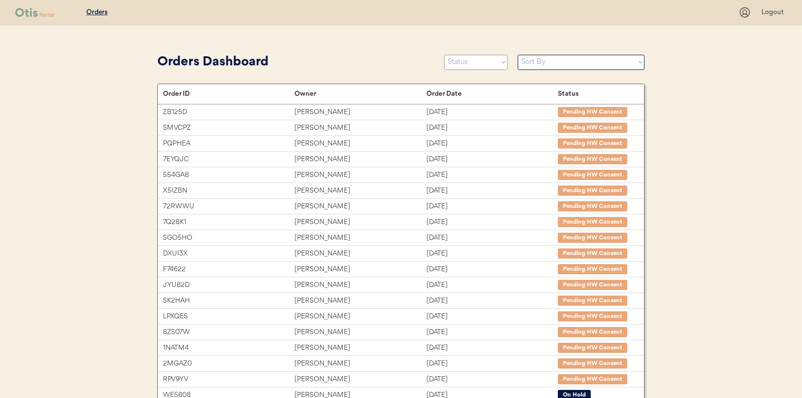
click at [461, 64] on select "Status On Hold New In Progress Complete Pending HW Consent Canceled" at bounding box center [475, 62] width 63 height 15
click at [444, 55] on select "Status On Hold New In Progress Complete Pending HW Consent Canceled" at bounding box center [475, 62] width 63 height 15
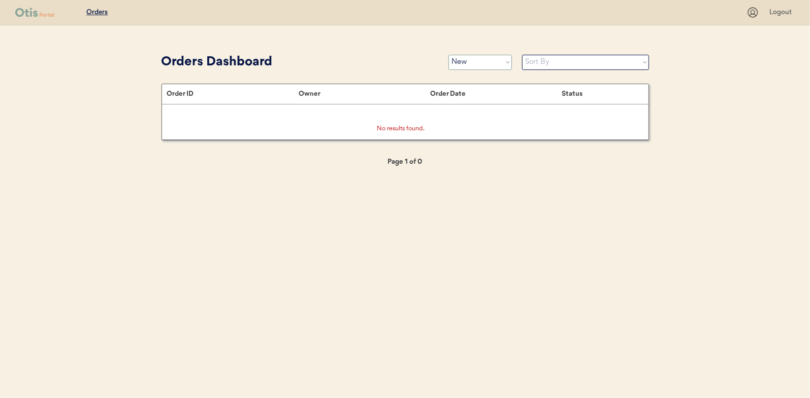
click at [471, 62] on select "Status On Hold New In Progress Complete Pending HW Consent Canceled" at bounding box center [479, 62] width 63 height 15
select select ""in_progress""
click at [448, 55] on select "Status On Hold New In Progress Complete Pending HW Consent Canceled" at bounding box center [479, 62] width 63 height 15
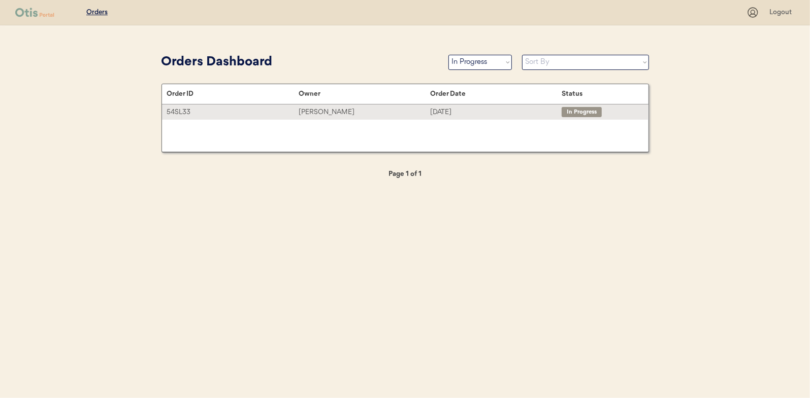
click at [316, 113] on div "[PERSON_NAME]" at bounding box center [363, 113] width 131 height 12
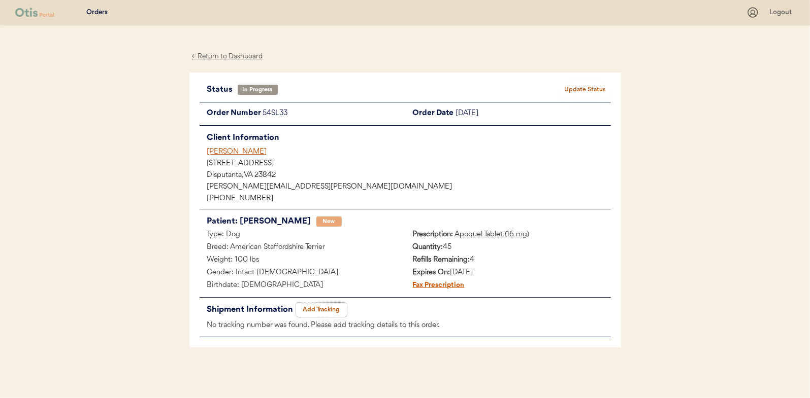
click at [333, 306] on button "Add Tracking" at bounding box center [321, 310] width 51 height 14
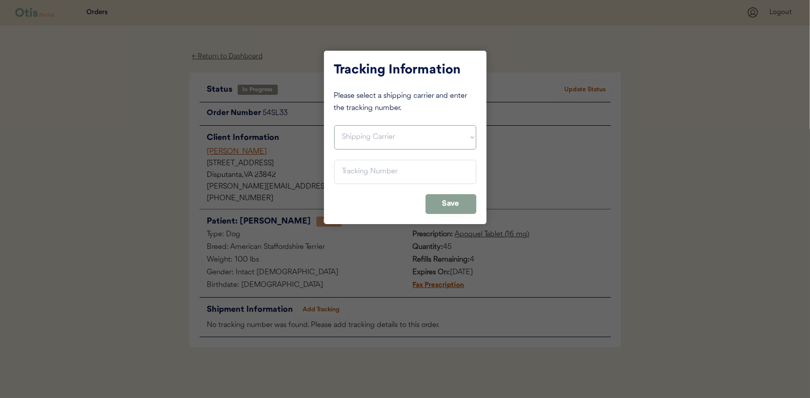
click at [405, 139] on select "Shipping Carrier FedEx FedEx Ground Economy UPS USPS" at bounding box center [405, 137] width 142 height 24
select select ""usps""
click at [334, 125] on select "Shipping Carrier FedEx FedEx Ground Economy UPS USPS" at bounding box center [405, 137] width 142 height 24
click at [341, 173] on input "input" at bounding box center [405, 172] width 142 height 24
paste input "9400150105800038272371"
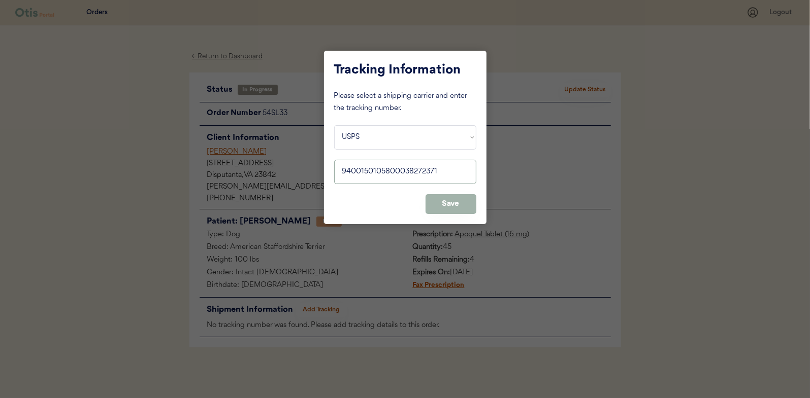
type input "9400150105800038272371"
click at [444, 200] on button "Save" at bounding box center [450, 204] width 51 height 20
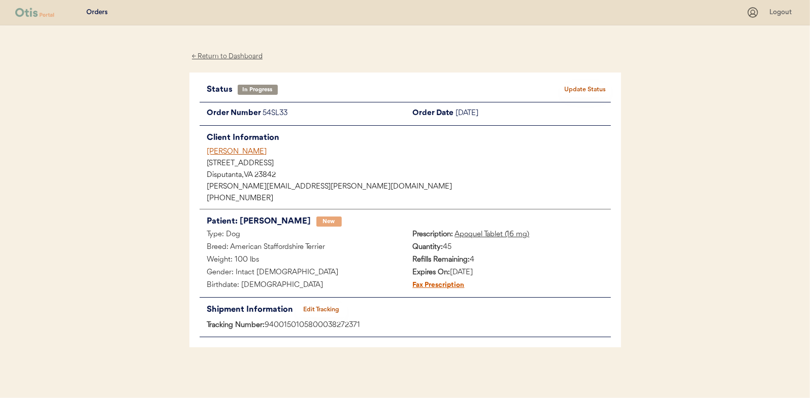
click at [595, 86] on button "Update Status" at bounding box center [585, 90] width 51 height 14
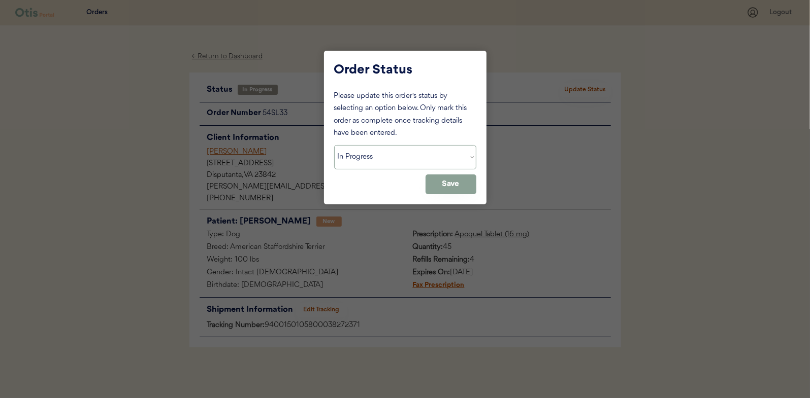
click at [370, 157] on select "Status On Hold New In Progress Complete Pending HW Consent Canceled" at bounding box center [405, 157] width 142 height 24
select select ""complete""
click at [334, 145] on select "Status On Hold New In Progress Complete Pending HW Consent Canceled" at bounding box center [405, 157] width 142 height 24
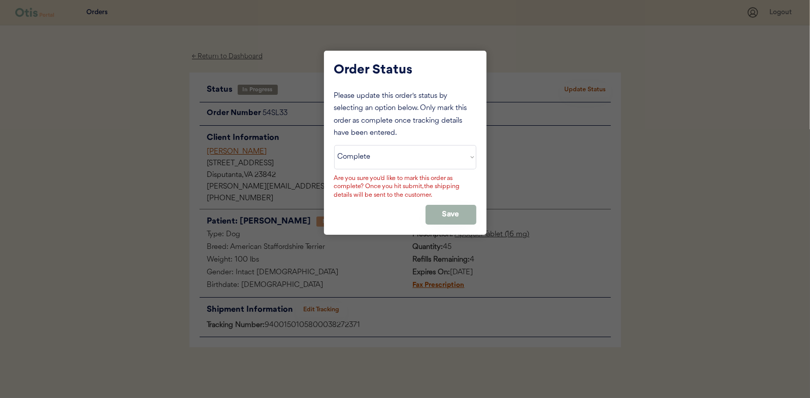
click at [457, 211] on button "Save" at bounding box center [450, 215] width 51 height 20
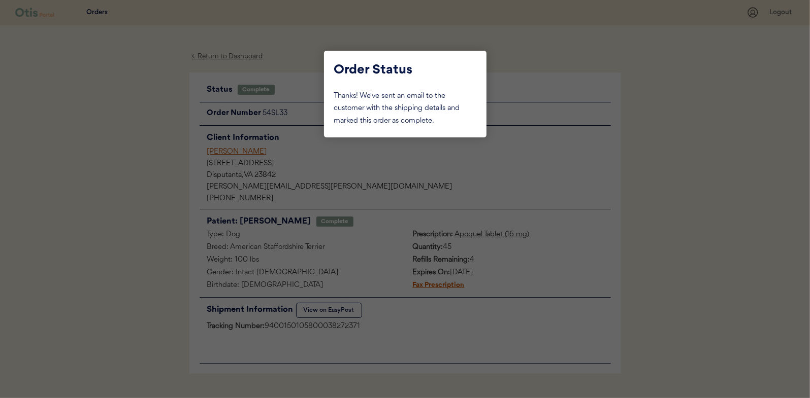
click at [149, 147] on div at bounding box center [405, 199] width 810 height 398
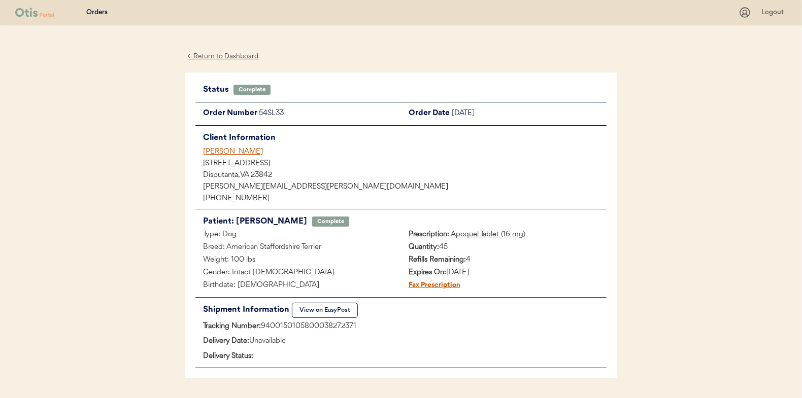
click at [225, 57] on div "← Return to Dashboard" at bounding box center [223, 57] width 76 height 12
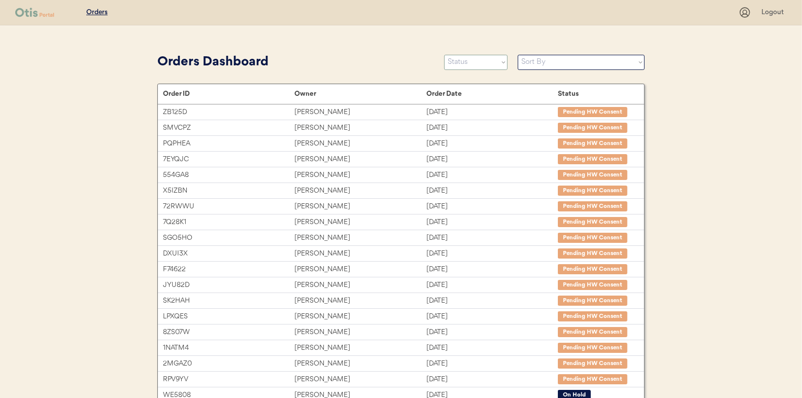
click at [468, 65] on select "Status On Hold New In Progress Complete Pending HW Consent Canceled" at bounding box center [475, 62] width 63 height 15
click at [444, 55] on select "Status On Hold New In Progress Complete Pending HW Consent Canceled" at bounding box center [475, 62] width 63 height 15
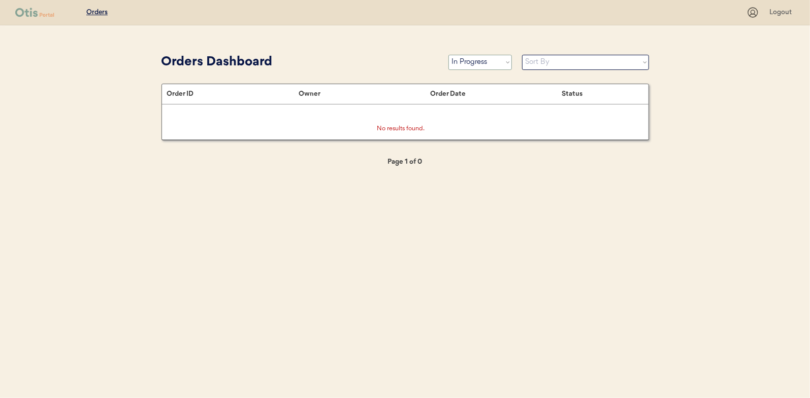
click at [467, 65] on select "Status On Hold New In Progress Complete Pending HW Consent Canceled" at bounding box center [479, 62] width 63 height 15
click at [448, 55] on select "Status On Hold New In Progress Complete Pending HW Consent Canceled" at bounding box center [479, 62] width 63 height 15
click at [464, 60] on select "Status On Hold New In Progress Complete Pending HW Consent Canceled" at bounding box center [479, 62] width 63 height 15
click at [448, 55] on select "Status On Hold New In Progress Complete Pending HW Consent Canceled" at bounding box center [479, 62] width 63 height 15
click at [468, 60] on select "Status On Hold New In Progress Complete Pending HW Consent Canceled" at bounding box center [479, 62] width 63 height 15
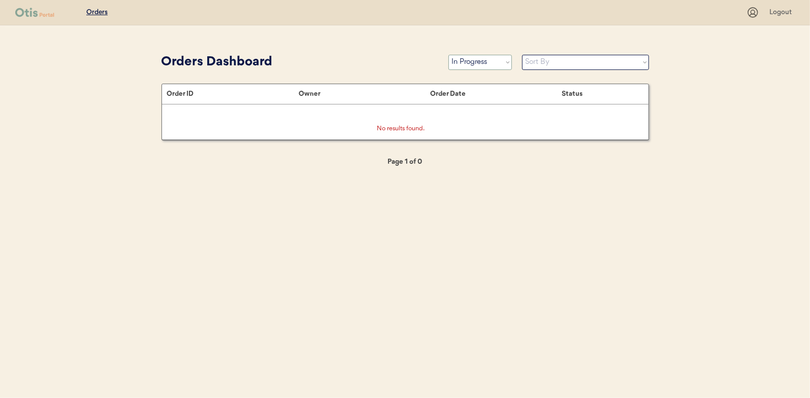
select select ""new""
click at [448, 55] on select "Status On Hold New In Progress Complete Pending HW Consent Canceled" at bounding box center [479, 62] width 63 height 15
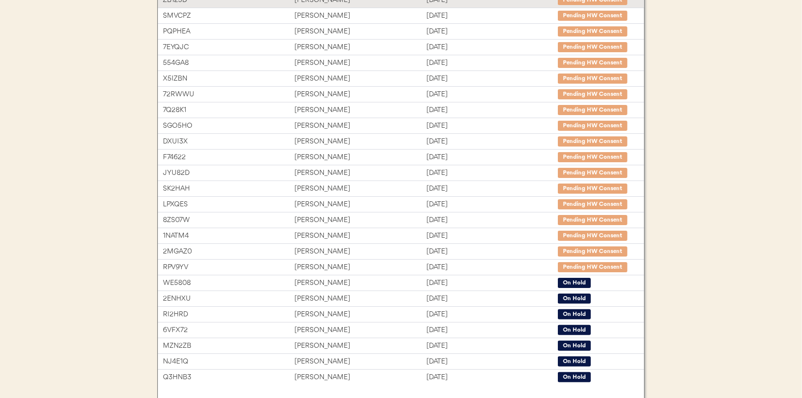
scroll to position [156, 0]
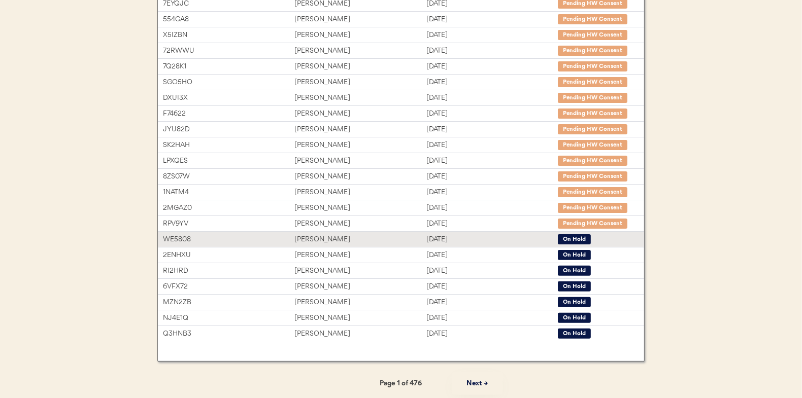
click at [329, 236] on div "[PERSON_NAME]" at bounding box center [359, 240] width 131 height 12
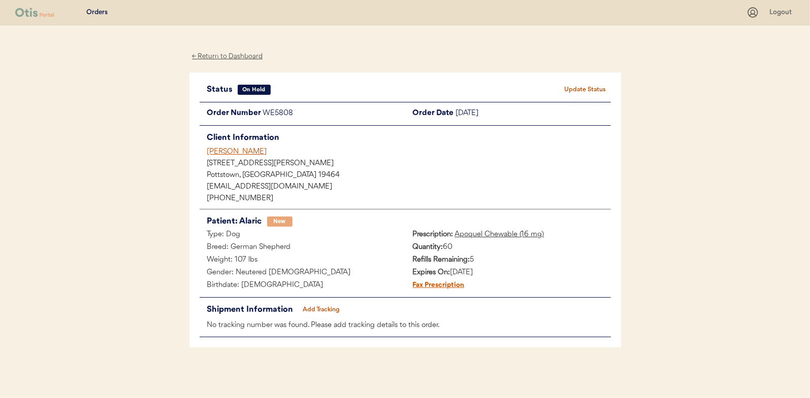
click at [240, 54] on div "← Return to Dashboard" at bounding box center [227, 57] width 76 height 12
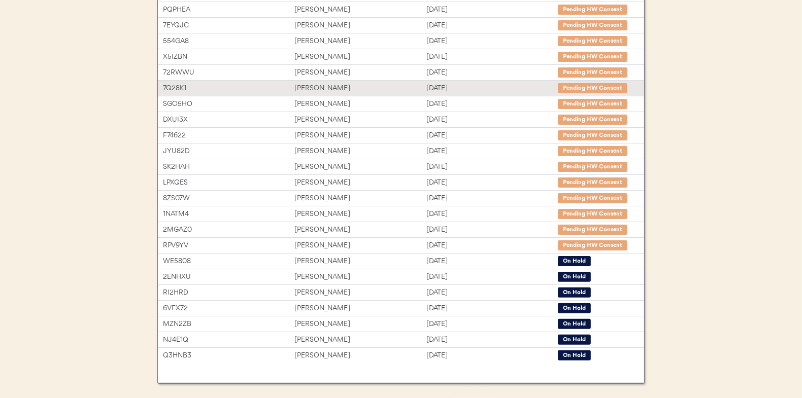
scroll to position [156, 0]
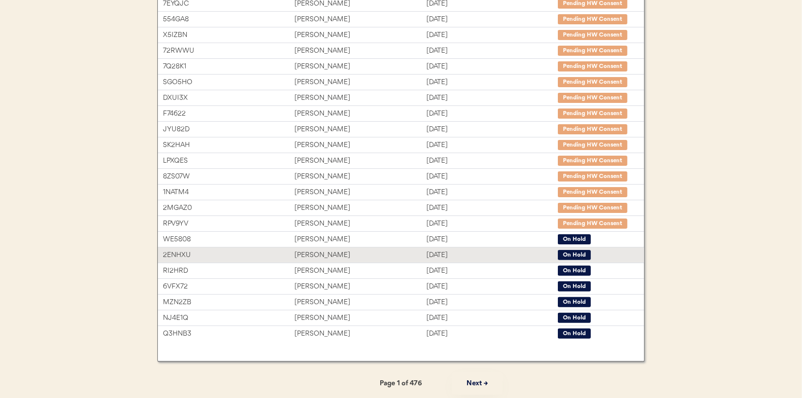
click at [335, 252] on div "Brandon Oppong-Antwi" at bounding box center [359, 256] width 131 height 12
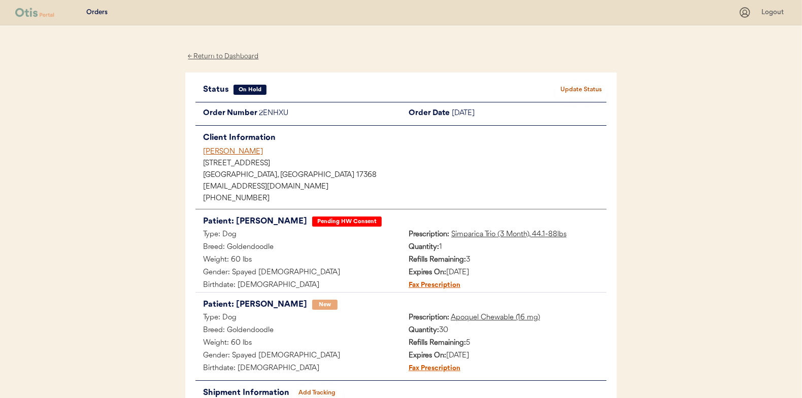
drag, startPoint x: 6, startPoint y: 1, endPoint x: 106, endPoint y: 61, distance: 117.1
click at [106, 61] on div "Patients Consults Orders Logout ← Return to Dashboard Status On Hold Update Sta…" at bounding box center [401, 241] width 802 height 482
click at [234, 57] on div "← Return to Dashboard" at bounding box center [223, 57] width 76 height 12
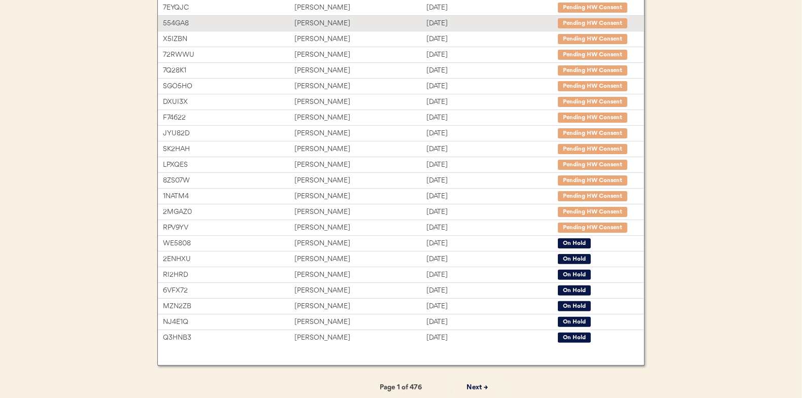
scroll to position [156, 0]
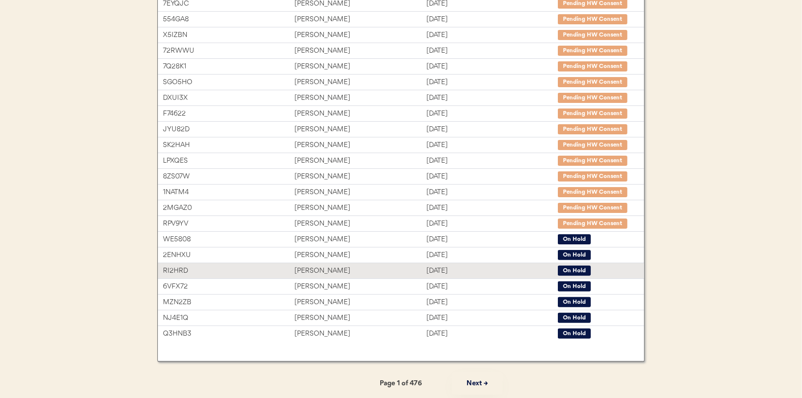
click at [324, 269] on div "[PERSON_NAME]" at bounding box center [359, 271] width 131 height 12
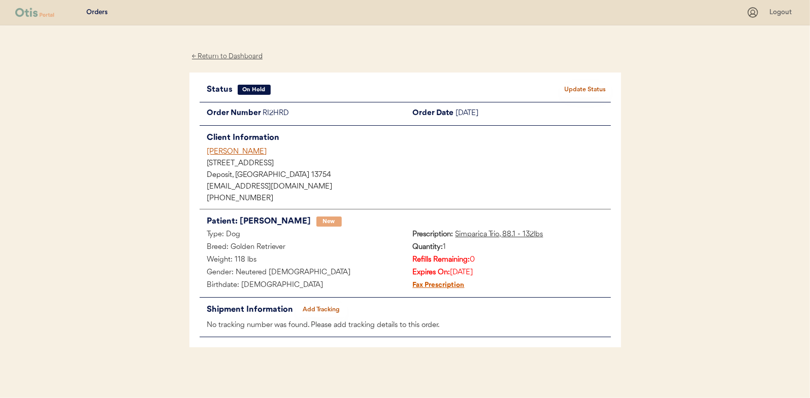
click at [229, 57] on div "← Return to Dashboard" at bounding box center [227, 57] width 76 height 12
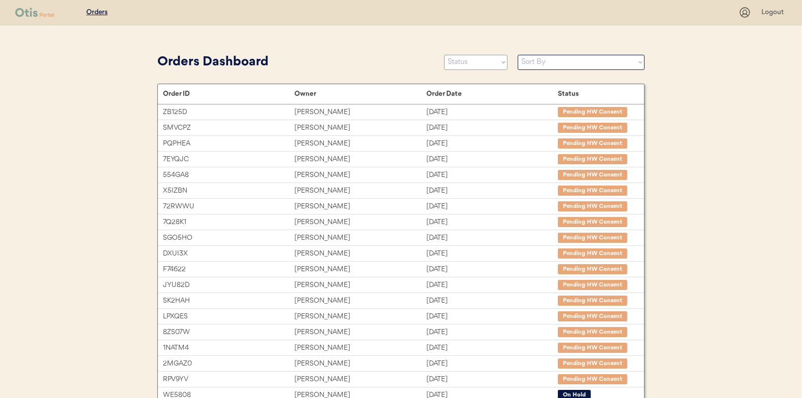
click at [461, 67] on select "Status On Hold New In Progress Complete Pending HW Consent Canceled" at bounding box center [475, 62] width 63 height 15
select select ""new""
click at [444, 55] on select "Status On Hold New In Progress Complete Pending HW Consent Canceled" at bounding box center [475, 62] width 63 height 15
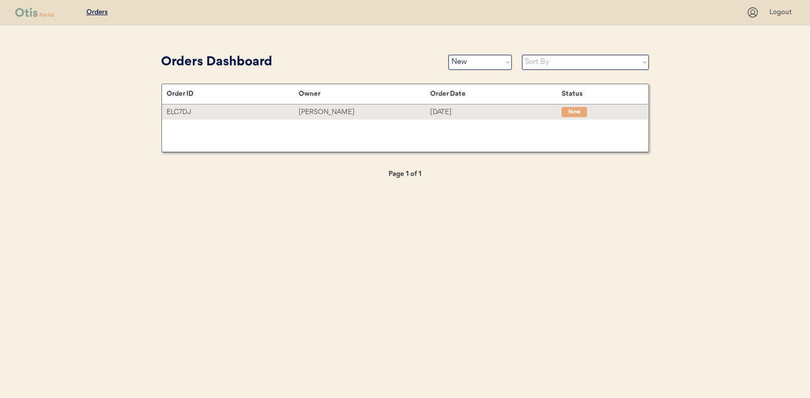
click at [339, 114] on div "[PERSON_NAME]" at bounding box center [363, 113] width 131 height 12
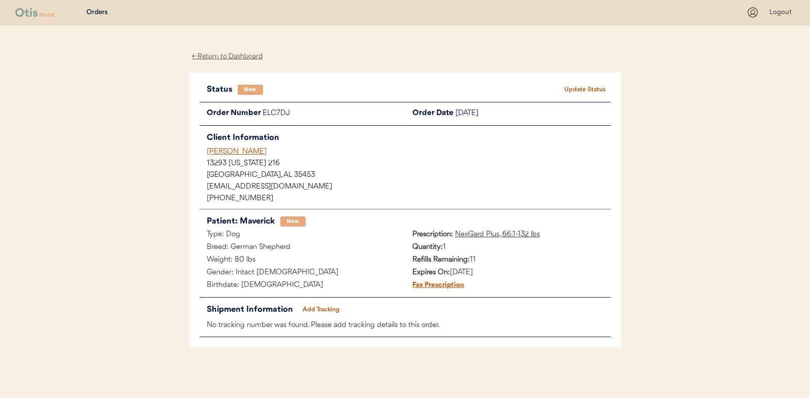
click at [581, 85] on button "Update Status" at bounding box center [585, 90] width 51 height 14
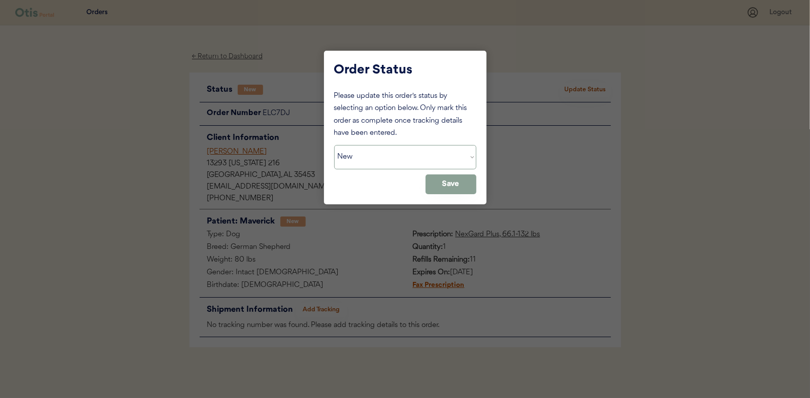
click at [364, 153] on select "Status On Hold New In Progress Complete Pending HW Consent Canceled" at bounding box center [405, 157] width 142 height 24
select select ""in_progress""
click at [334, 145] on select "Status On Hold New In Progress Complete Pending HW Consent Canceled" at bounding box center [405, 157] width 142 height 24
click at [447, 182] on button "Save" at bounding box center [450, 185] width 51 height 20
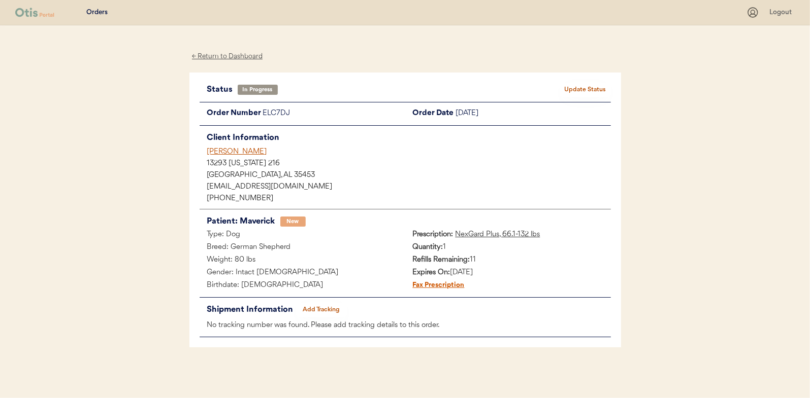
click at [227, 56] on div "← Return to Dashboard" at bounding box center [227, 57] width 76 height 12
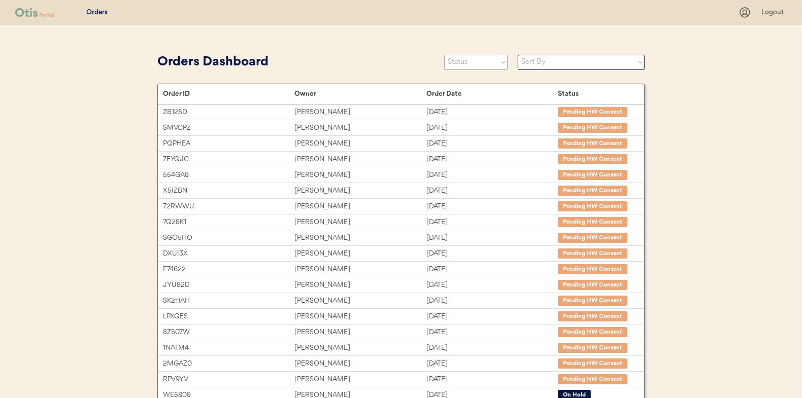
click at [473, 62] on select "Status On Hold New In Progress Complete Pending HW Consent Canceled" at bounding box center [475, 62] width 63 height 15
select select ""new""
click at [444, 55] on select "Status On Hold New In Progress Complete Pending HW Consent Canceled" at bounding box center [475, 62] width 63 height 15
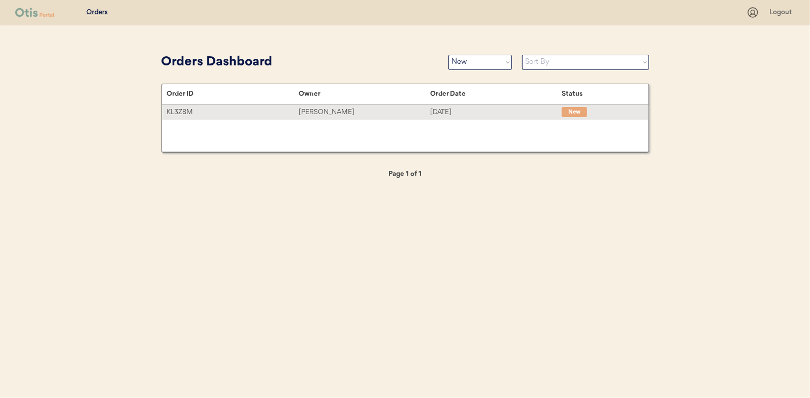
click at [312, 111] on div "[PERSON_NAME]" at bounding box center [363, 113] width 131 height 12
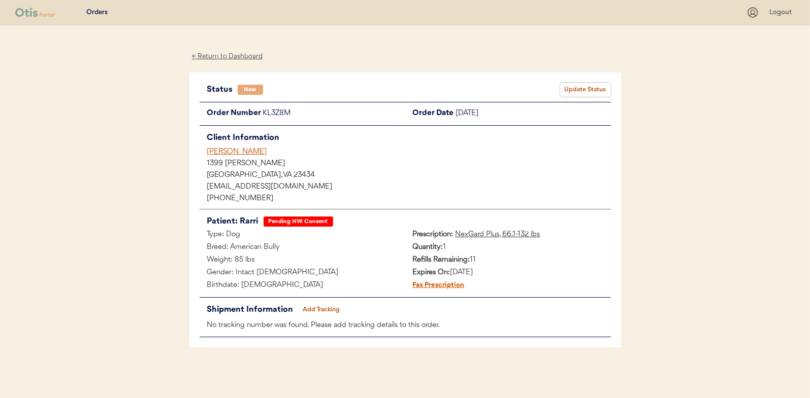
click at [579, 88] on button "Update Status" at bounding box center [585, 90] width 51 height 14
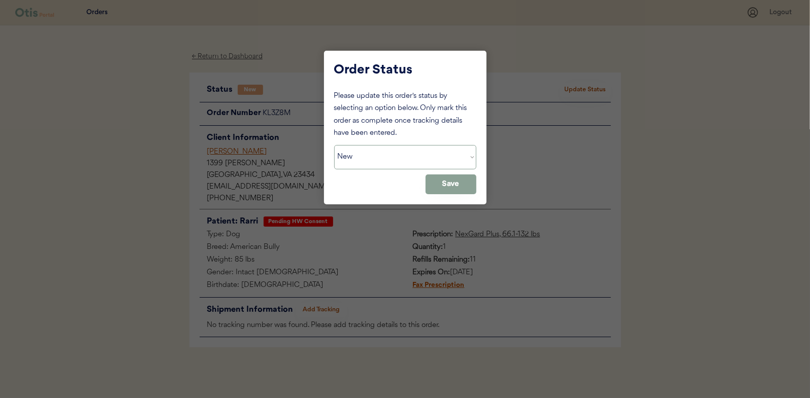
click at [429, 154] on select "Status On Hold New In Progress Complete Pending HW Consent Canceled" at bounding box center [405, 157] width 142 height 24
select select ""pending_hw_consent""
click at [334, 145] on select "Status On Hold New In Progress Complete Pending HW Consent Canceled" at bounding box center [405, 157] width 142 height 24
click at [449, 180] on button "Save" at bounding box center [450, 185] width 51 height 20
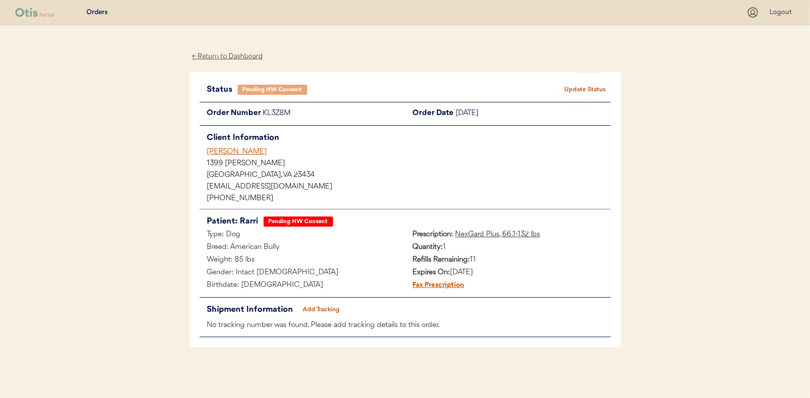
click at [228, 51] on div "← Return to Dashboard" at bounding box center [227, 57] width 76 height 12
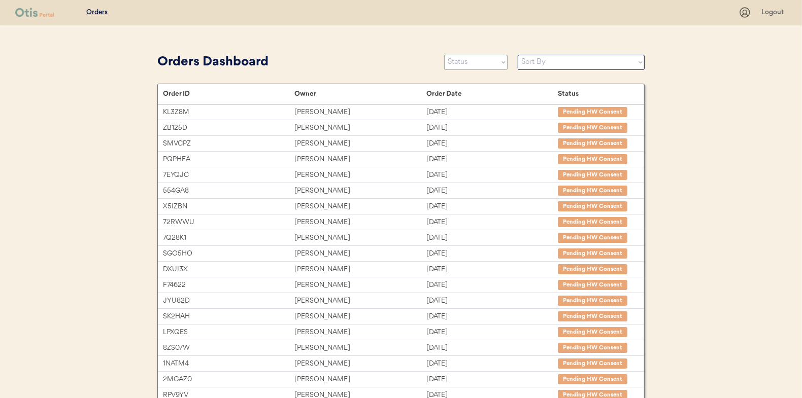
click at [464, 62] on select "Status On Hold New In Progress Complete Pending HW Consent Canceled" at bounding box center [475, 62] width 63 height 15
click at [444, 55] on select "Status On Hold New In Progress Complete Pending HW Consent Canceled" at bounding box center [475, 62] width 63 height 15
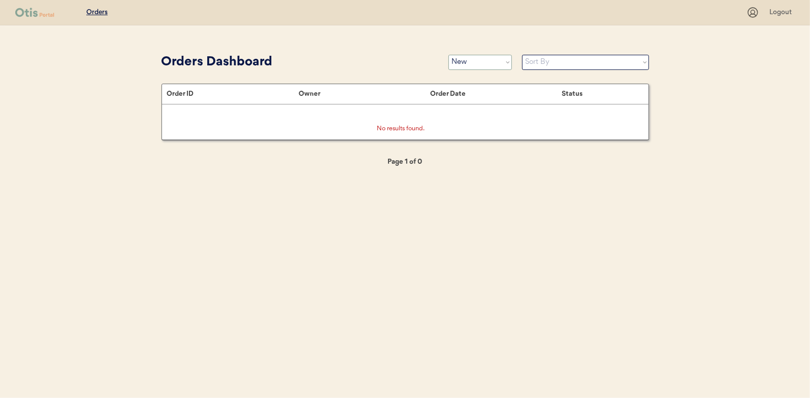
click at [482, 62] on select "Status On Hold New In Progress Complete Pending HW Consent Canceled" at bounding box center [479, 62] width 63 height 15
select select ""in_progress""
click at [448, 55] on select "Status On Hold New In Progress Complete Pending HW Consent Canceled" at bounding box center [479, 62] width 63 height 15
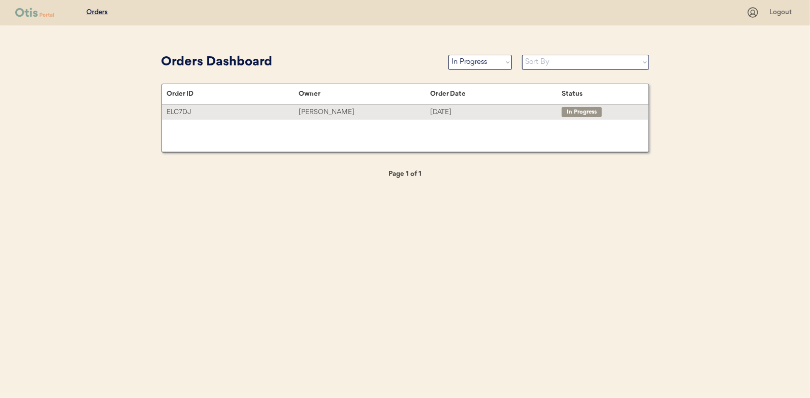
click at [312, 109] on div "Stephanie Carter" at bounding box center [363, 113] width 131 height 12
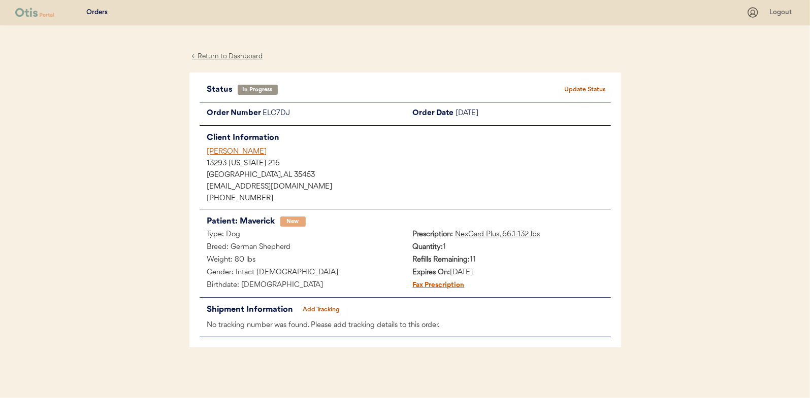
click at [226, 55] on div "← Return to Dashboard" at bounding box center [227, 57] width 76 height 12
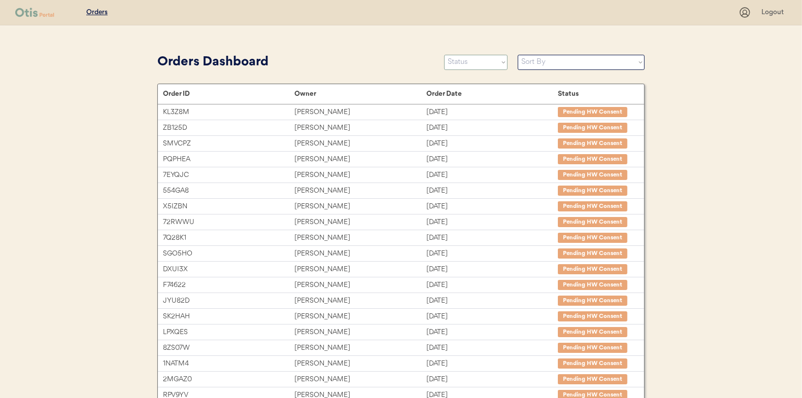
click at [463, 56] on select "Status On Hold New In Progress Complete Pending HW Consent Canceled" at bounding box center [475, 62] width 63 height 15
click at [444, 55] on select "Status On Hold New In Progress Complete Pending HW Consent Canceled" at bounding box center [475, 62] width 63 height 15
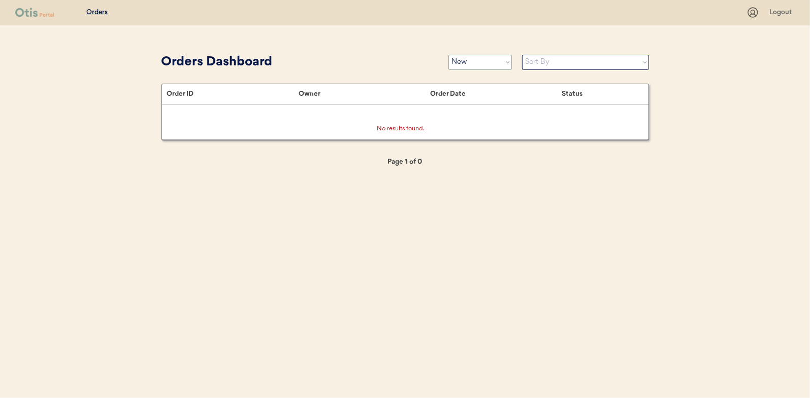
click at [466, 61] on select "Status On Hold New In Progress Complete Pending HW Consent Canceled" at bounding box center [479, 62] width 63 height 15
select select ""pending_hw_consent""
click at [448, 55] on select "Status On Hold New In Progress Complete Pending HW Consent Canceled" at bounding box center [479, 62] width 63 height 15
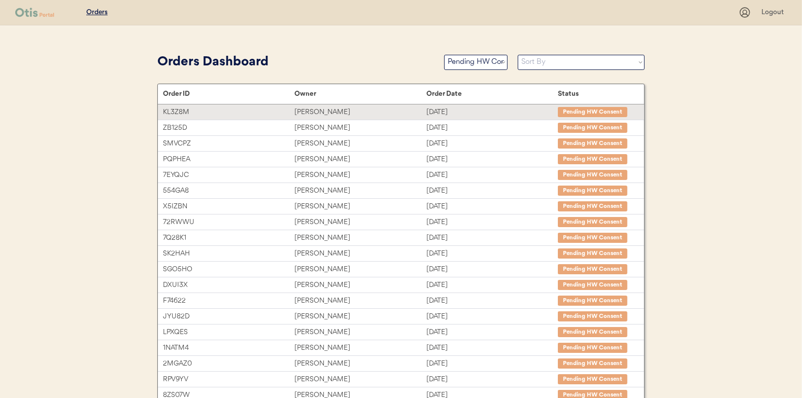
click at [322, 109] on div "[PERSON_NAME]" at bounding box center [359, 113] width 131 height 12
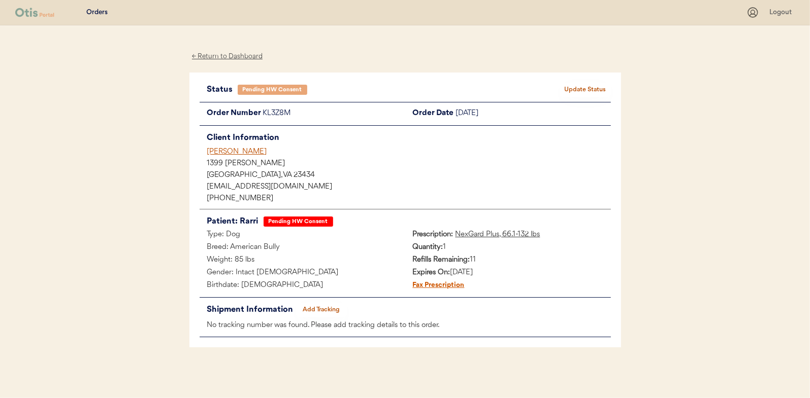
click at [590, 90] on button "Update Status" at bounding box center [585, 90] width 51 height 14
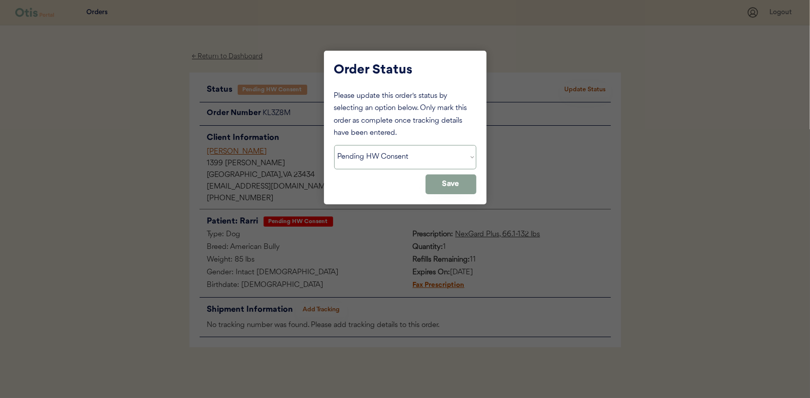
click at [390, 162] on select "Status On Hold New In Progress Complete Pending HW Consent Canceled" at bounding box center [405, 157] width 142 height 24
select select ""new""
click at [334, 145] on select "Status On Hold New In Progress Complete Pending HW Consent Canceled" at bounding box center [405, 157] width 142 height 24
click at [459, 184] on button "Save" at bounding box center [450, 185] width 51 height 20
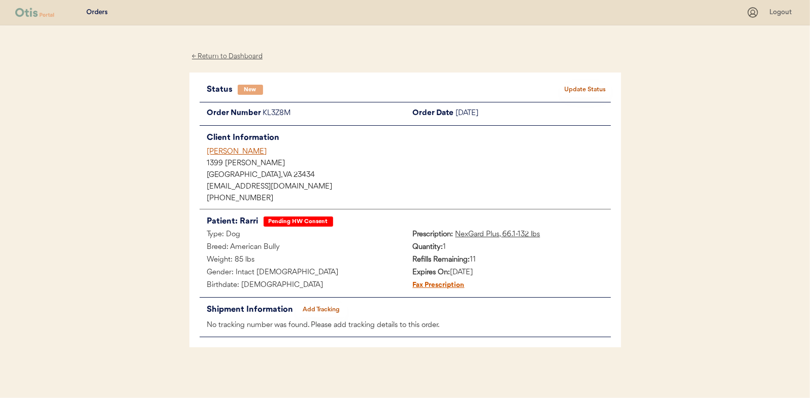
click at [219, 57] on div "← Return to Dashboard" at bounding box center [227, 57] width 76 height 12
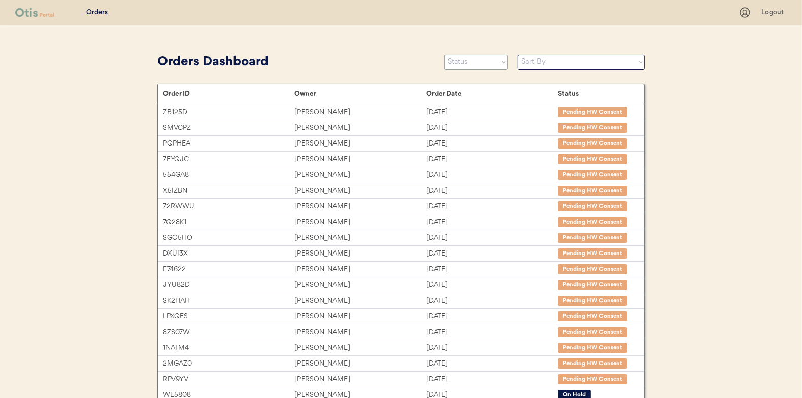
click at [475, 60] on select "Status On Hold New In Progress Complete Pending HW Consent Canceled" at bounding box center [475, 62] width 63 height 15
select select ""new""
click at [444, 55] on select "Status On Hold New In Progress Complete Pending HW Consent Canceled" at bounding box center [475, 62] width 63 height 15
